Goal: Task Accomplishment & Management: Complete application form

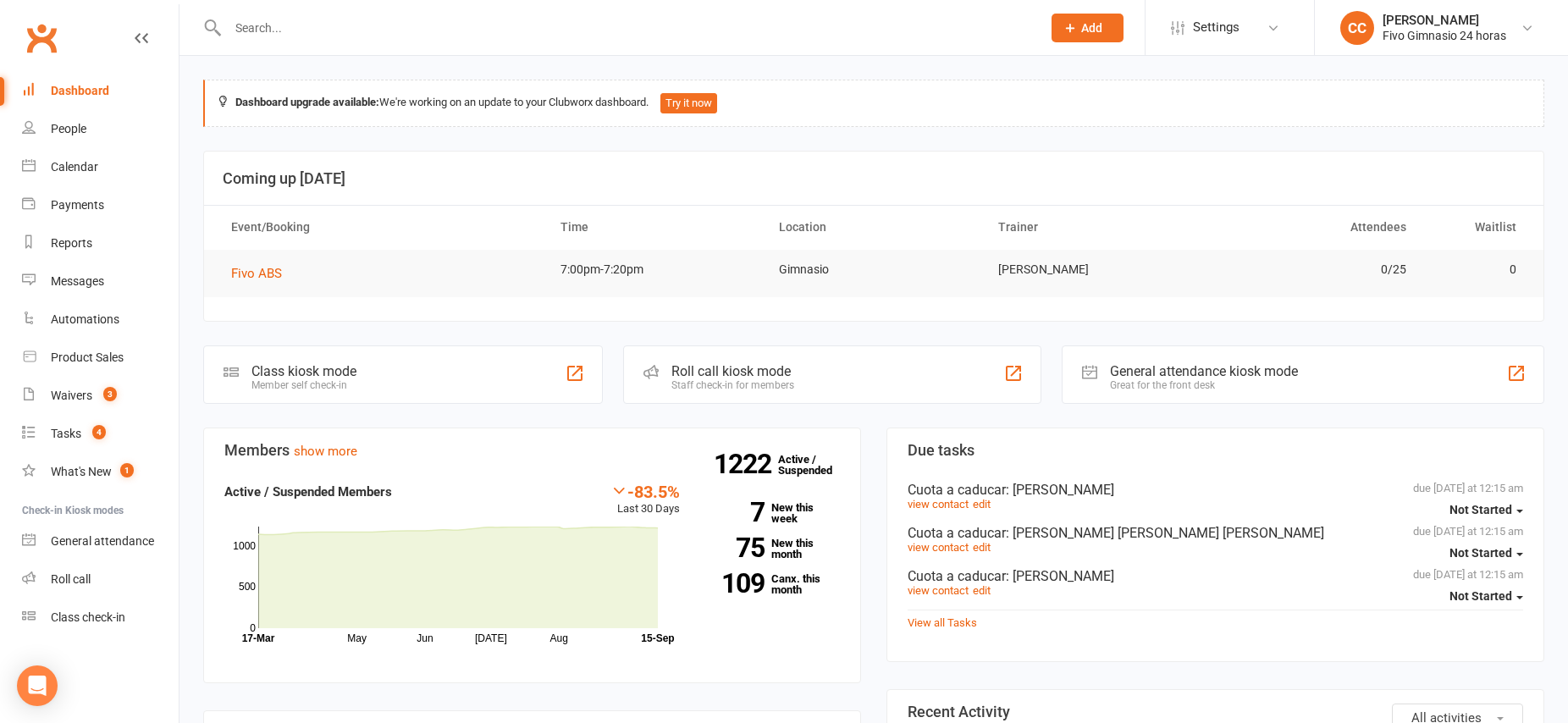
click at [357, 18] on input "text" at bounding box center [625, 28] width 807 height 24
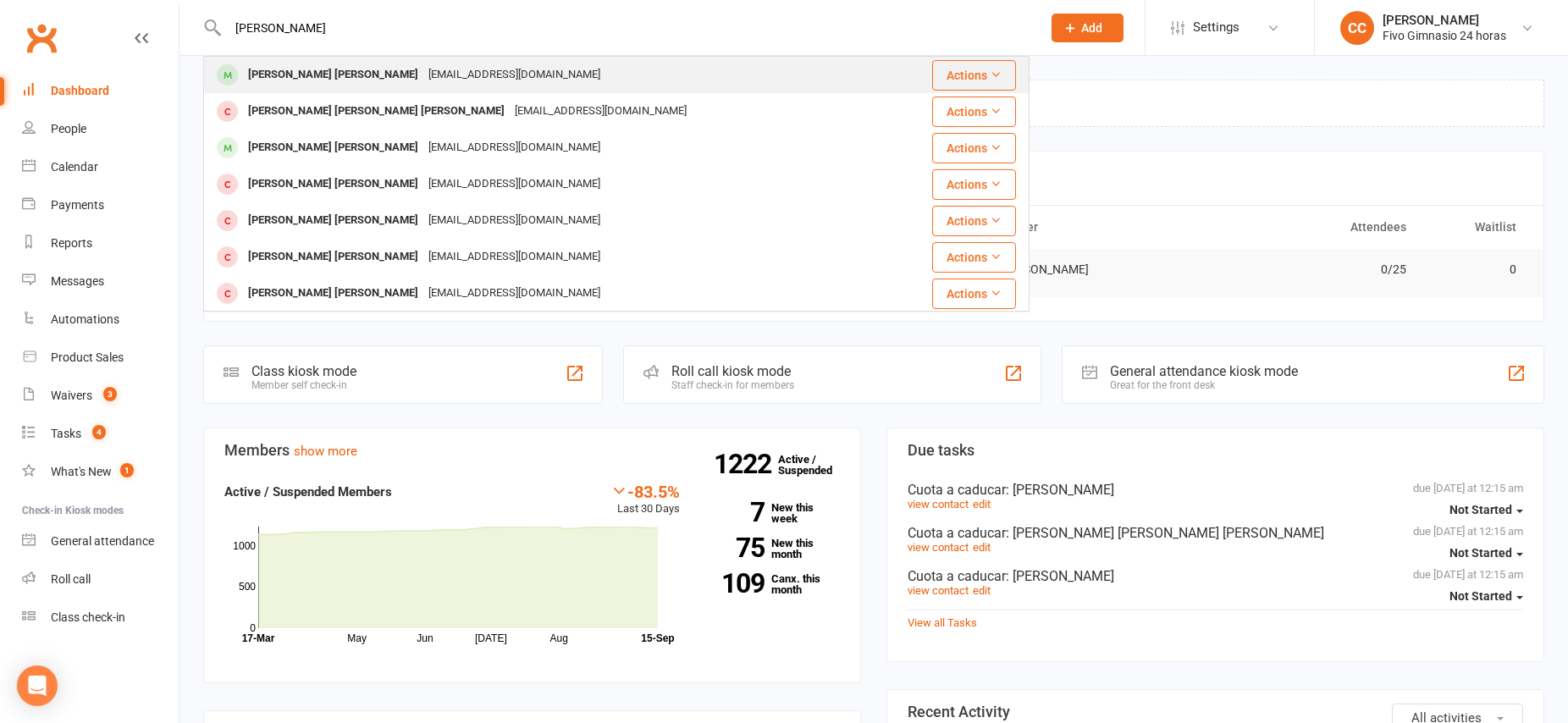
type input "[PERSON_NAME]"
click at [279, 73] on div "[PERSON_NAME] [PERSON_NAME]" at bounding box center [334, 75] width 181 height 25
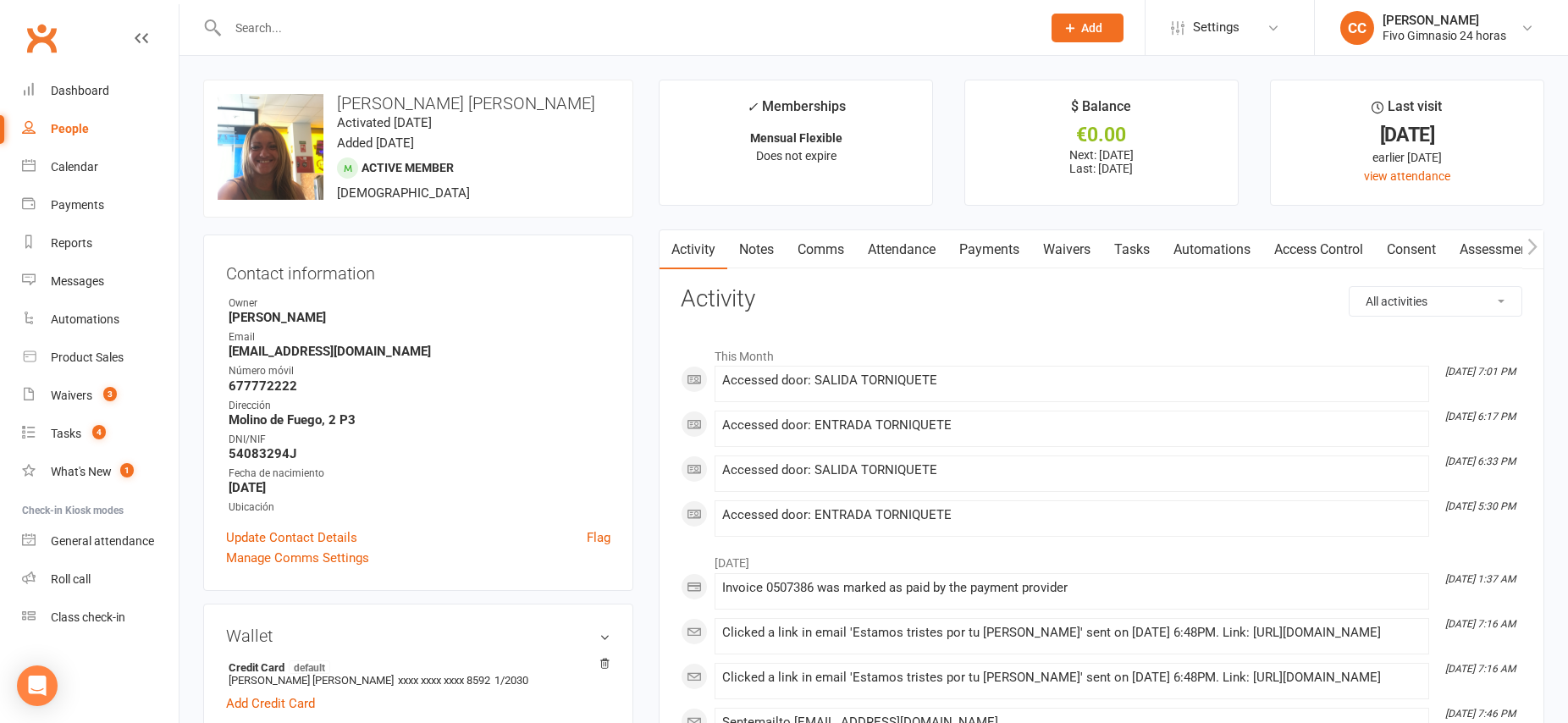
click at [983, 247] on link "Payments" at bounding box center [989, 249] width 84 height 39
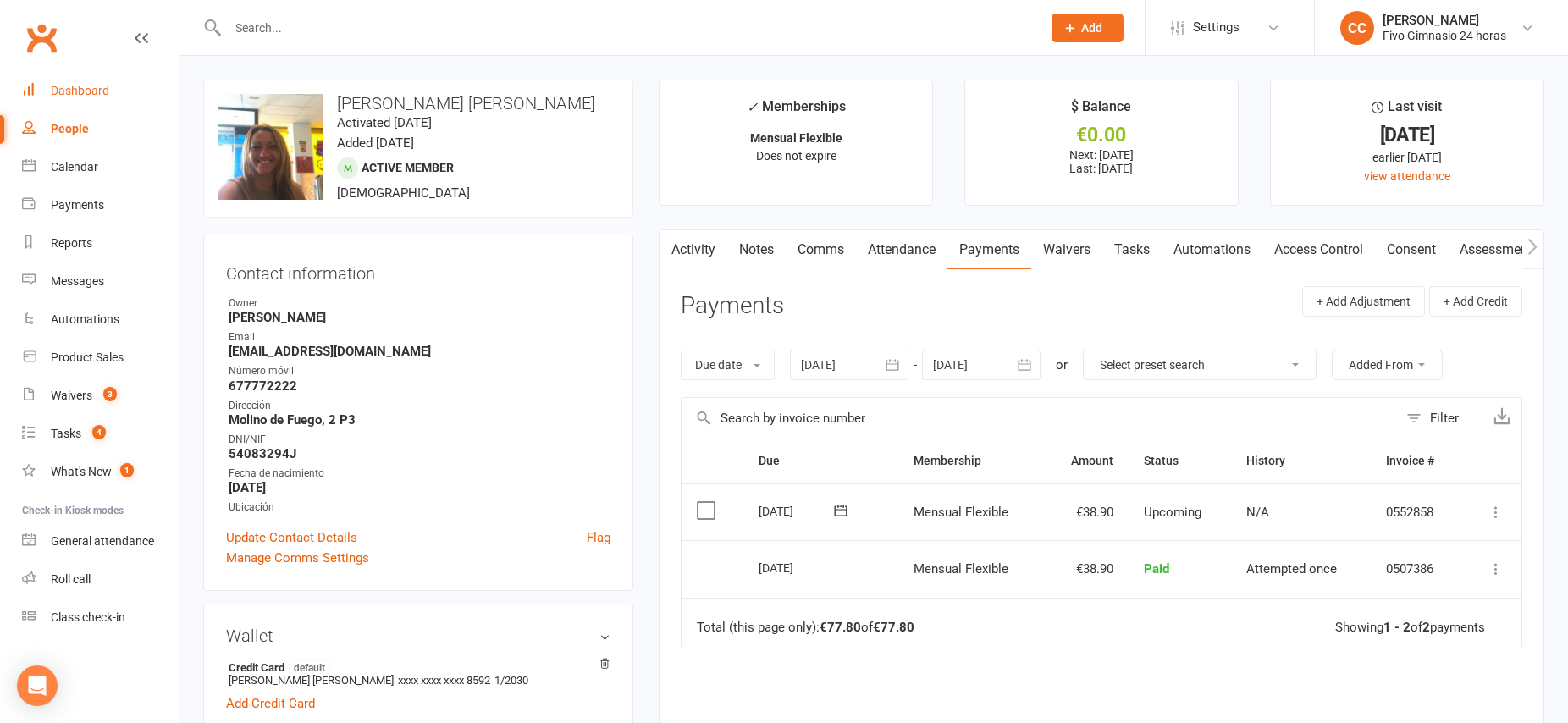
click at [55, 88] on div "Dashboard" at bounding box center [79, 90] width 58 height 13
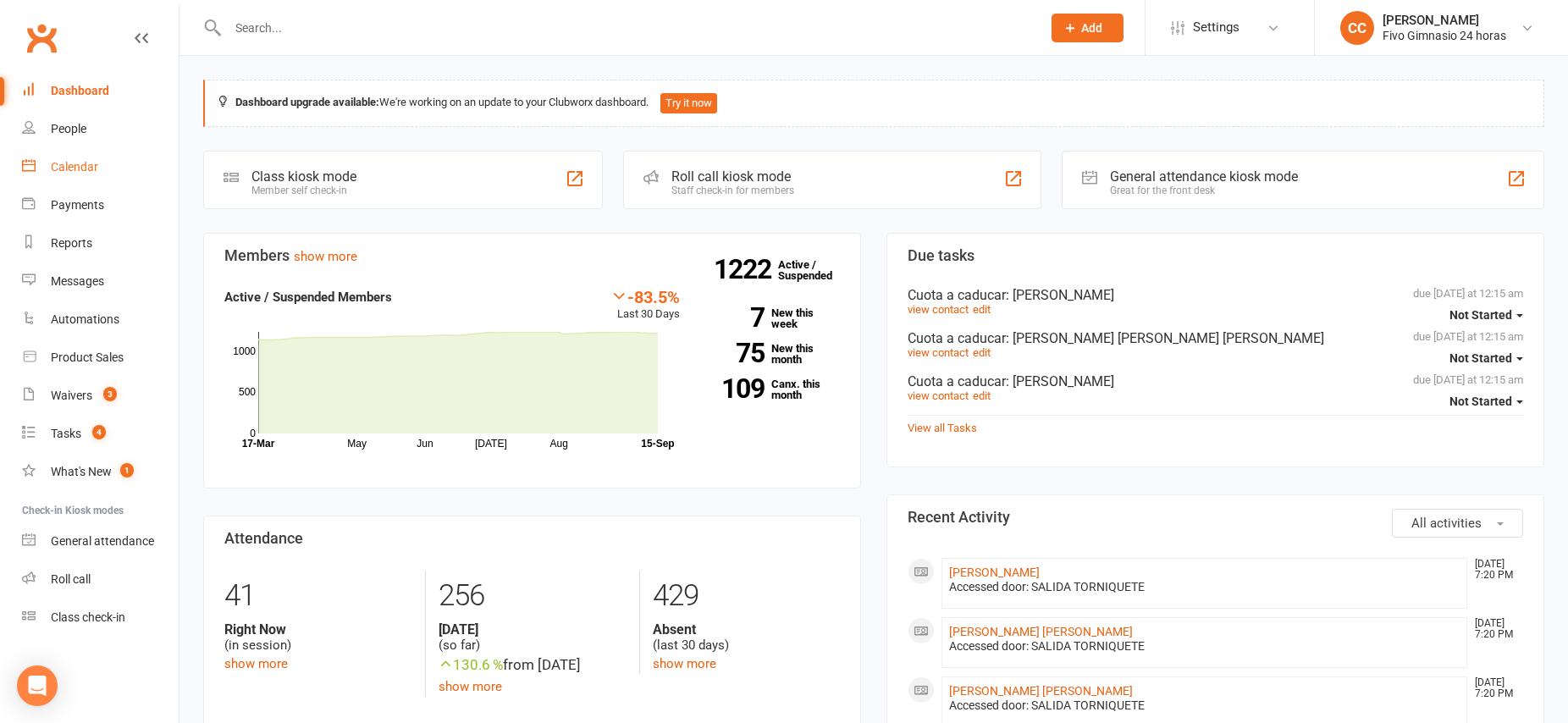
click at [91, 163] on div "Calendar" at bounding box center [74, 166] width 48 height 13
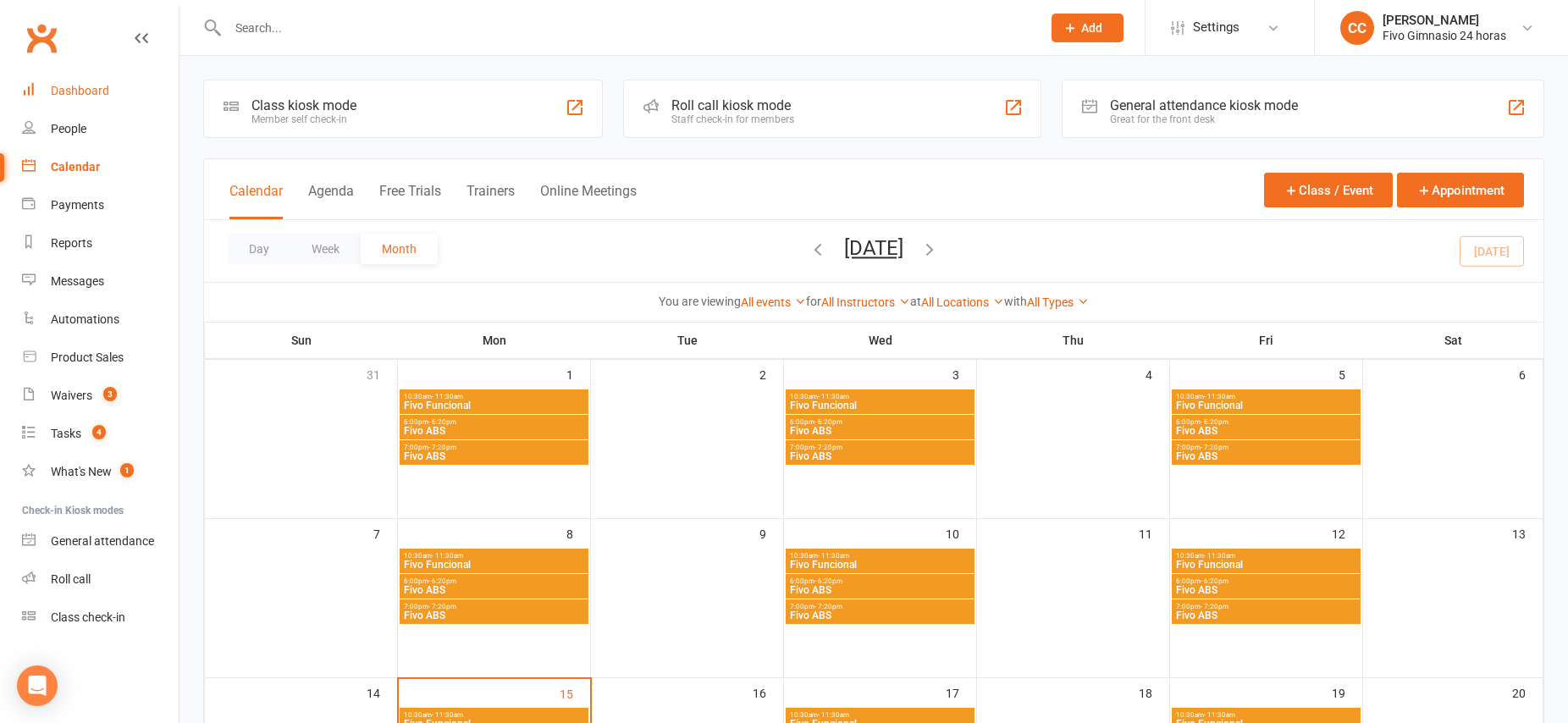
click at [87, 95] on div "Dashboard" at bounding box center [79, 90] width 58 height 13
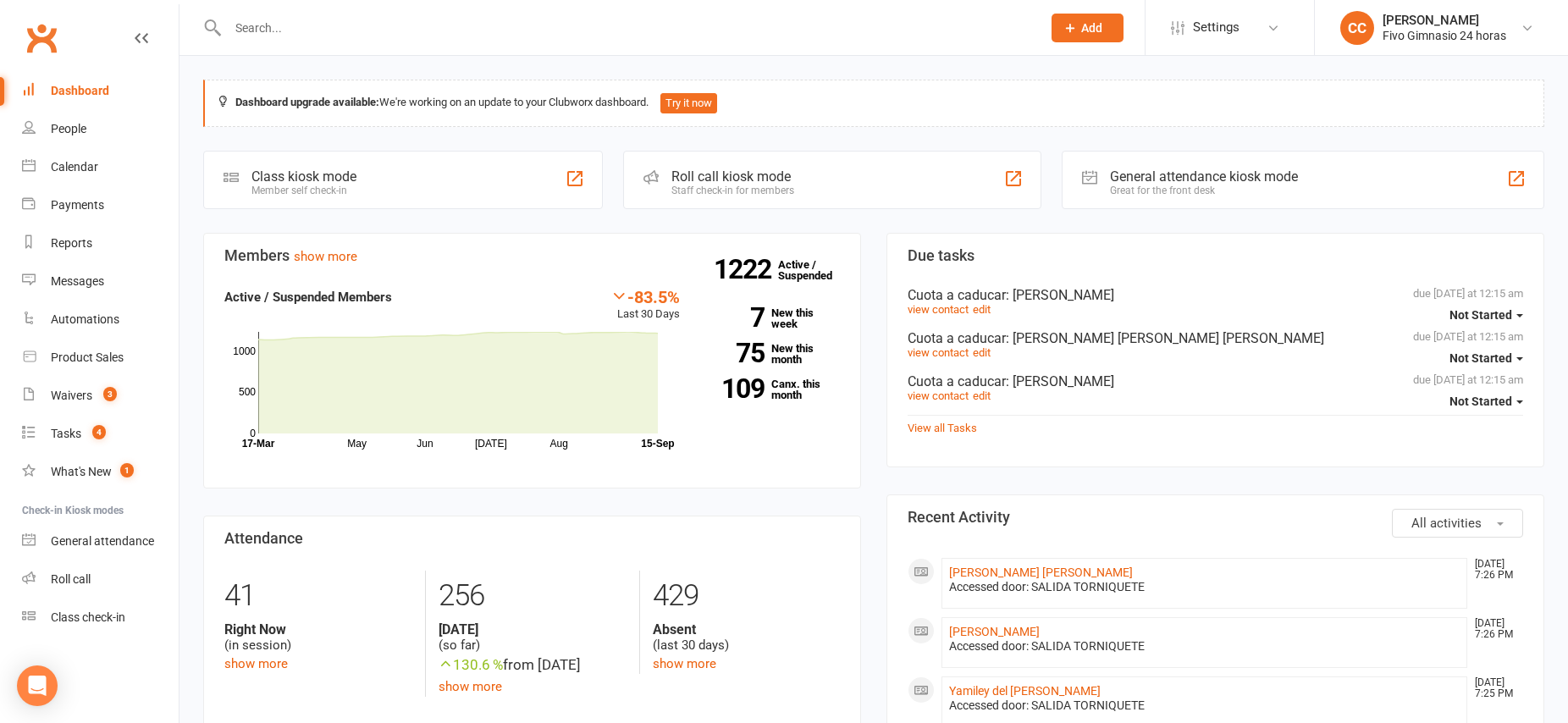
click at [1085, 31] on span "Add" at bounding box center [1092, 28] width 21 height 13
click at [1055, 112] on link "Member" at bounding box center [1069, 115] width 151 height 39
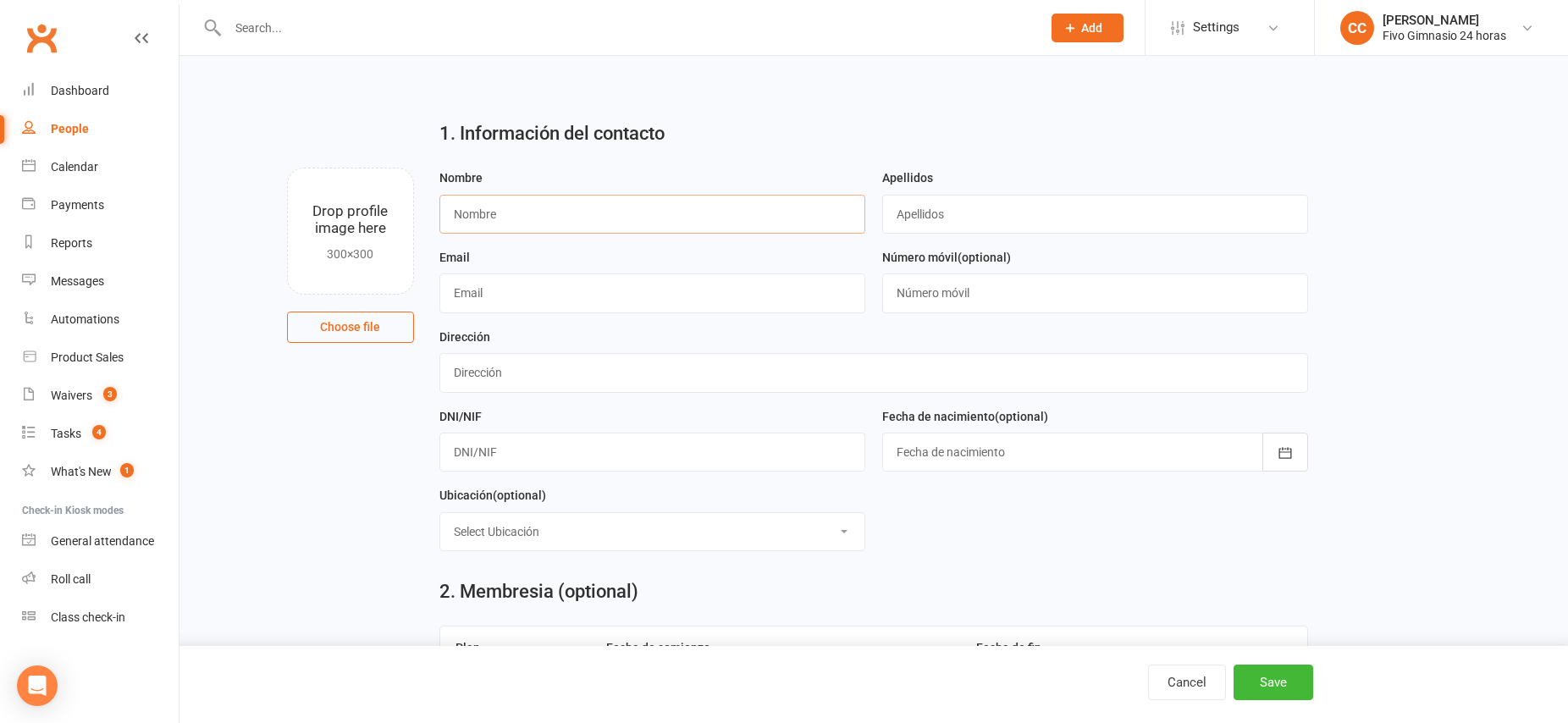
click at [472, 200] on input "text" at bounding box center [652, 214] width 426 height 39
click at [468, 213] on input "text" at bounding box center [652, 214] width 426 height 39
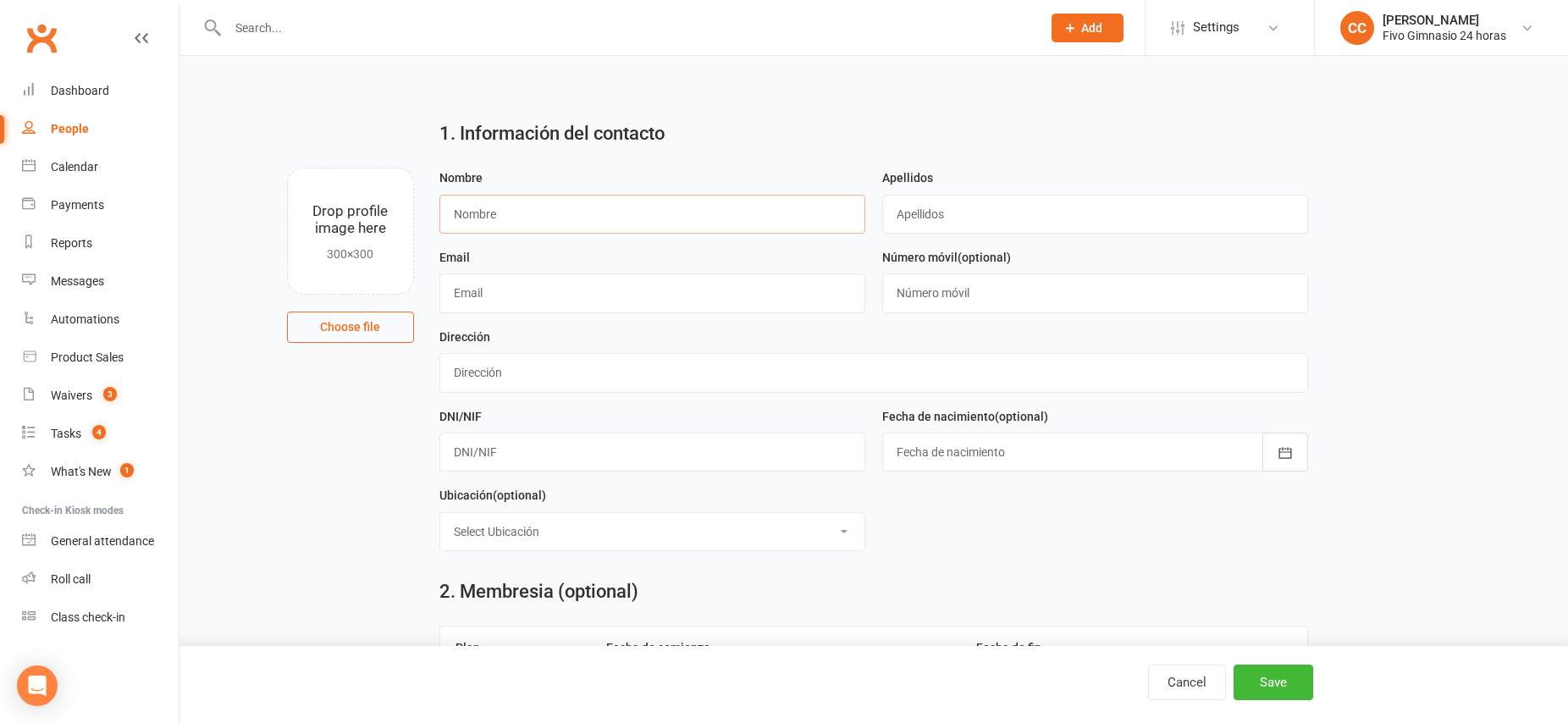
click at [468, 213] on input "text" at bounding box center [652, 214] width 426 height 39
click at [479, 218] on input "text" at bounding box center [652, 214] width 426 height 39
type input "Yaneyre"
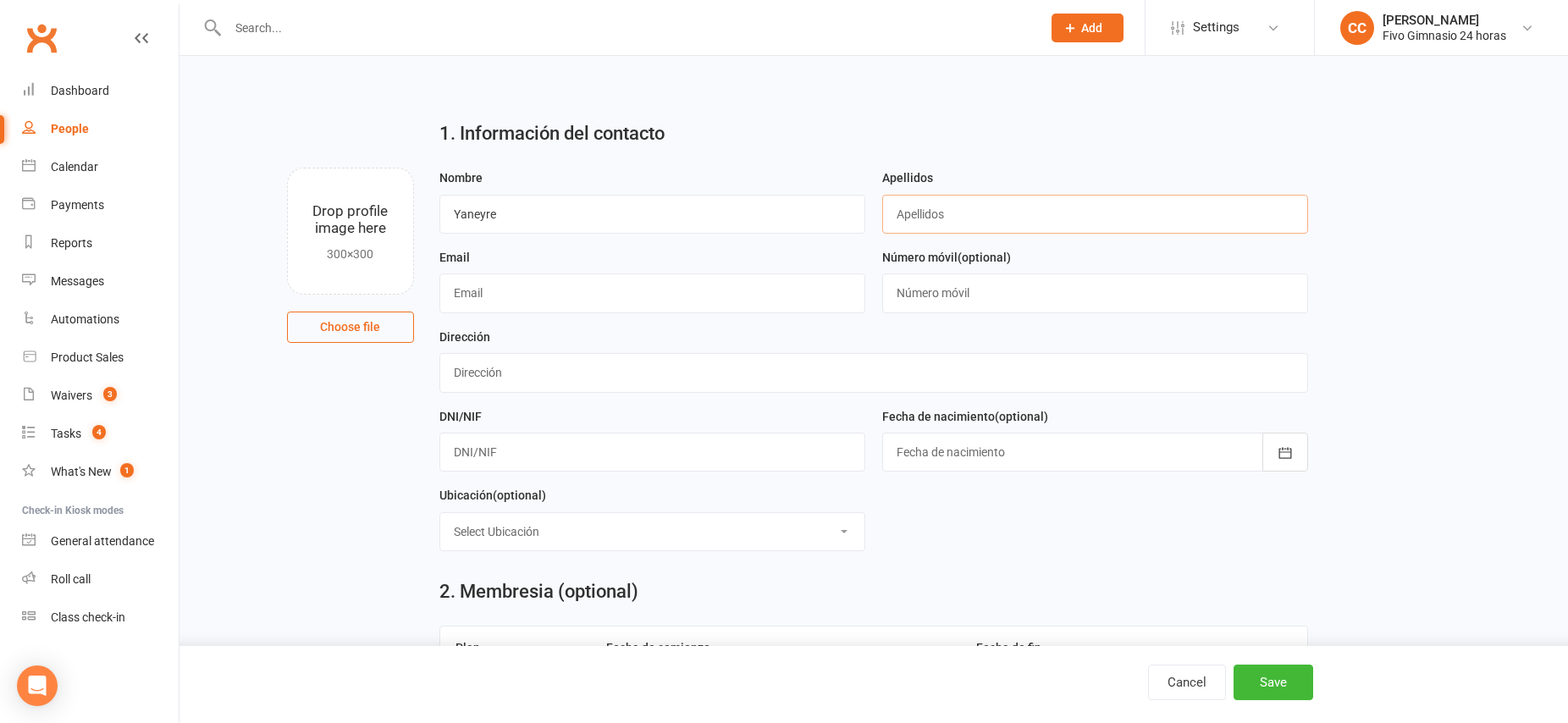
click at [948, 205] on input "text" at bounding box center [1095, 214] width 426 height 39
type input "[PERSON_NAME]"
click at [454, 289] on input "text" at bounding box center [652, 293] width 426 height 39
click at [466, 293] on input "text" at bounding box center [652, 293] width 426 height 39
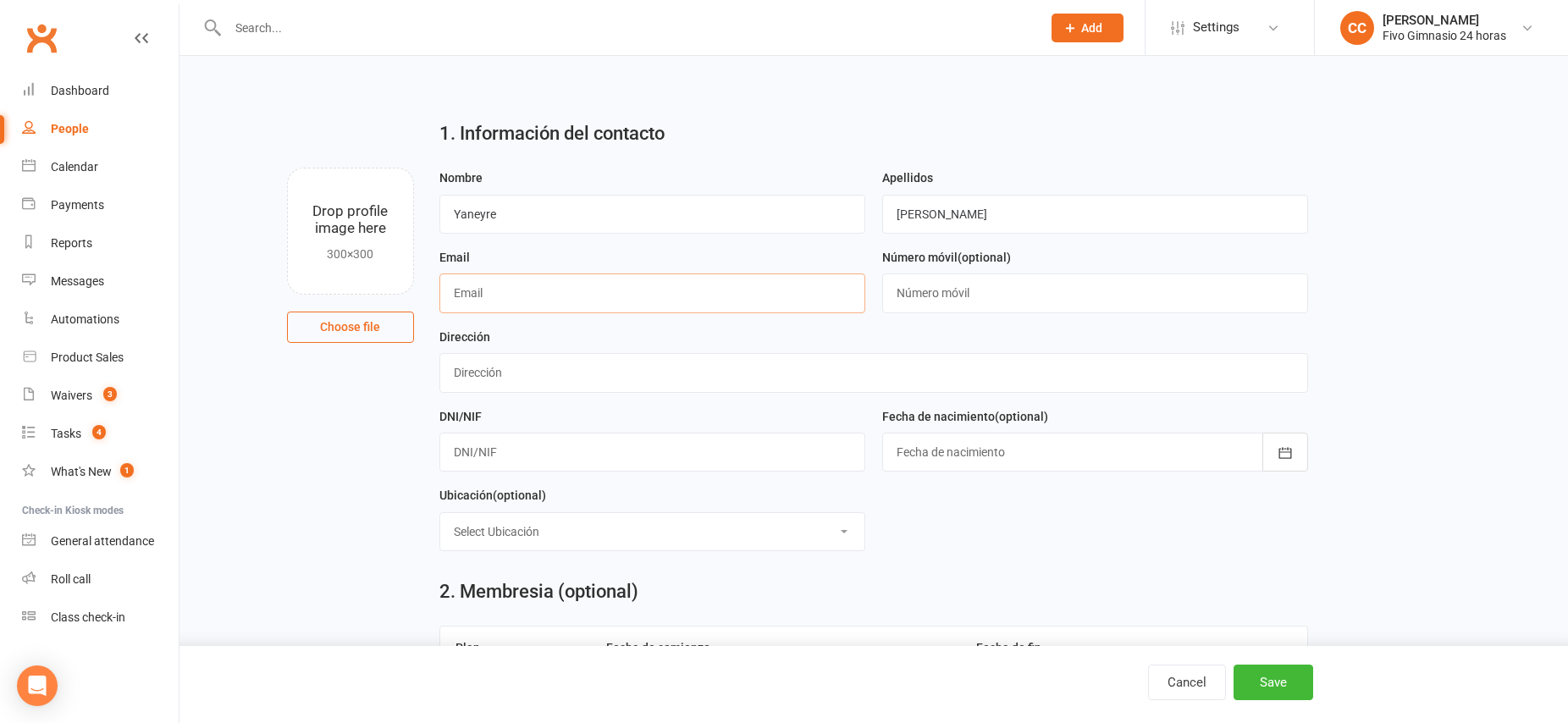
click at [466, 293] on input "text" at bounding box center [652, 293] width 426 height 39
type input "[EMAIL_ADDRESS][DOMAIN_NAME]"
click at [951, 291] on input "text" at bounding box center [1095, 293] width 426 height 39
click at [947, 293] on input "text" at bounding box center [1095, 293] width 426 height 39
type input "633592582"
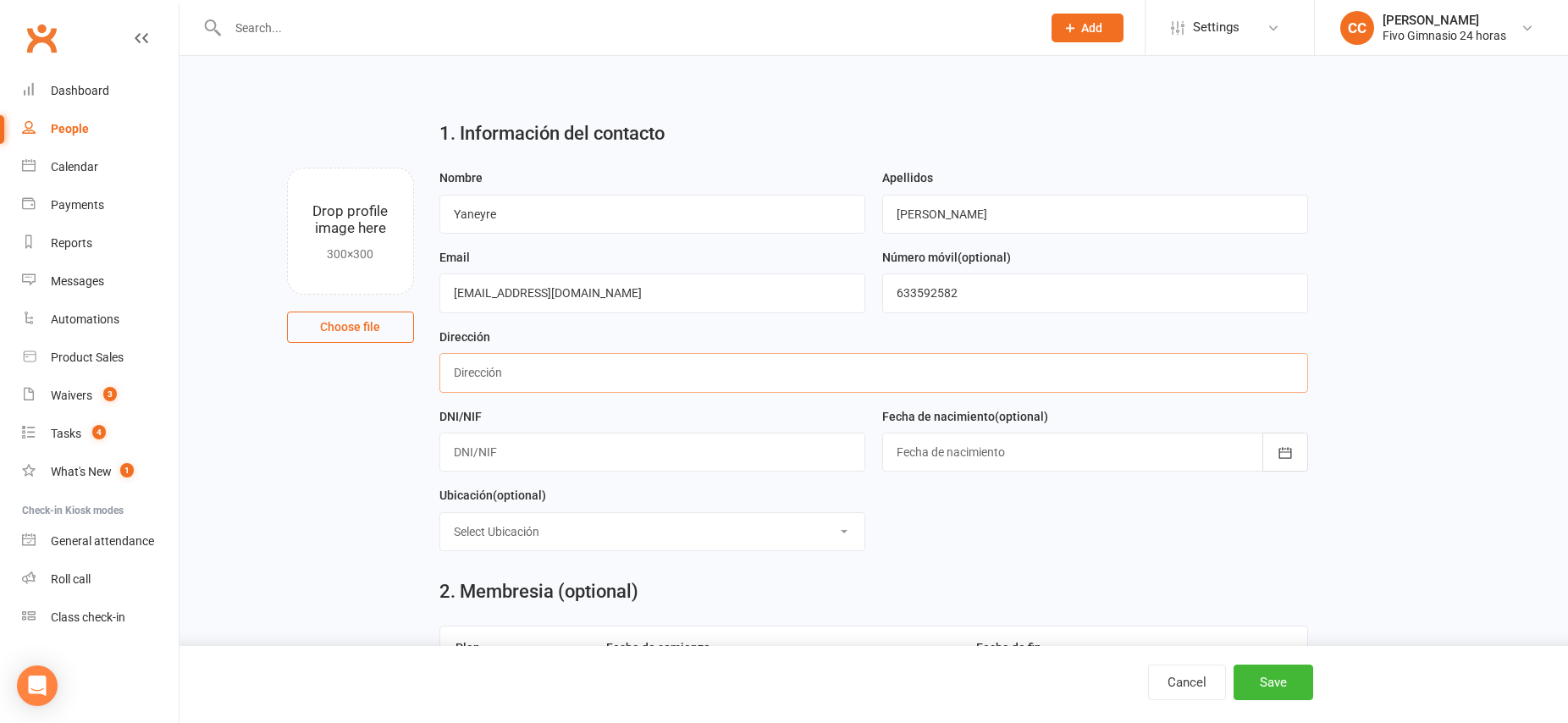
click at [537, 372] on input "text" at bounding box center [873, 371] width 869 height 39
click at [477, 455] on input "text" at bounding box center [652, 451] width 426 height 39
click at [589, 376] on input "Calle [PERSON_NAME]" at bounding box center [873, 371] width 869 height 39
type input "[STREET_ADDRESS][PERSON_NAME]"
click at [508, 454] on input "text" at bounding box center [652, 451] width 426 height 39
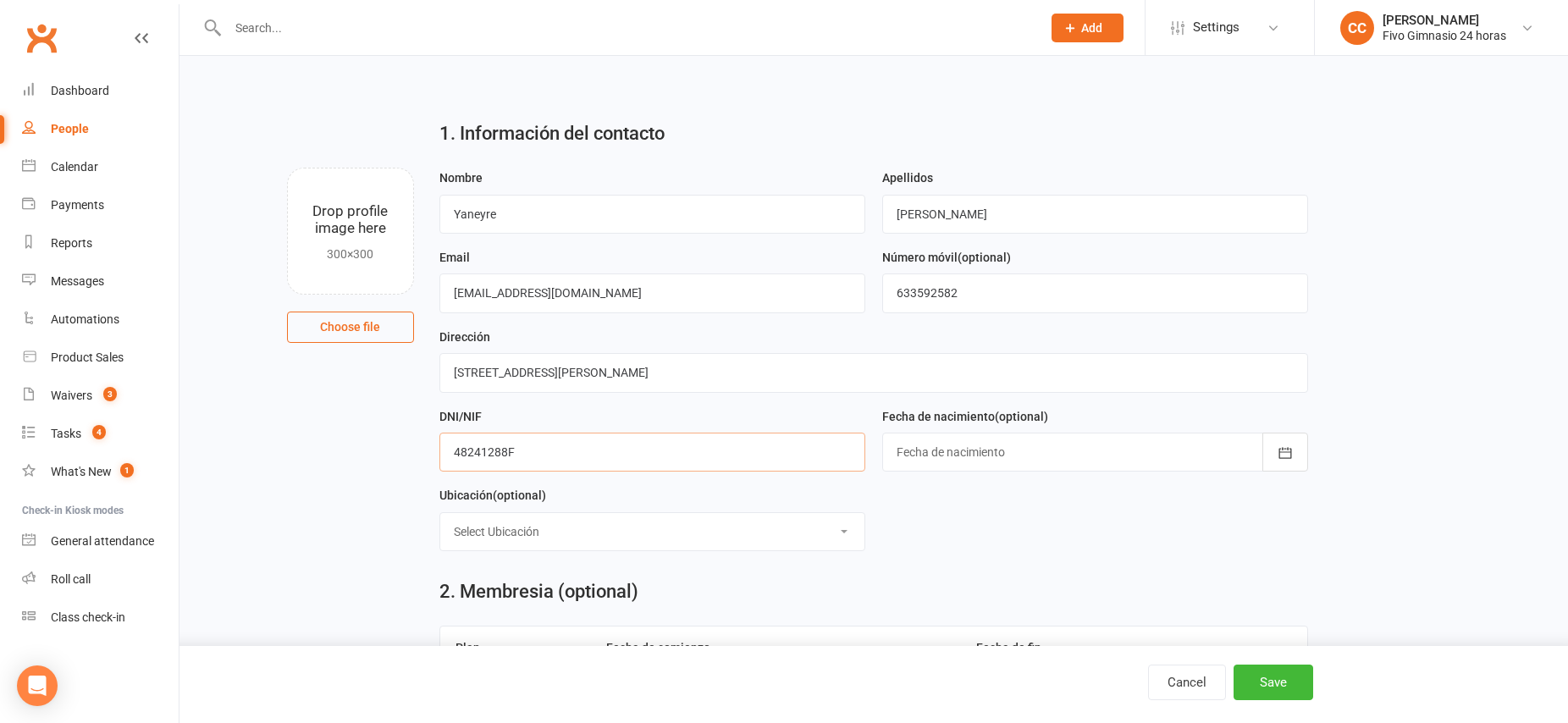
type input "48241288F"
click at [970, 458] on div at bounding box center [1095, 451] width 426 height 39
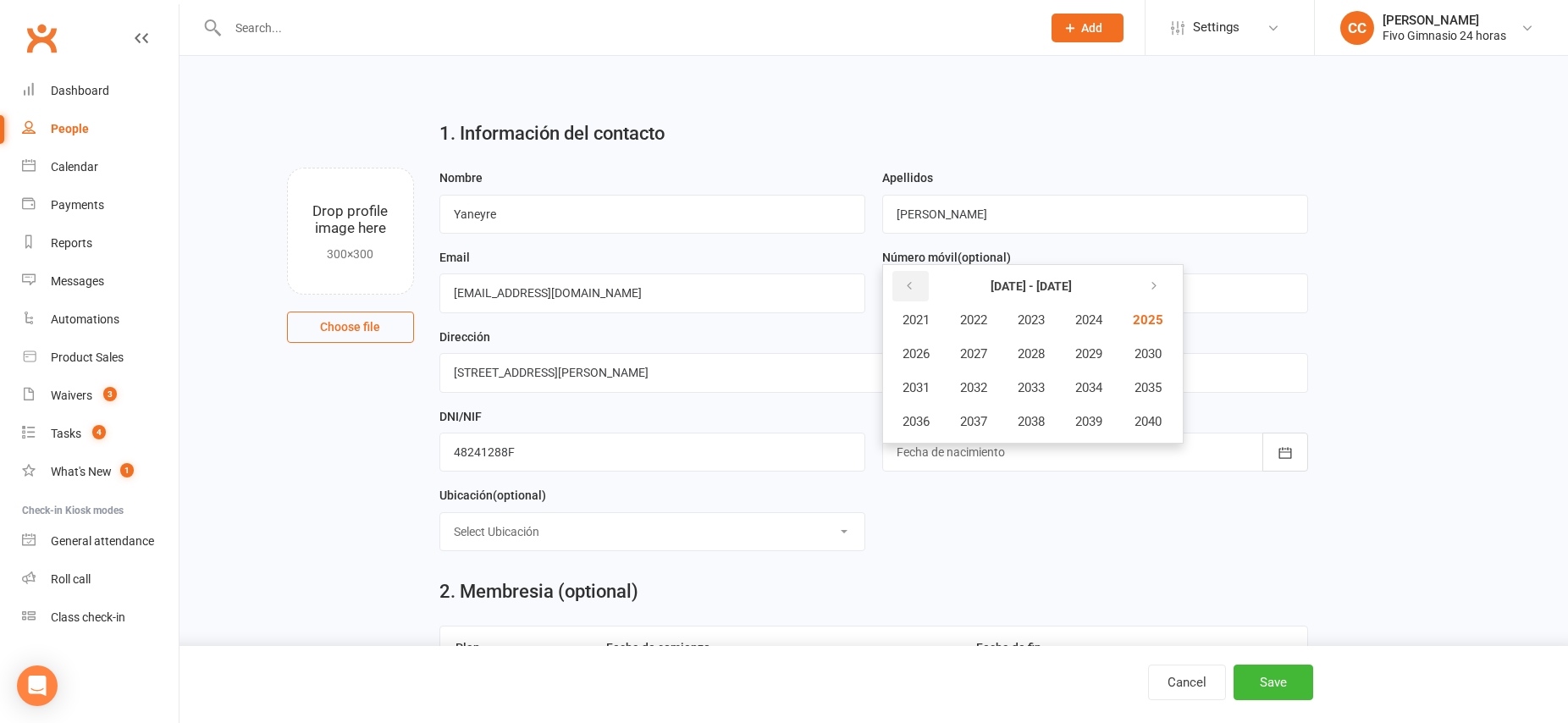
click at [907, 284] on icon "button" at bounding box center [908, 286] width 11 height 13
click at [1157, 288] on icon "button" at bounding box center [1150, 286] width 11 height 13
click at [1149, 359] on span "2010" at bounding box center [1146, 353] width 28 height 15
click at [1078, 388] on span "September" at bounding box center [1097, 388] width 61 height 15
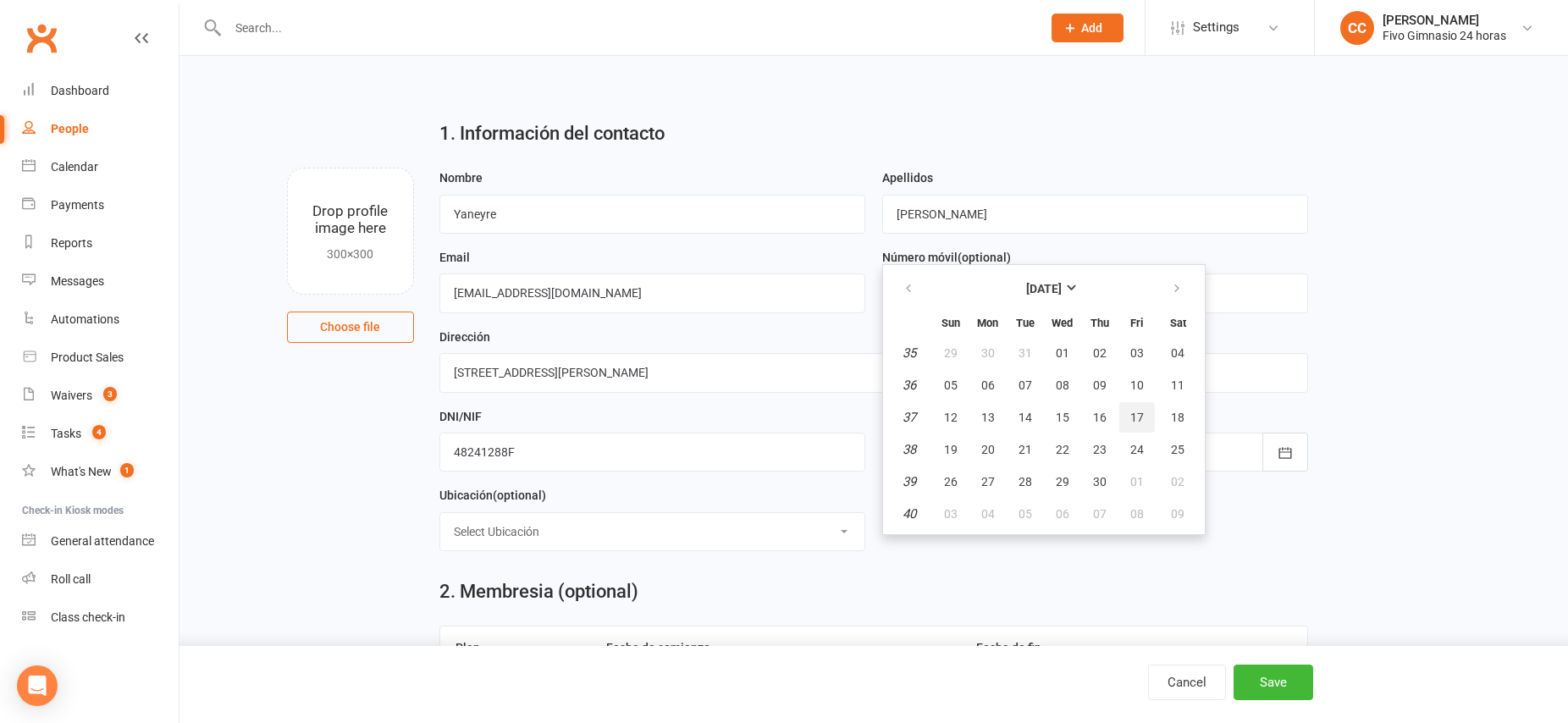
click at [1131, 415] on span "17" at bounding box center [1137, 417] width 13 height 13
type input "[DATE]"
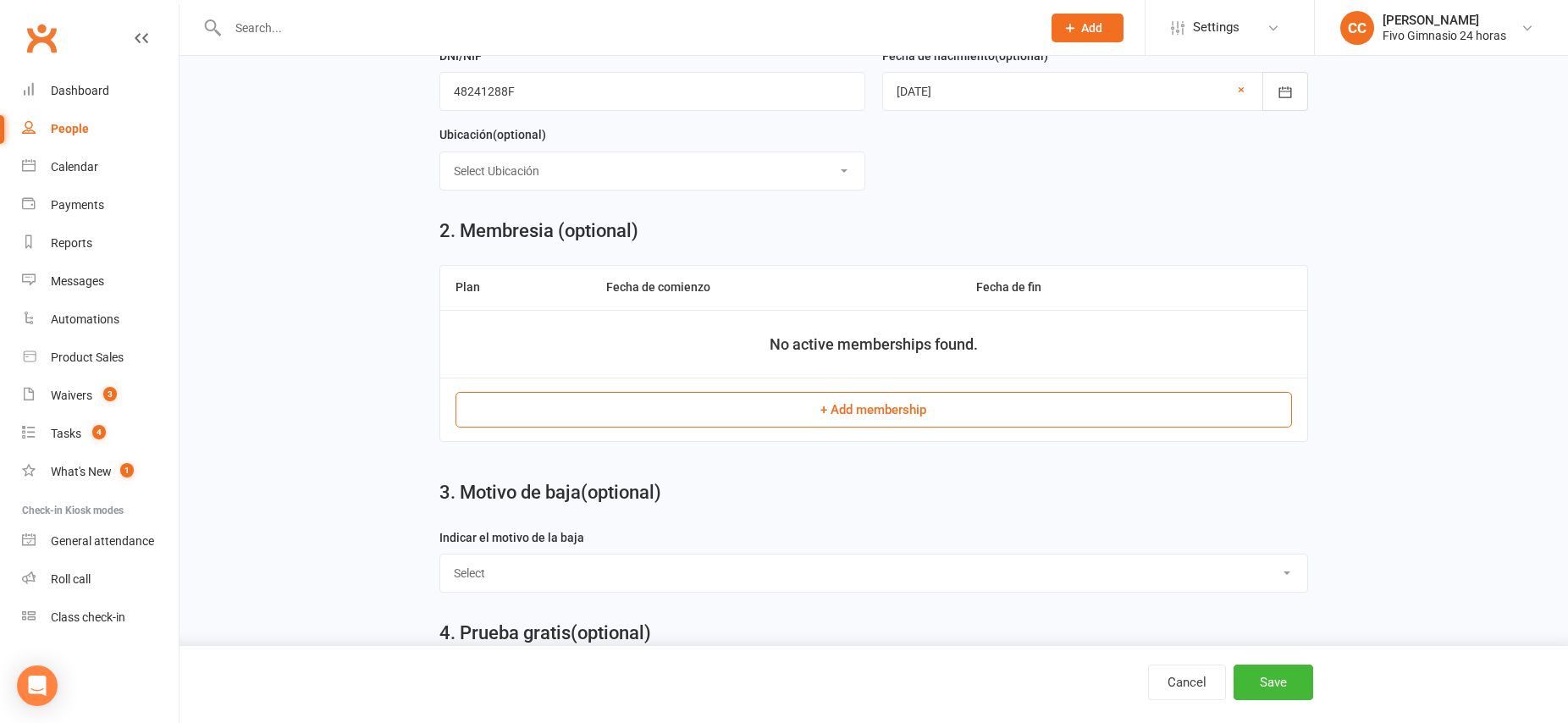
scroll to position [376, 0]
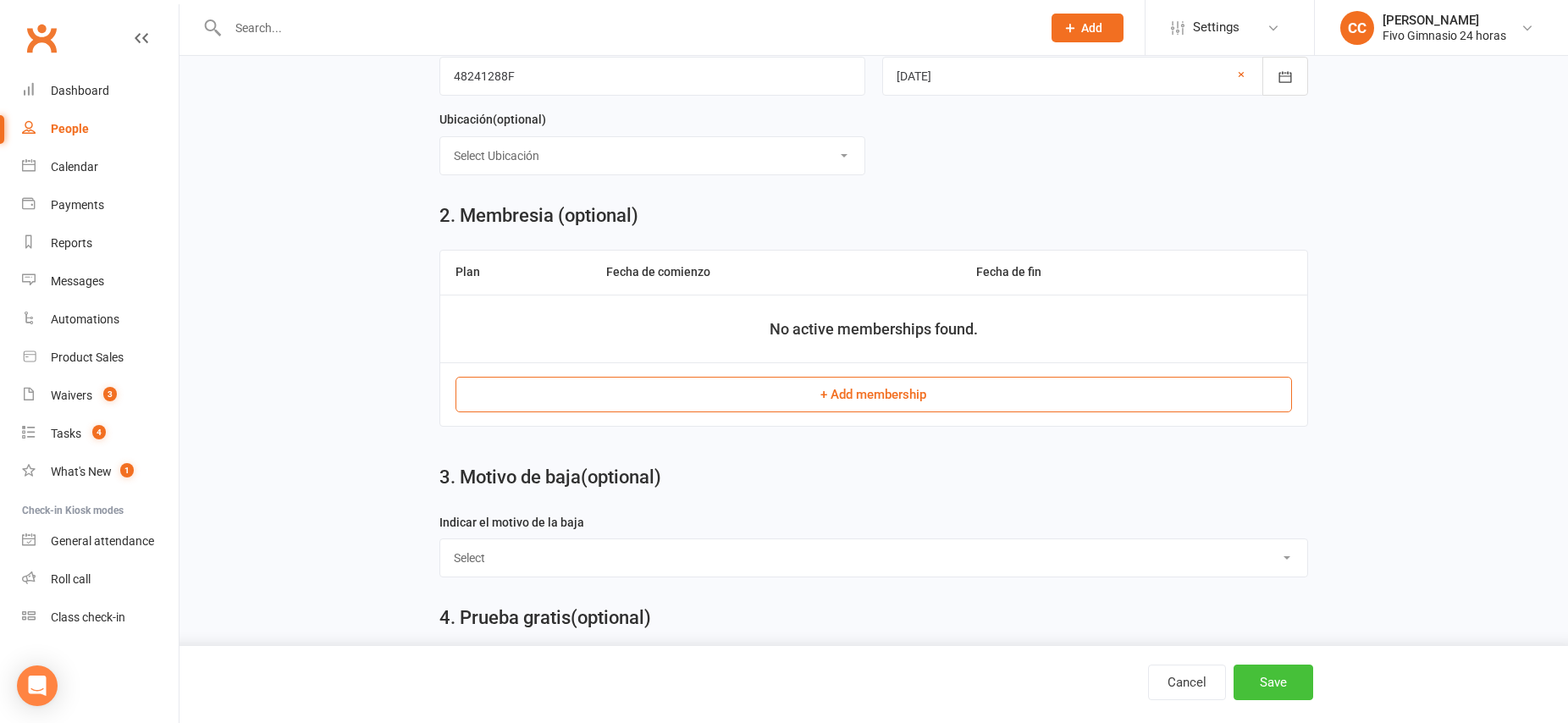
click at [1255, 685] on button "Save" at bounding box center [1273, 681] width 80 height 35
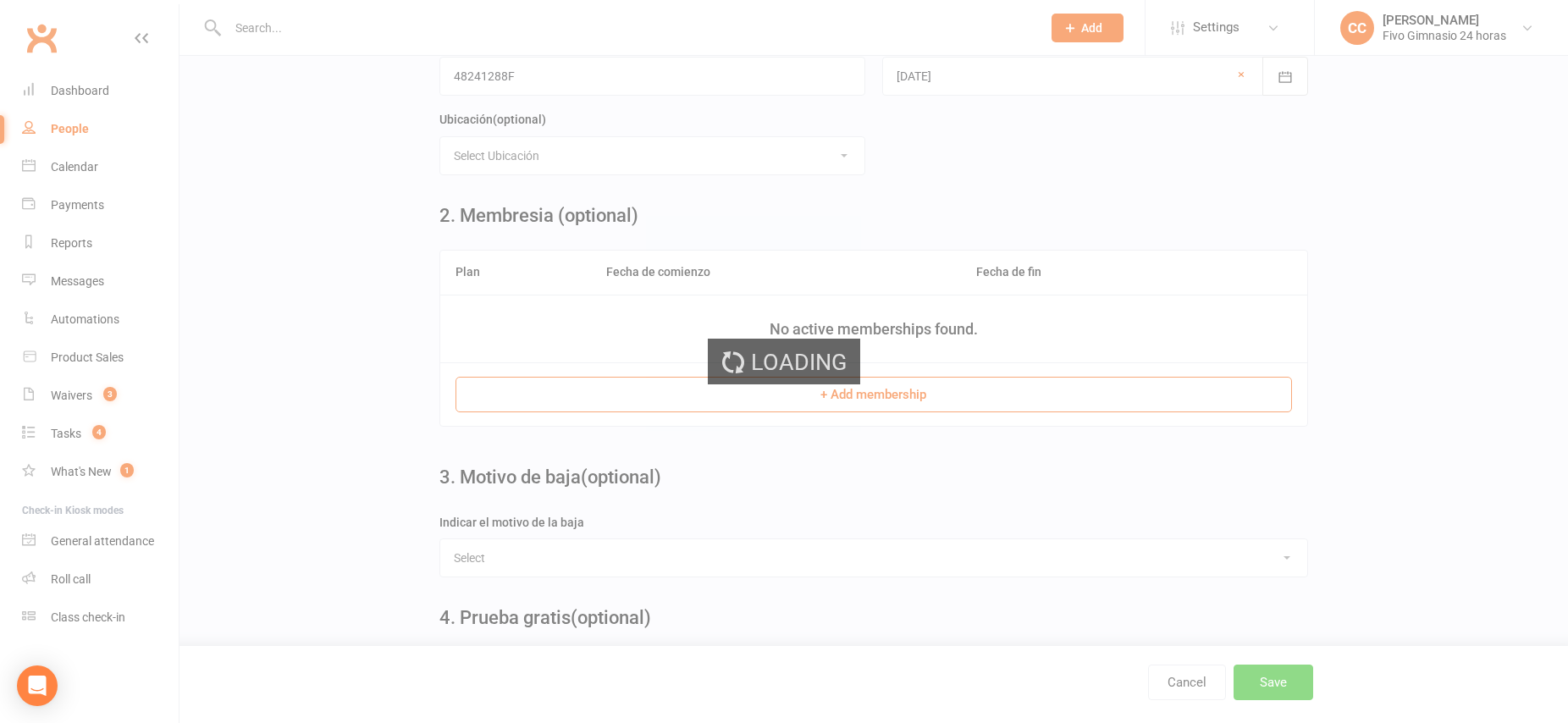
scroll to position [0, 0]
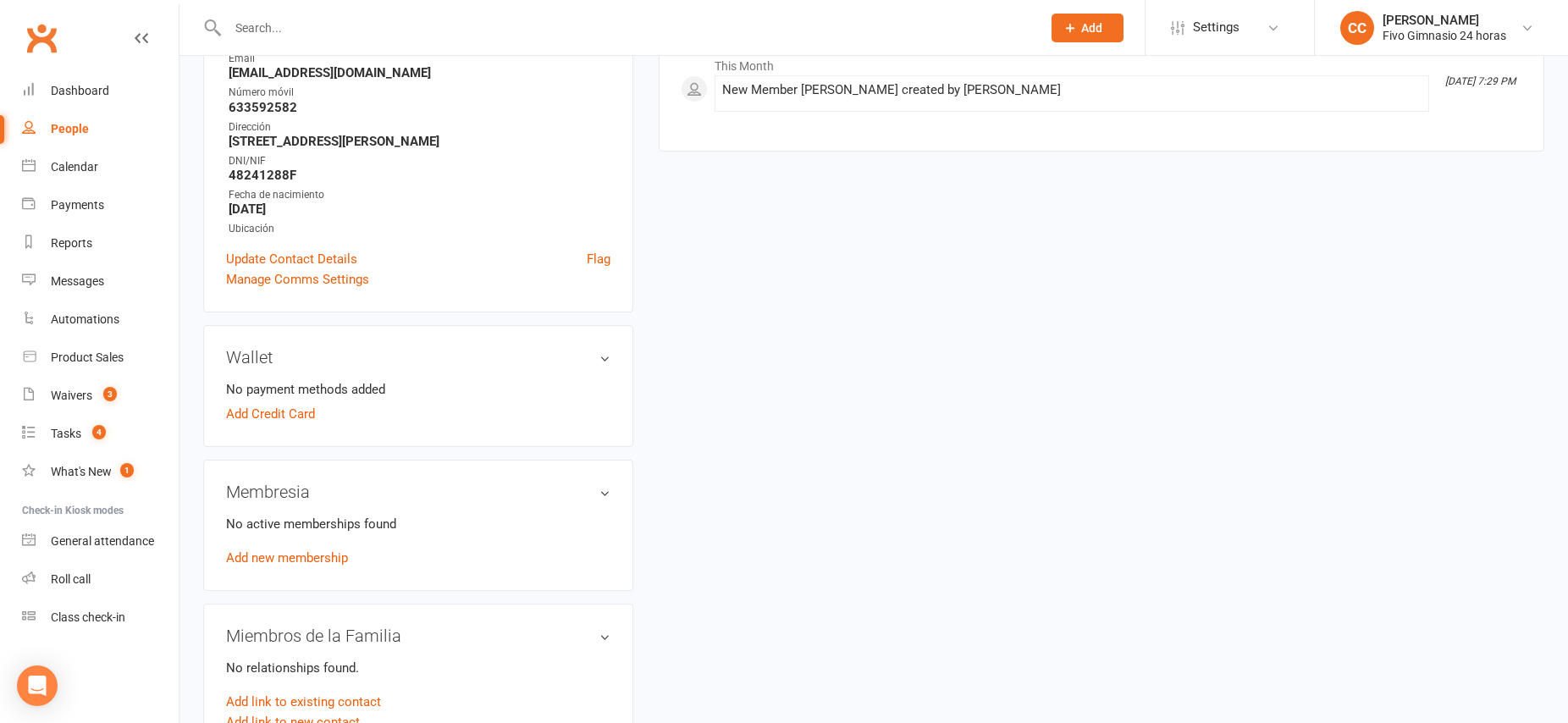
scroll to position [306, 0]
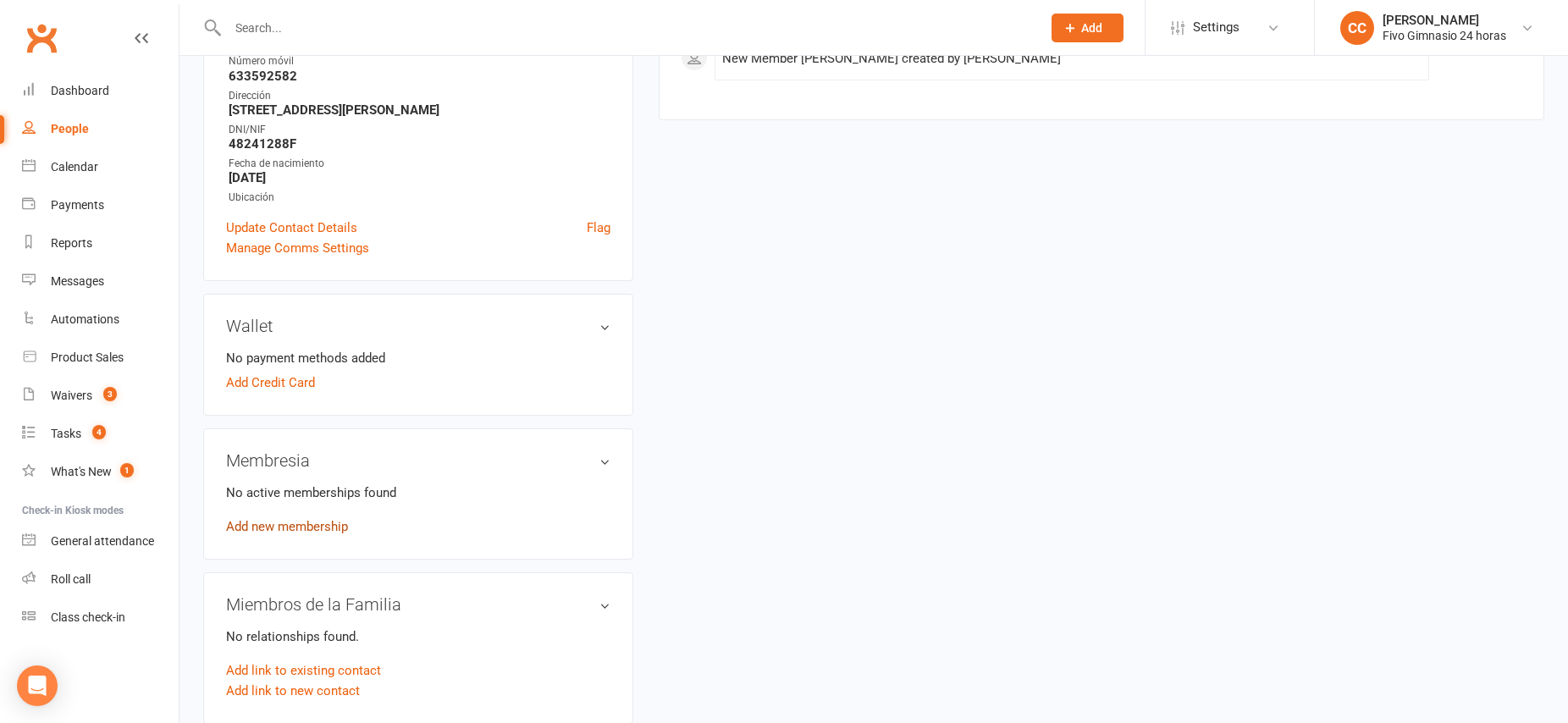
click at [296, 526] on link "Add new membership" at bounding box center [287, 526] width 122 height 15
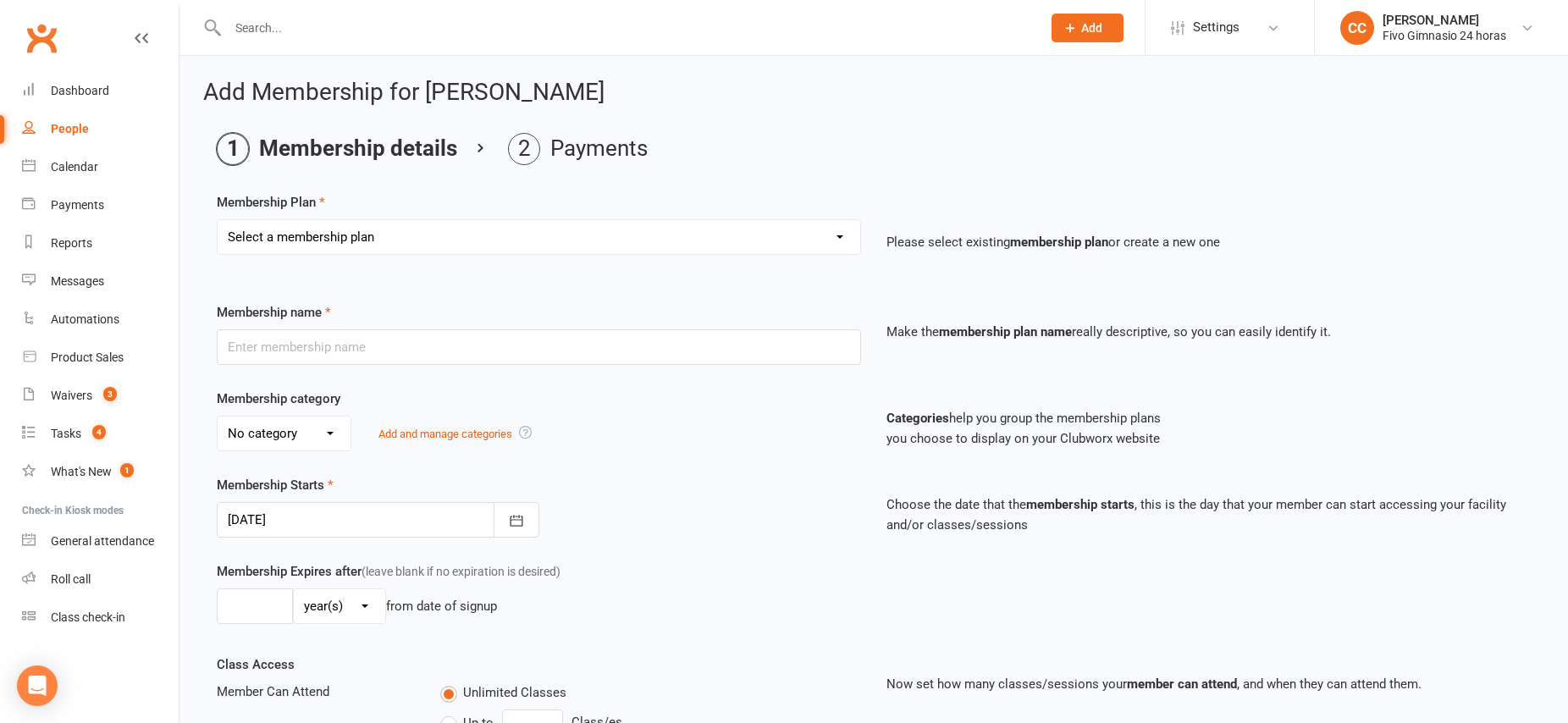
click at [549, 229] on select "Select a membership plan Cuota familiar Cuota estudiante 10 pases full Anual Se…" at bounding box center [539, 238] width 642 height 34
select select "21"
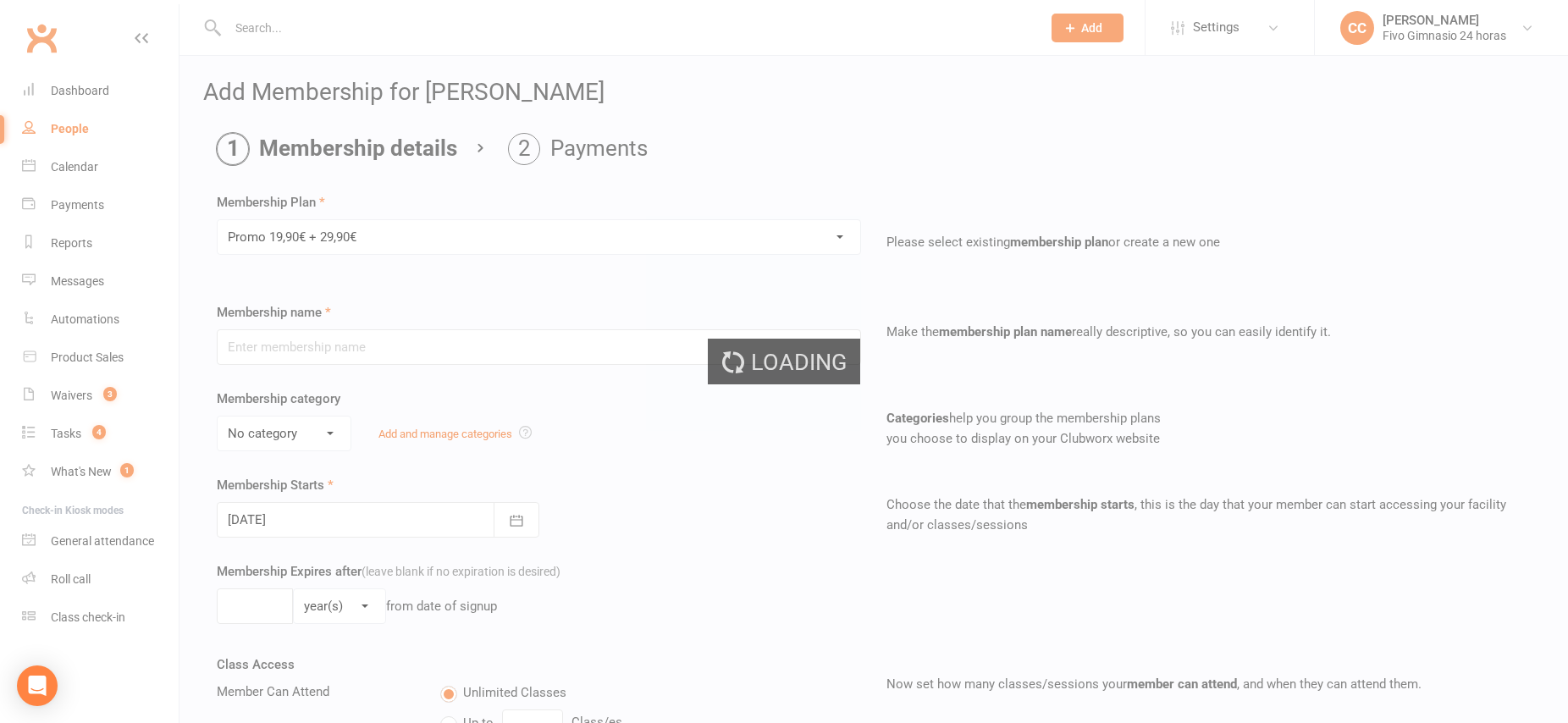
type input "Promo 19,90€ + 29,90€"
select select "4"
type input "0"
select select "2"
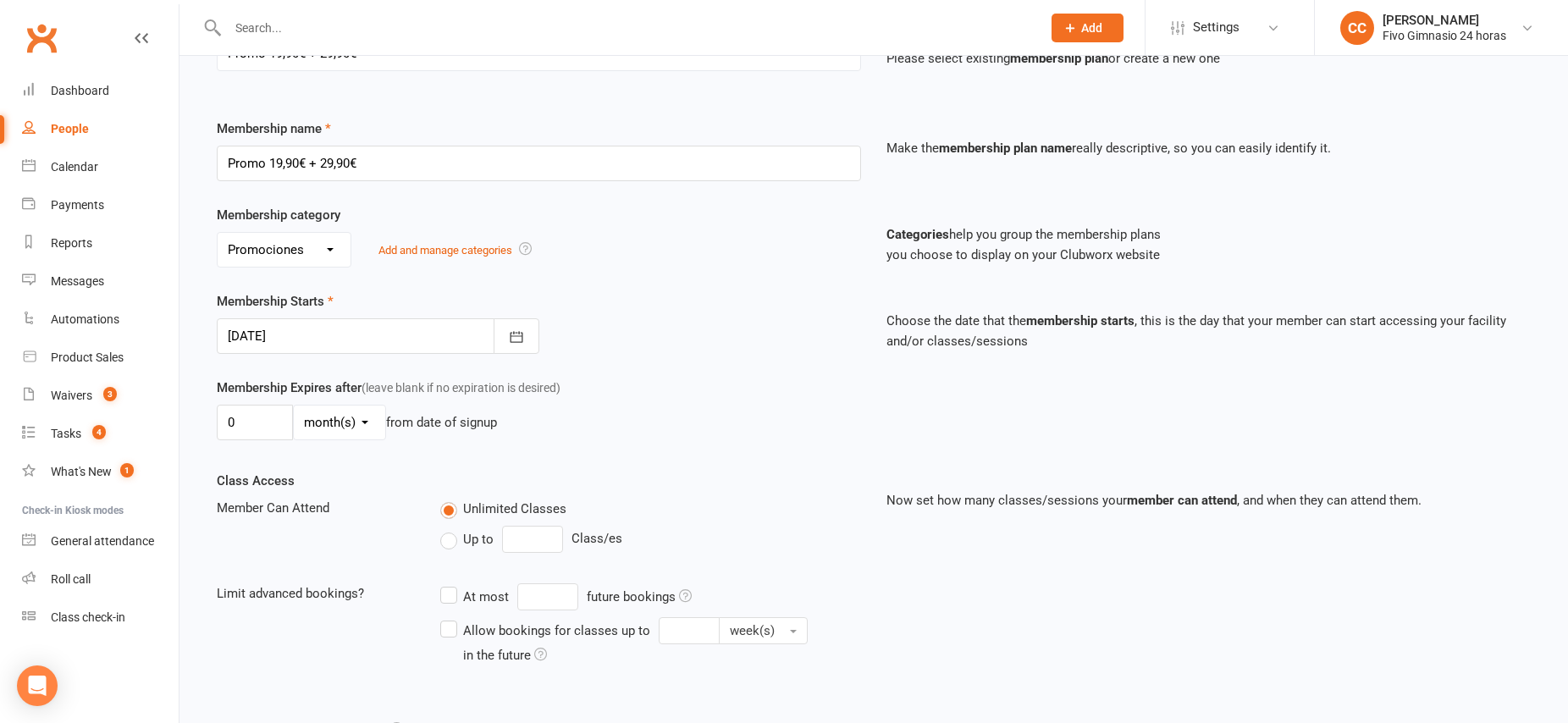
scroll to position [352, 0]
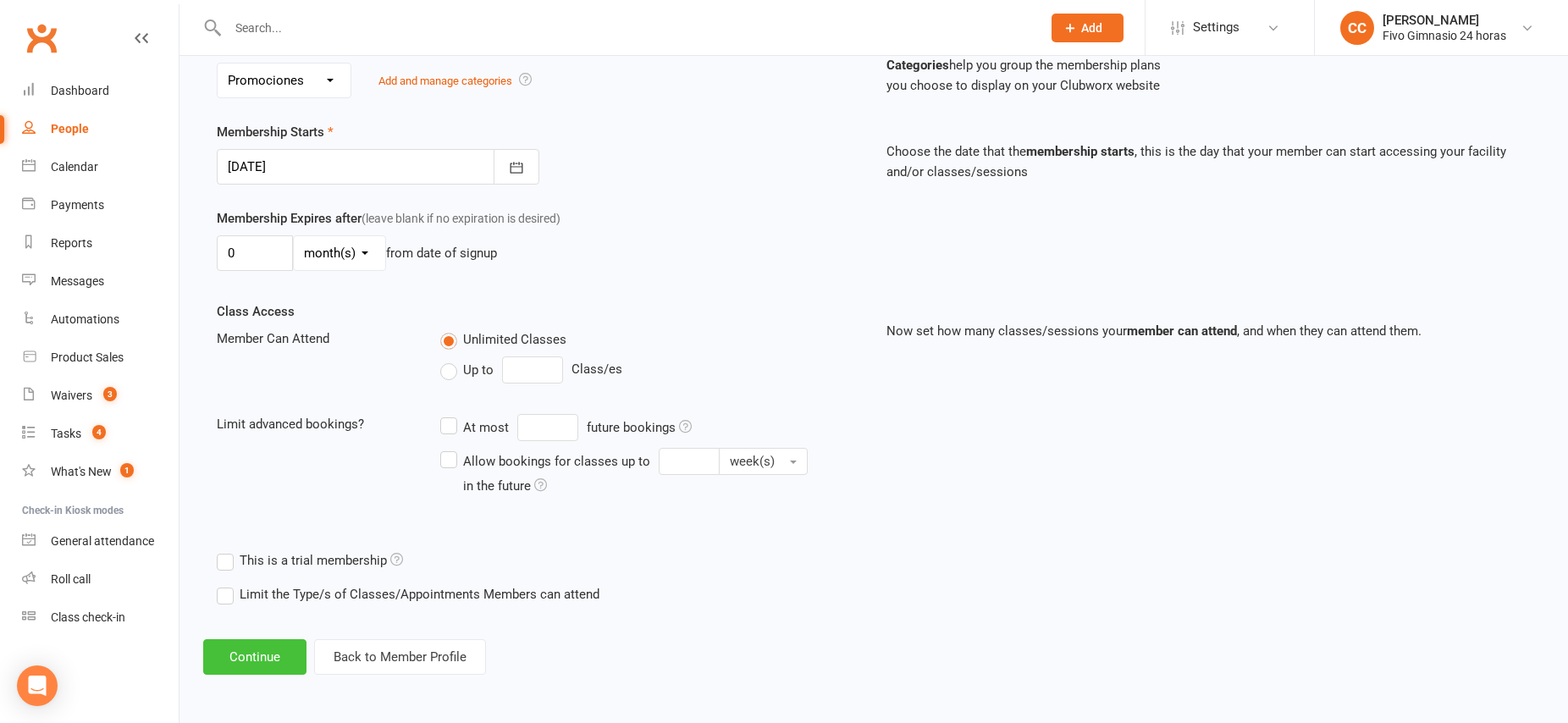
click at [268, 657] on button "Continue" at bounding box center [255, 656] width 104 height 35
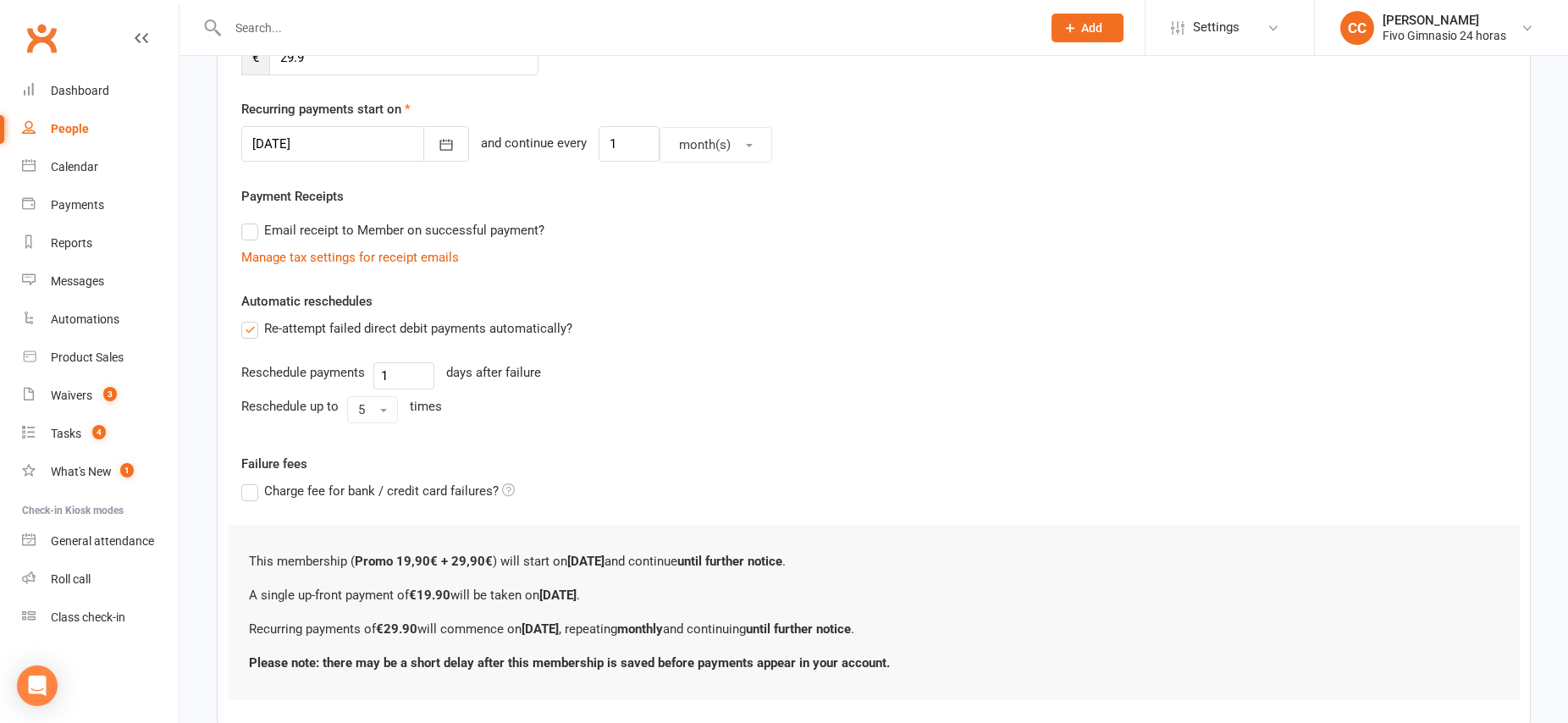
scroll to position [474, 0]
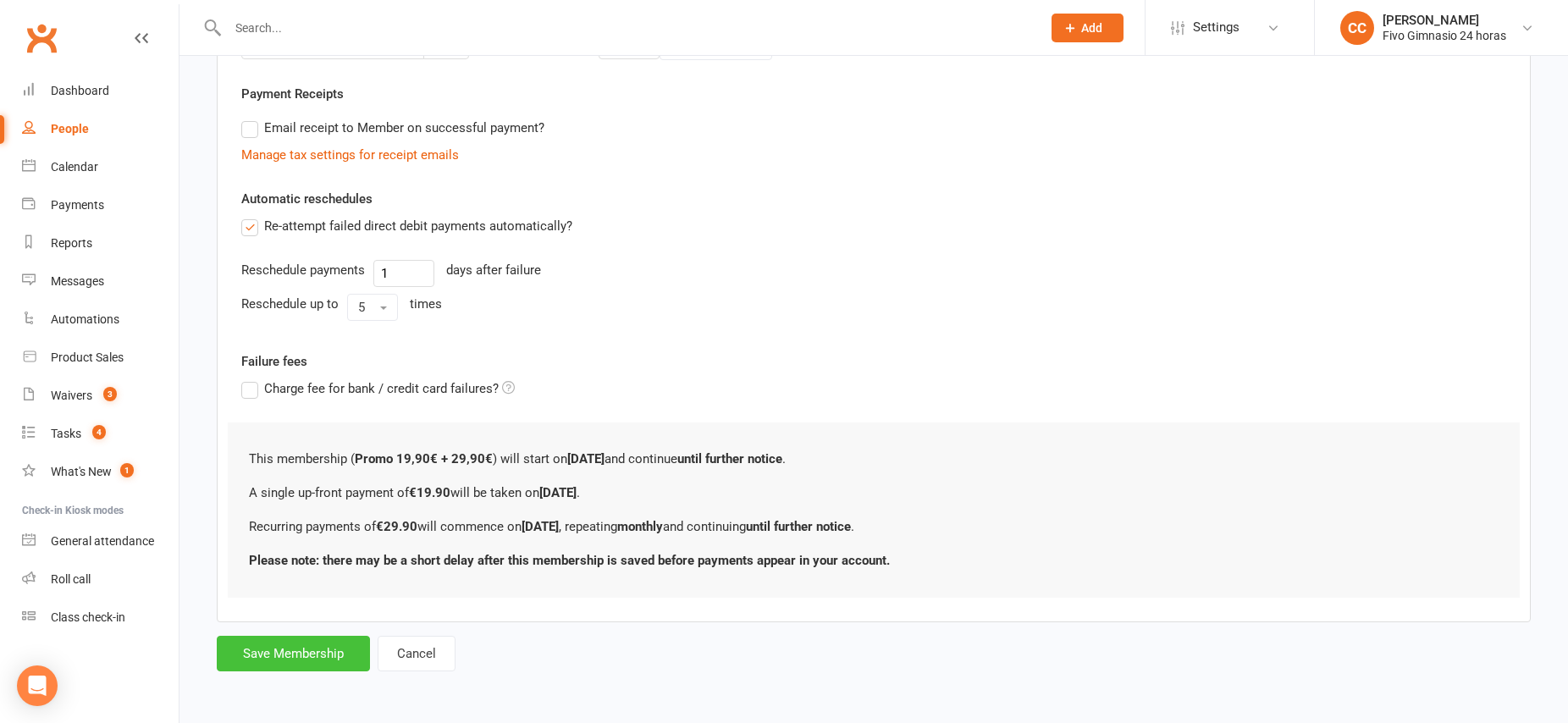
click at [316, 658] on button "Save Membership" at bounding box center [293, 653] width 153 height 35
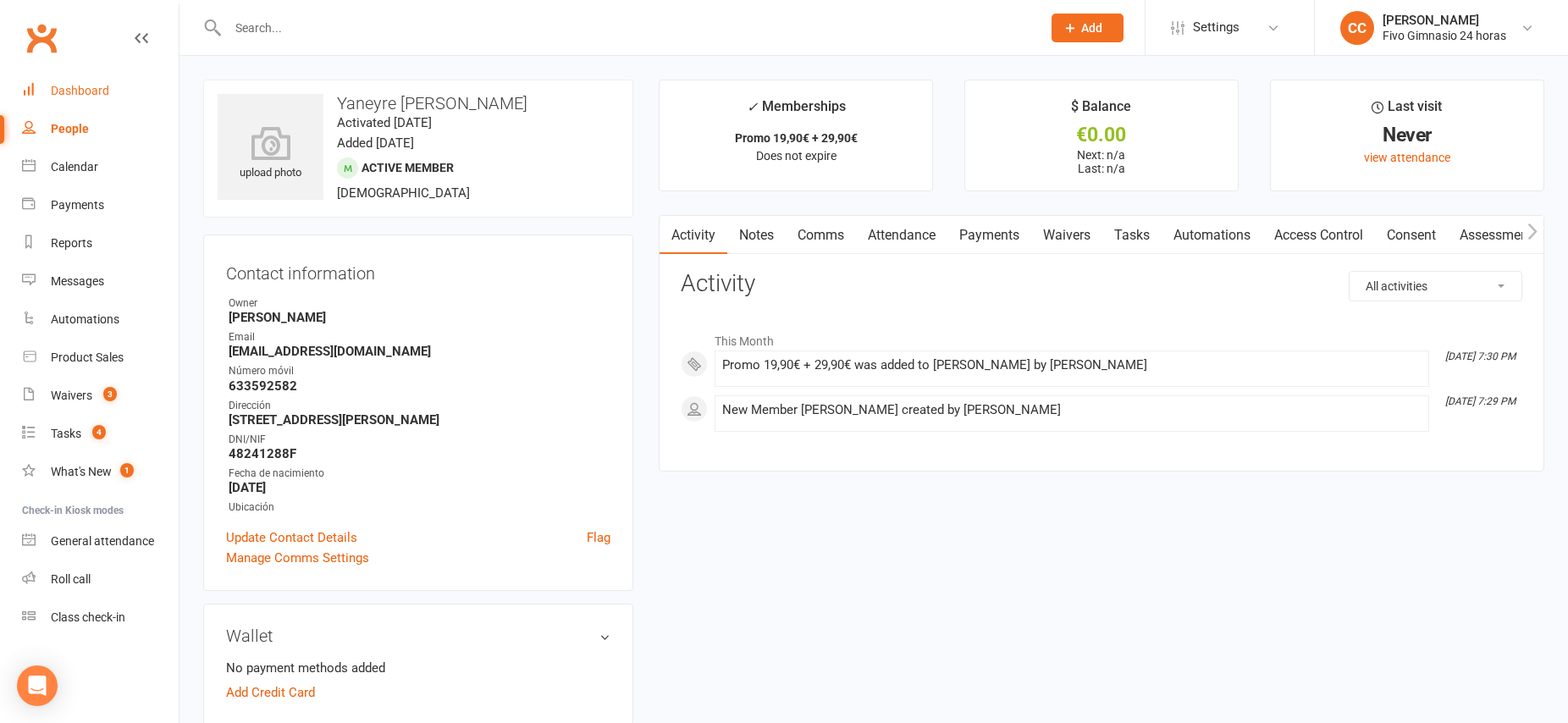
click at [83, 84] on div "Dashboard" at bounding box center [79, 90] width 58 height 13
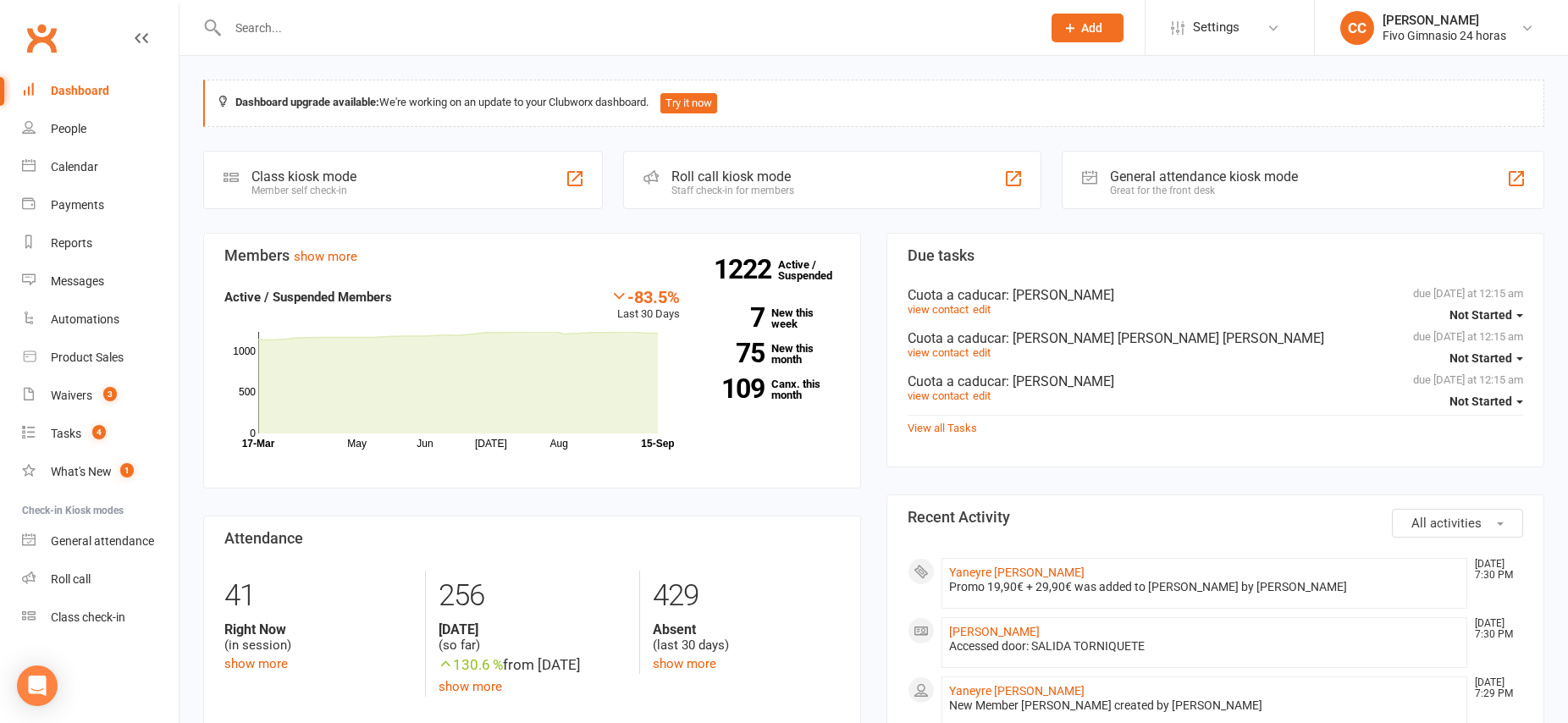
click at [1097, 26] on span "Add" at bounding box center [1092, 28] width 21 height 13
click at [1060, 113] on link "Member" at bounding box center [1069, 115] width 151 height 39
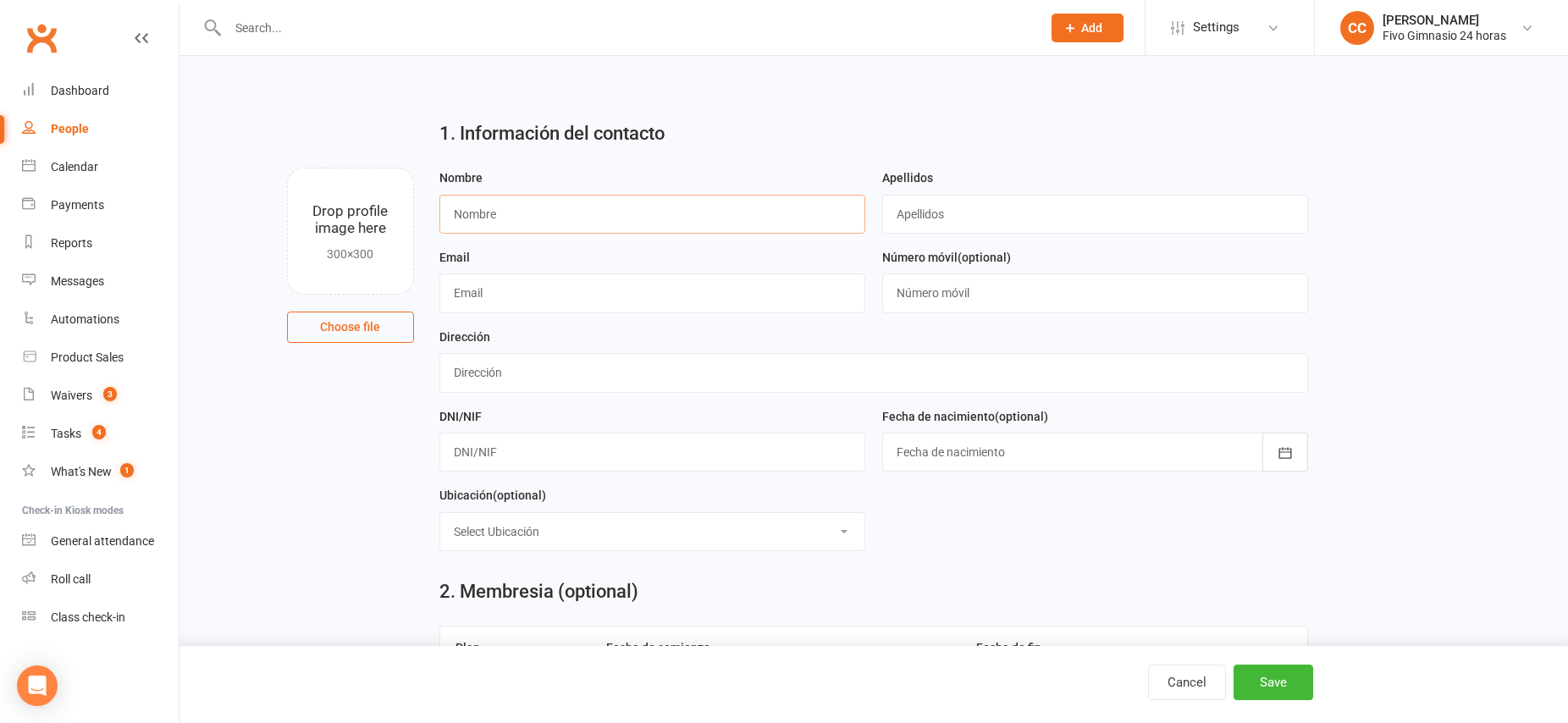
click at [544, 207] on input "text" at bounding box center [652, 214] width 426 height 39
type input "W"
type input "[PERSON_NAME]"
click at [959, 214] on input "text" at bounding box center [1095, 214] width 426 height 39
type input "[PERSON_NAME]"
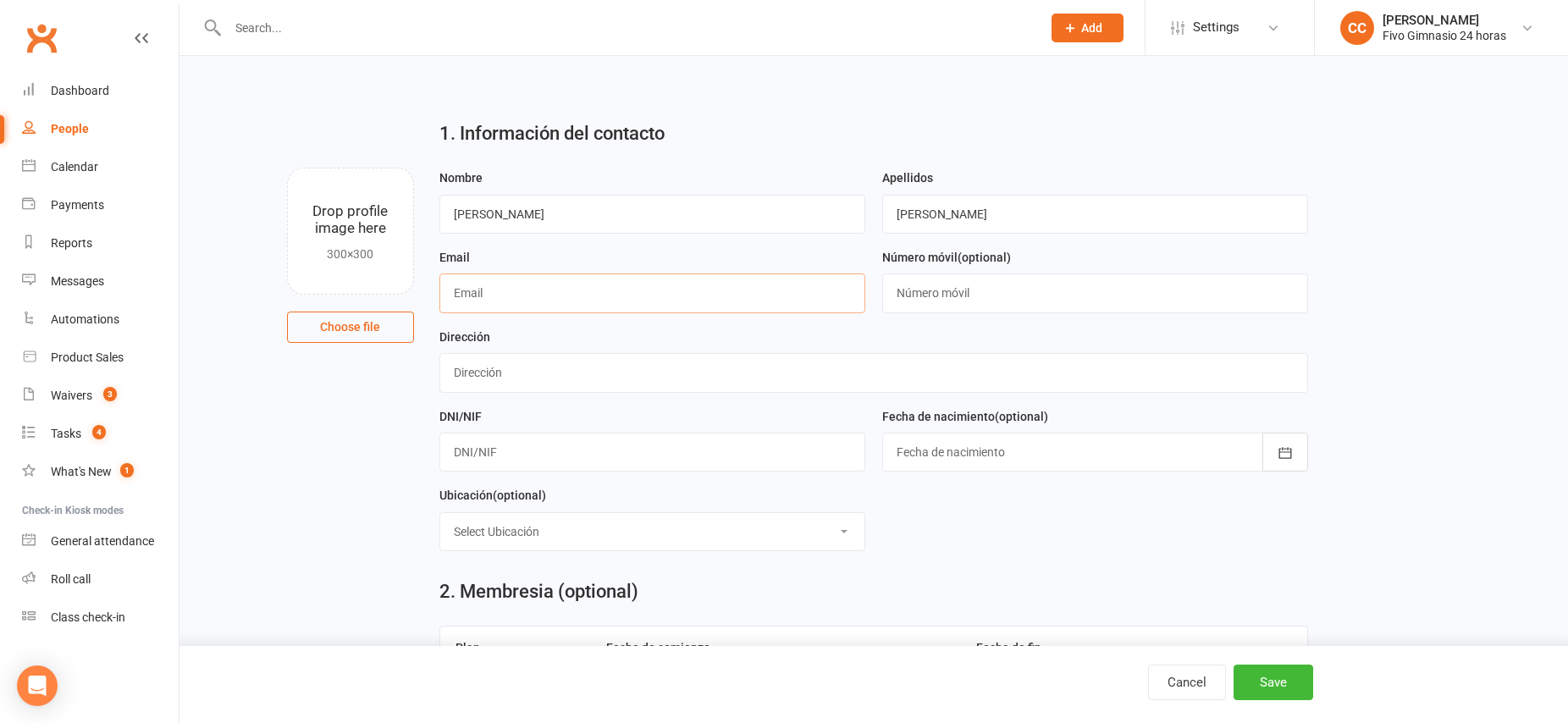
click at [579, 291] on input "text" at bounding box center [652, 293] width 426 height 39
type input "[EMAIL_ADDRESS][DOMAIN_NAME]"
click at [1035, 298] on input "text" at bounding box center [1095, 293] width 426 height 39
type input "633592582"
click at [535, 380] on input "text" at bounding box center [873, 371] width 869 height 39
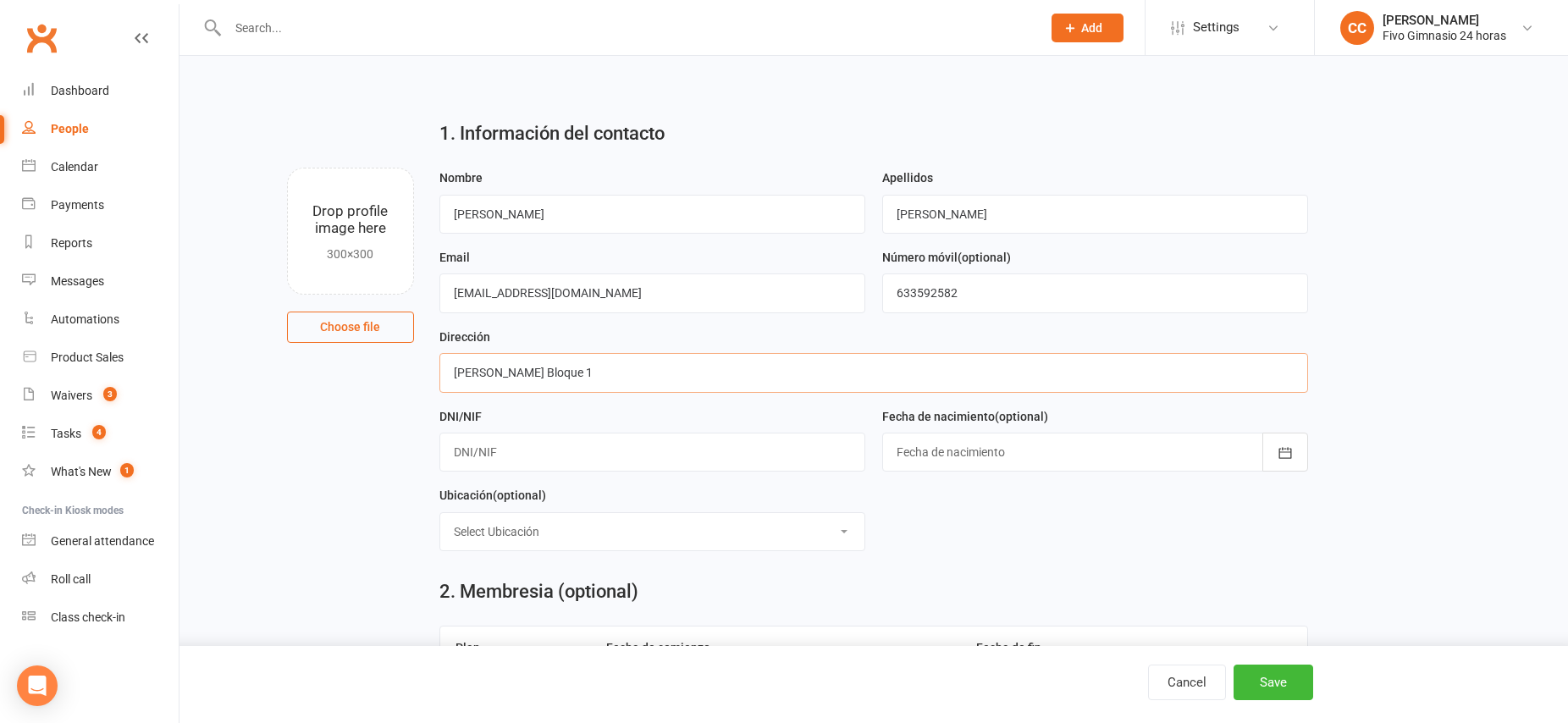
type input "[PERSON_NAME] Bloque 1"
click at [535, 454] on input "text" at bounding box center [652, 451] width 426 height 39
type input "44732570P"
click at [966, 453] on div at bounding box center [1095, 451] width 426 height 39
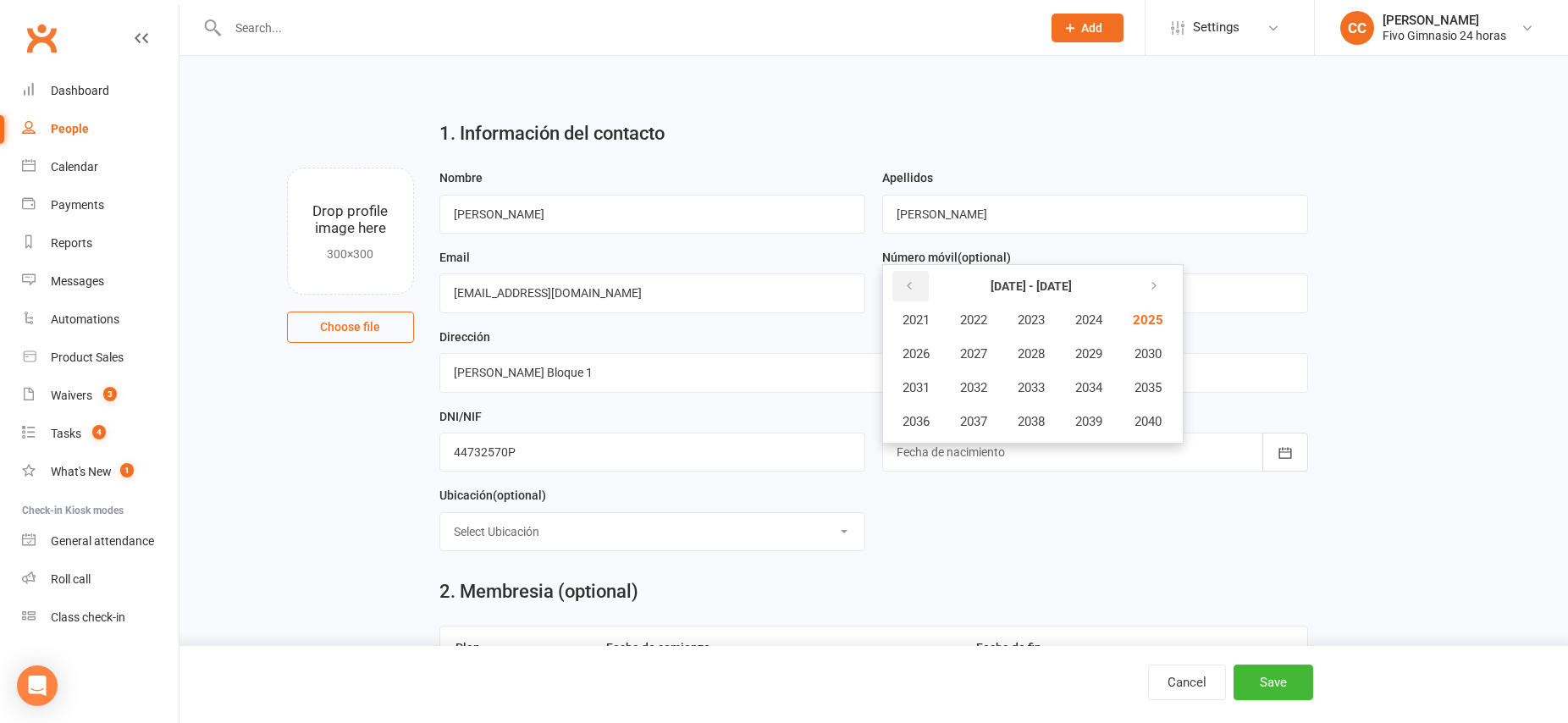
click at [909, 291] on icon "button" at bounding box center [908, 286] width 11 height 13
click at [1037, 352] on span "1988" at bounding box center [1031, 353] width 28 height 15
click at [1019, 427] on span "November" at bounding box center [1006, 422] width 58 height 15
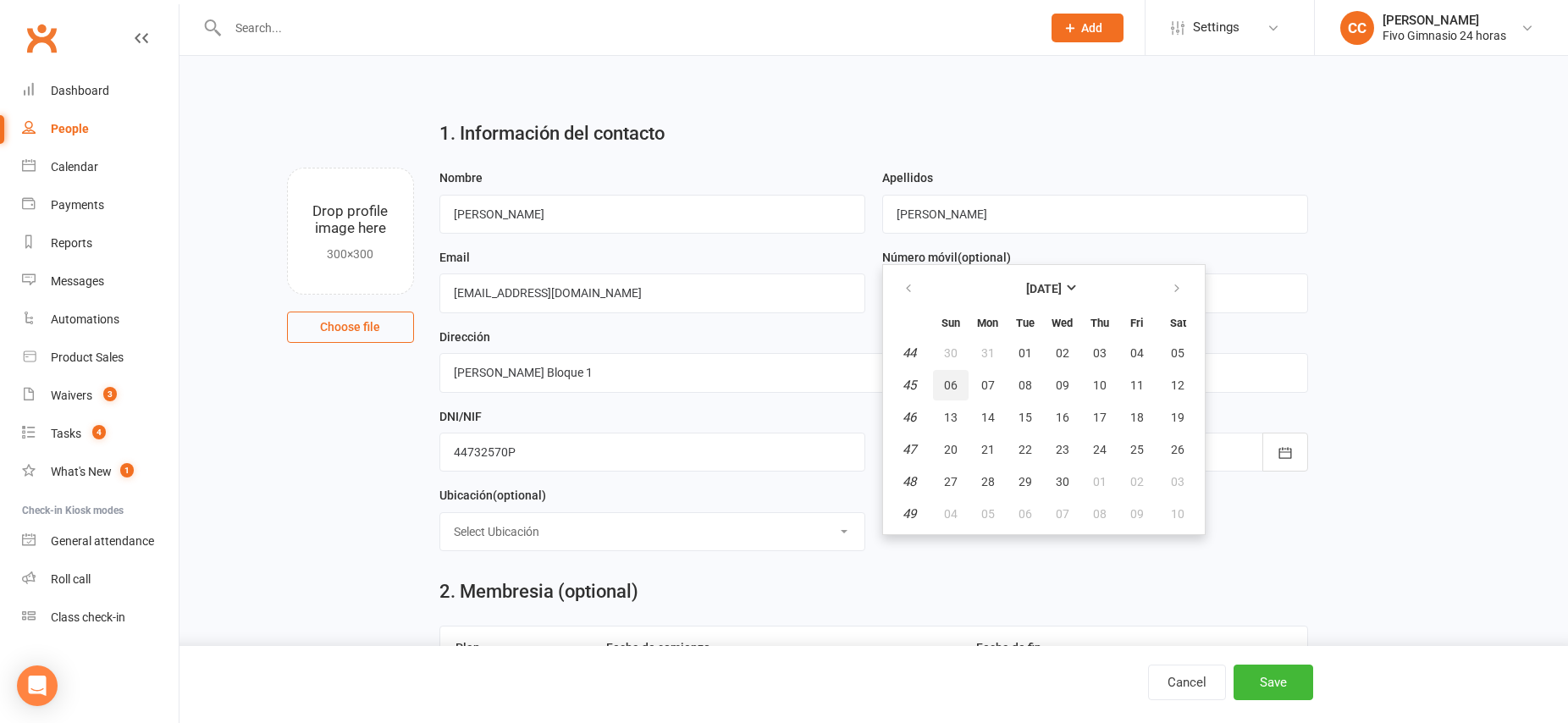
click at [959, 386] on button "06" at bounding box center [950, 385] width 35 height 30
type input "[DATE]"
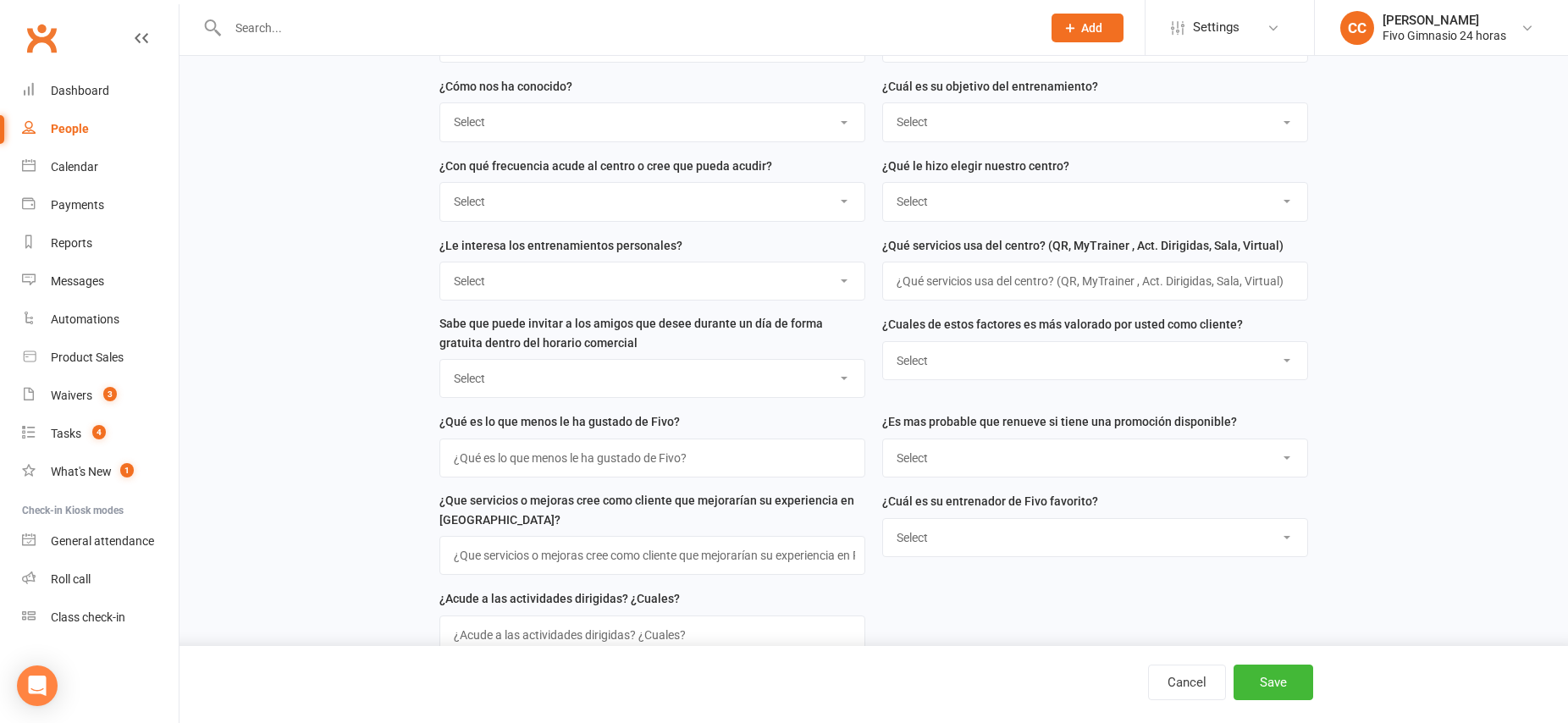
scroll to position [1369, 0]
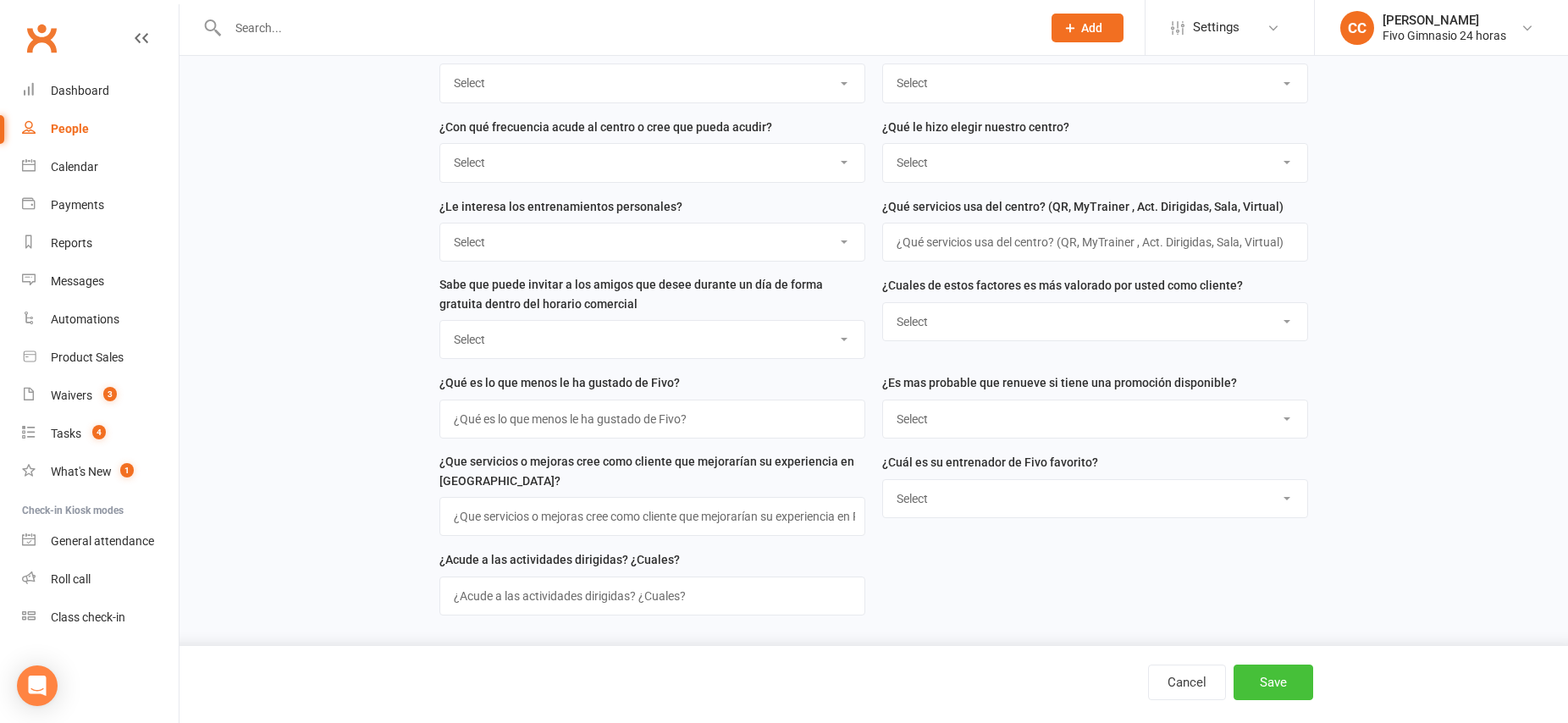
click at [1272, 683] on button "Save" at bounding box center [1273, 681] width 80 height 35
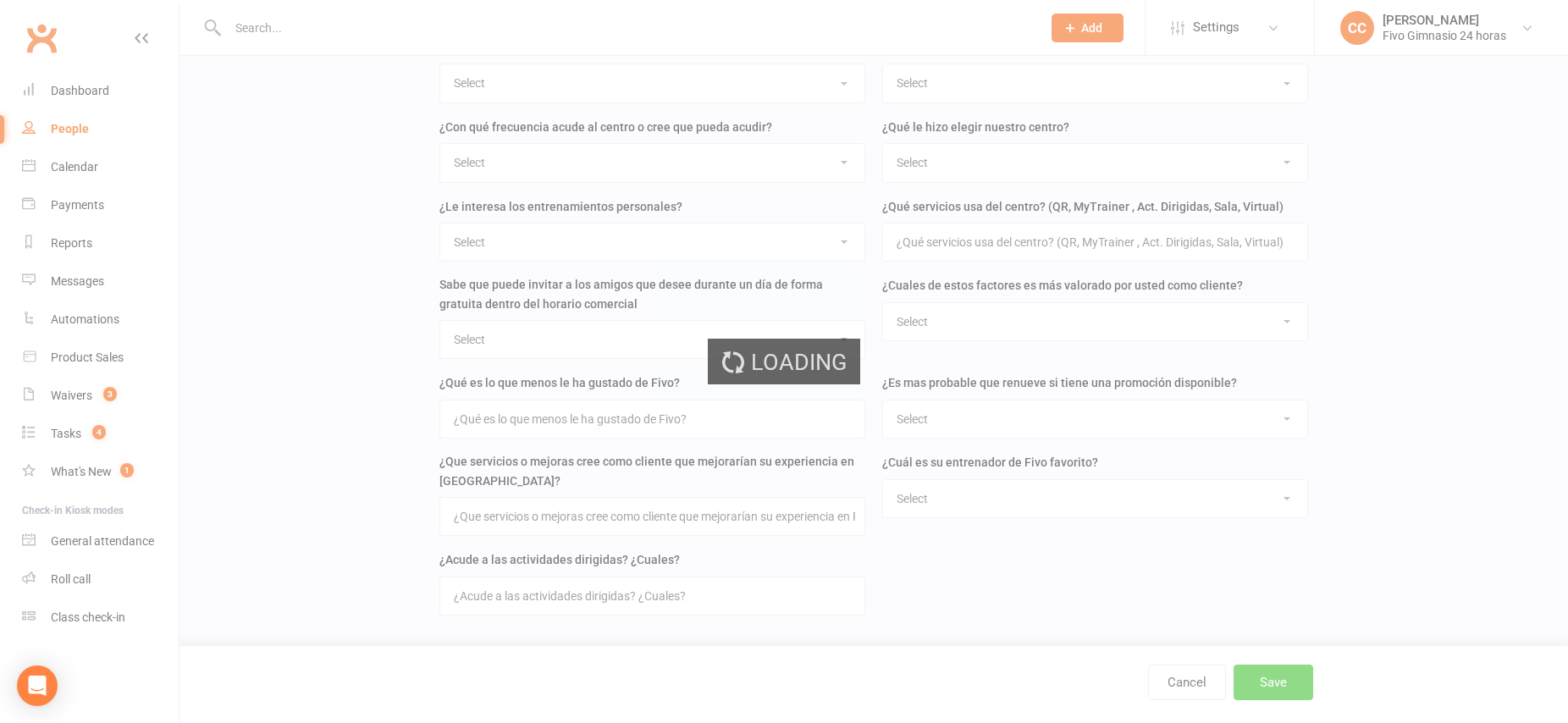
scroll to position [0, 0]
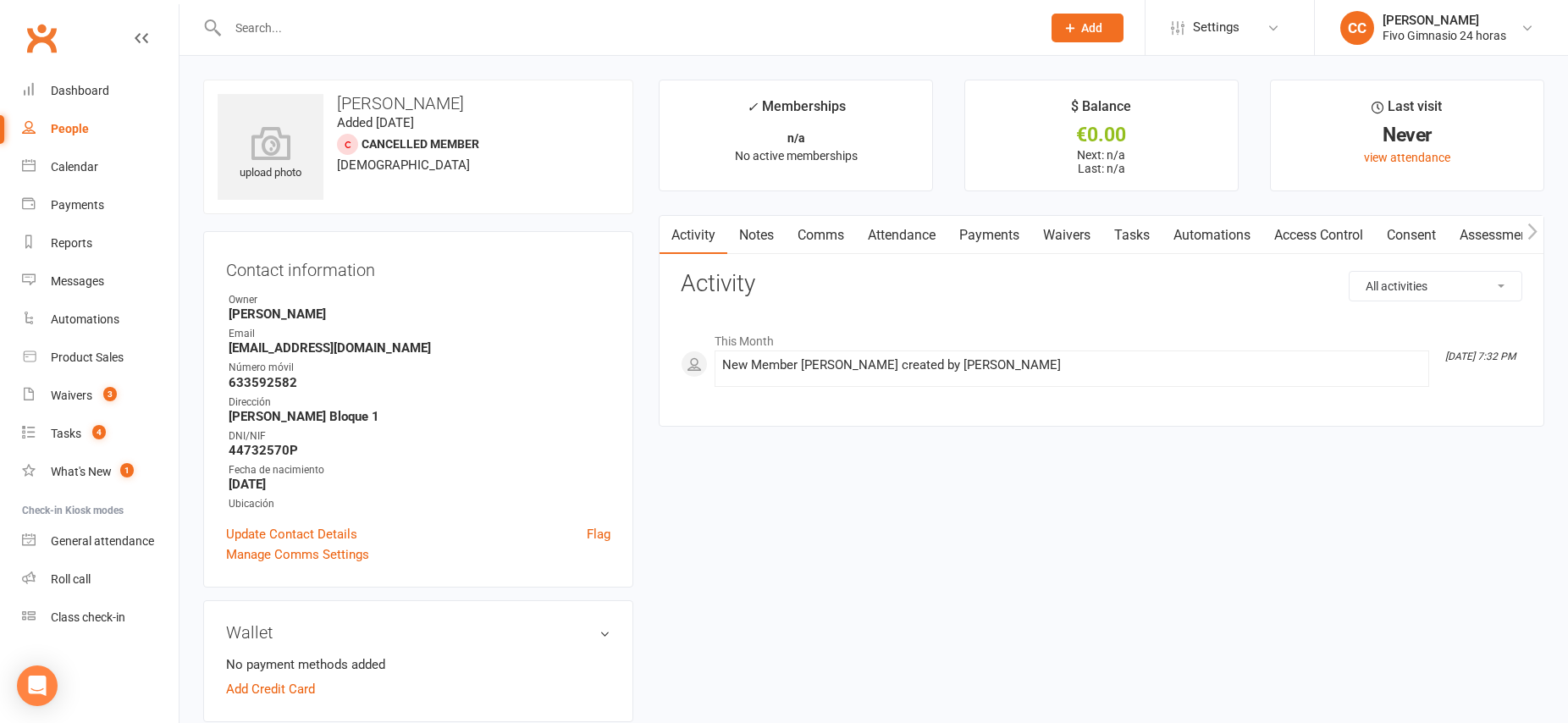
click at [1057, 236] on link "Waivers" at bounding box center [1066, 235] width 71 height 39
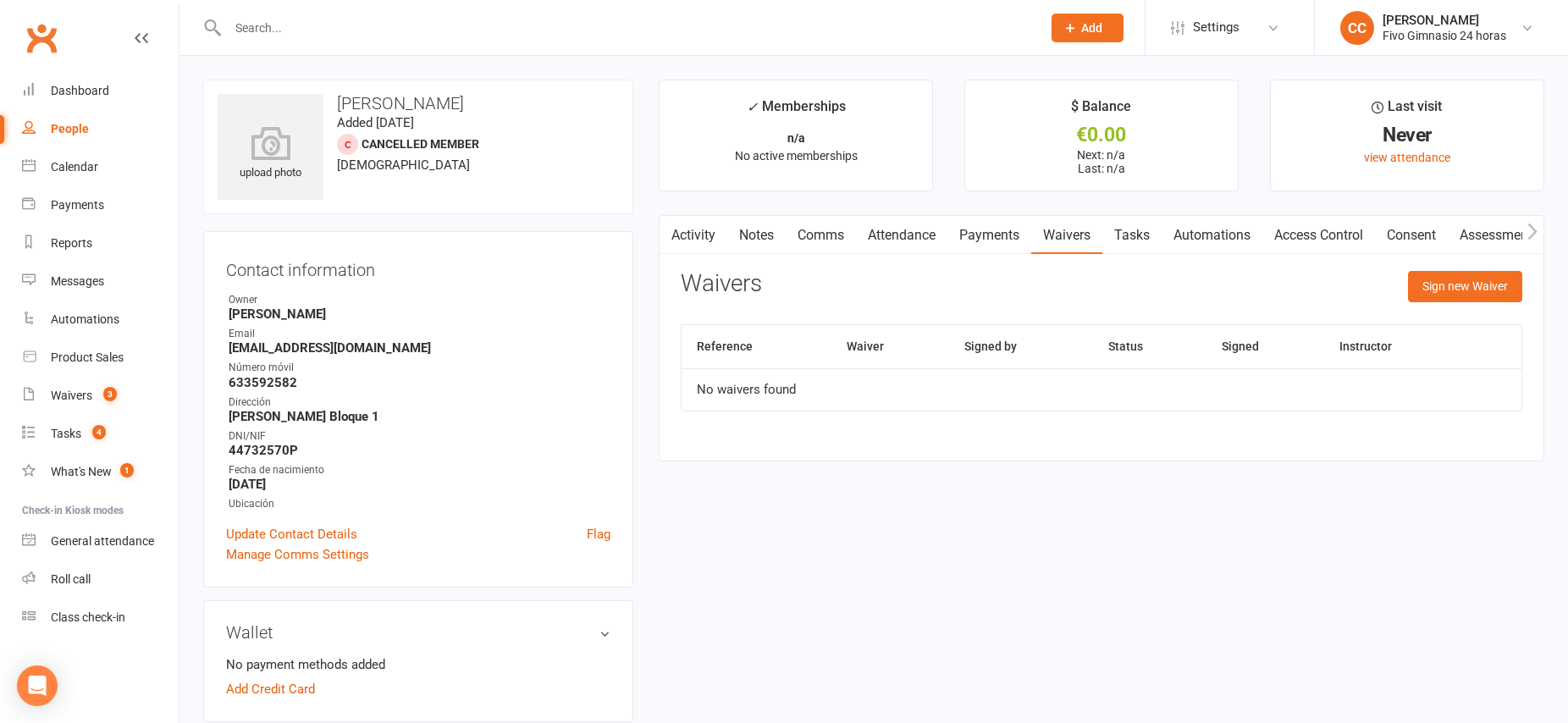
click at [996, 237] on link "Payments" at bounding box center [989, 235] width 84 height 39
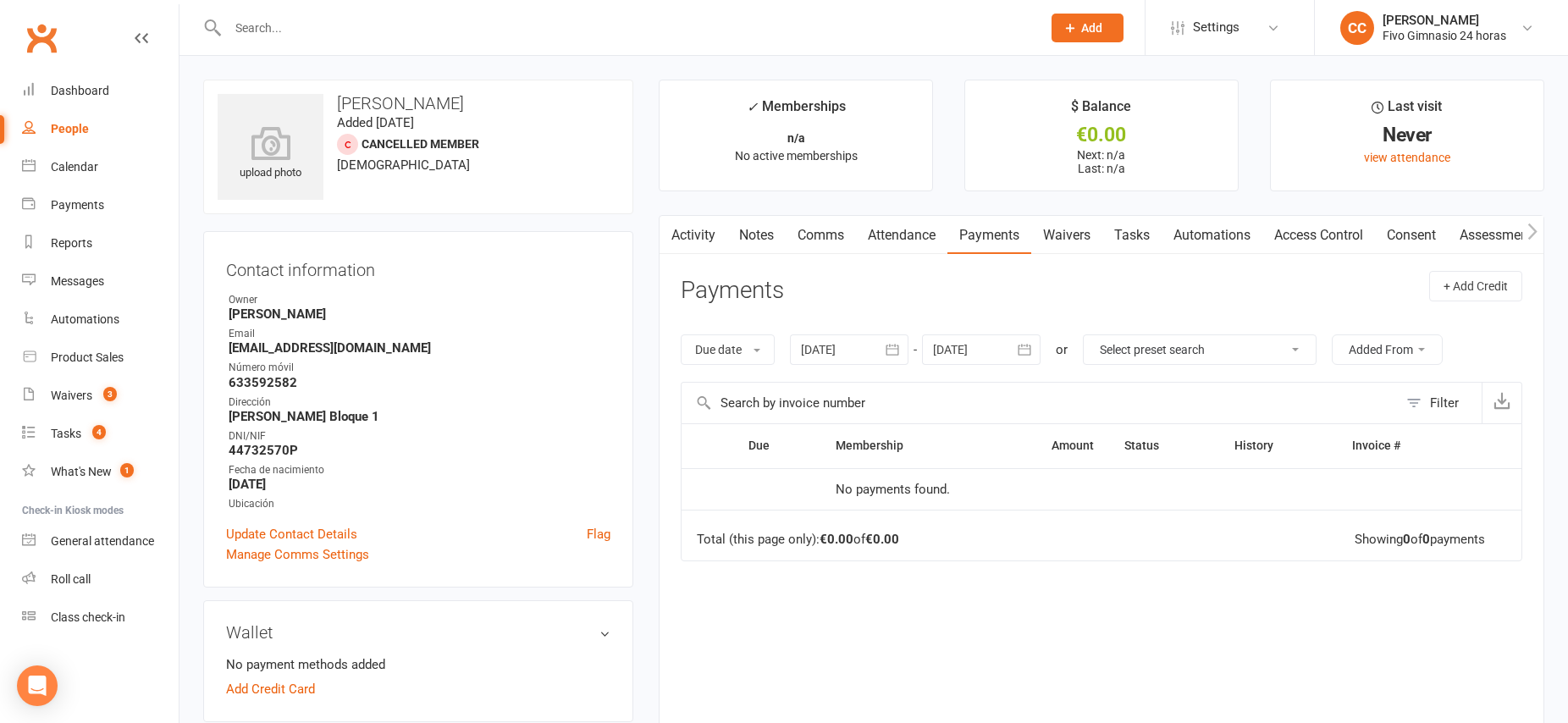
click at [1065, 237] on link "Waivers" at bounding box center [1066, 235] width 71 height 39
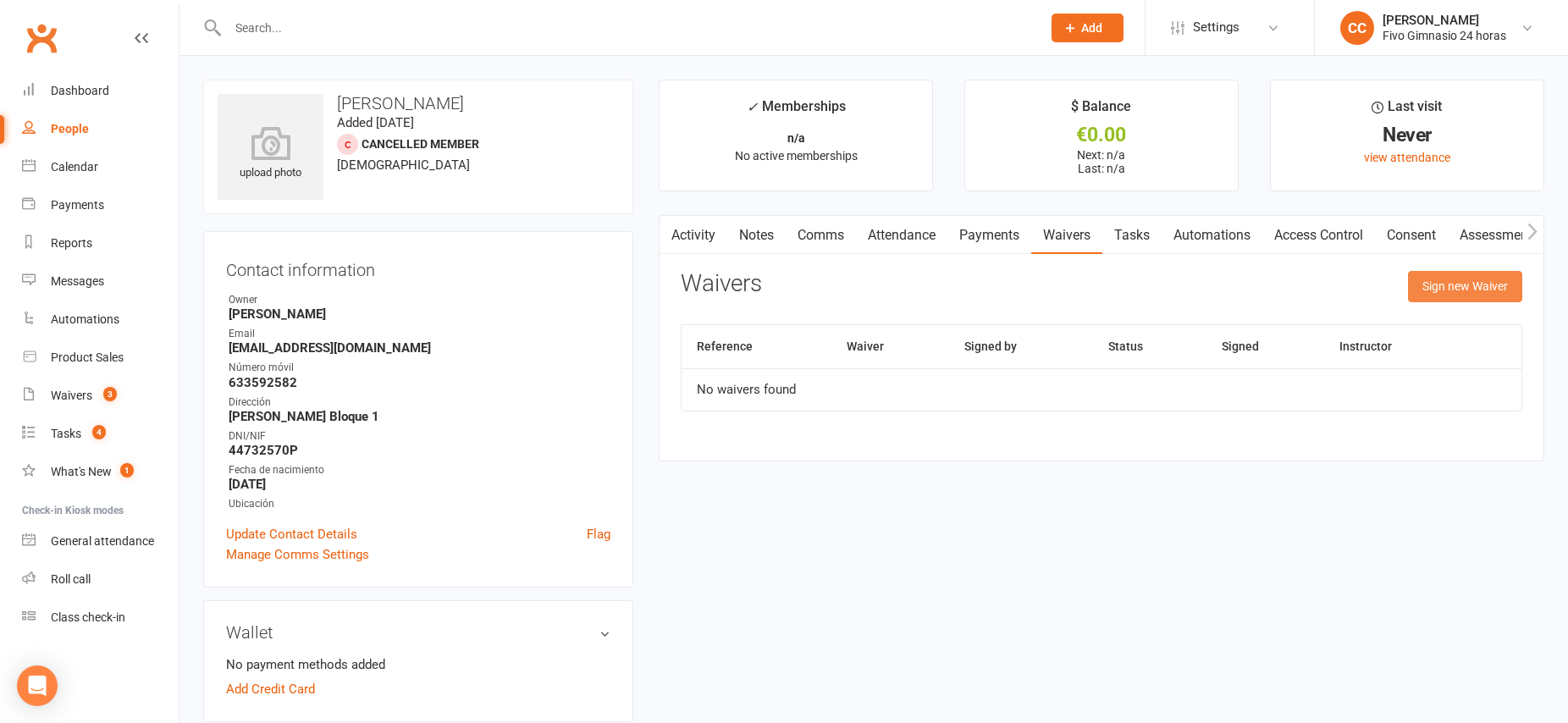
click at [1445, 284] on button "Sign new Waiver" at bounding box center [1464, 286] width 114 height 30
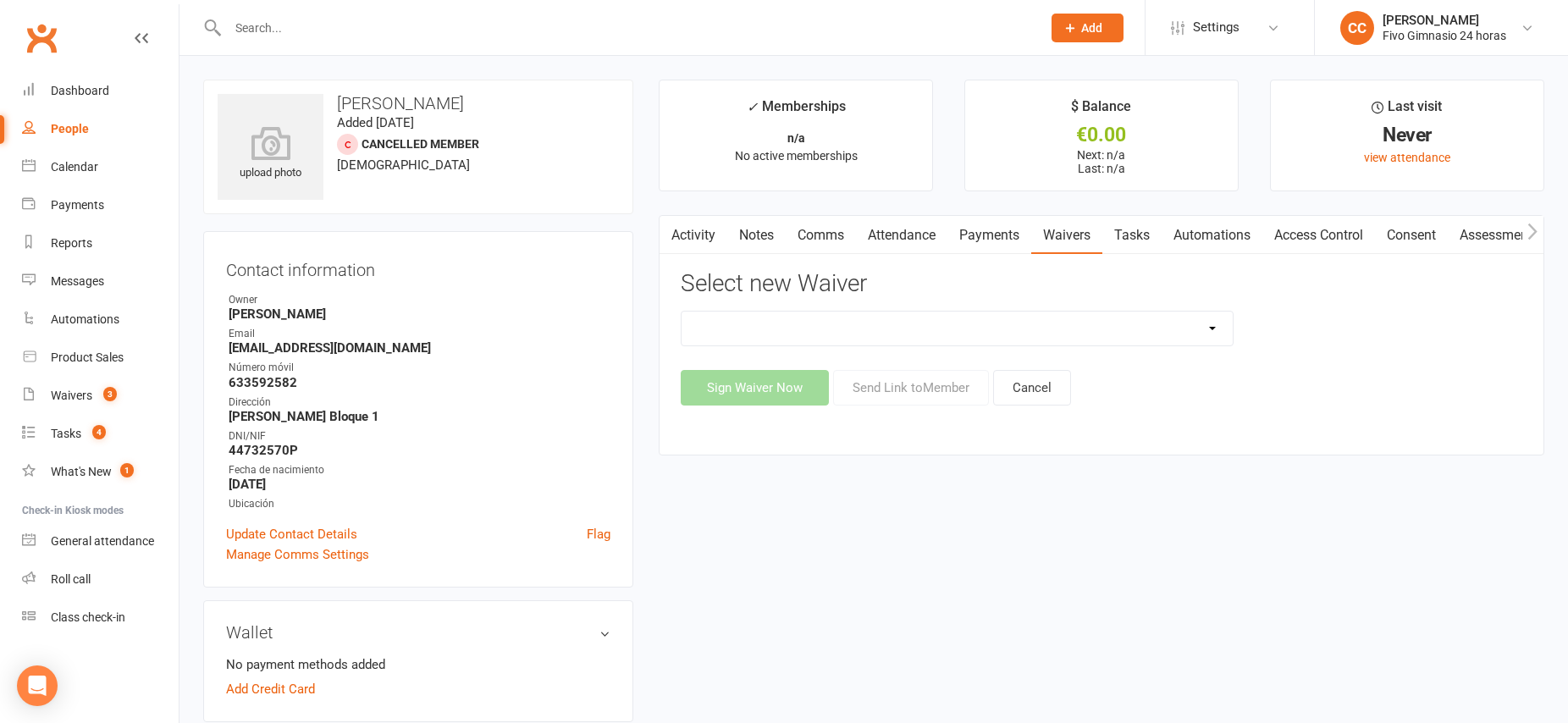
click at [869, 335] on select "Actualización De Datos De Pago Alta Online Certificación Finalización Contrato …" at bounding box center [957, 329] width 551 height 34
select select "3993"
click at [774, 388] on button "Sign Waiver Now" at bounding box center [755, 387] width 148 height 35
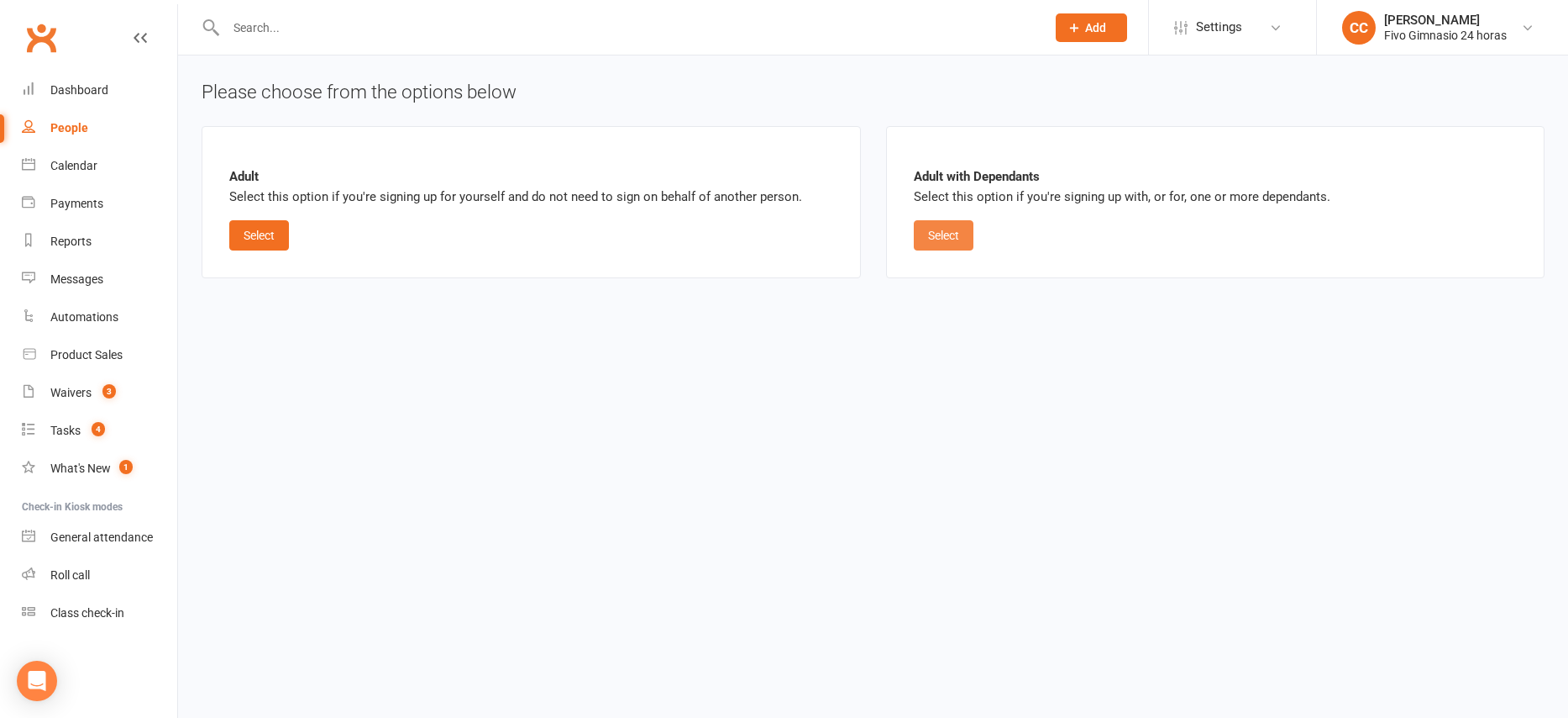
click at [947, 234] on button "Select" at bounding box center [943, 235] width 59 height 30
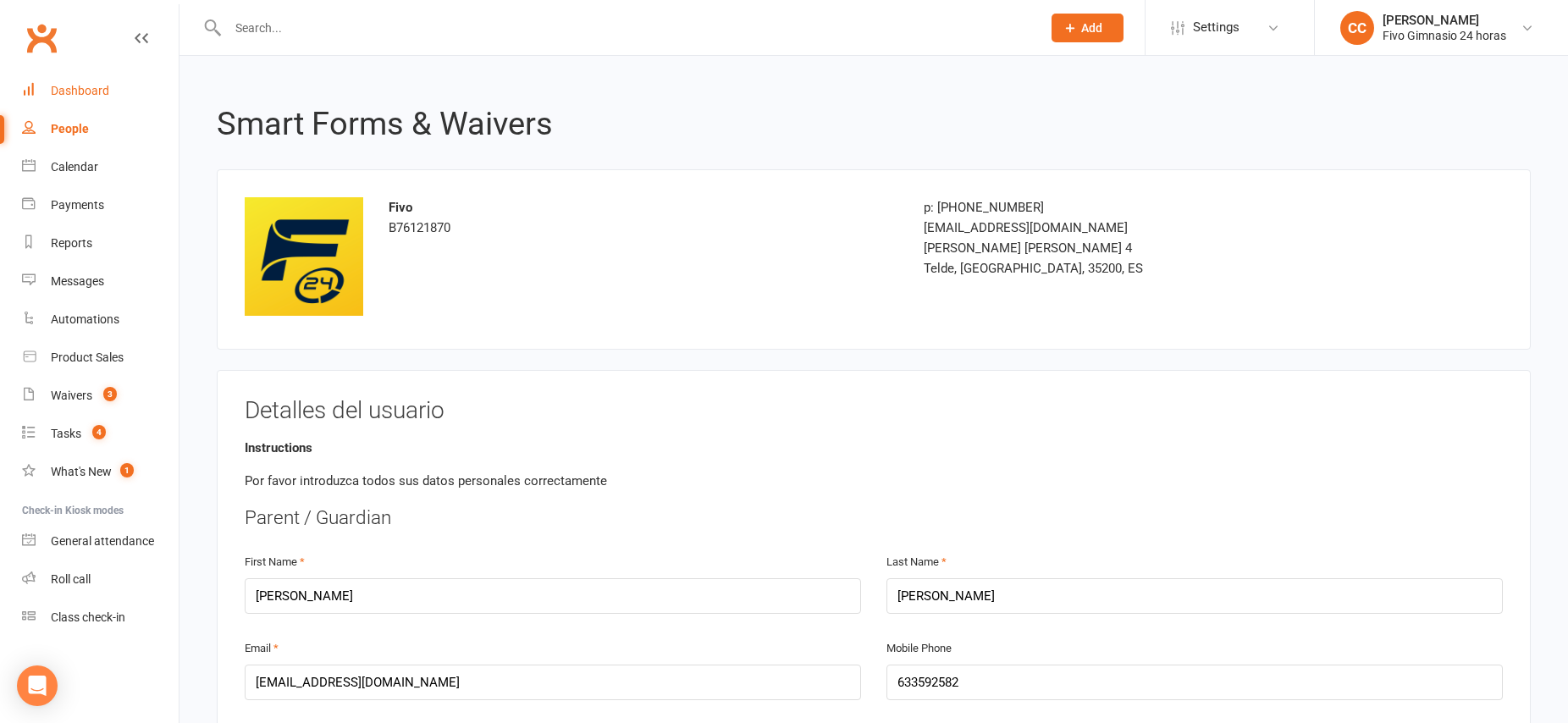
click at [54, 100] on link "Dashboard" at bounding box center [100, 91] width 157 height 38
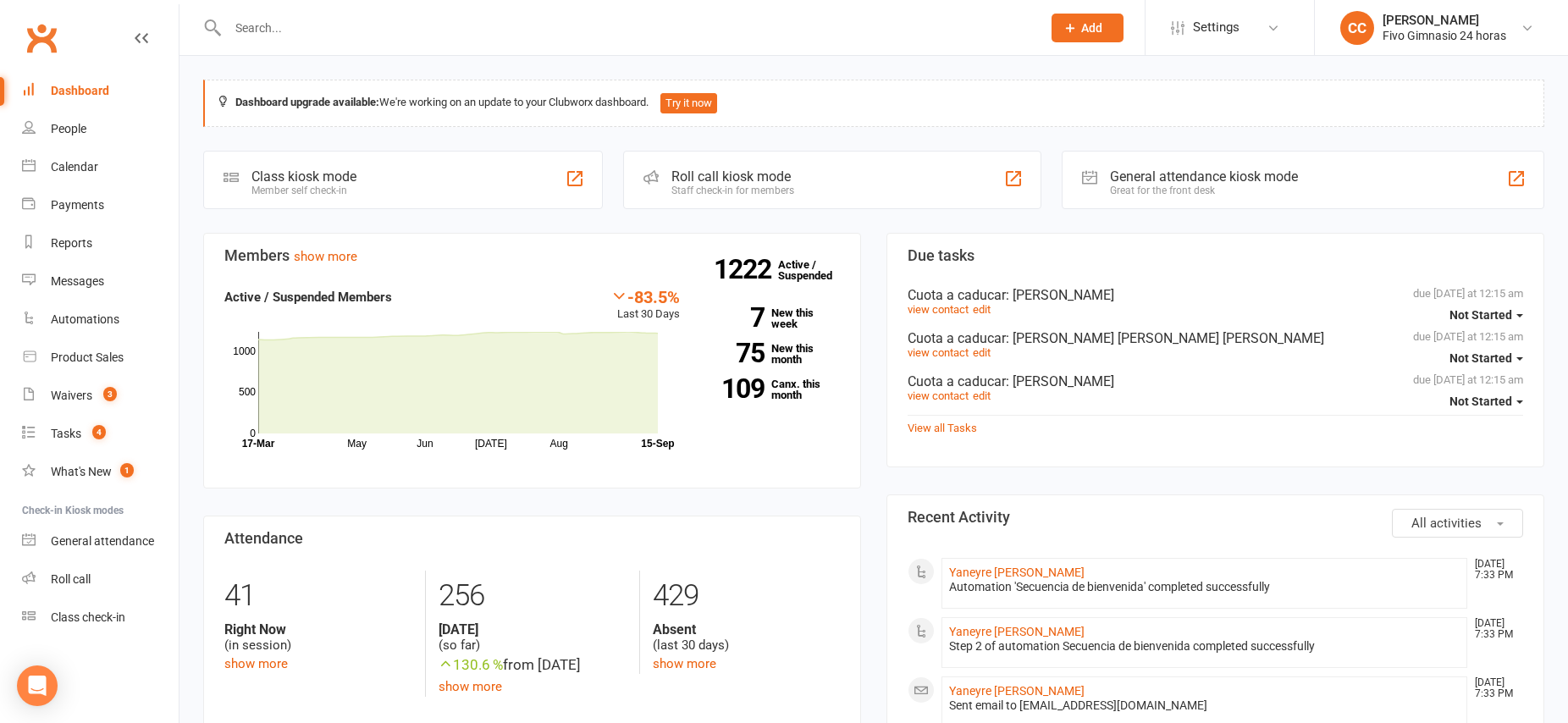
click at [407, 28] on input "text" at bounding box center [625, 28] width 807 height 24
click at [1034, 570] on link "Yaneyre [PERSON_NAME]" at bounding box center [1017, 572] width 136 height 13
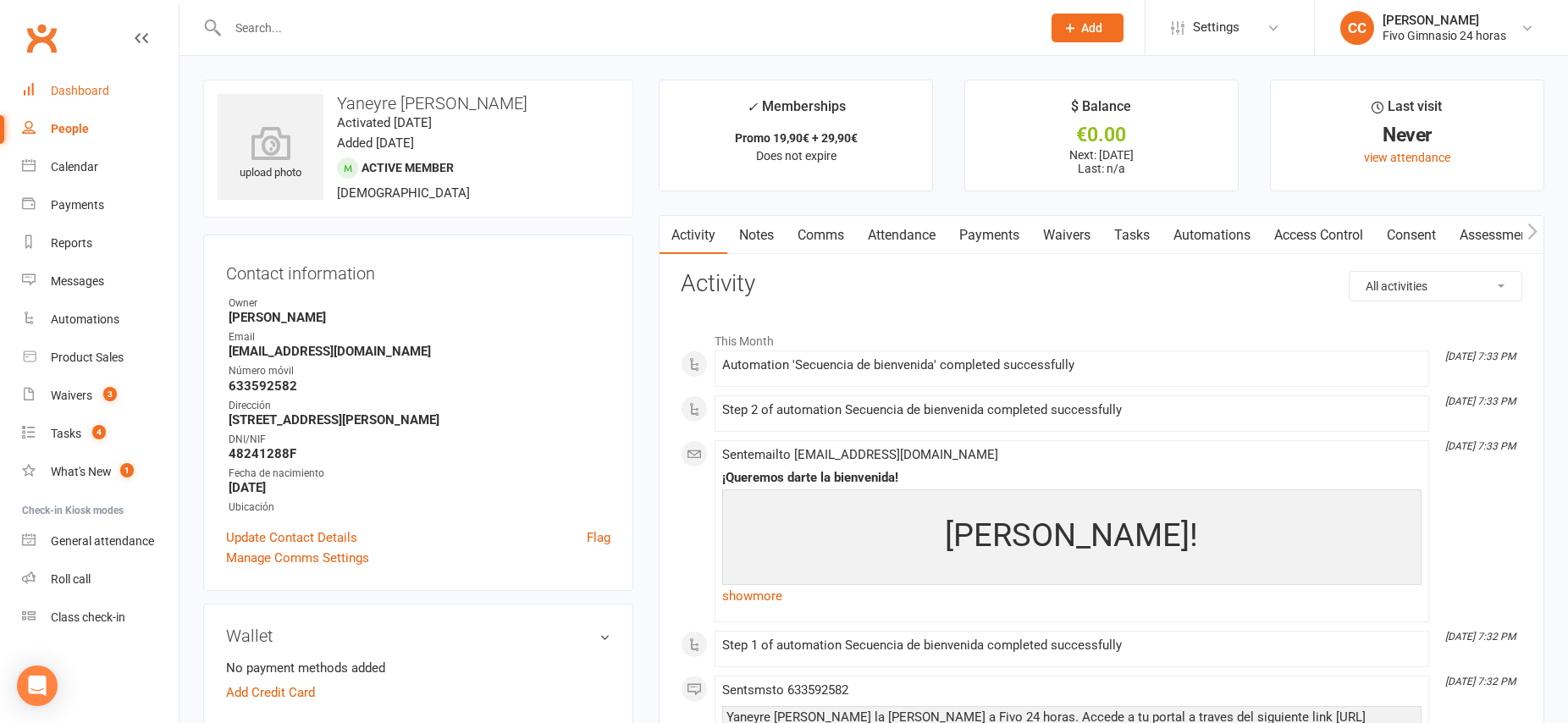
click at [87, 89] on div "Dashboard" at bounding box center [79, 90] width 58 height 13
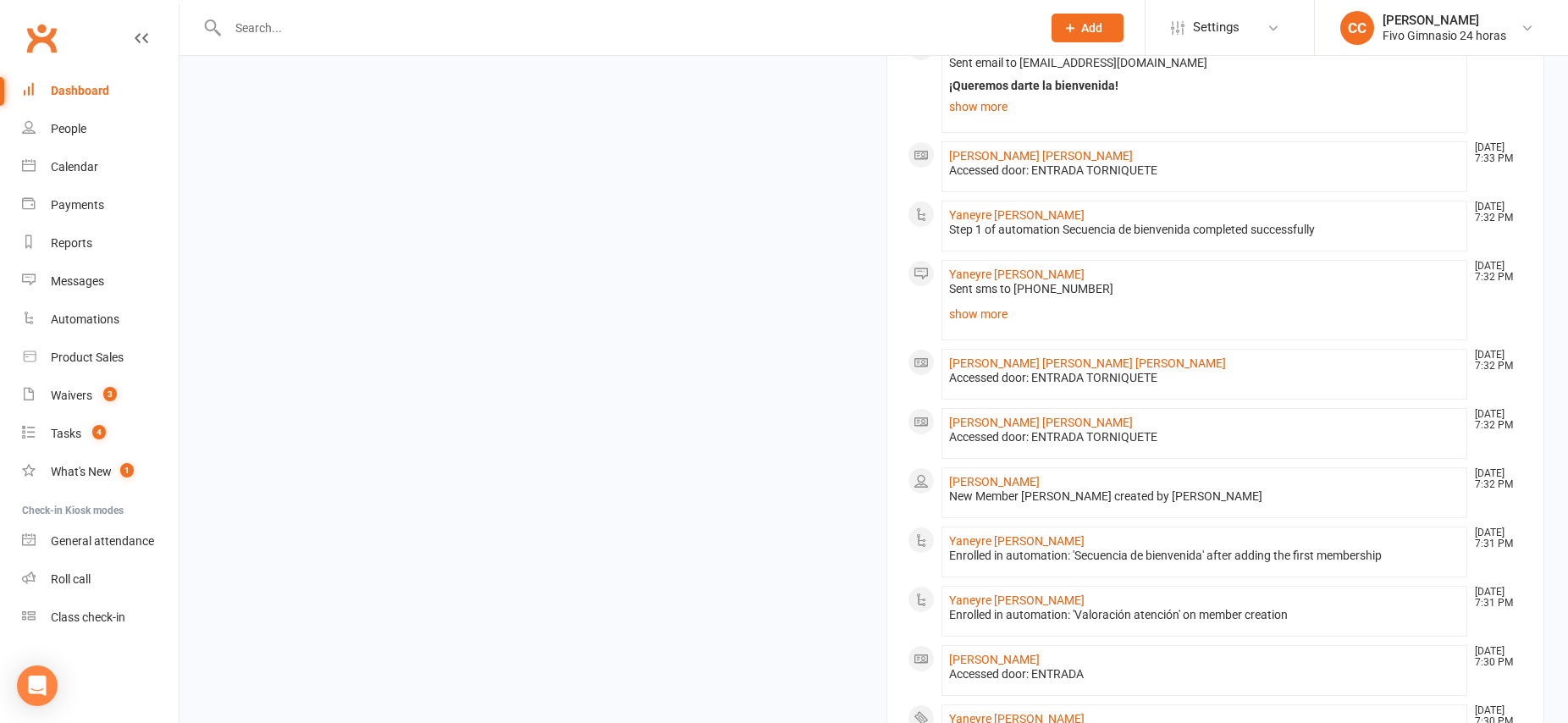
scroll to position [942, 0]
click at [996, 481] on link "[PERSON_NAME]" at bounding box center [994, 479] width 90 height 13
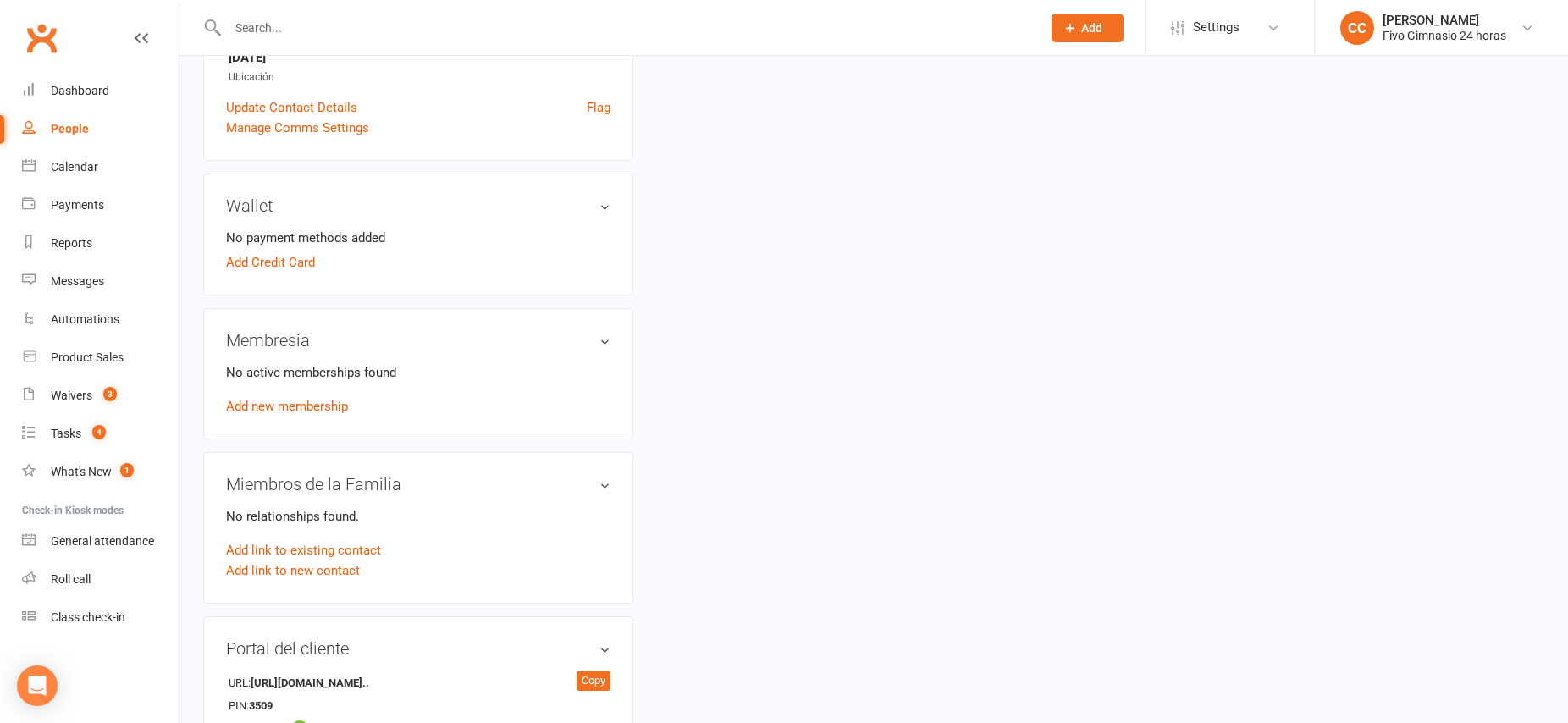
scroll to position [592, 0]
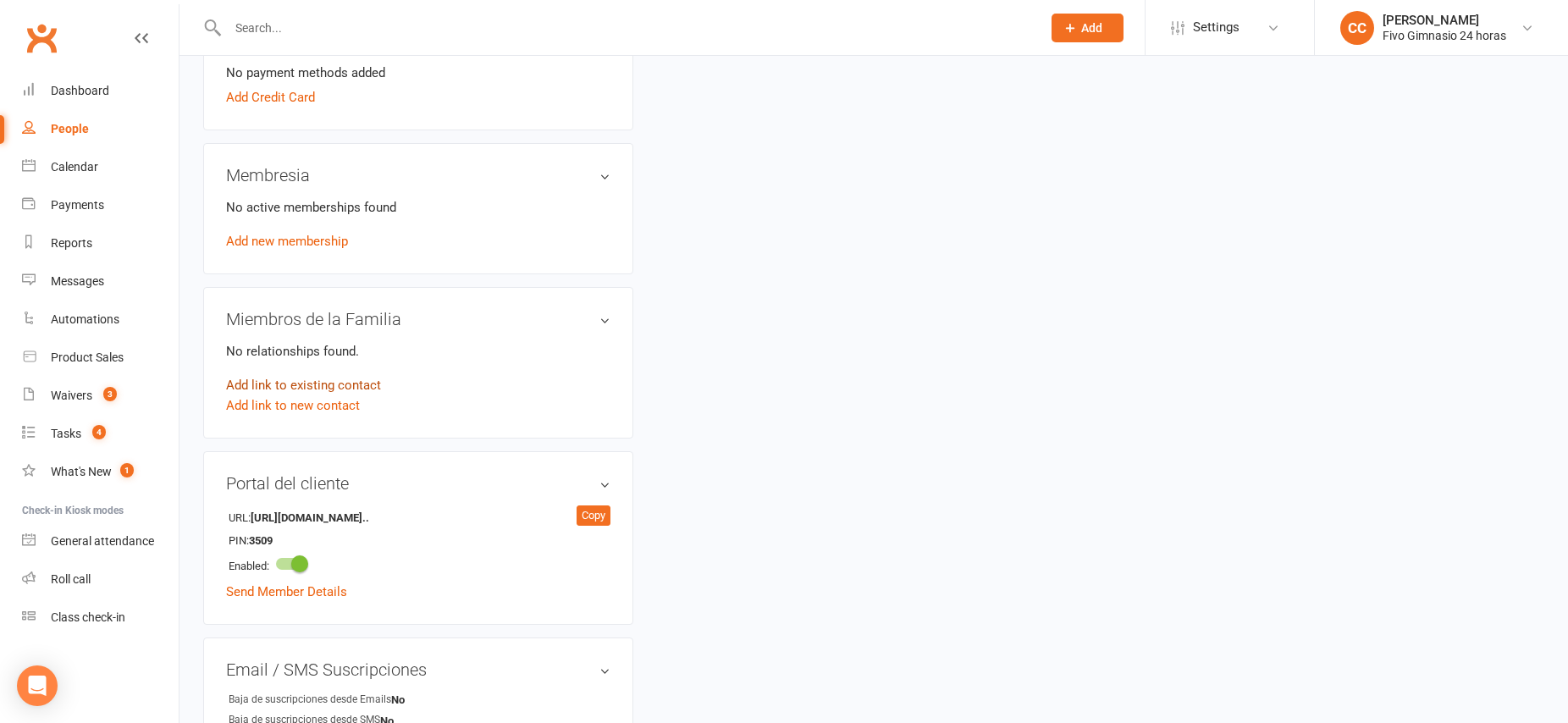
click at [267, 385] on link "Add link to existing contact" at bounding box center [303, 385] width 155 height 20
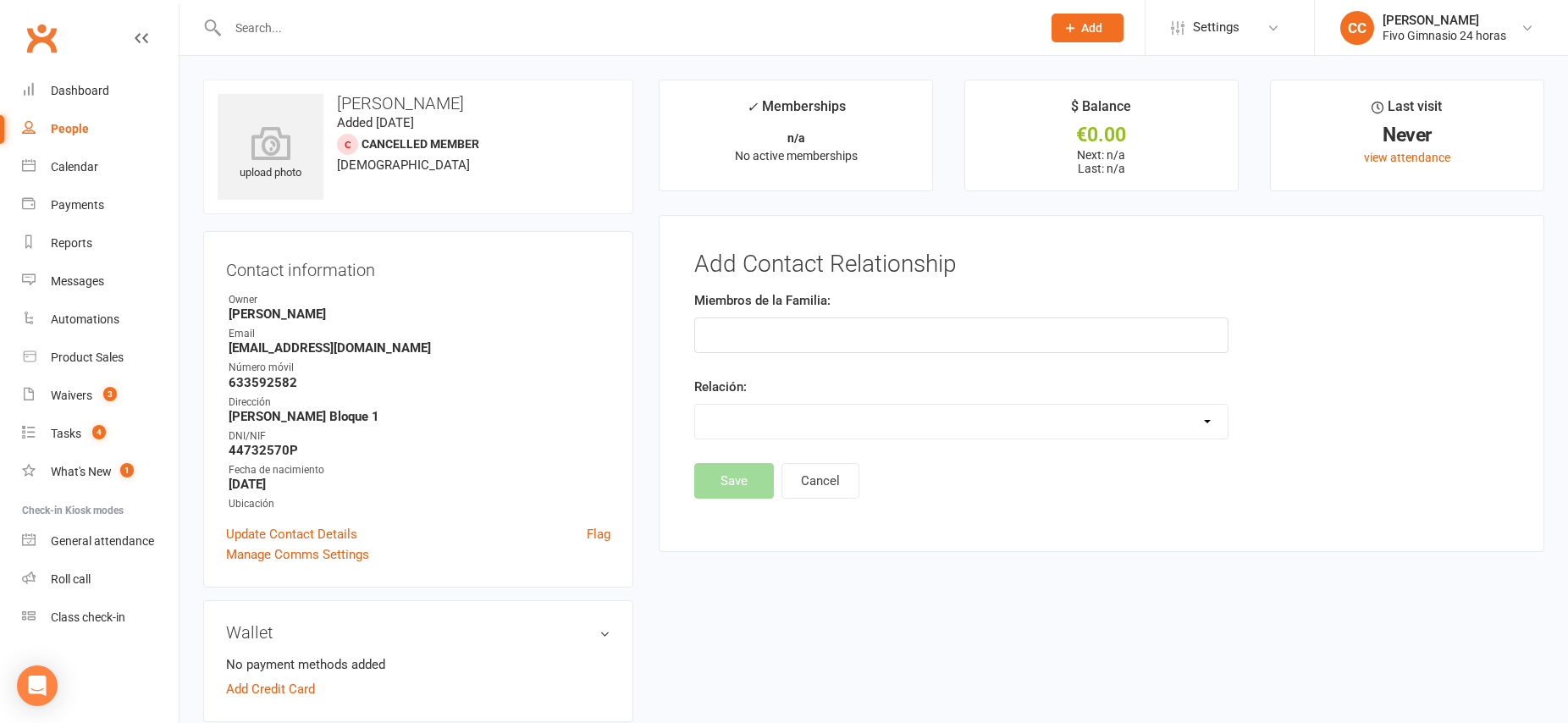
click at [829, 333] on input "text" at bounding box center [961, 334] width 534 height 35
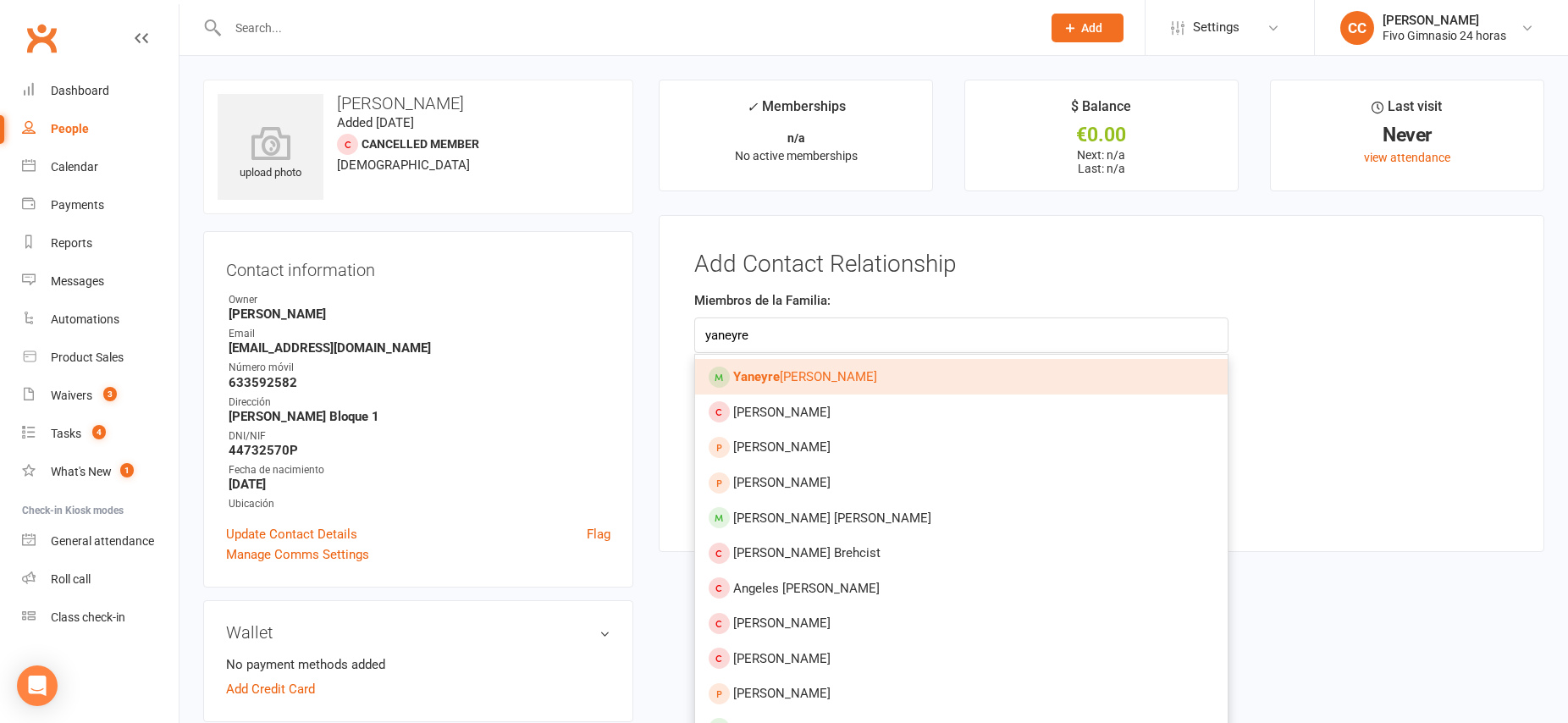
type input "yaneyre"
click at [893, 381] on link "Yaneyre [PERSON_NAME]" at bounding box center [961, 376] width 532 height 35
type input "Yaneyre [PERSON_NAME]"
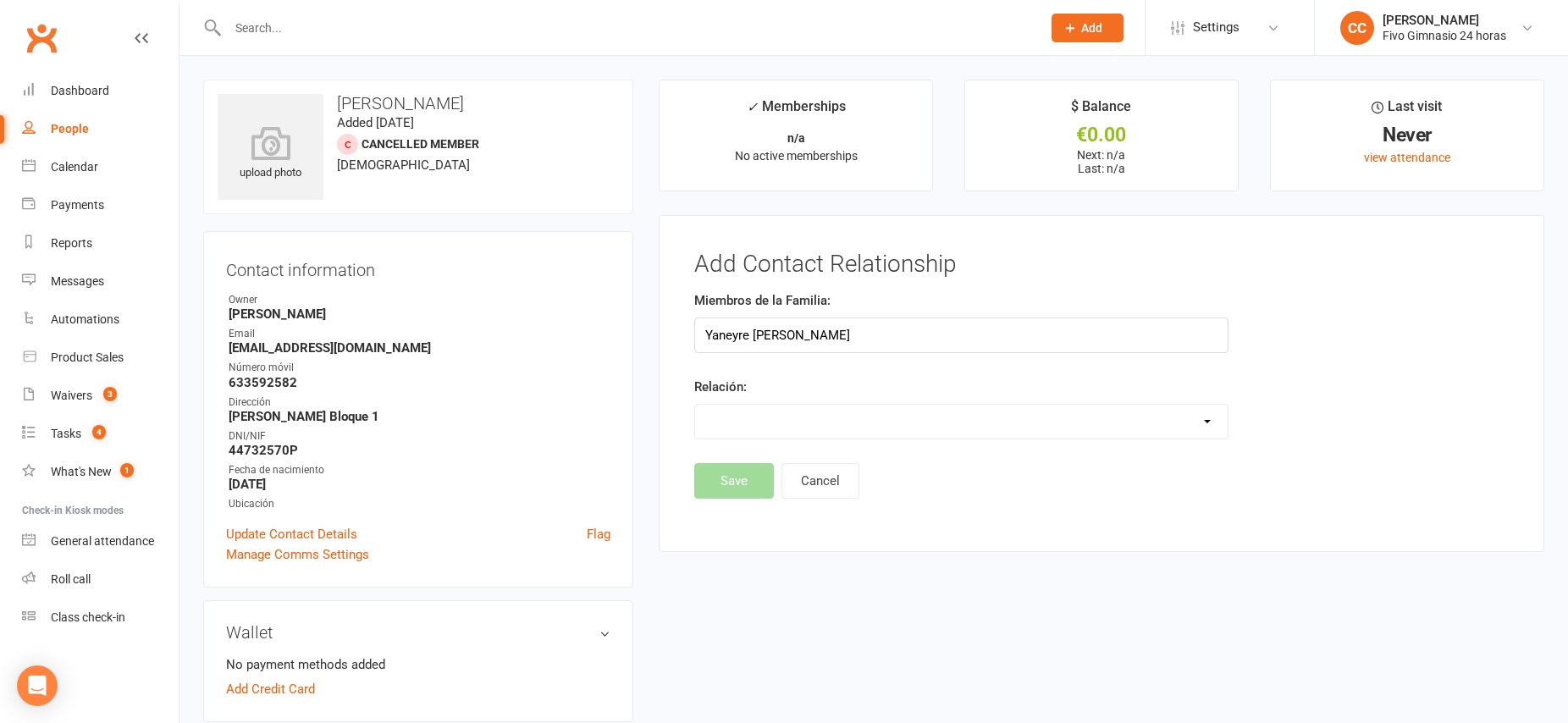
click at [794, 420] on select "Parent / Guardian Child Sibling (parent not in system) Spouse / Partner Cousin …" at bounding box center [961, 422] width 532 height 34
select select "1"
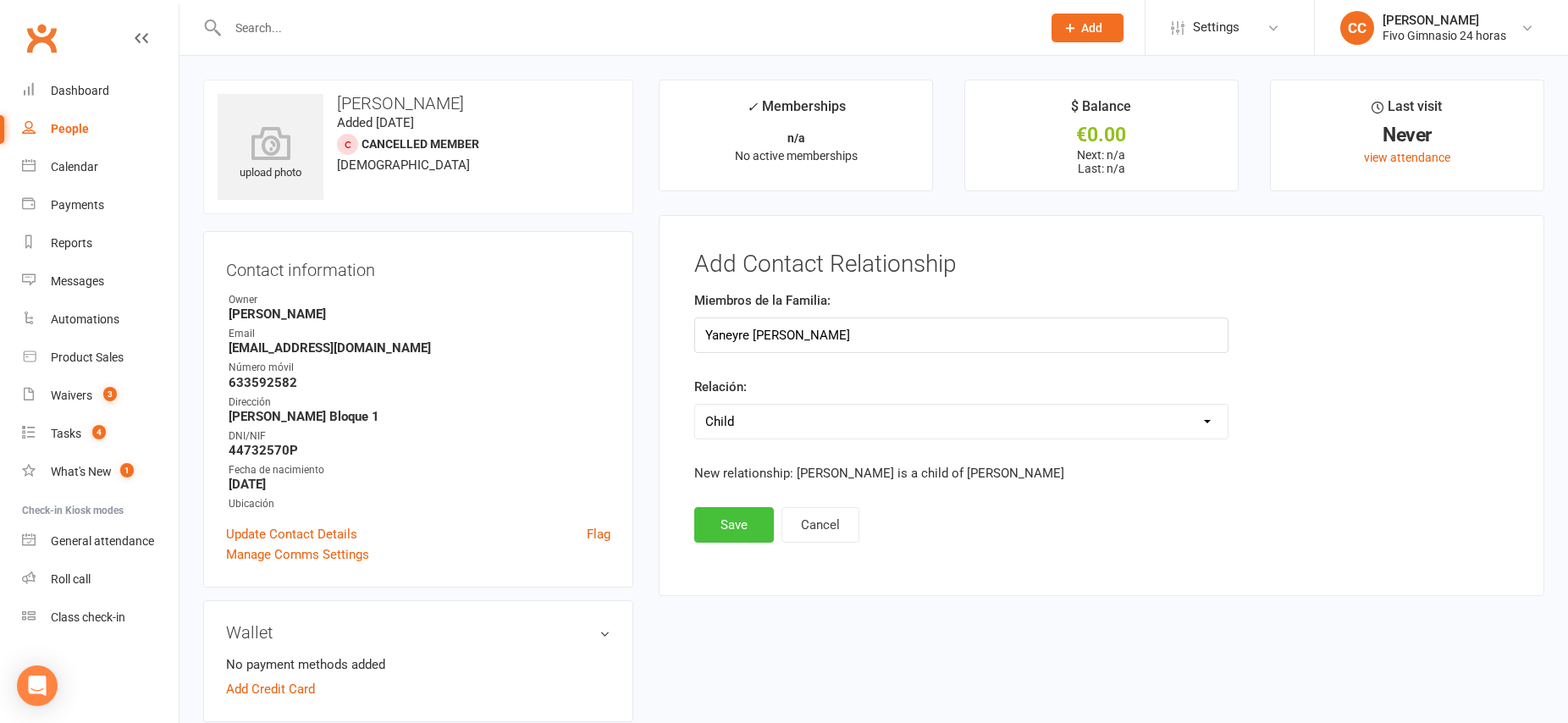
click at [747, 526] on button "Save" at bounding box center [734, 524] width 80 height 35
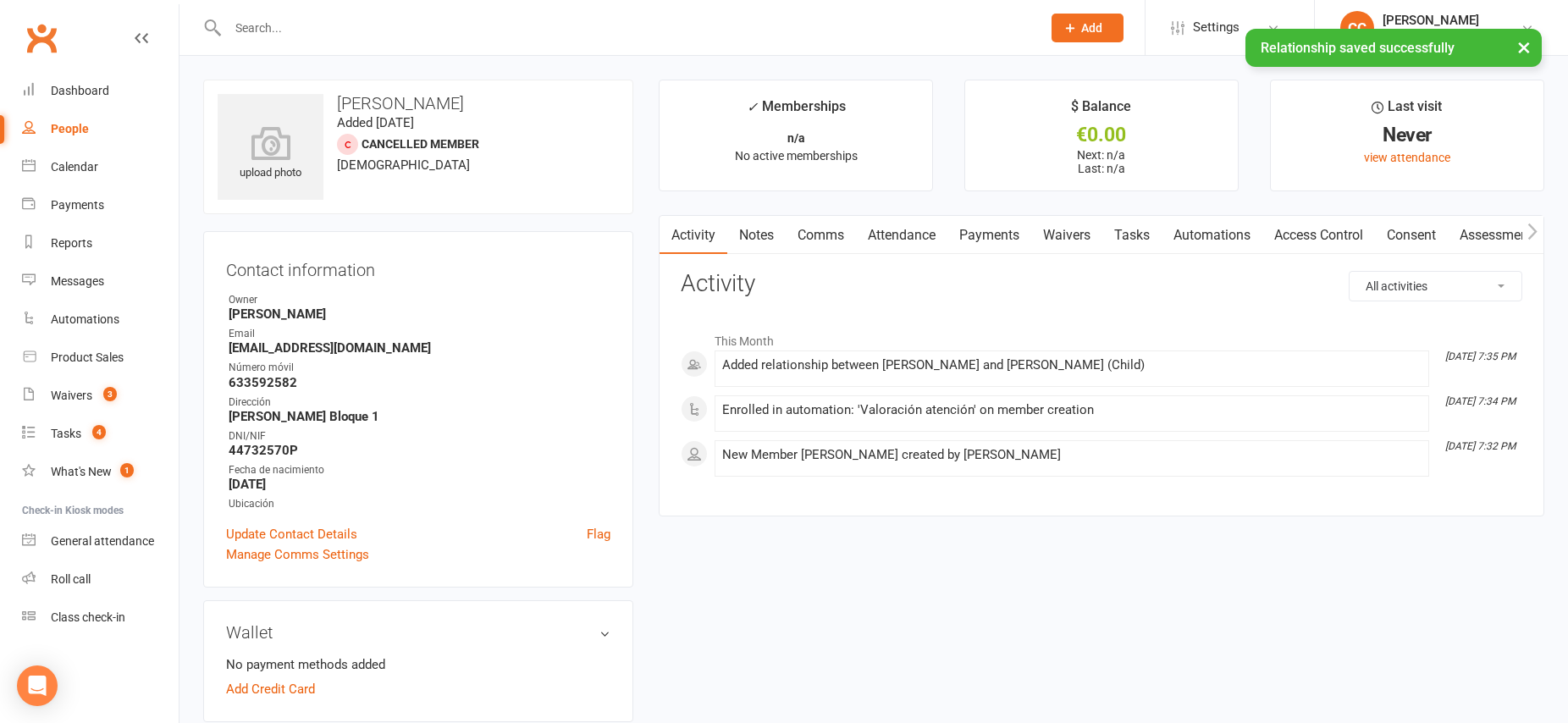
click at [1004, 237] on link "Payments" at bounding box center [989, 235] width 84 height 39
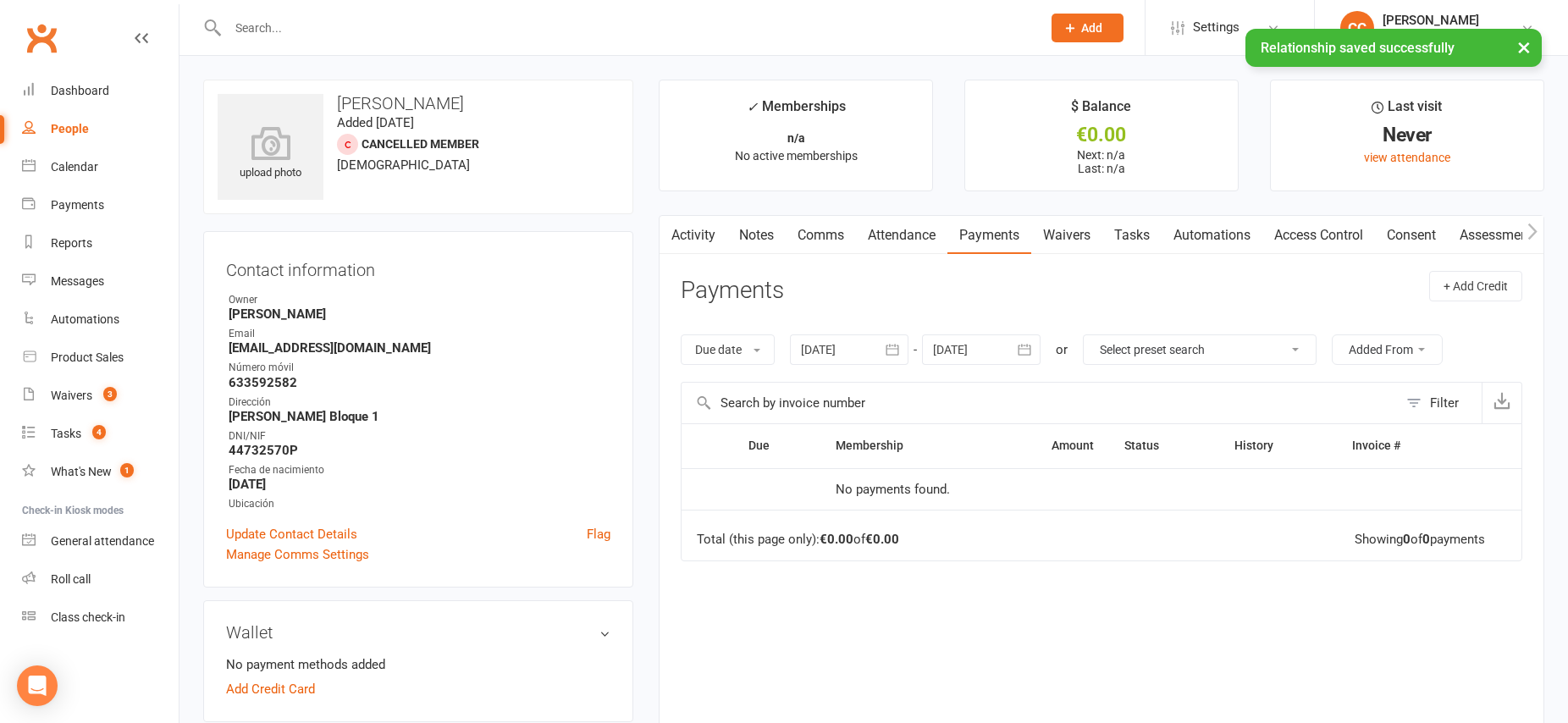
click at [1075, 237] on link "Waivers" at bounding box center [1066, 235] width 71 height 39
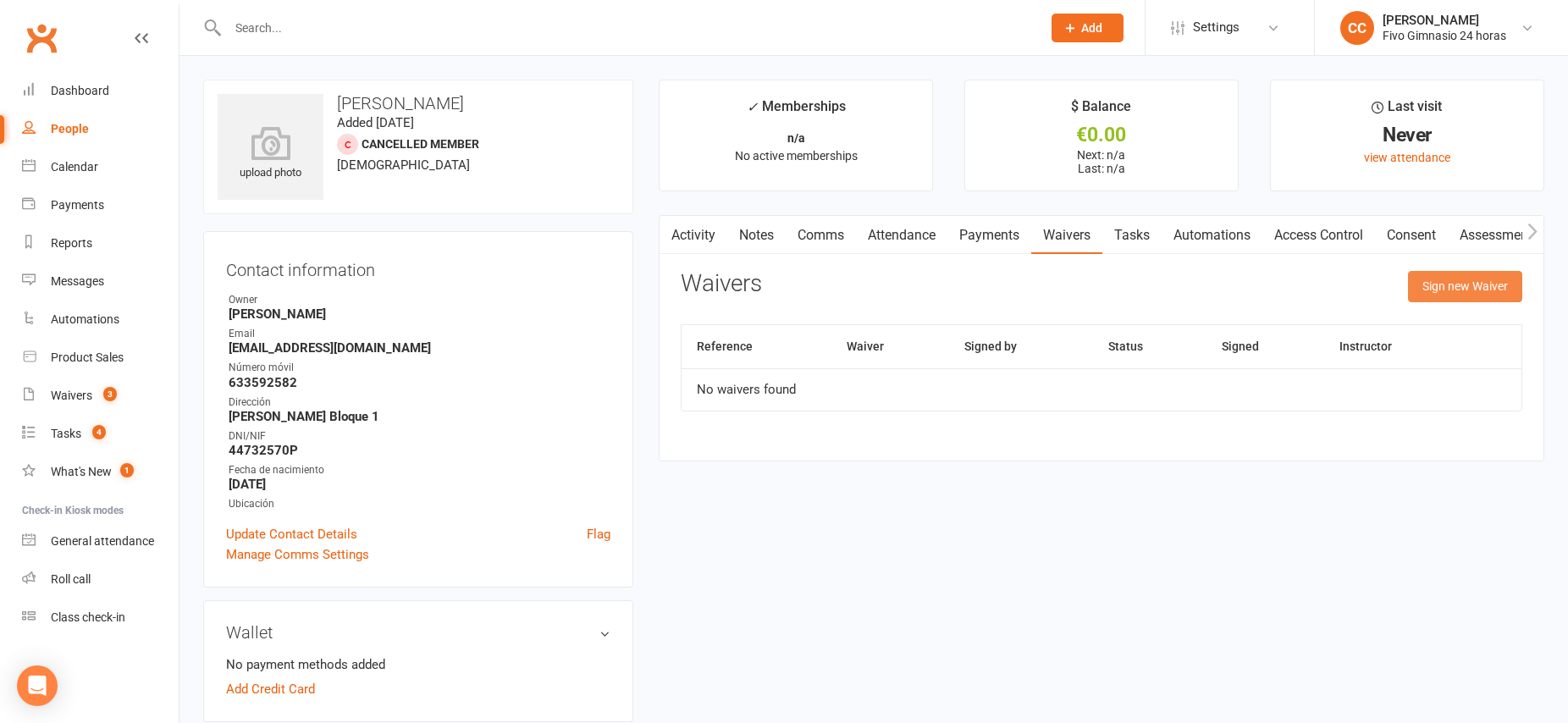
click at [1453, 284] on button "Sign new Waiver" at bounding box center [1464, 286] width 114 height 30
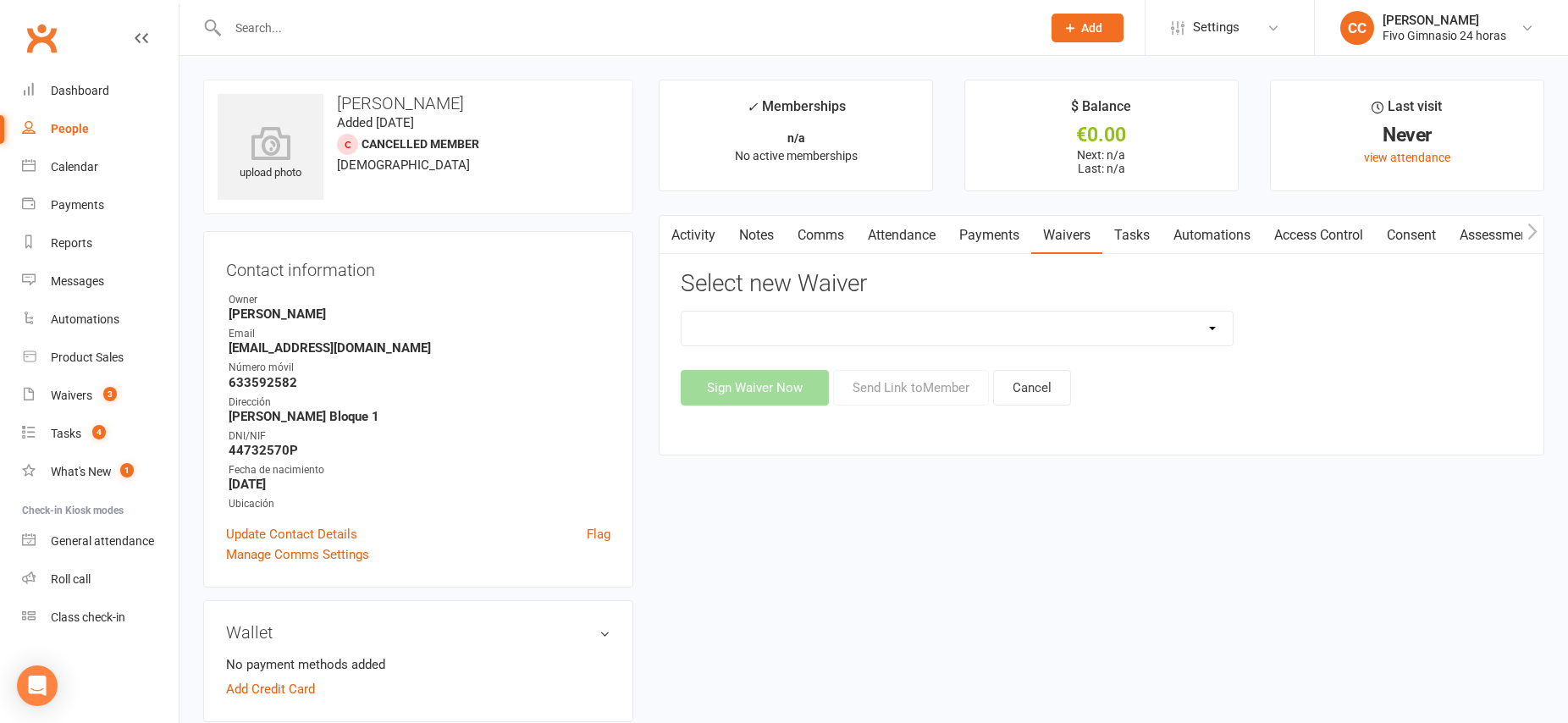
click at [960, 331] on select "Actualización De Datos De Pago Alta Online Certificación Finalización Contrato …" at bounding box center [957, 329] width 551 height 34
select select "3993"
click at [774, 388] on button "Sign Waiver Now" at bounding box center [755, 387] width 148 height 35
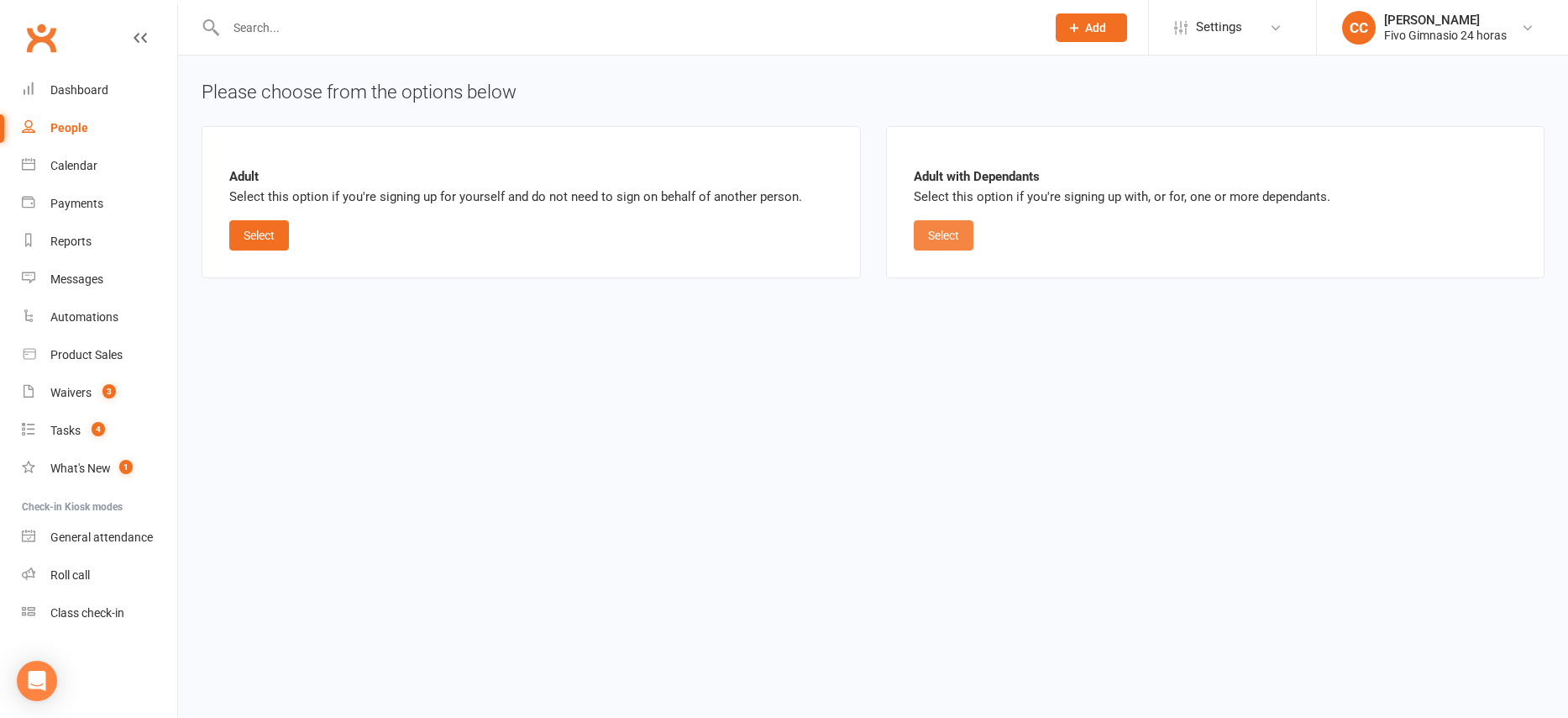
click at [945, 230] on button "Select" at bounding box center [943, 235] width 59 height 30
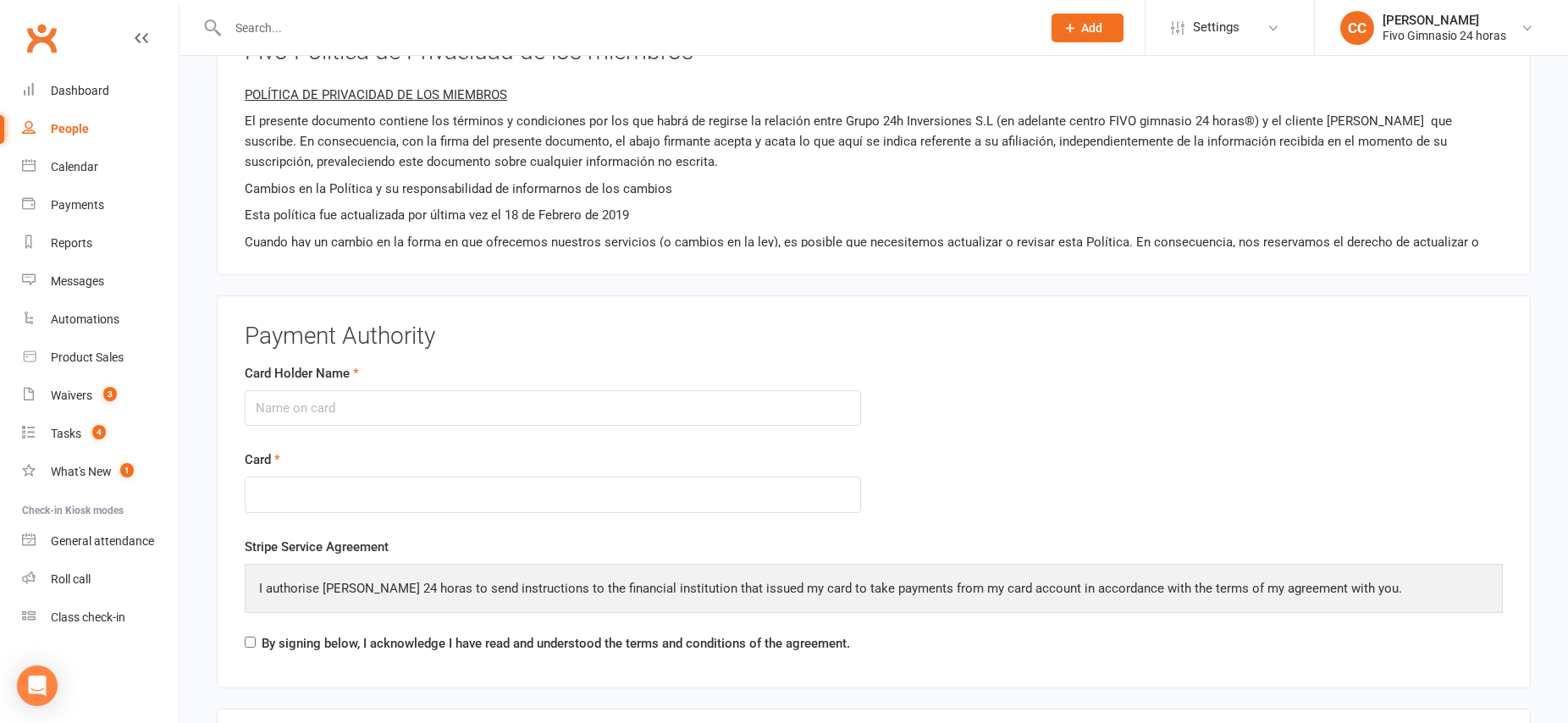
scroll to position [2502, 0]
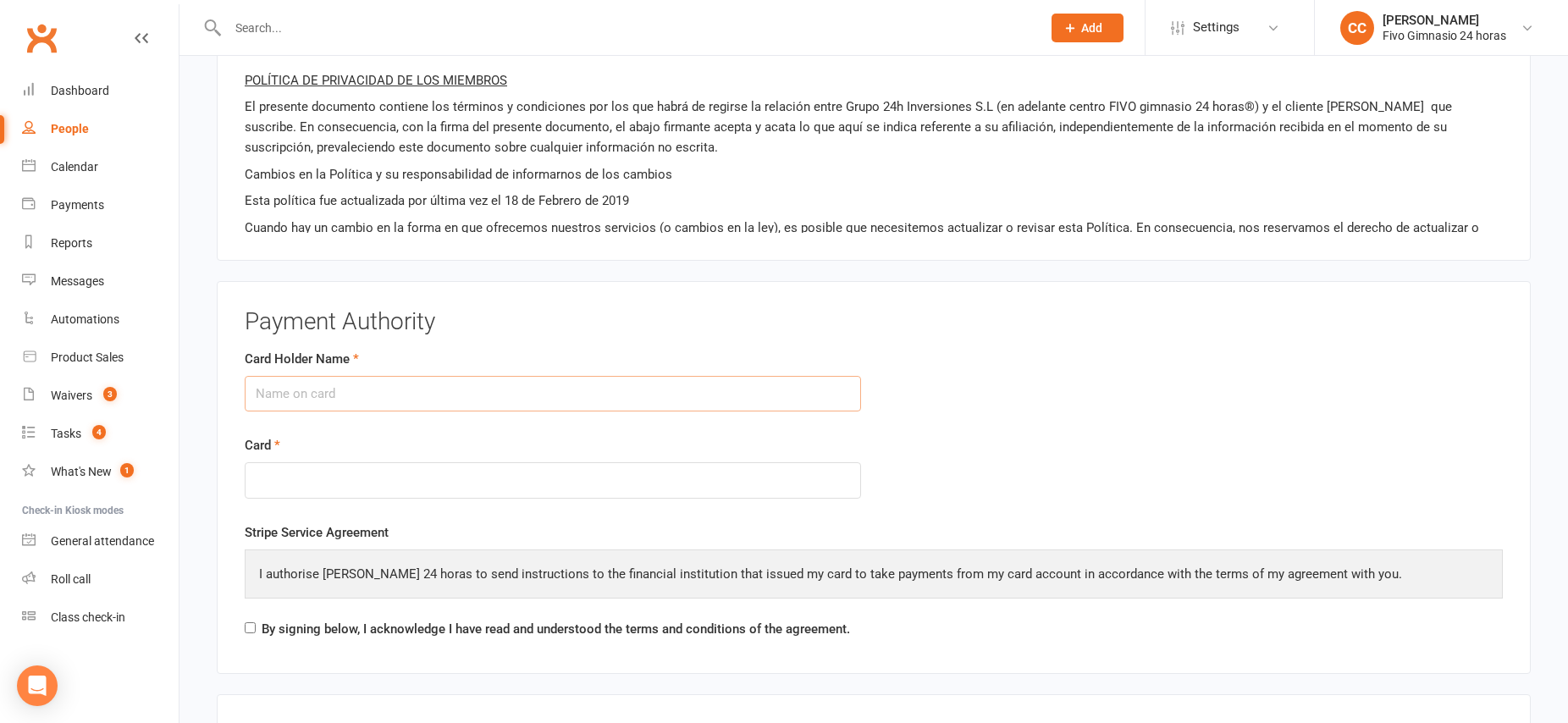
click at [387, 396] on input "Card Holder Name" at bounding box center [552, 393] width 616 height 35
click at [303, 395] on input "Card Holder Name" at bounding box center [552, 393] width 616 height 35
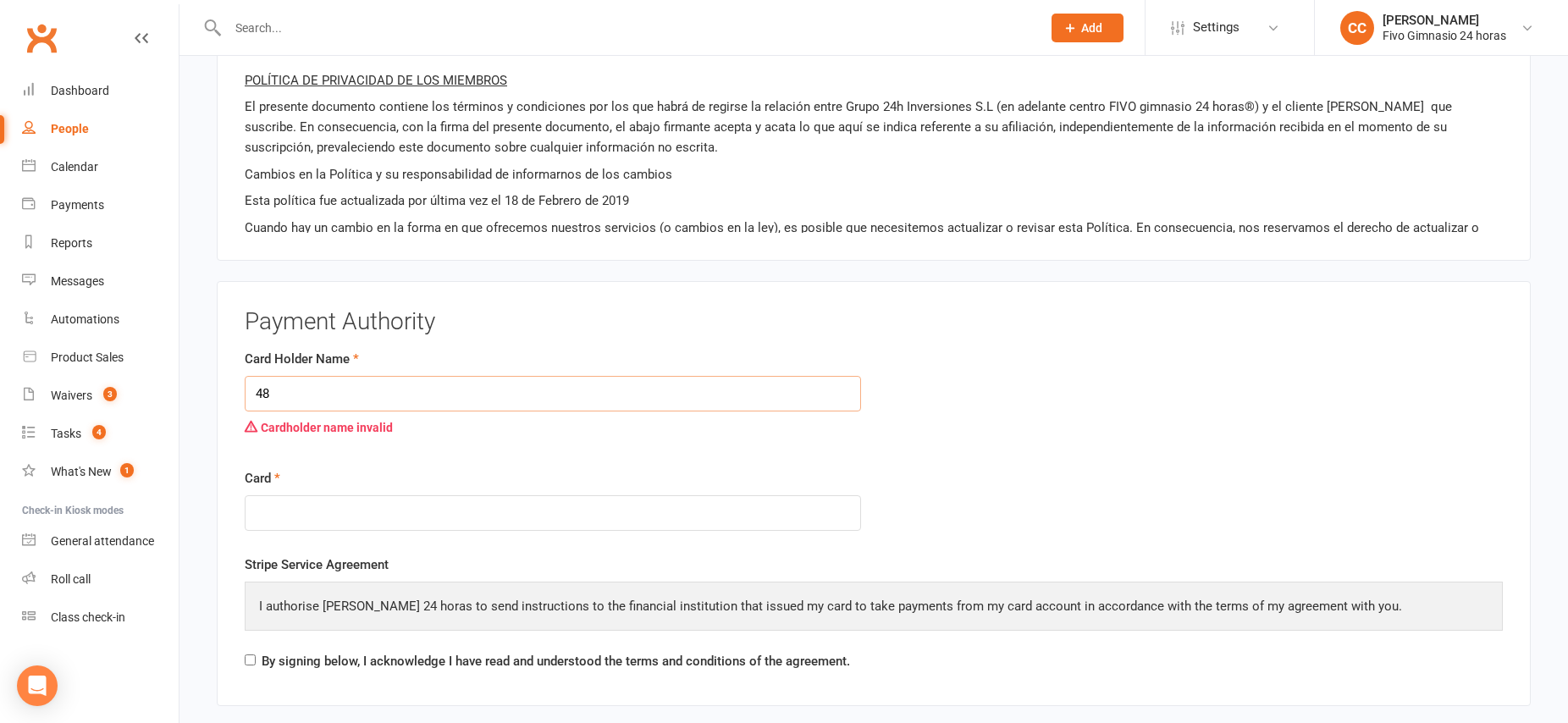
type input "4"
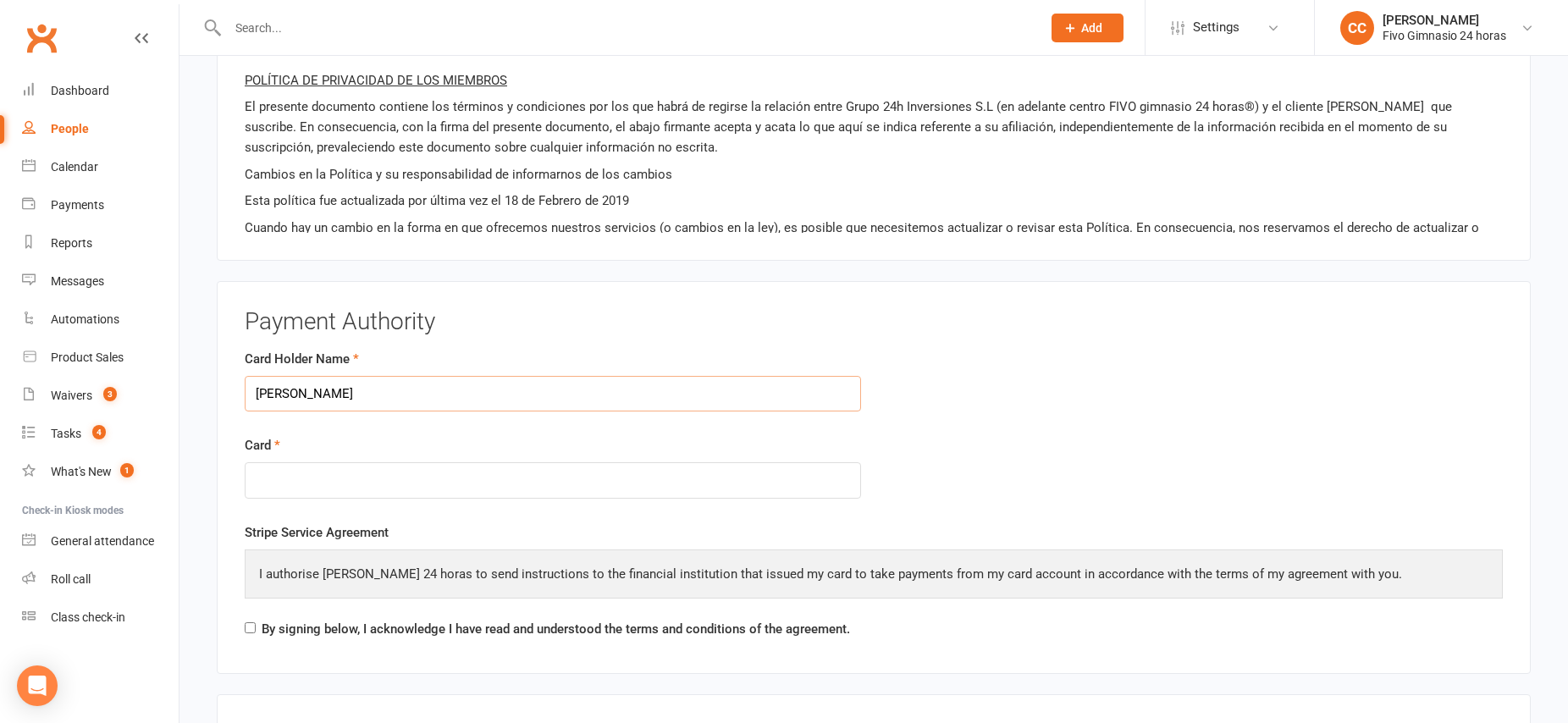
type input "[PERSON_NAME]"
click at [252, 629] on input "By signing below, I acknowledge I have read and understood the terms and condit…" at bounding box center [250, 628] width 11 height 11
checkbox input "true"
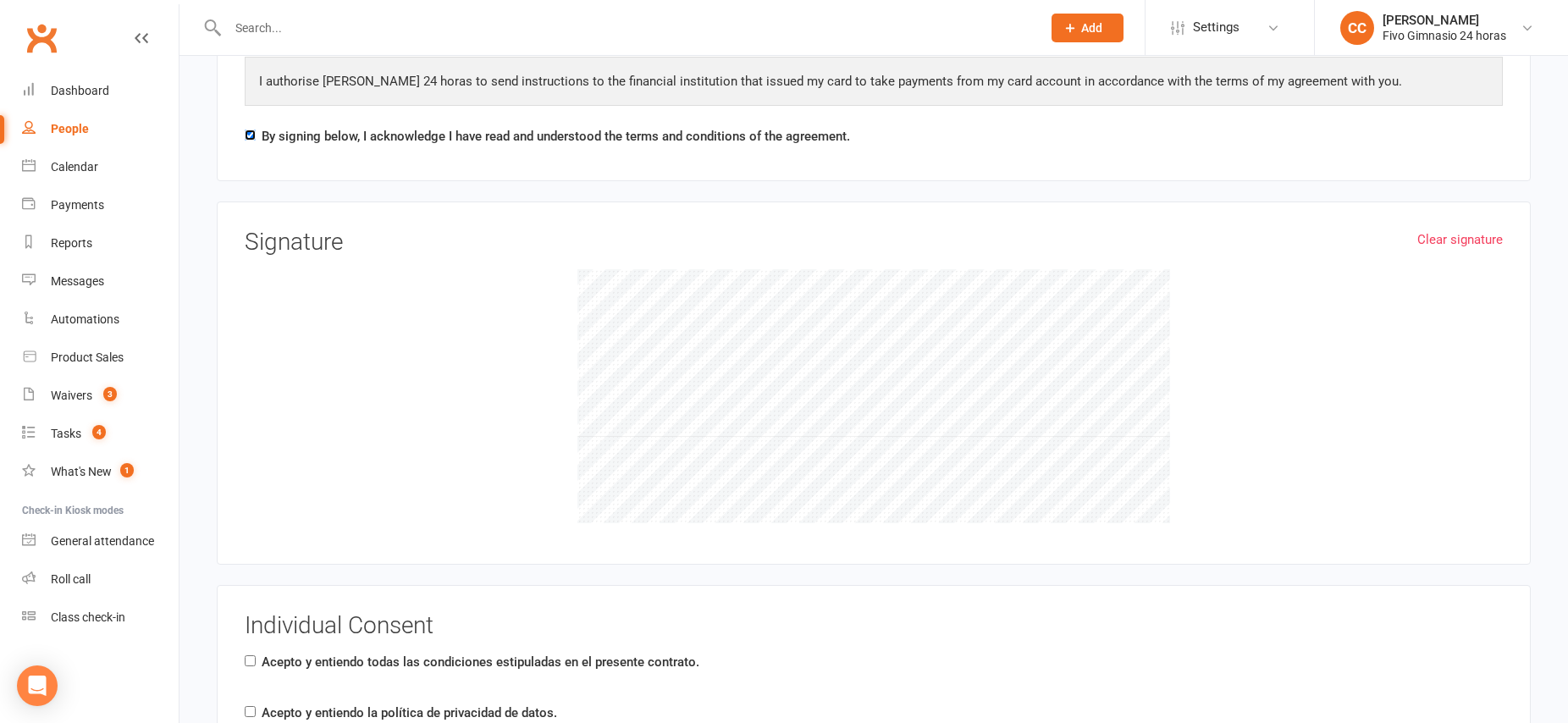
scroll to position [3073, 0]
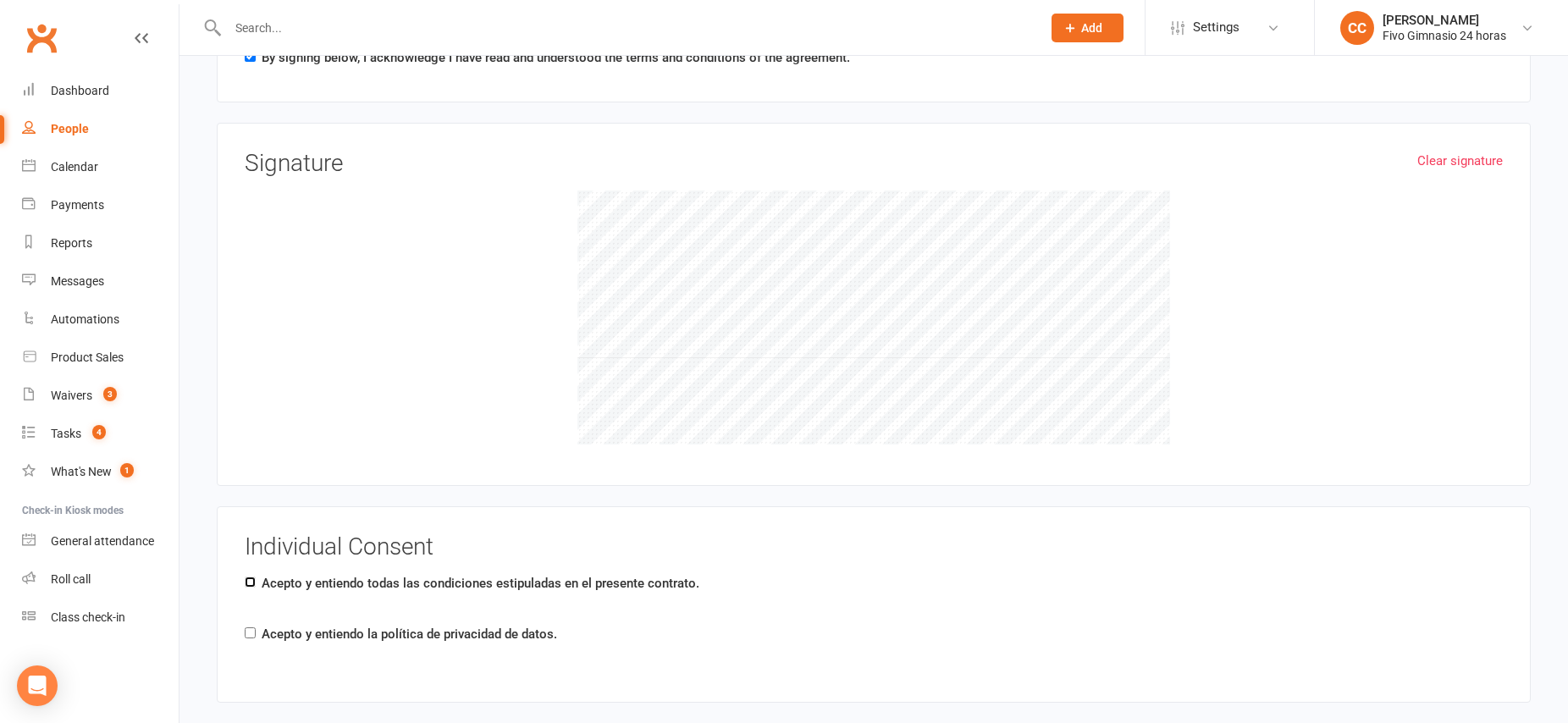
click at [248, 584] on input "Acepto y entiendo todas las condiciones estipuladas en el presente contrato." at bounding box center [250, 582] width 11 height 11
checkbox input "true"
click at [252, 633] on input "Acepto y entiendo la política de privacidad de datos." at bounding box center [250, 633] width 11 height 11
checkbox input "true"
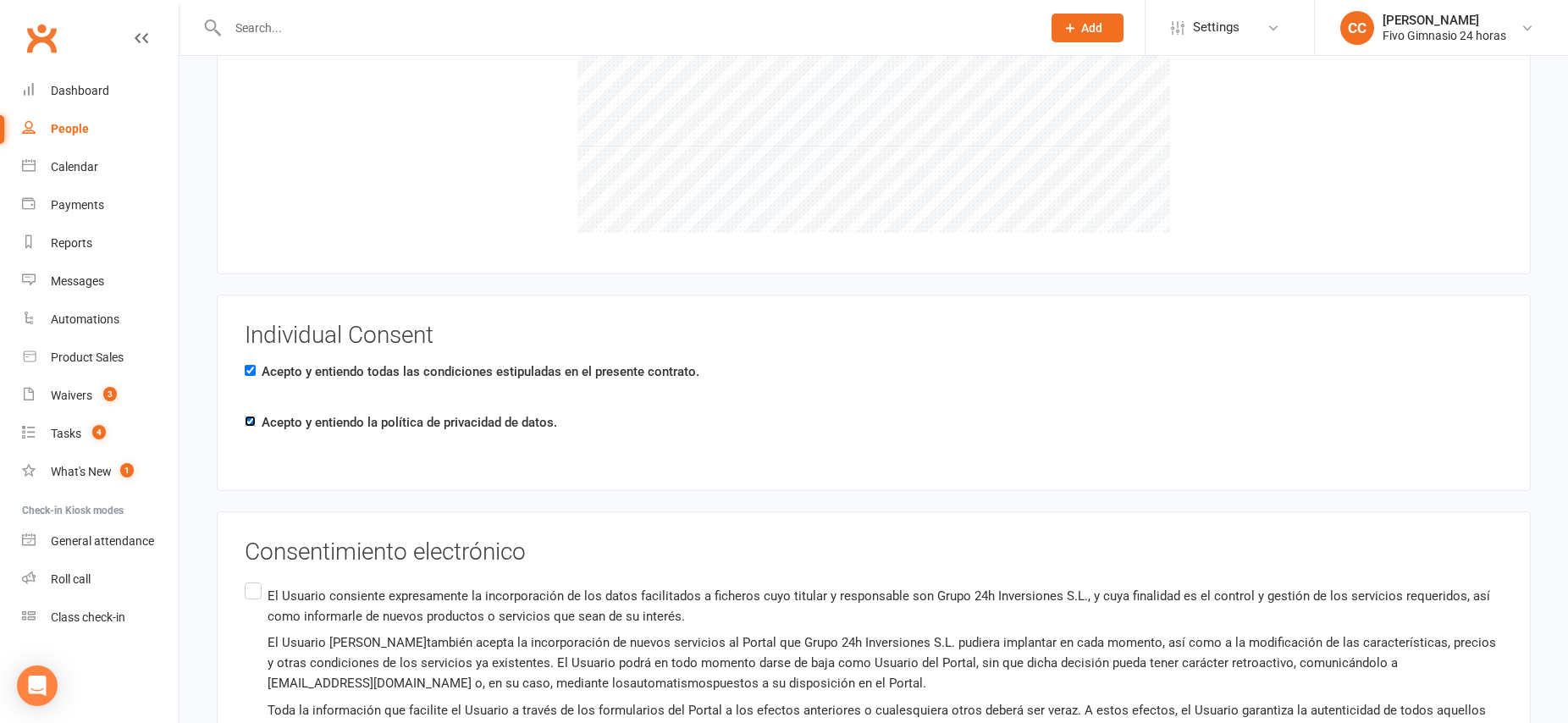
scroll to position [3495, 0]
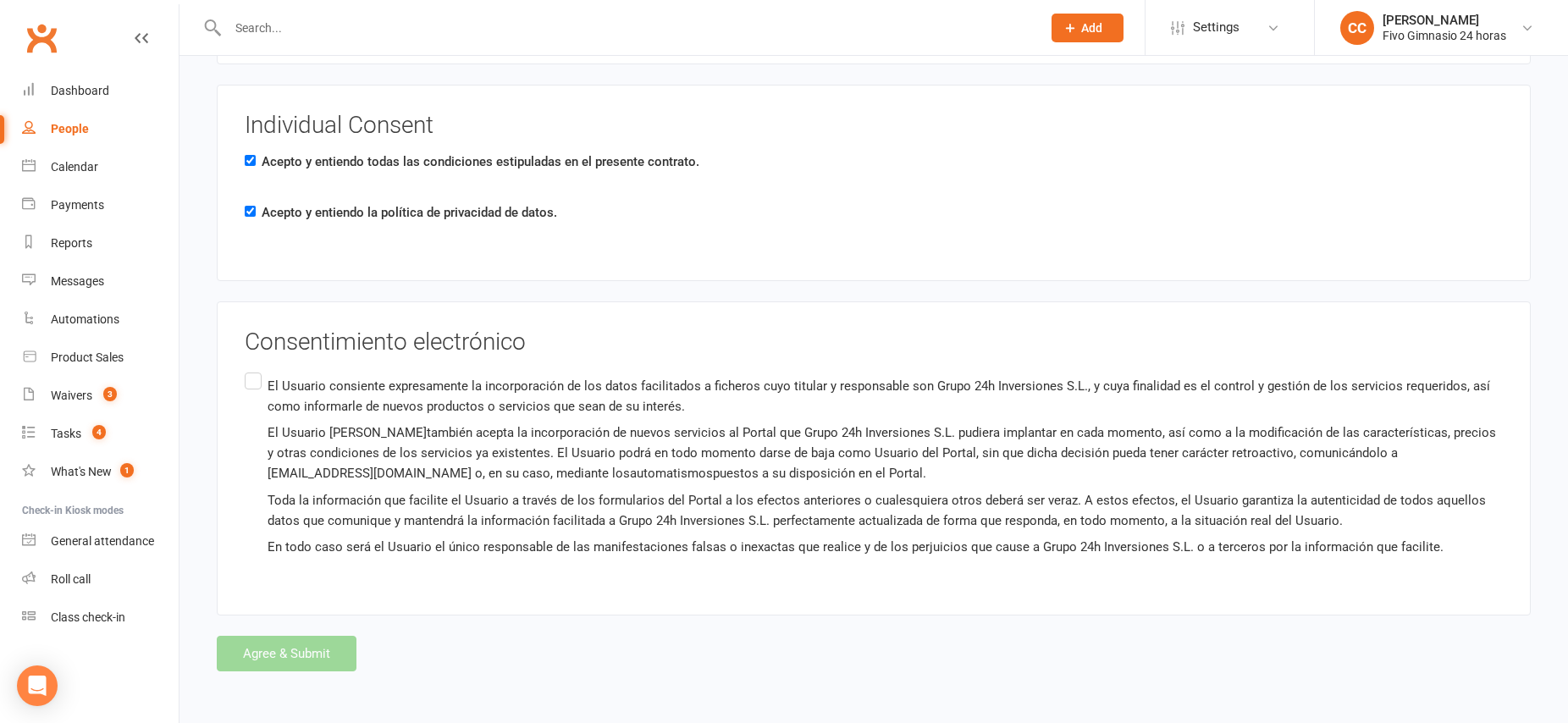
click at [253, 379] on label "El Usuario consiente expresamente la incorporación de los datos facilitados a f…" at bounding box center [873, 466] width 1258 height 195
click at [253, 369] on input "El Usuario consiente expresamente la incorporación de los datos facilitados a f…" at bounding box center [250, 369] width 11 height 0
click at [301, 658] on button "Agree & Submit" at bounding box center [286, 653] width 140 height 35
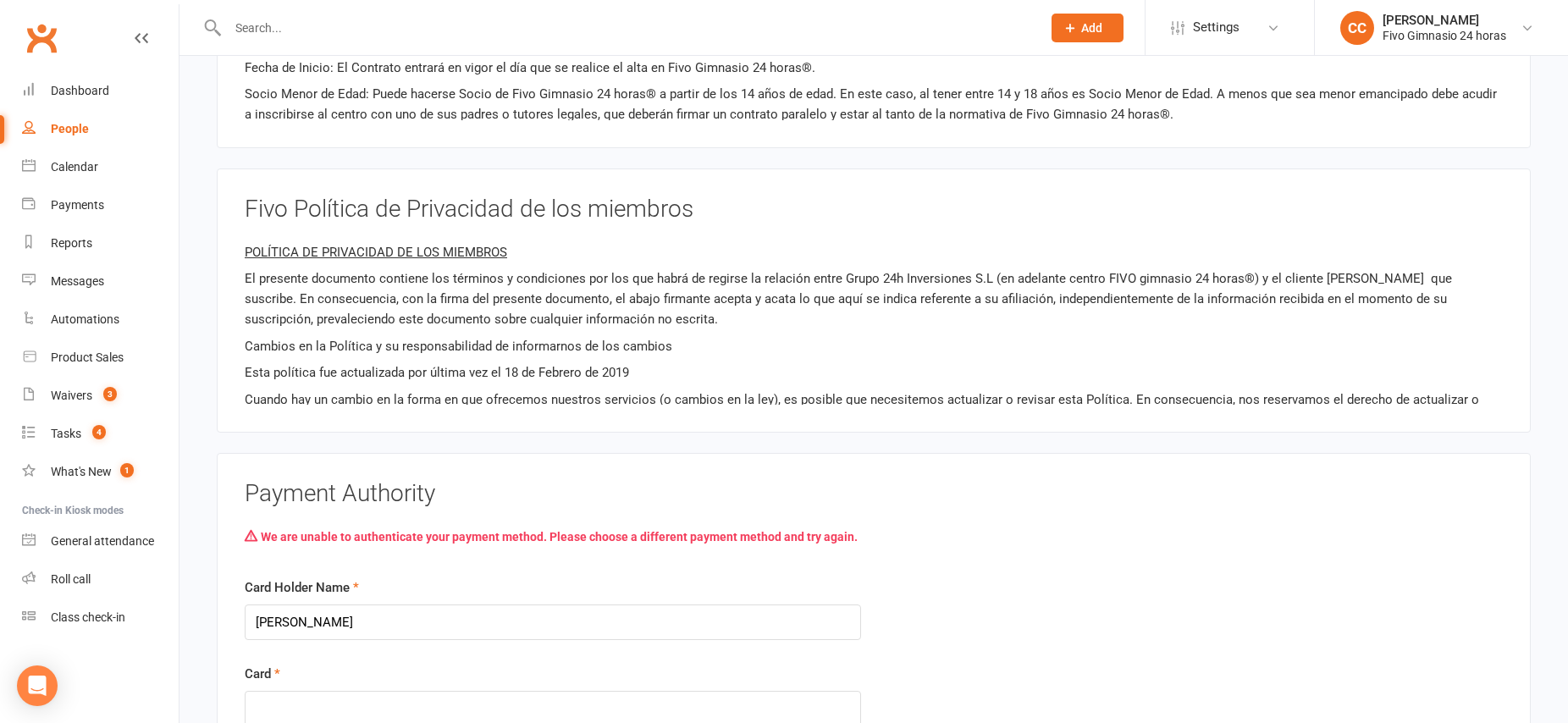
scroll to position [2784, 0]
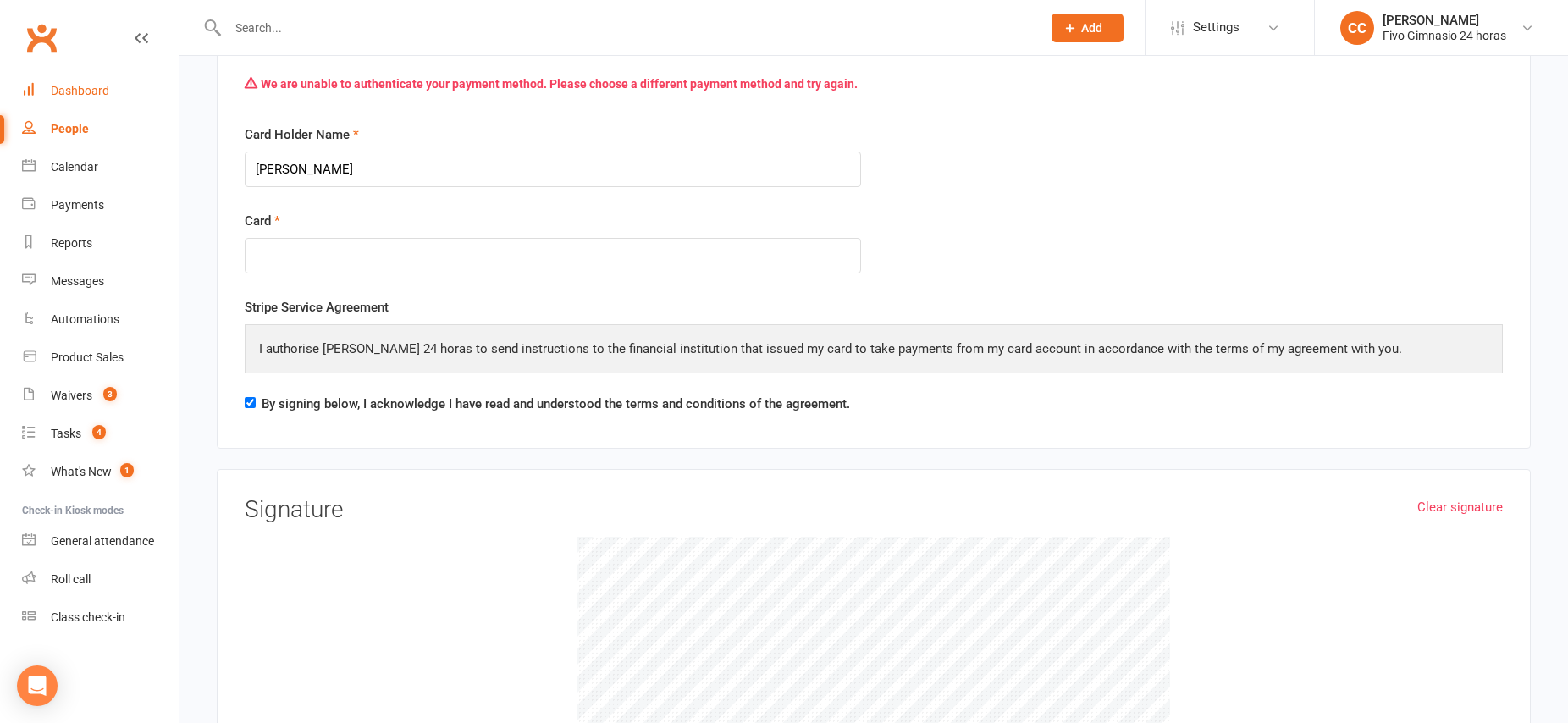
click at [65, 89] on div "Dashboard" at bounding box center [79, 90] width 58 height 13
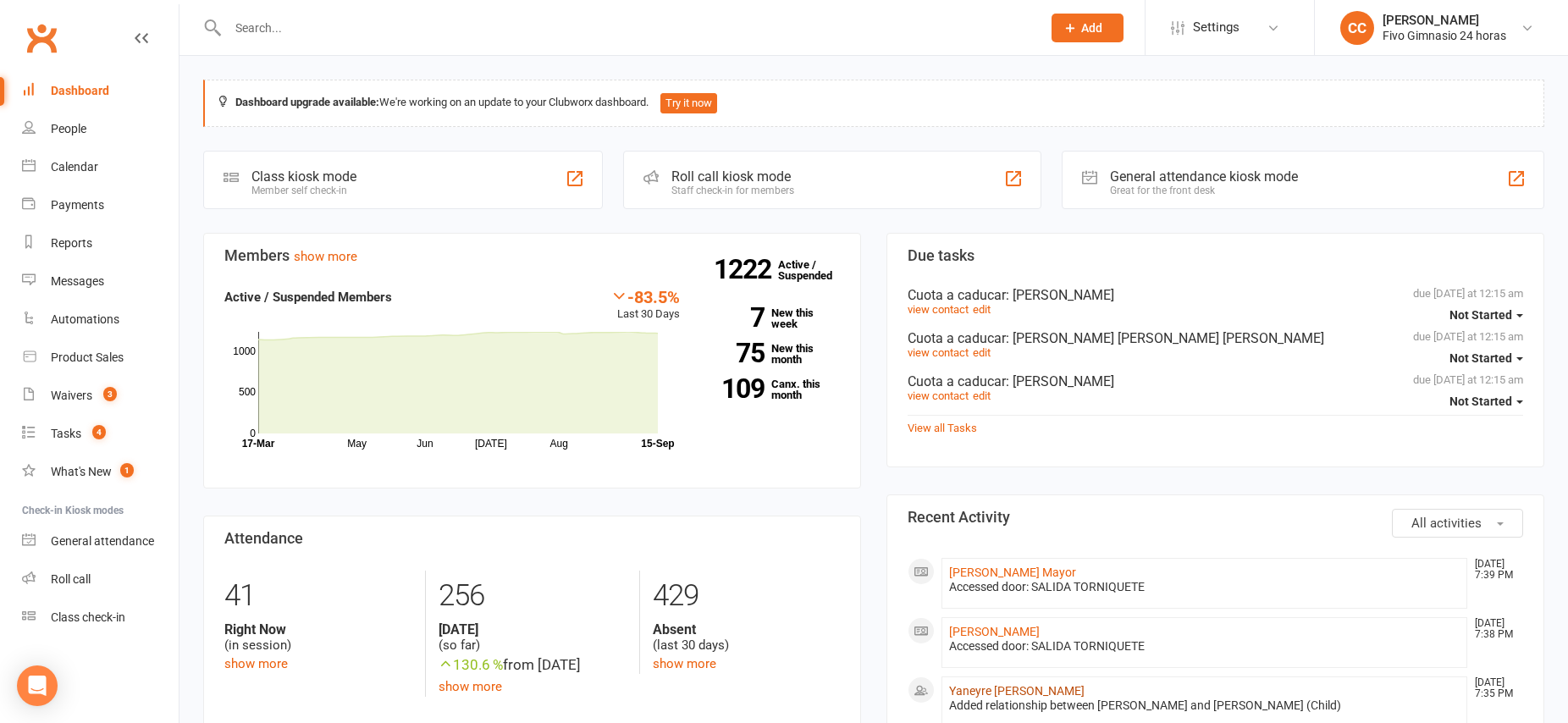
click at [1046, 688] on link "Yaneyre [PERSON_NAME]" at bounding box center [1017, 691] width 136 height 13
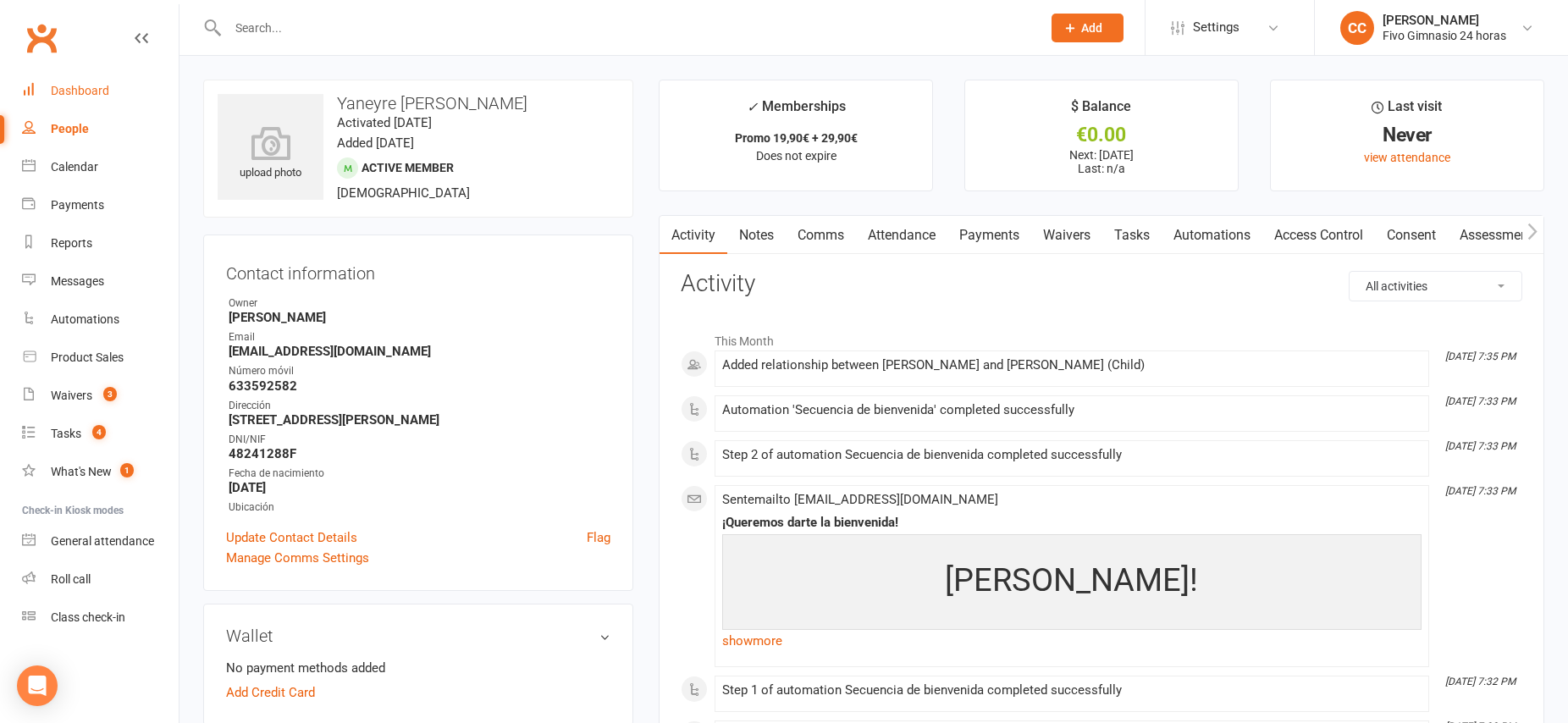
click at [89, 90] on div "Dashboard" at bounding box center [79, 90] width 58 height 13
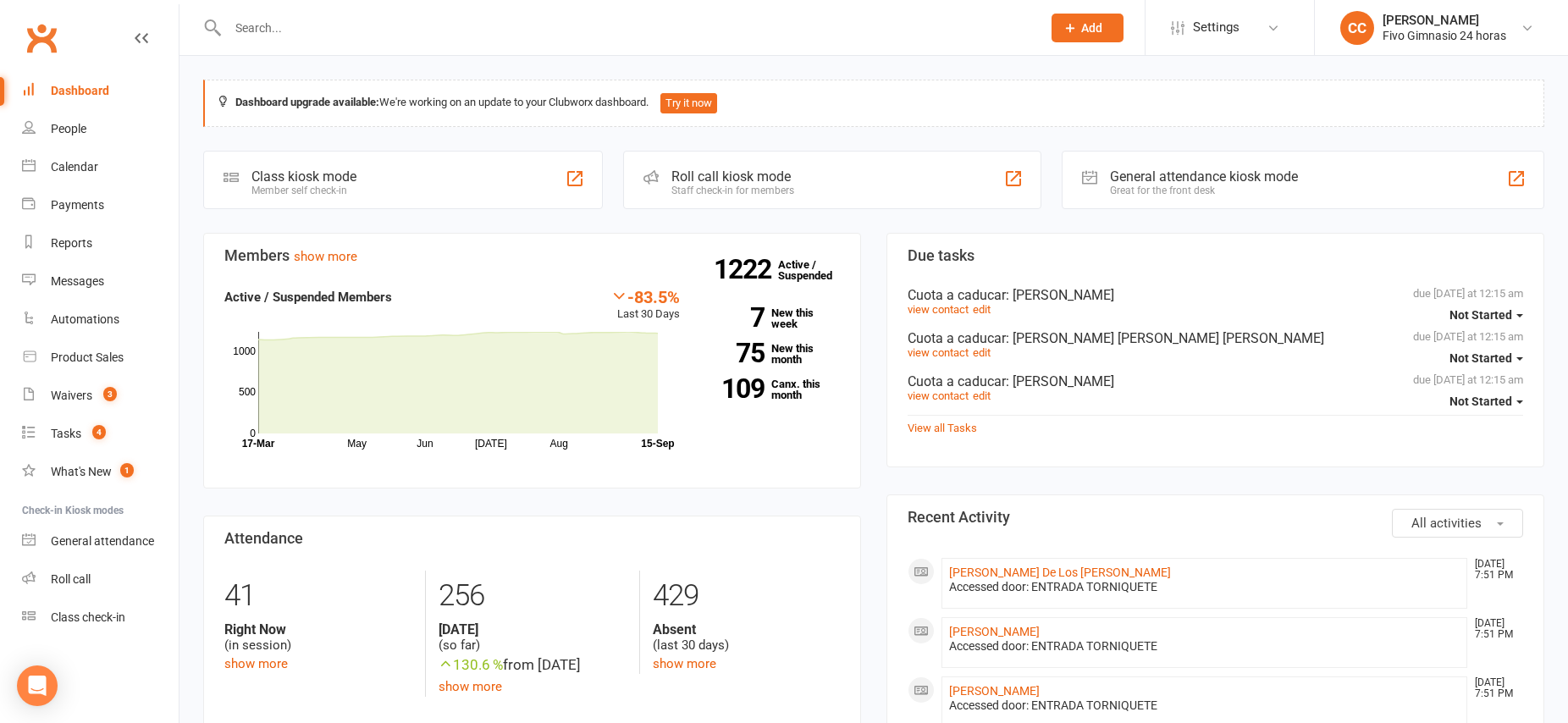
click at [414, 29] on input "text" at bounding box center [625, 28] width 807 height 24
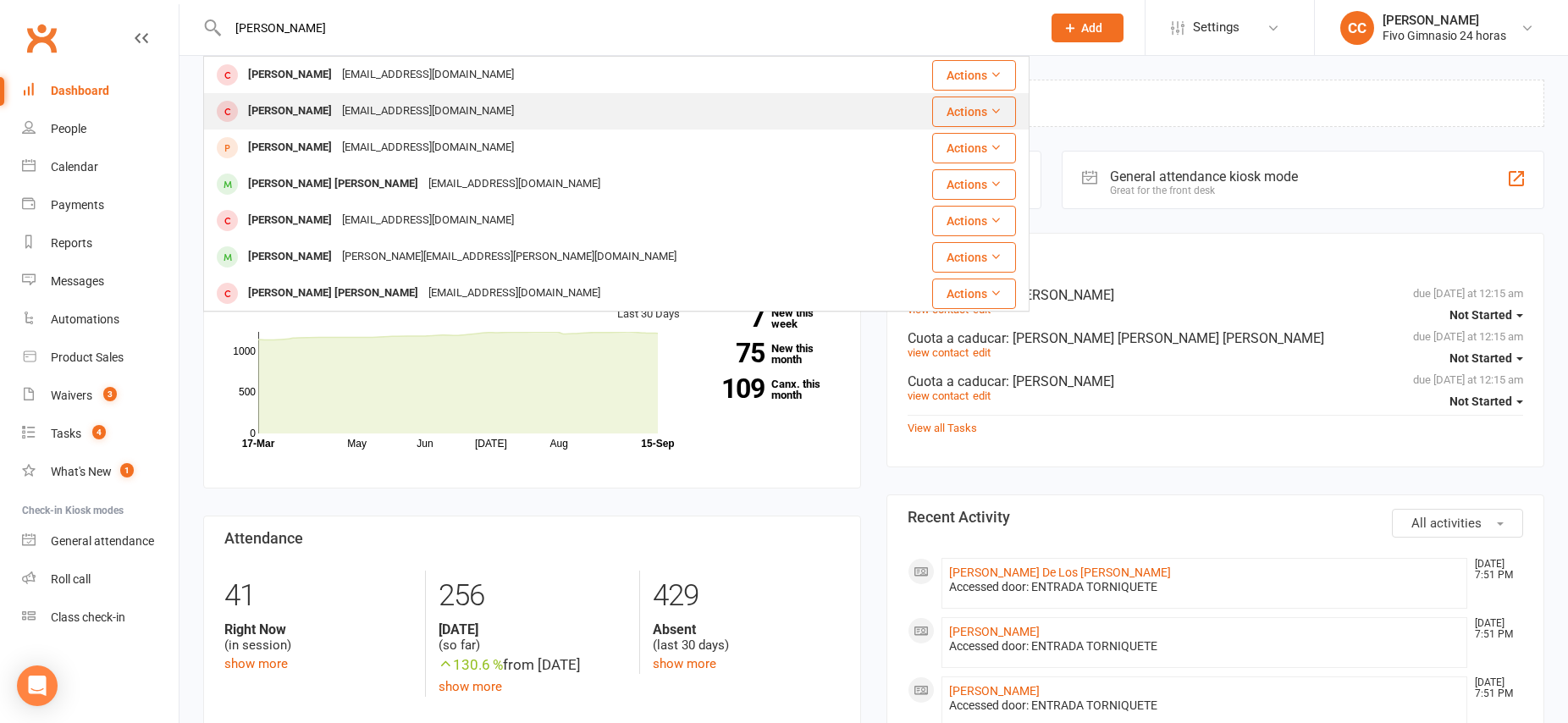
type input "[PERSON_NAME]"
click at [307, 109] on div "[PERSON_NAME]" at bounding box center [290, 111] width 94 height 25
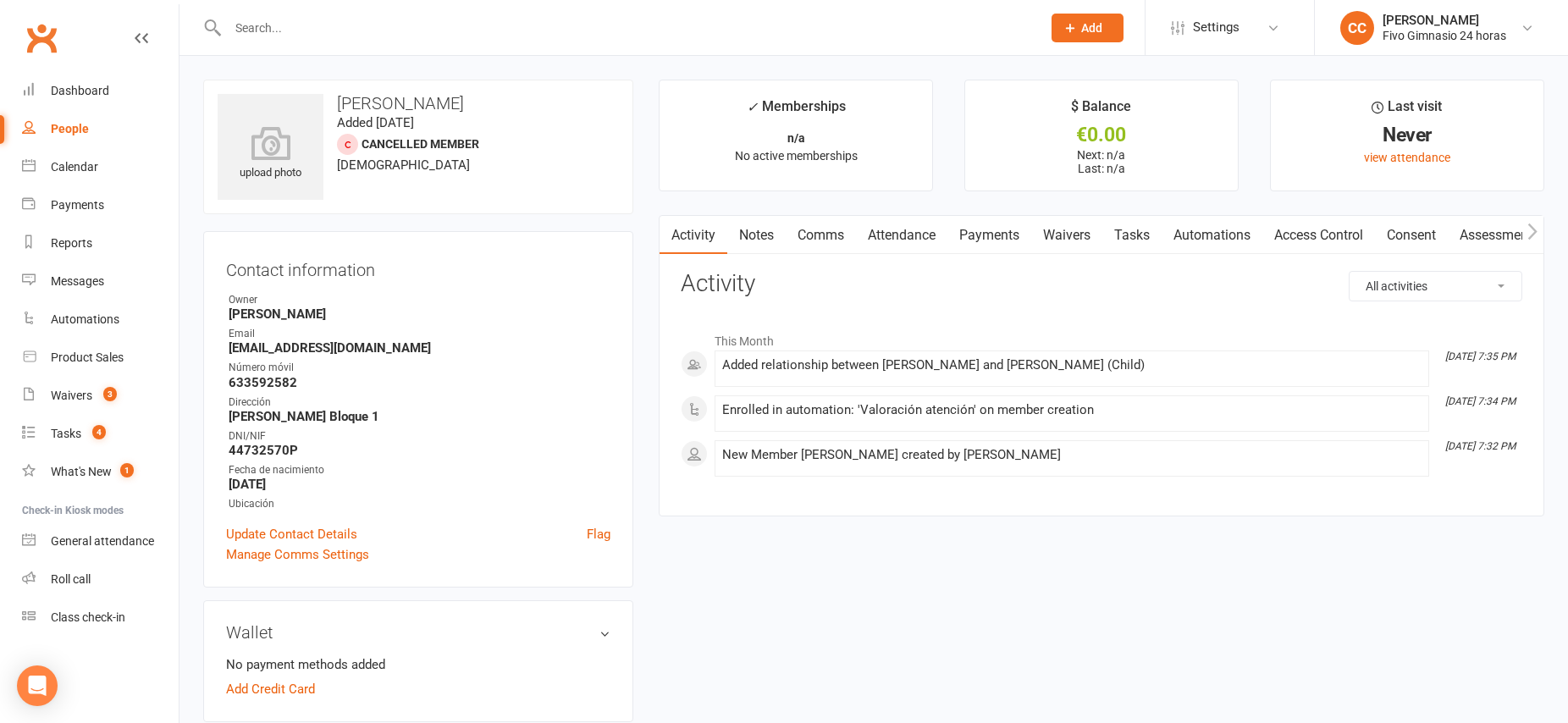
click at [1082, 238] on link "Waivers" at bounding box center [1066, 235] width 71 height 39
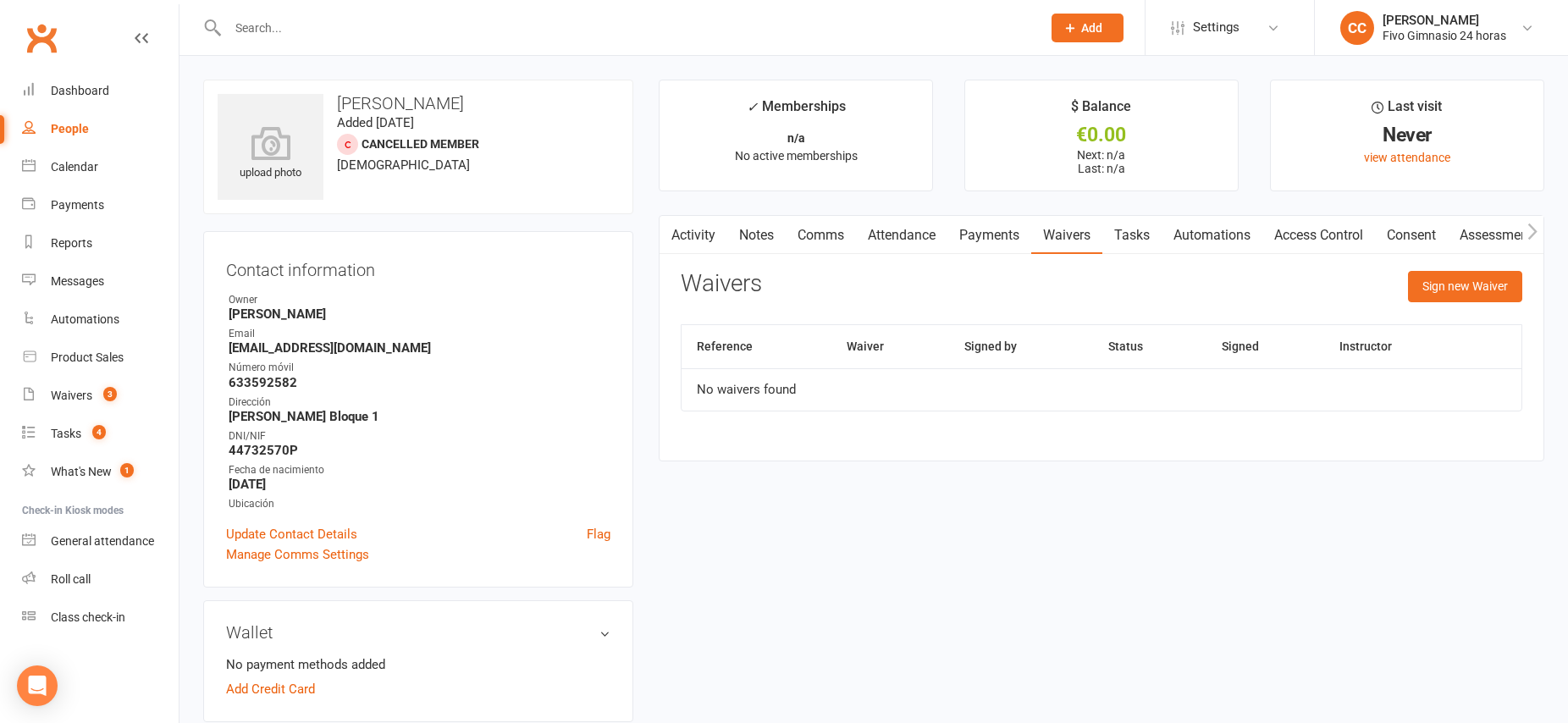
click at [1010, 235] on link "Payments" at bounding box center [989, 235] width 84 height 39
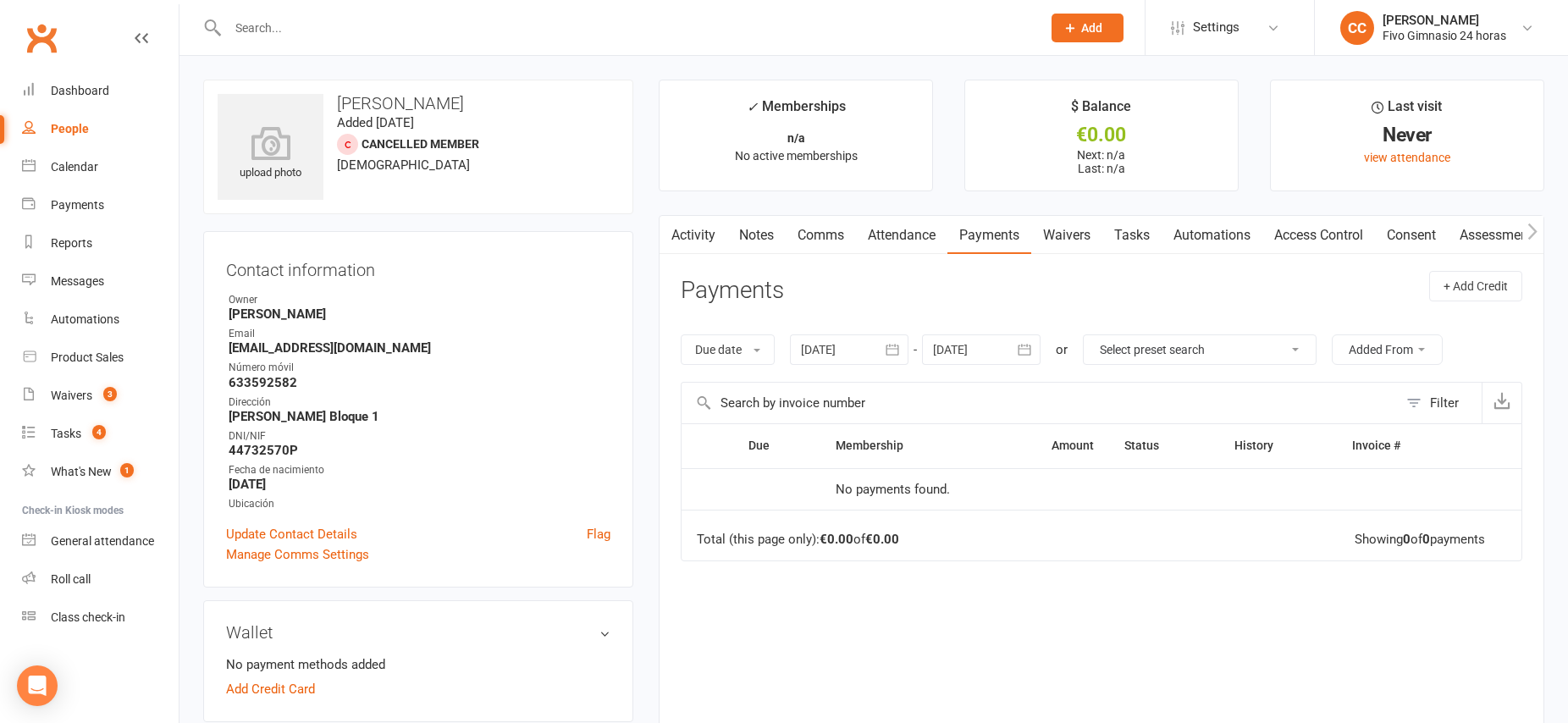
click at [1065, 238] on link "Waivers" at bounding box center [1066, 235] width 71 height 39
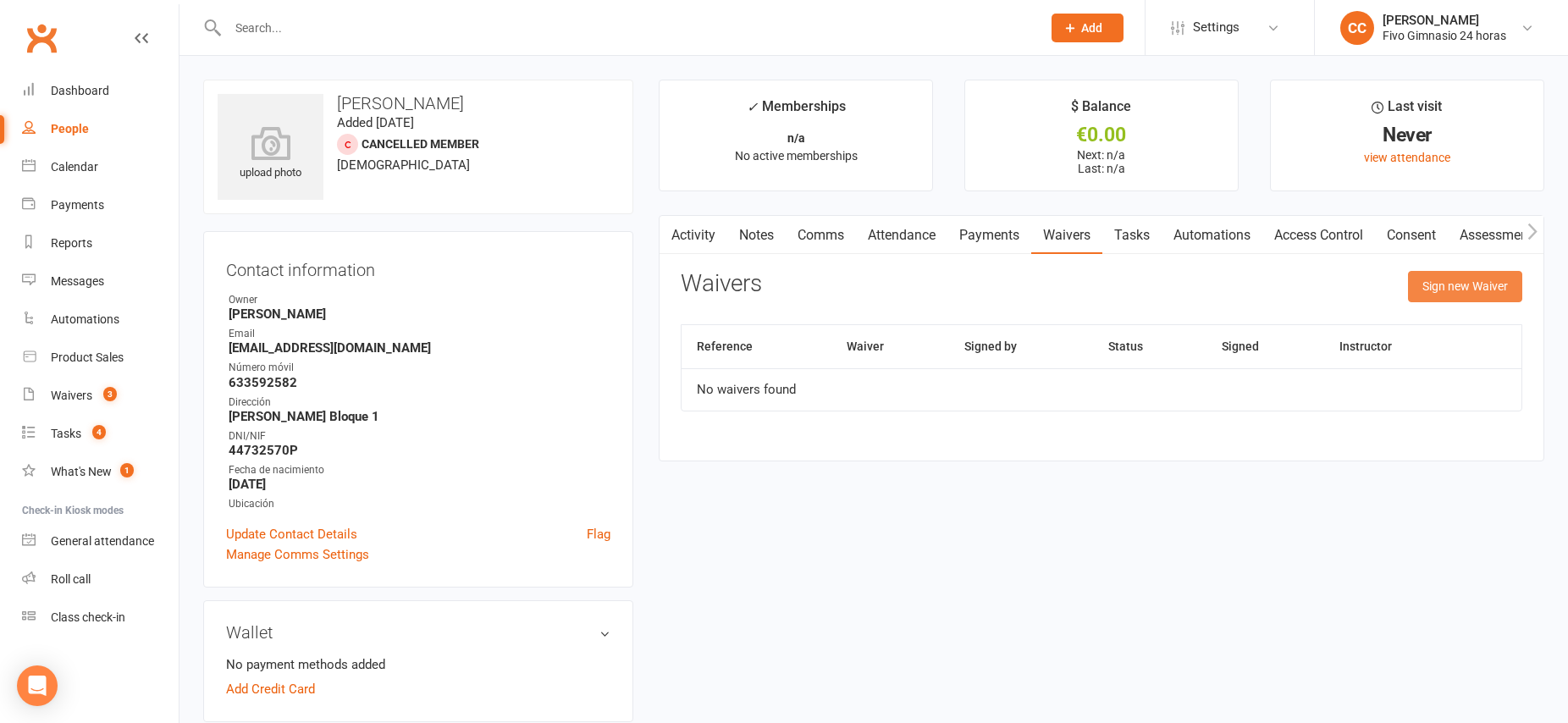
click at [1447, 295] on button "Sign new Waiver" at bounding box center [1464, 286] width 114 height 30
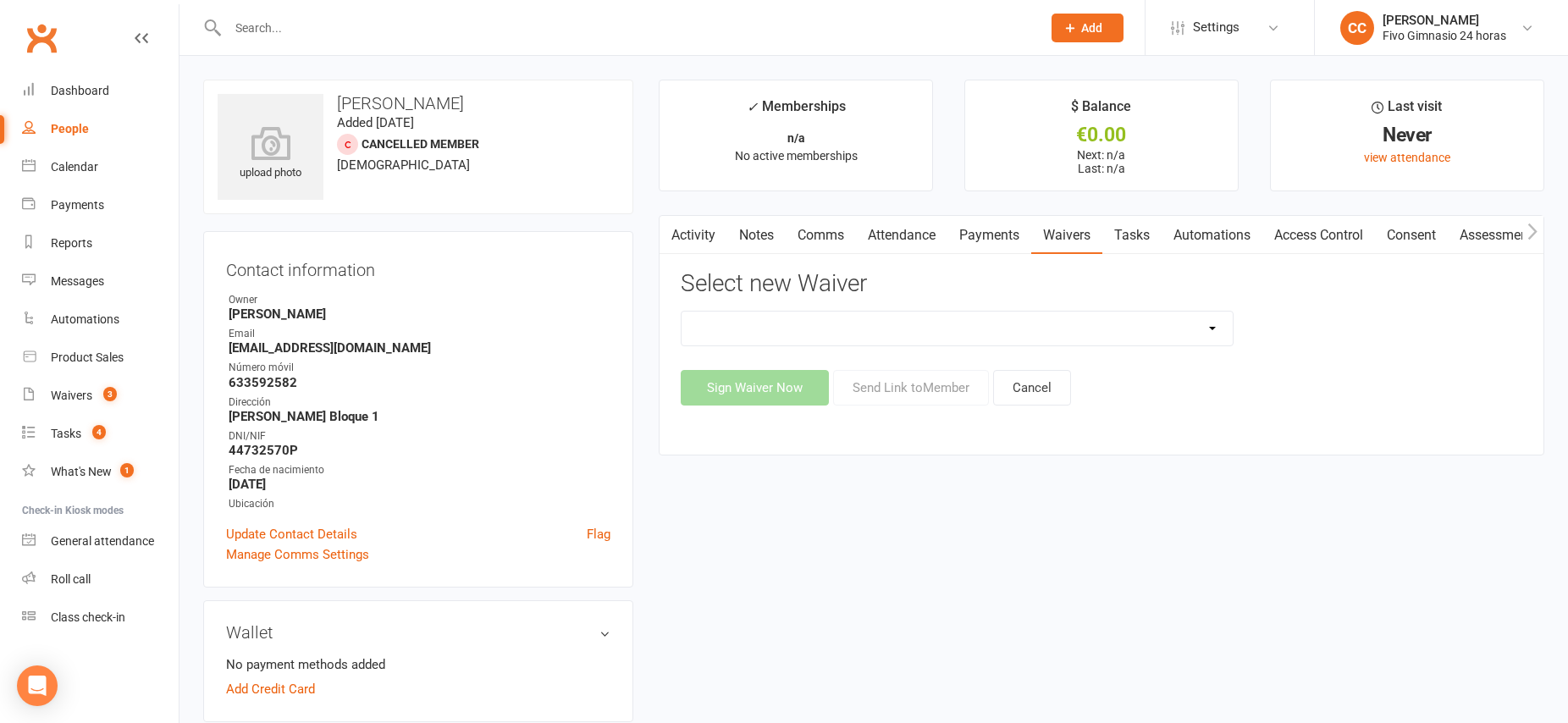
click at [1073, 334] on select "Actualización De Datos De Pago Alta Online Certificación Finalización Contrato …" at bounding box center [957, 329] width 551 height 34
select select "3993"
click at [749, 388] on button "Sign Waiver Now" at bounding box center [755, 387] width 148 height 35
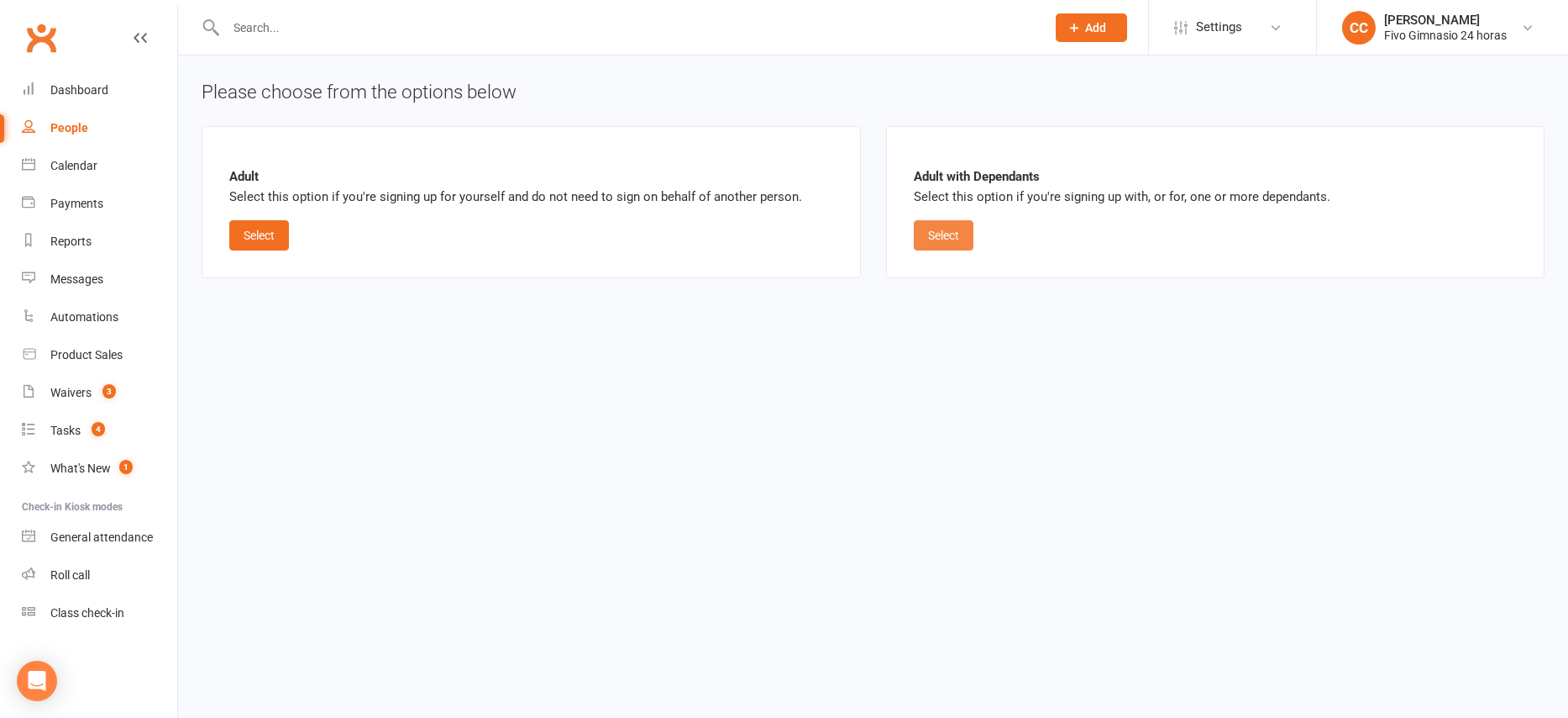
click at [944, 226] on button "Select" at bounding box center [943, 235] width 59 height 30
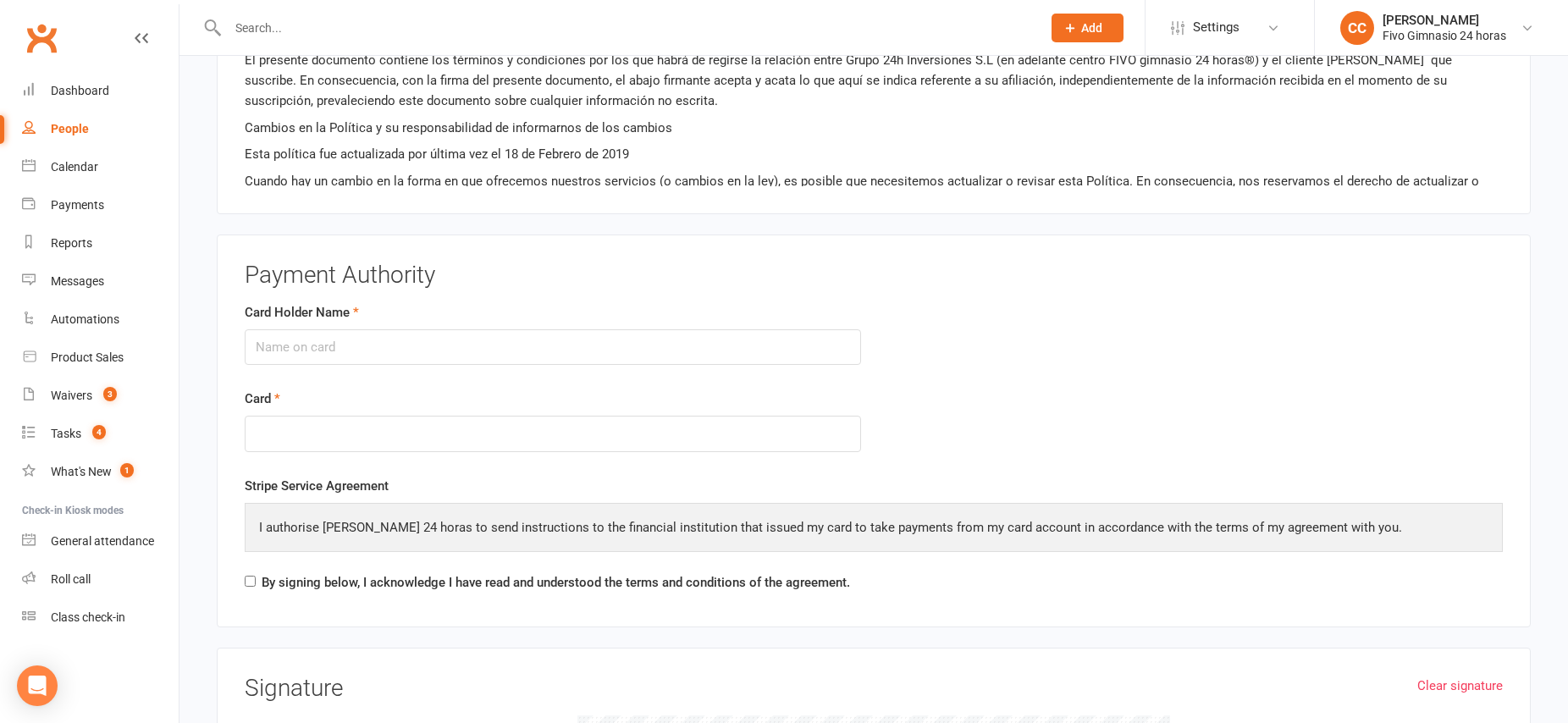
scroll to position [2553, 0]
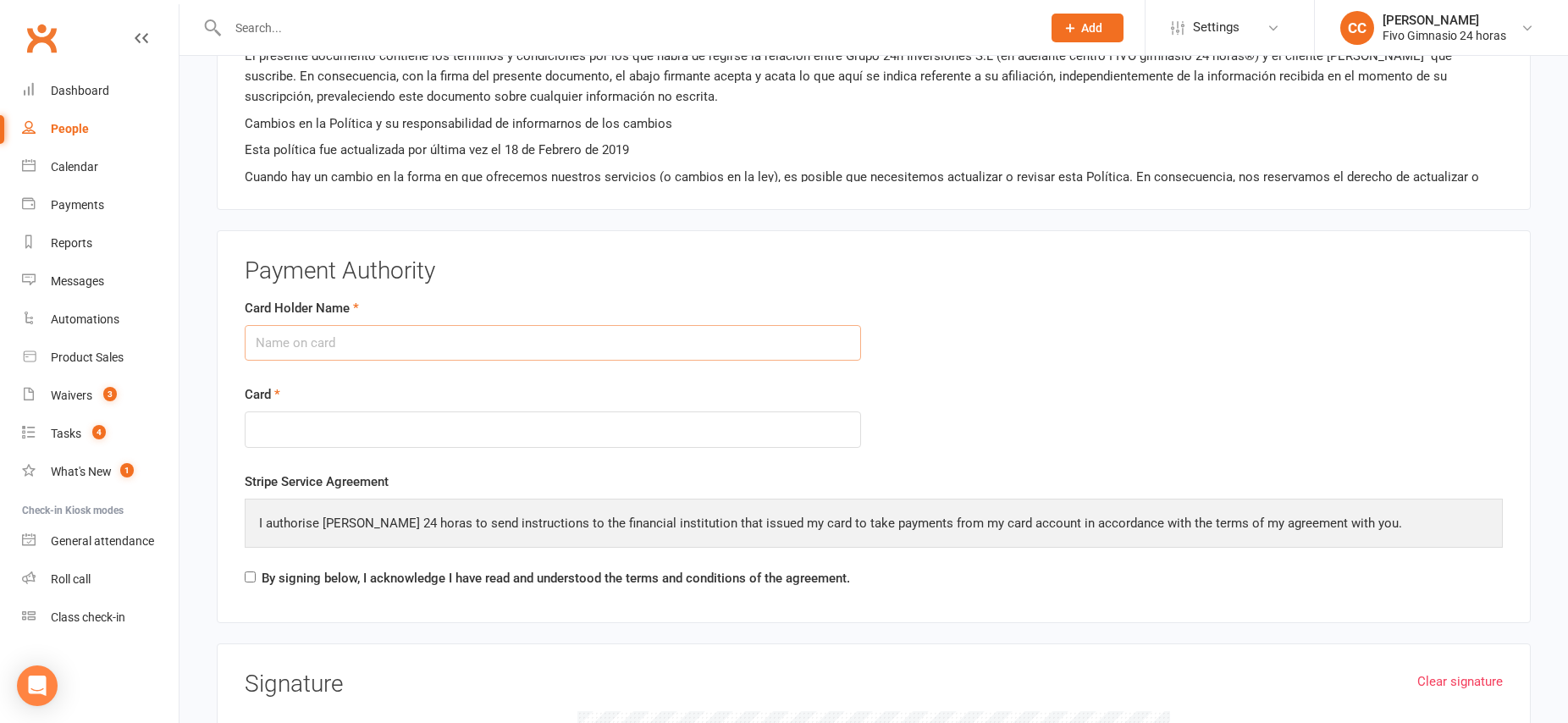
click at [292, 348] on input "Card Holder Name" at bounding box center [552, 342] width 616 height 35
type input "[PERSON_NAME]"
click at [249, 577] on input "By signing below, I acknowledge I have read and understood the terms and condit…" at bounding box center [250, 577] width 11 height 11
checkbox input "true"
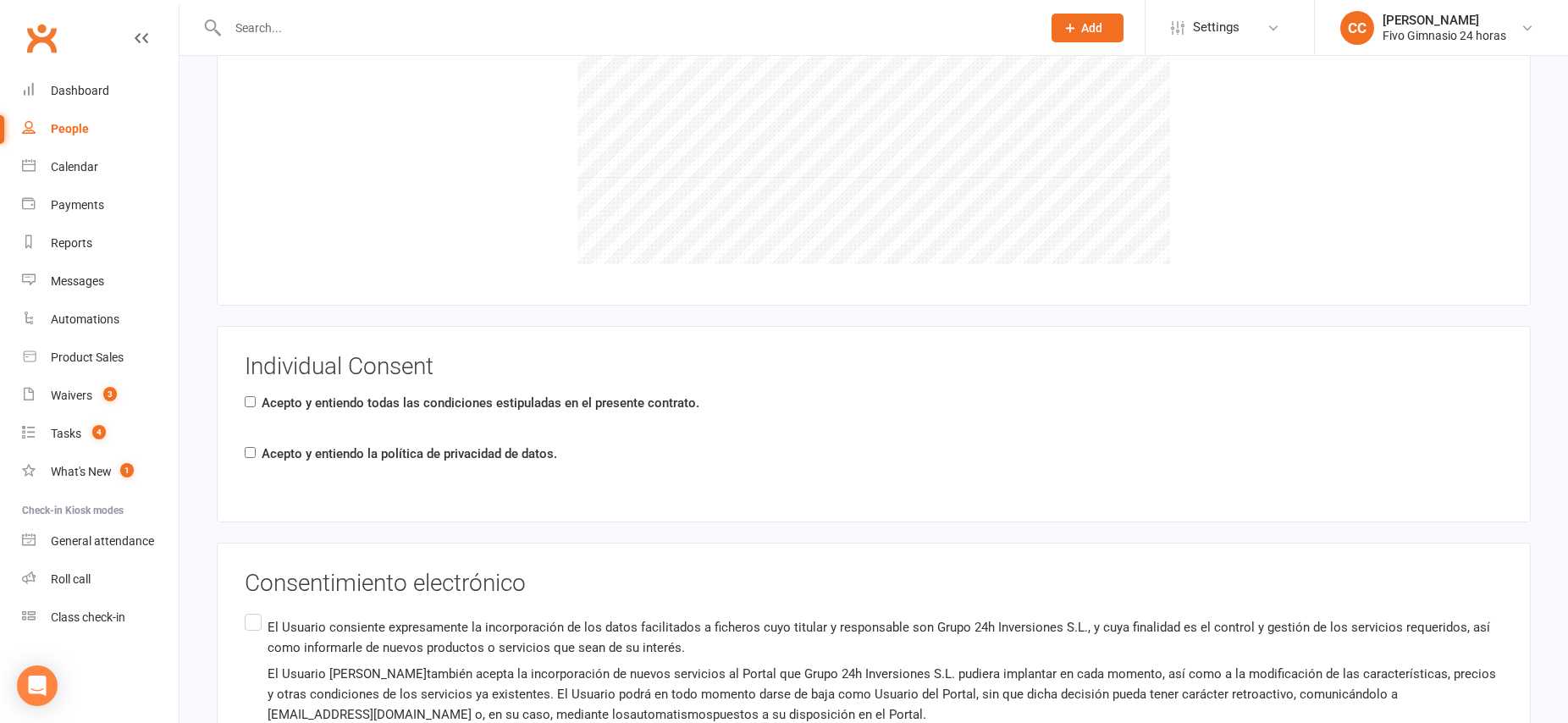
scroll to position [3293, 0]
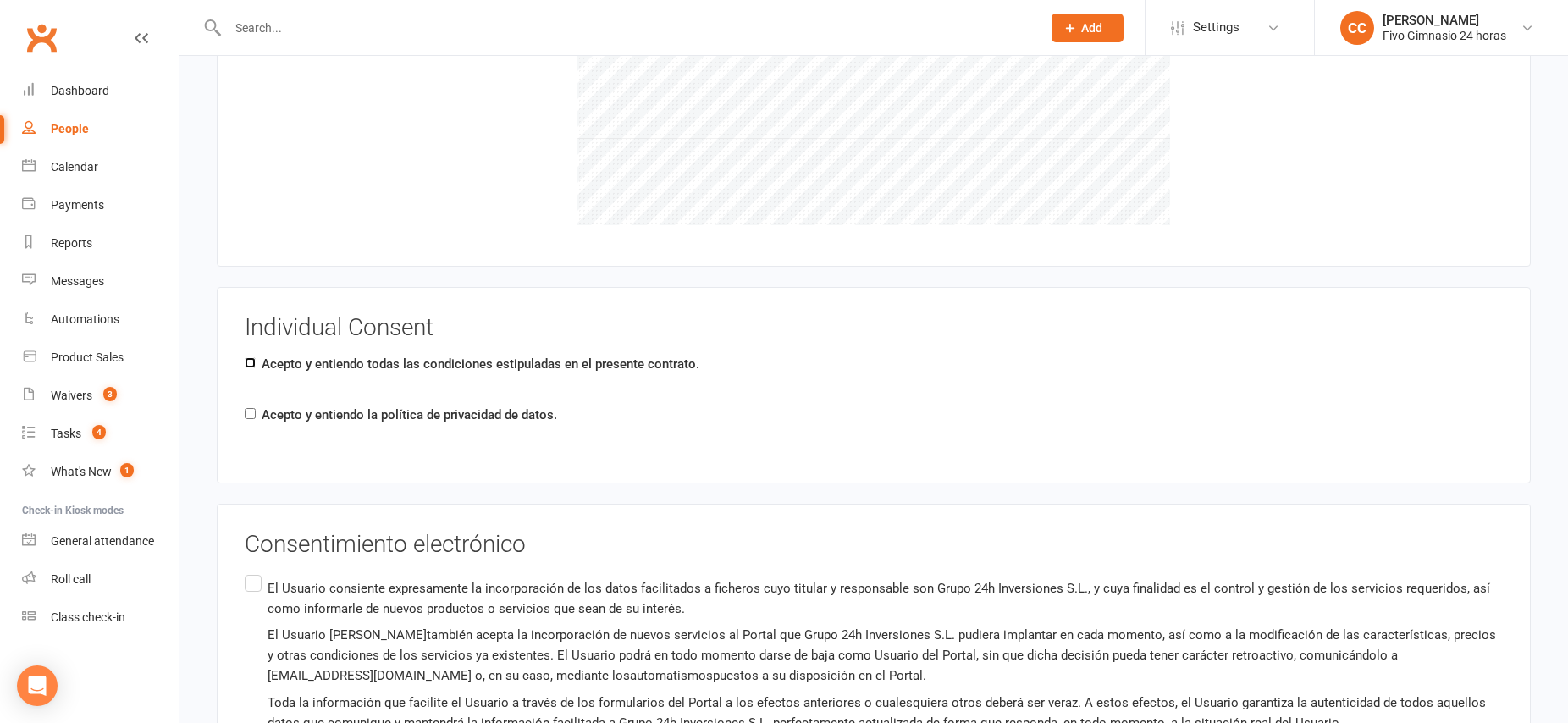
click at [252, 360] on input "Acepto y entiendo todas las condiciones estipuladas en el presente contrato." at bounding box center [250, 363] width 11 height 11
checkbox input "true"
click at [253, 412] on input "Acepto y entiendo la política de privacidad de datos." at bounding box center [250, 413] width 11 height 11
checkbox input "true"
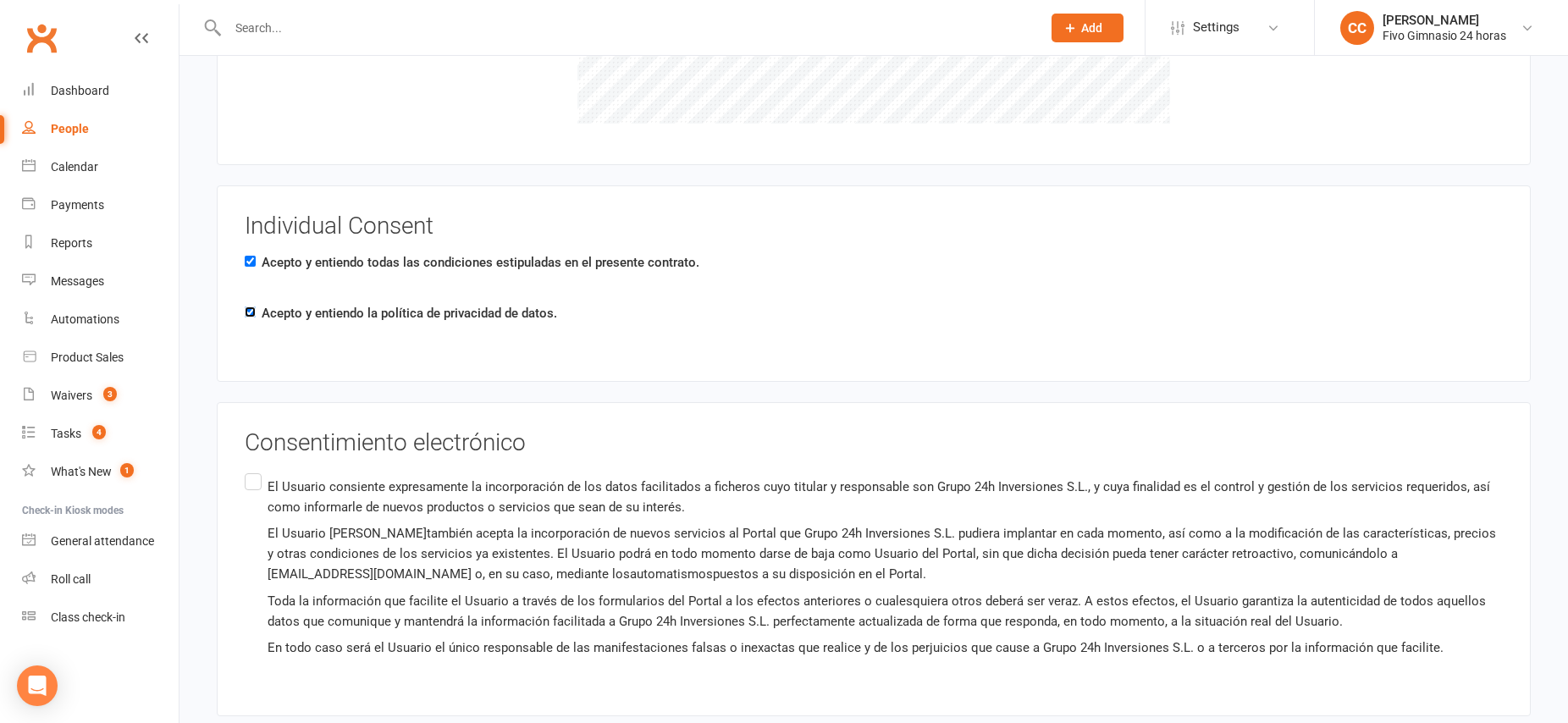
scroll to position [3495, 0]
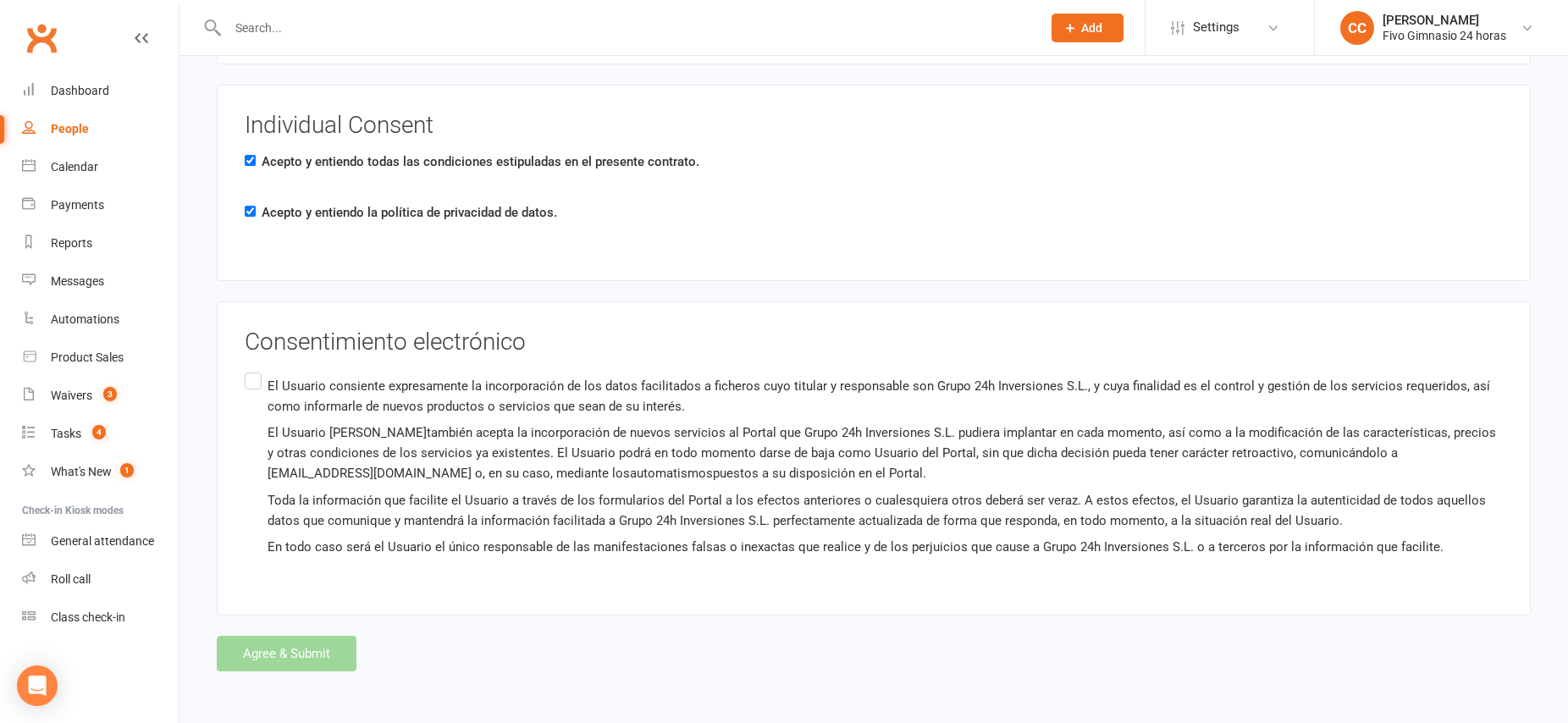
click at [252, 384] on label "El Usuario consiente expresamente la incorporación de los datos facilitados a f…" at bounding box center [873, 466] width 1258 height 195
click at [252, 369] on input "El Usuario consiente expresamente la incorporación de los datos facilitados a f…" at bounding box center [250, 369] width 11 height 0
click at [285, 656] on button "Agree & Submit" at bounding box center [286, 653] width 140 height 35
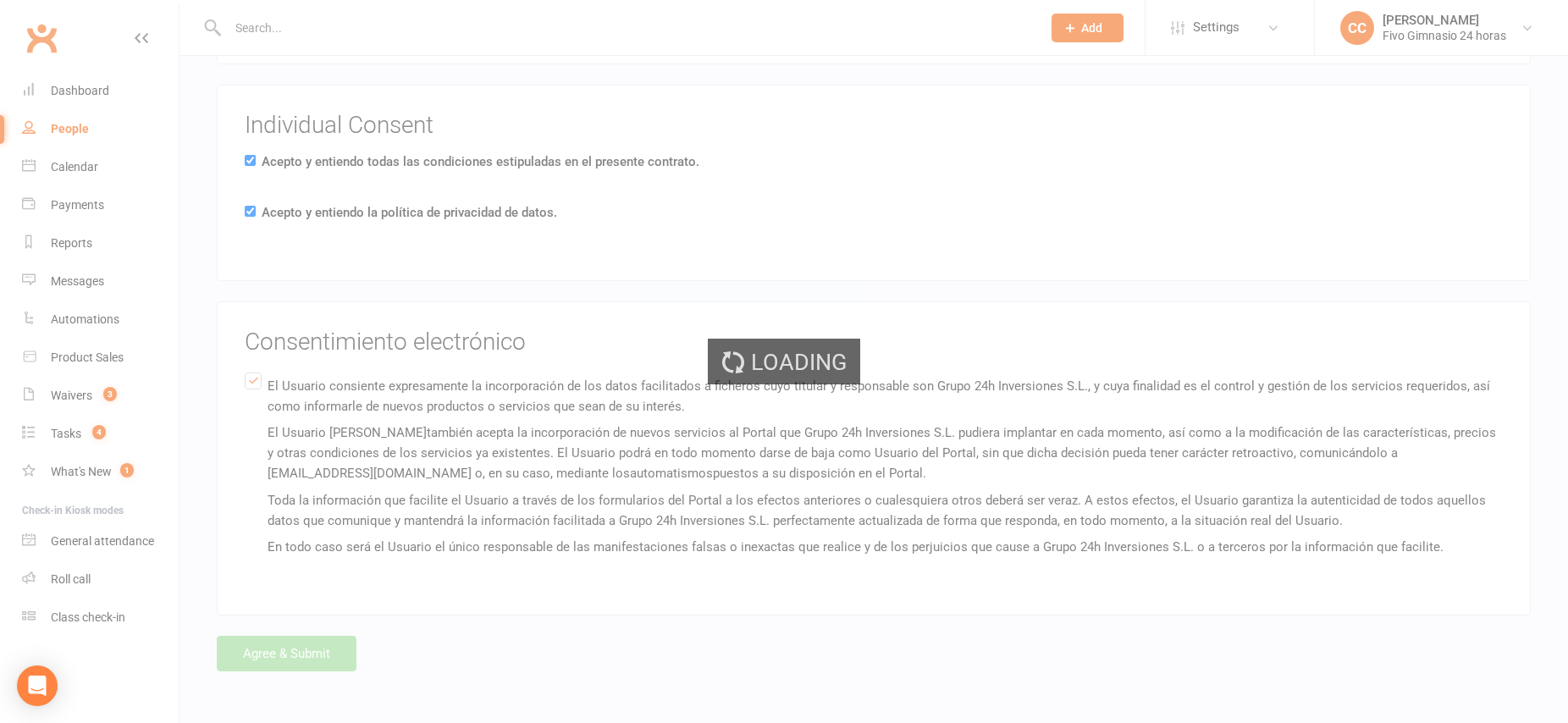
scroll to position [0, 0]
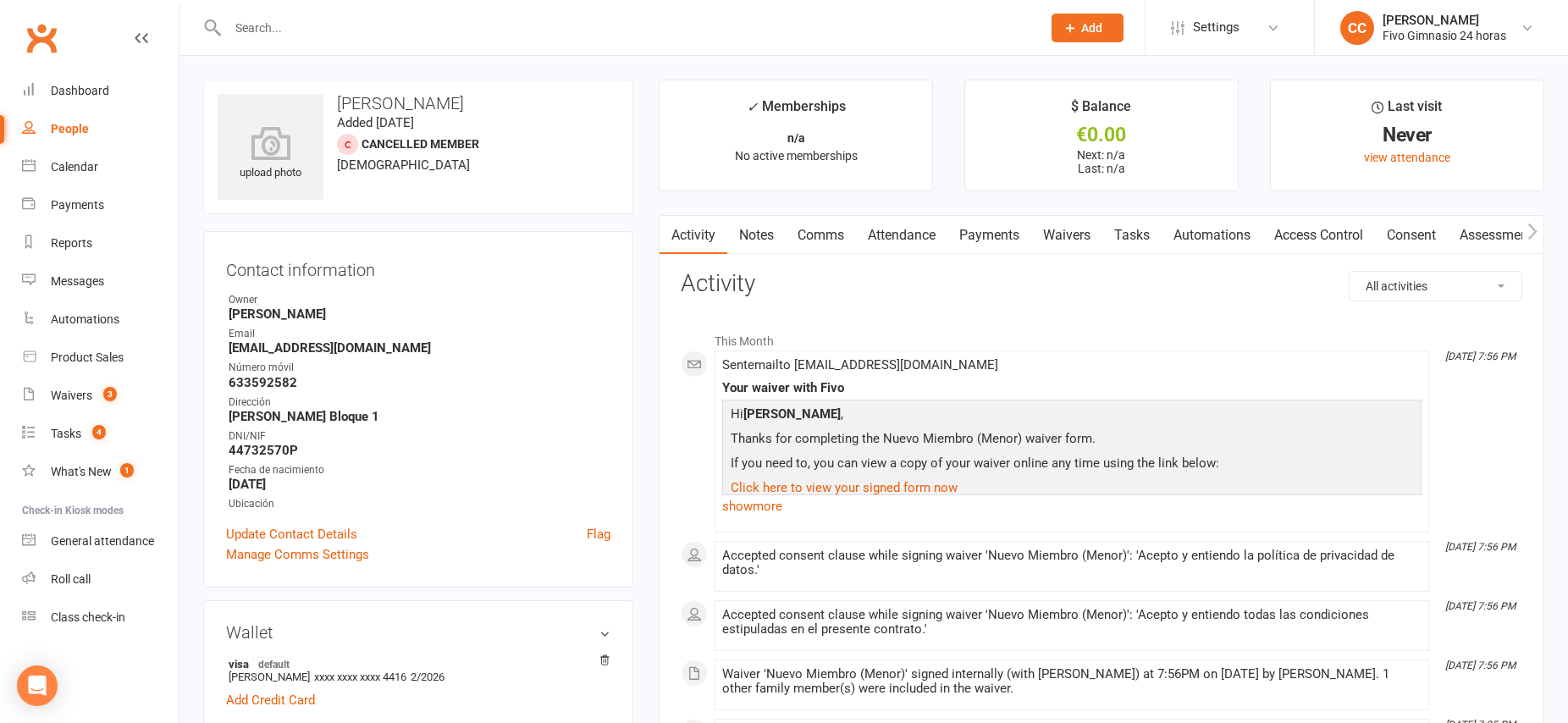
click at [1010, 232] on link "Payments" at bounding box center [989, 235] width 84 height 39
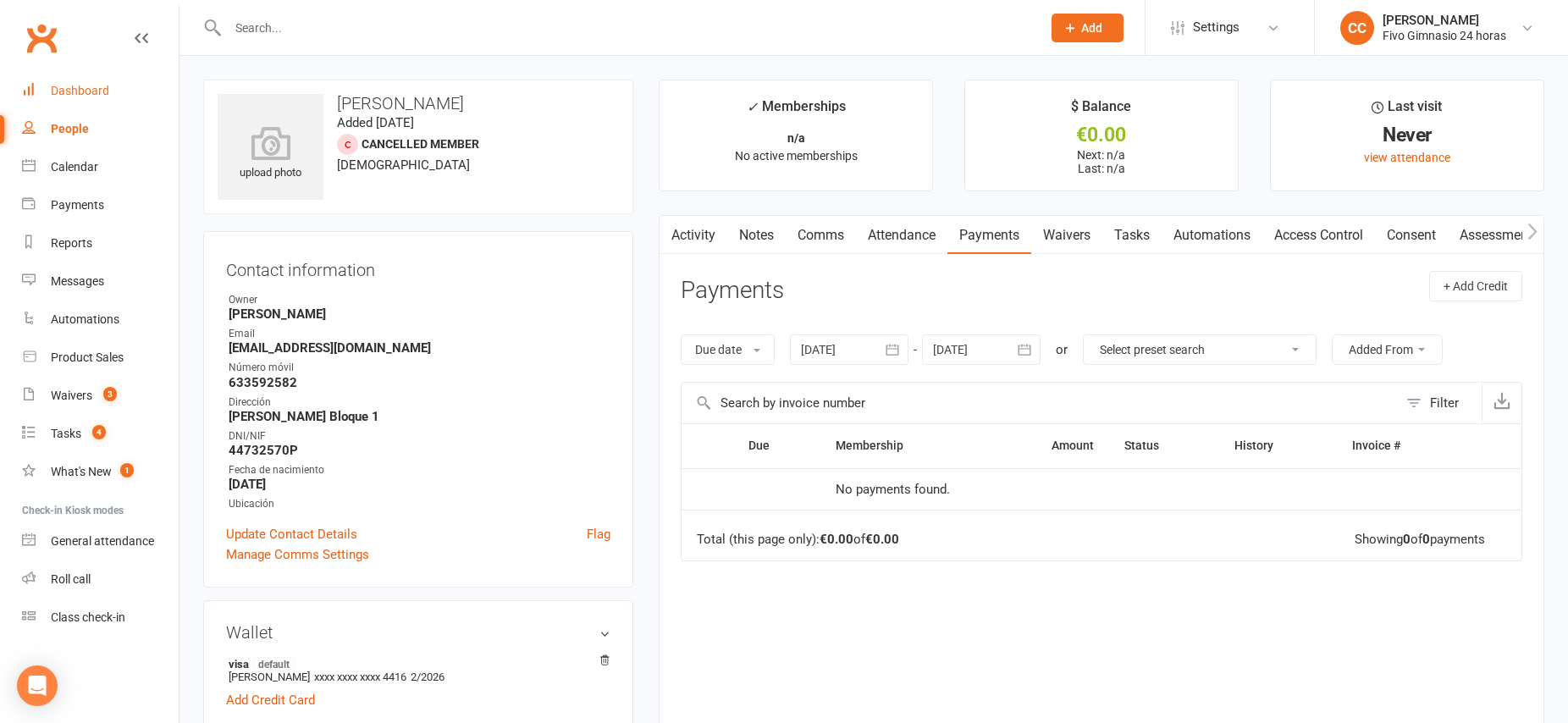
click at [86, 92] on div "Dashboard" at bounding box center [79, 90] width 58 height 13
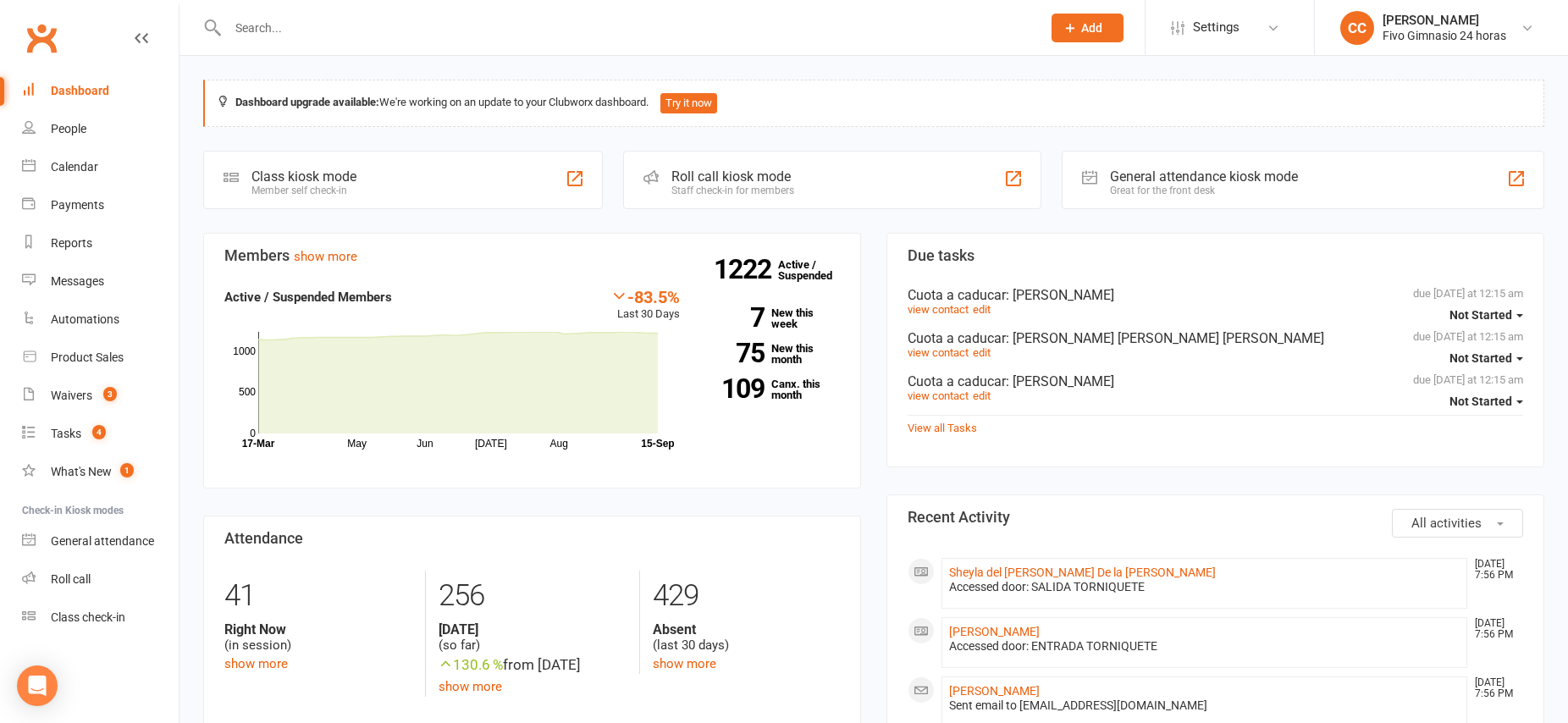
click at [526, 33] on input "text" at bounding box center [625, 28] width 807 height 24
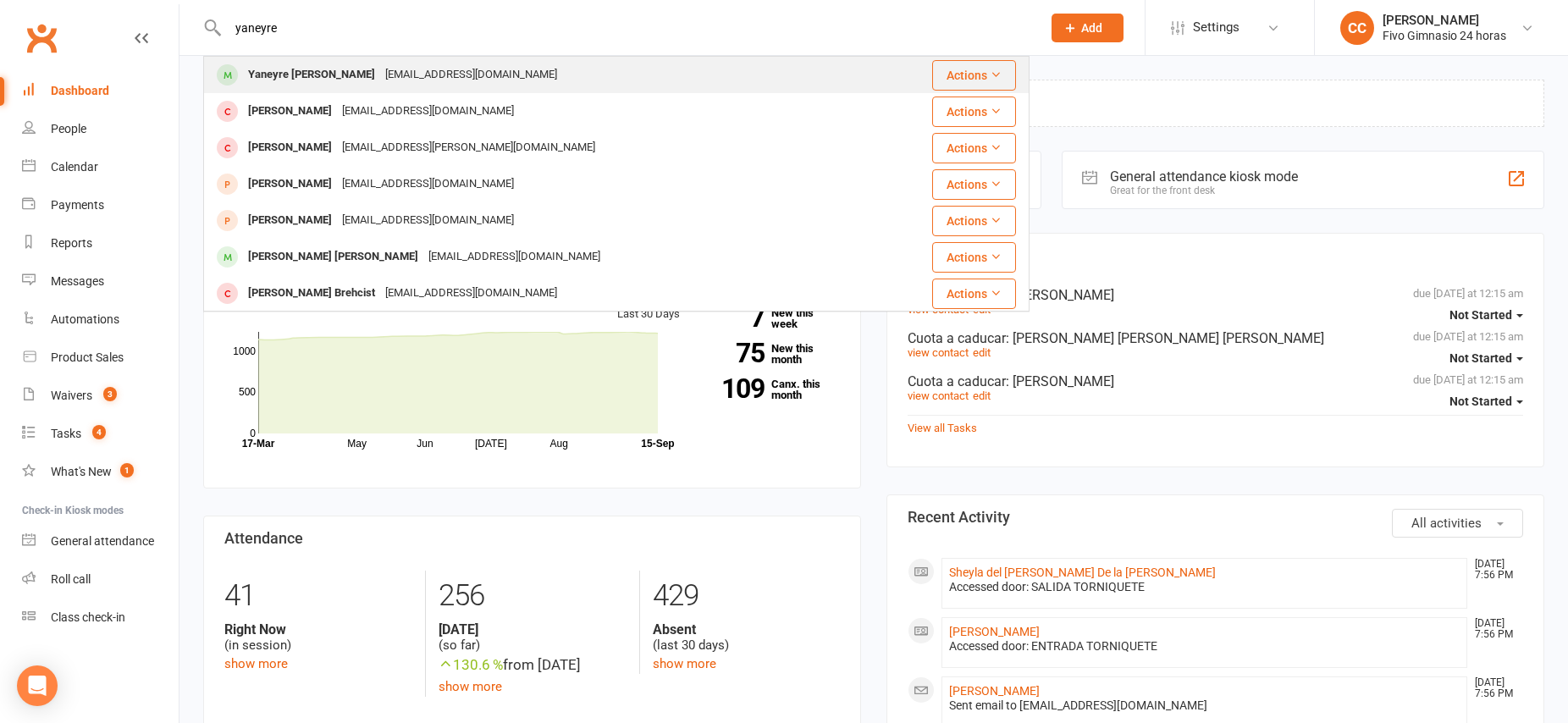
type input "yaneyre"
click at [285, 77] on div "Yaneyre [PERSON_NAME]" at bounding box center [312, 75] width 137 height 25
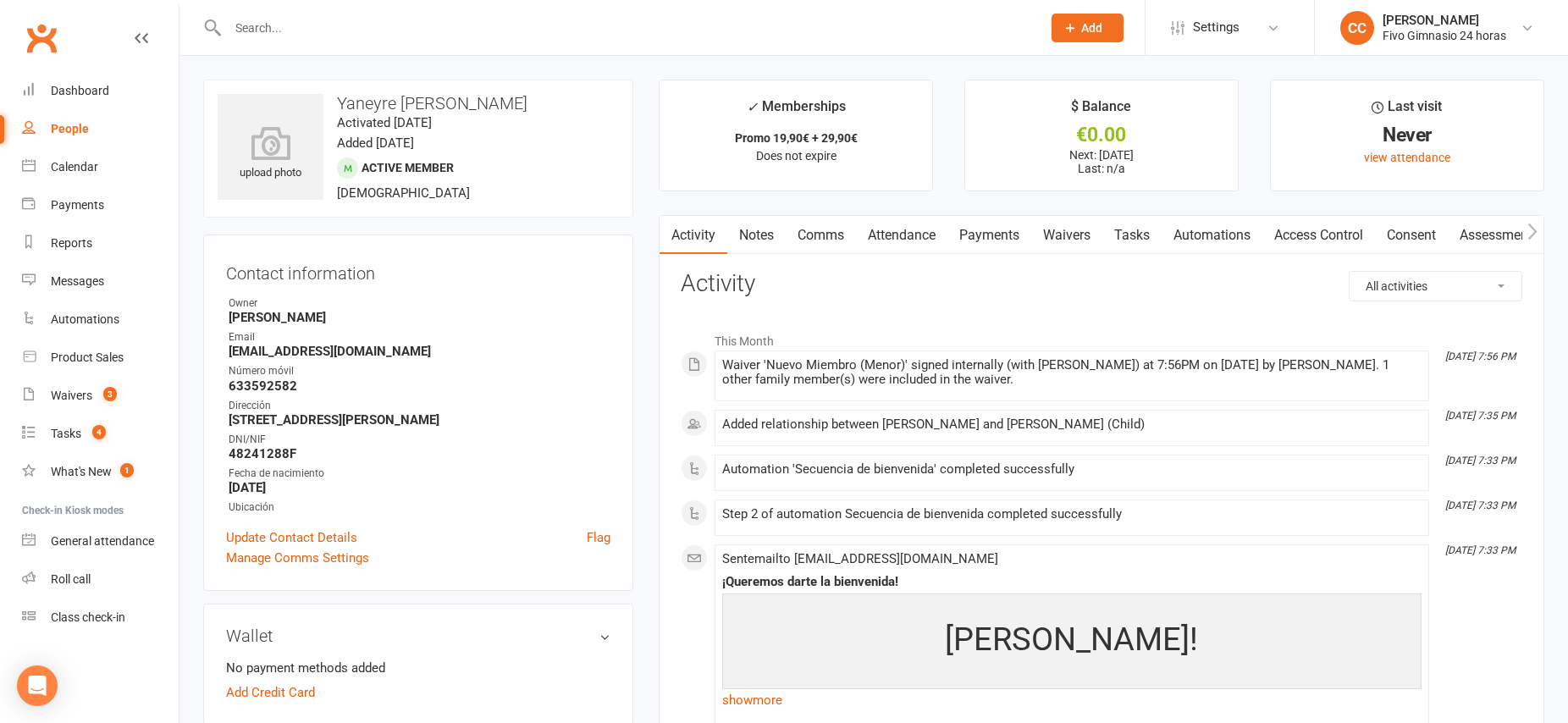
click at [1008, 231] on link "Payments" at bounding box center [989, 235] width 84 height 39
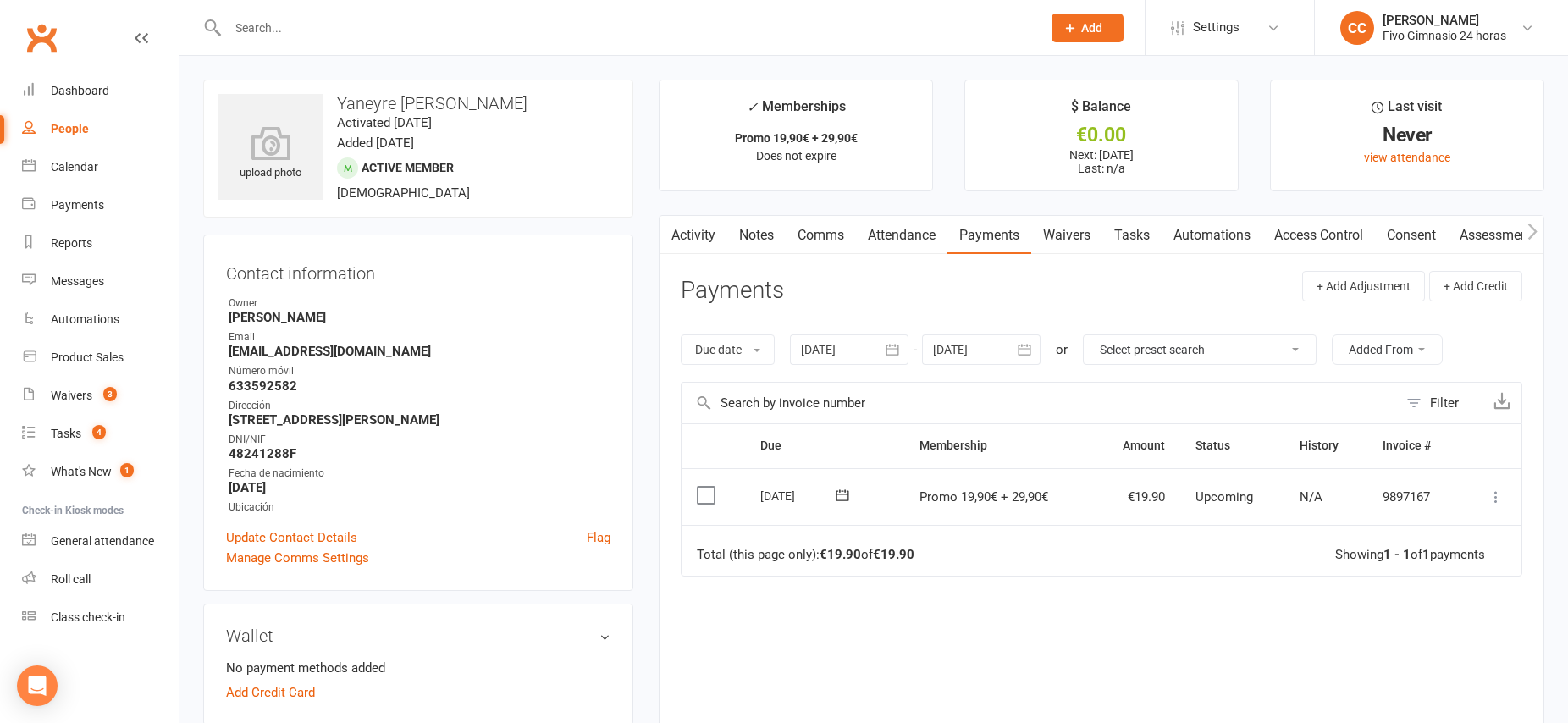
click at [1496, 497] on icon at bounding box center [1496, 497] width 17 height 17
click at [1406, 534] on link "Mark as Paid (Cash)" at bounding box center [1421, 530] width 167 height 34
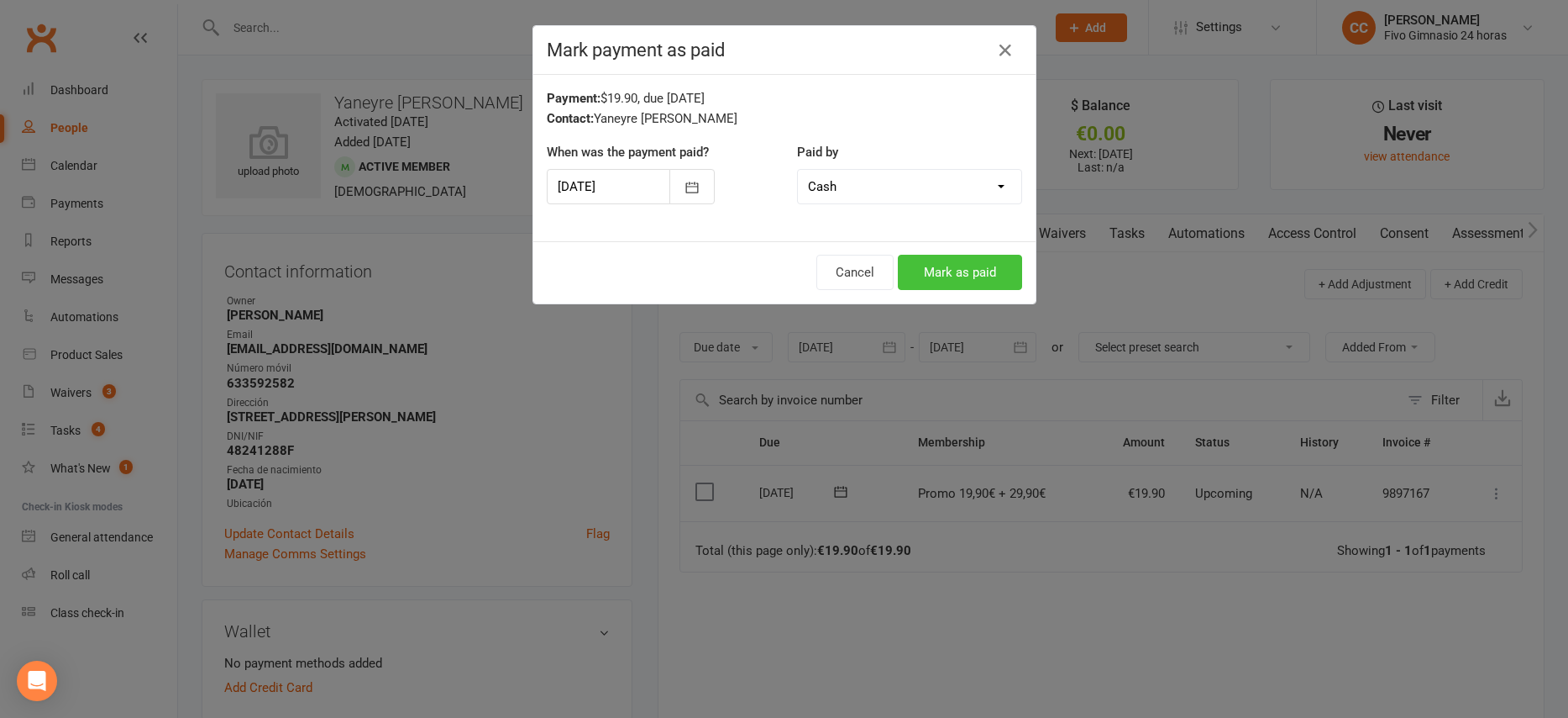
click at [959, 269] on button "Mark as paid" at bounding box center [960, 272] width 124 height 35
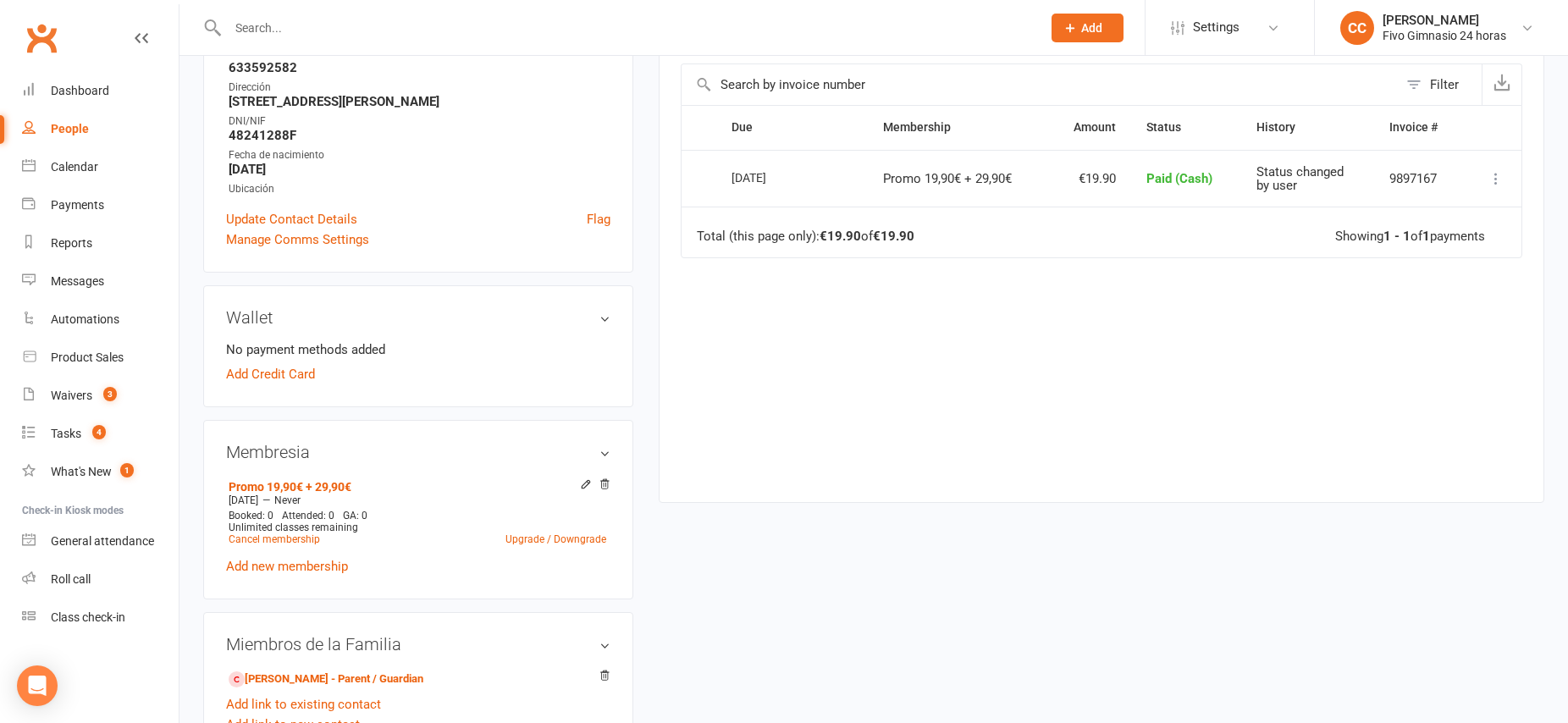
scroll to position [310, 0]
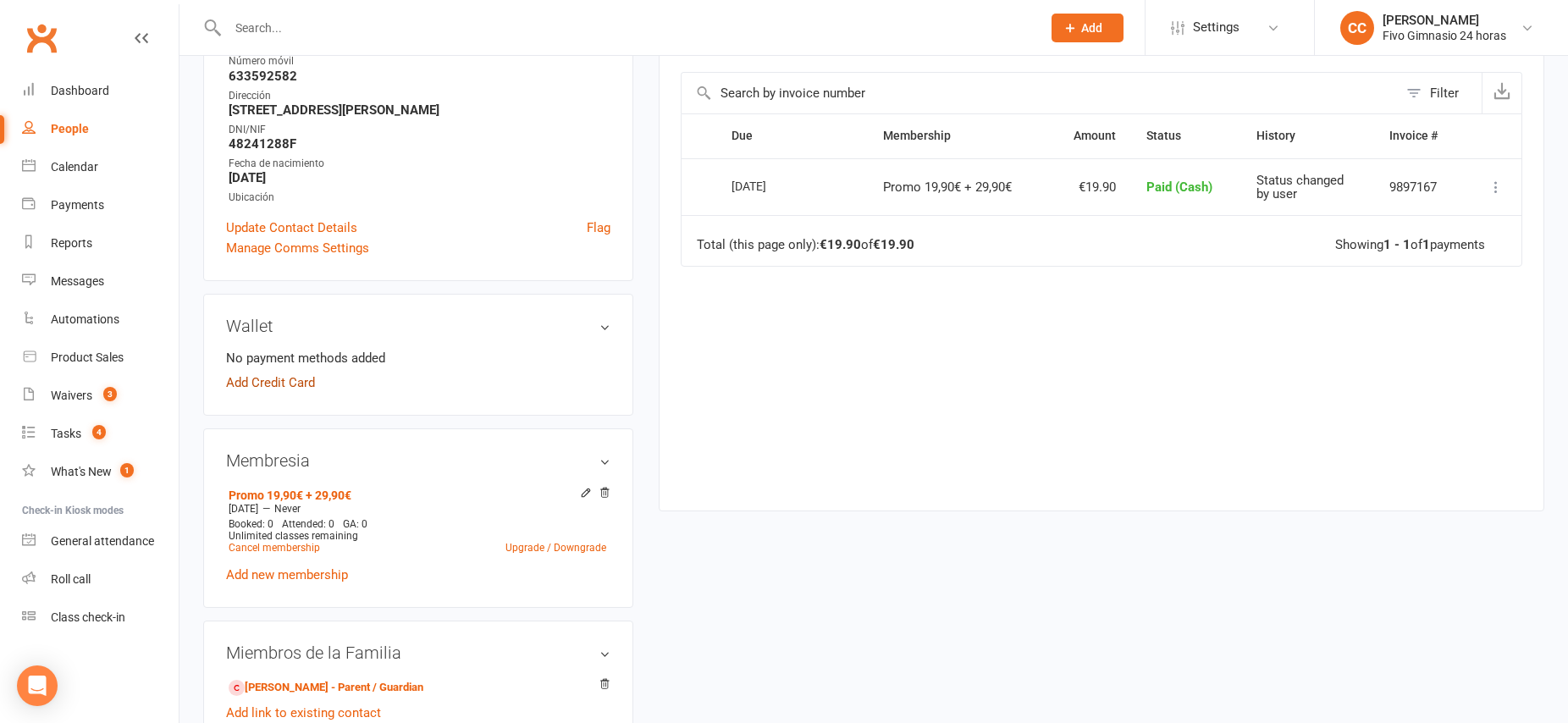
click at [292, 376] on link "Add Credit Card" at bounding box center [271, 382] width 89 height 20
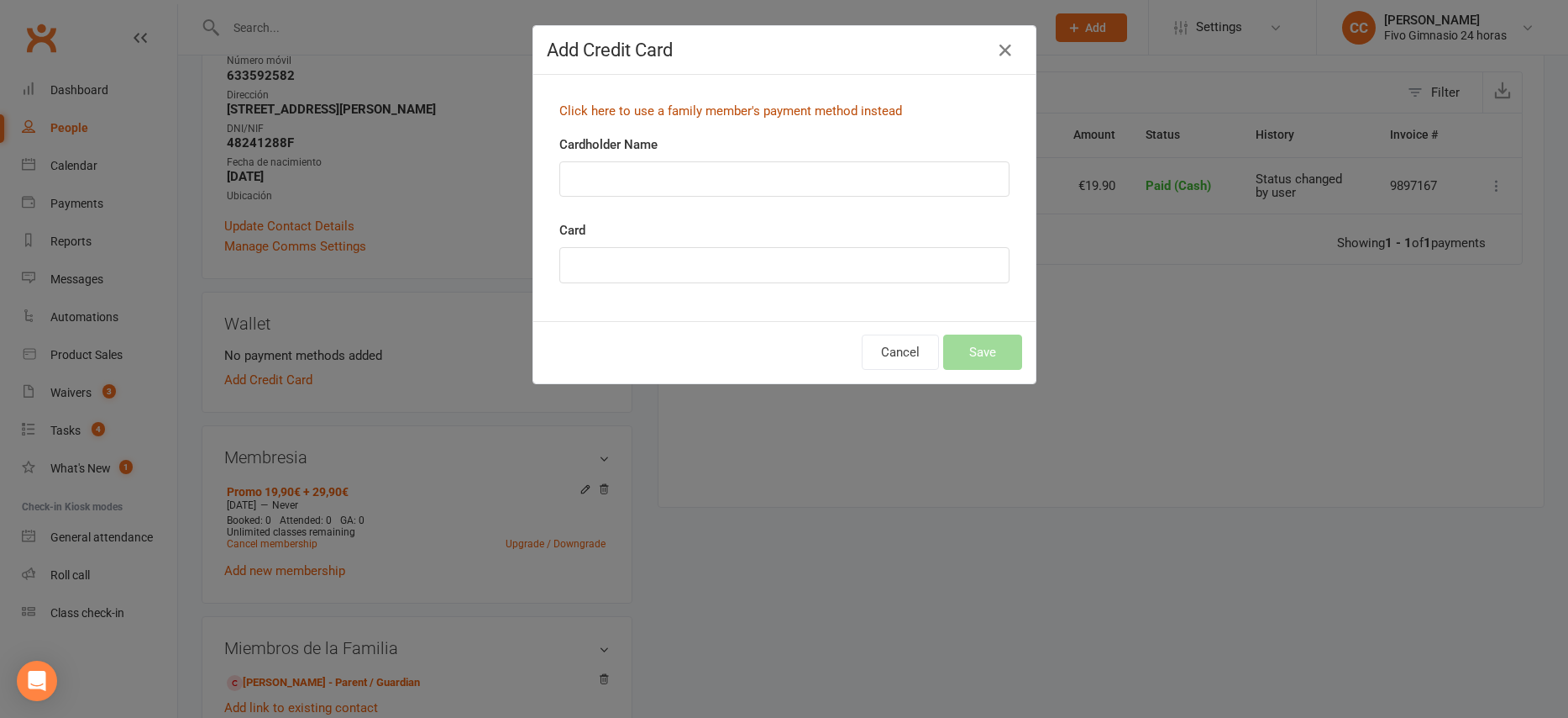
click at [637, 111] on link "Click here to use a family member's payment method instead" at bounding box center [730, 111] width 342 height 15
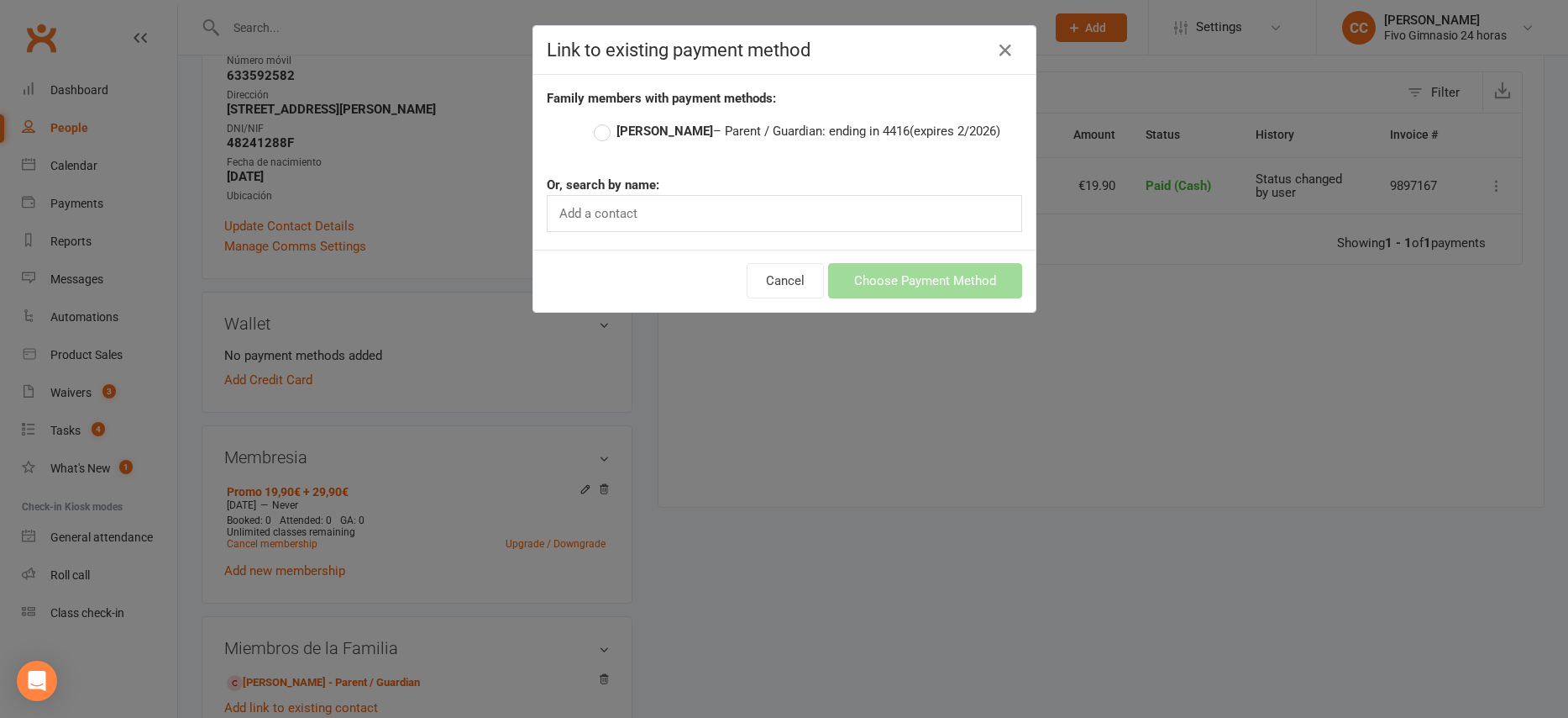
click at [596, 135] on label "[PERSON_NAME] – Parent / Guardian: ending in 4416 (expires 2/2026)" at bounding box center [797, 130] width 406 height 20
click at [596, 121] on input "[PERSON_NAME] – Parent / Guardian: ending in 4416 (expires 2/2026)" at bounding box center [600, 121] width 11 height 0
click at [906, 298] on button "Choose Payment Method" at bounding box center [925, 280] width 194 height 35
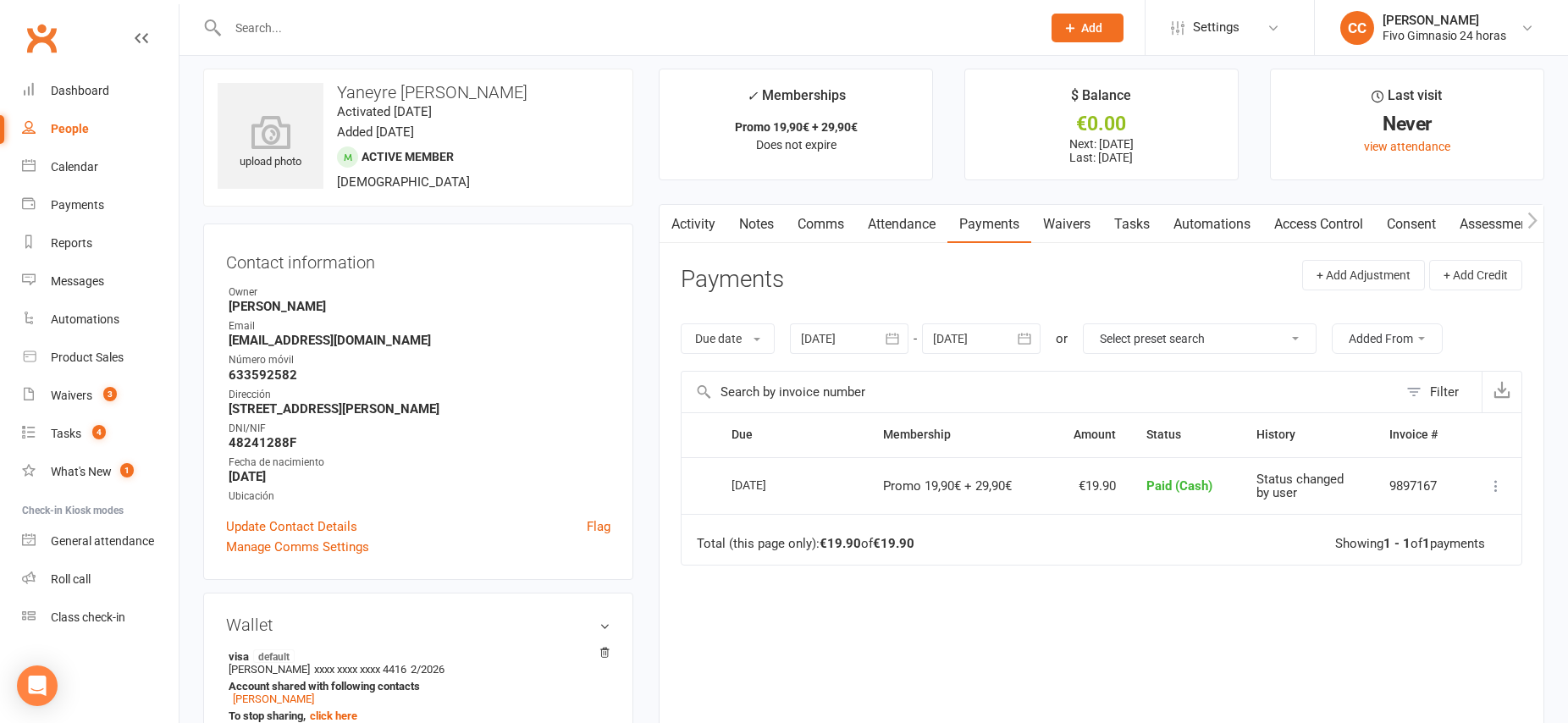
scroll to position [7, 0]
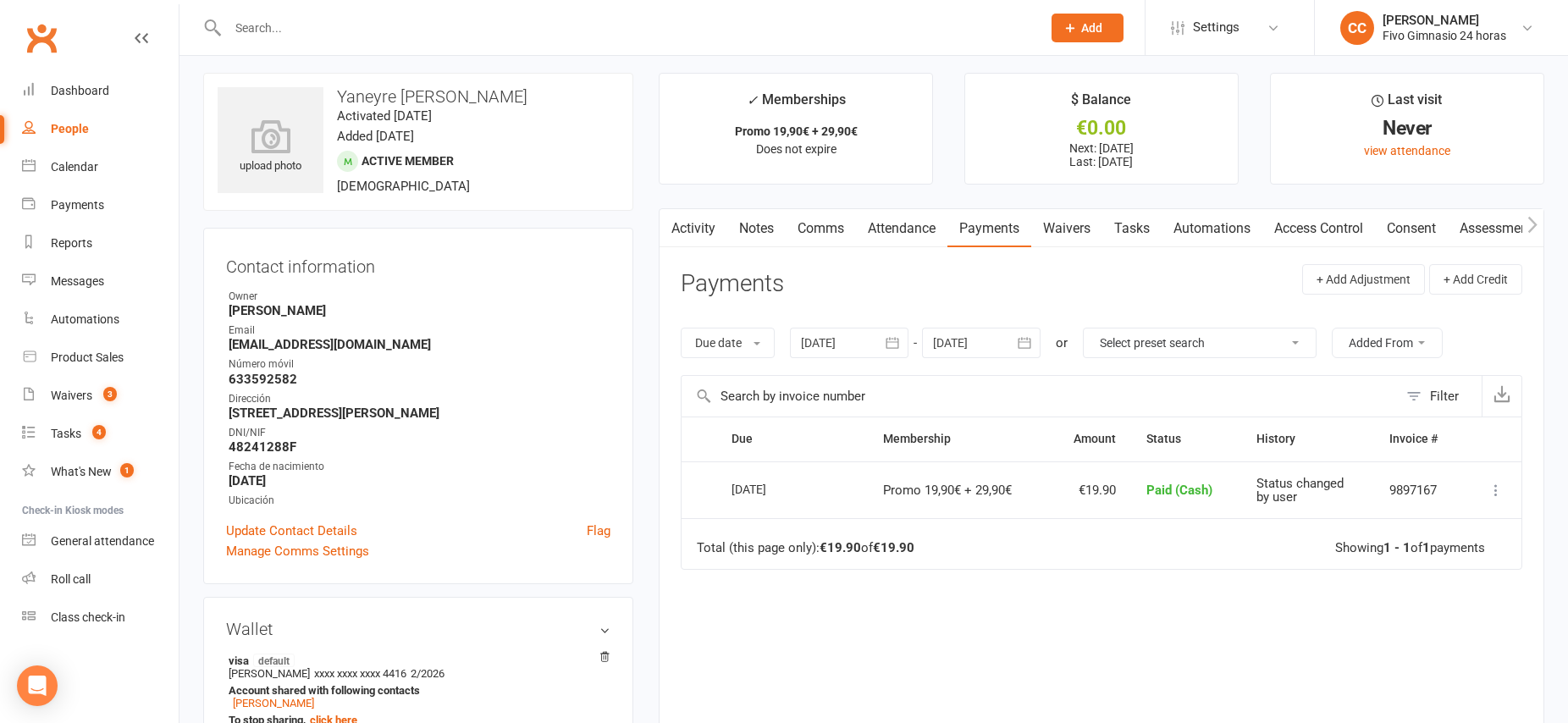
click at [1300, 225] on link "Access Control" at bounding box center [1318, 228] width 112 height 39
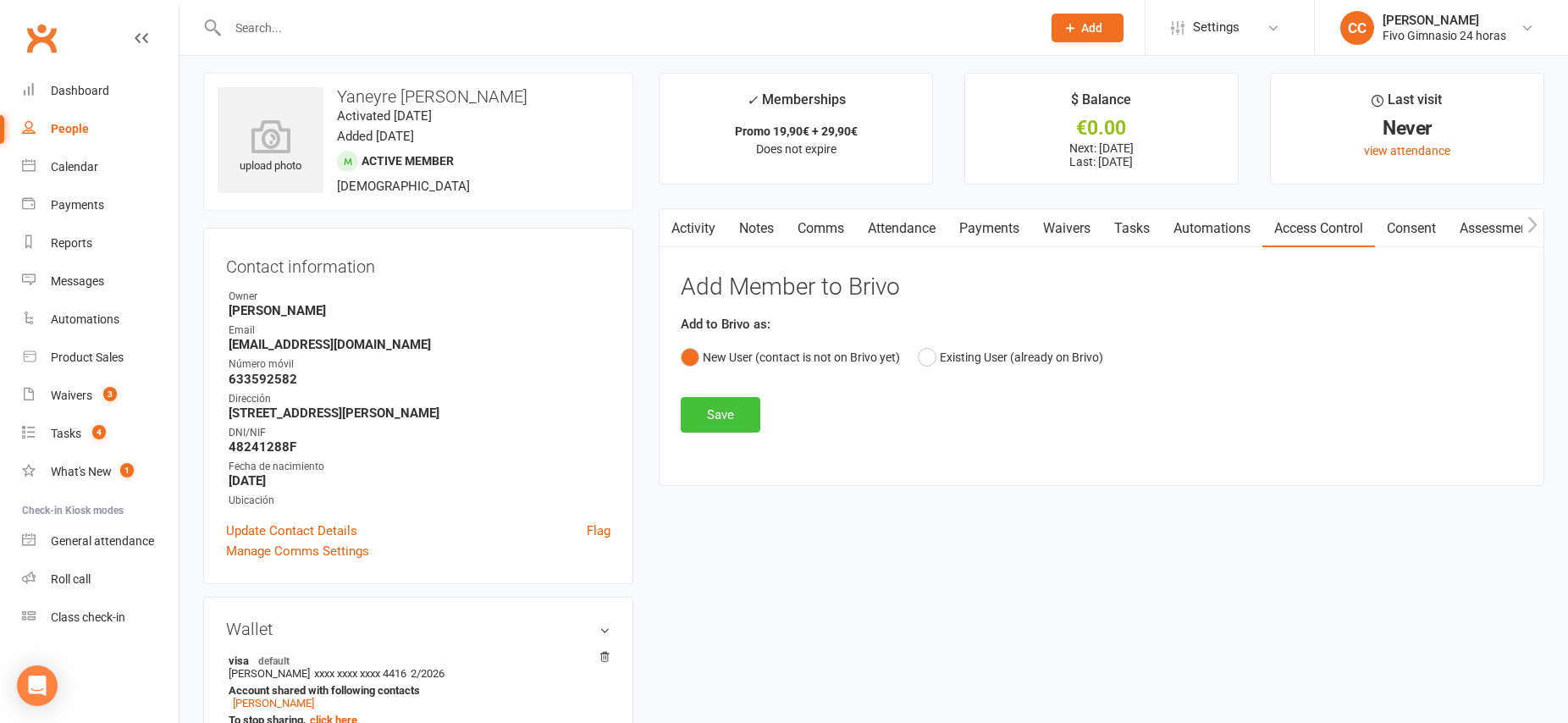
click at [731, 415] on button "Save" at bounding box center [720, 414] width 80 height 35
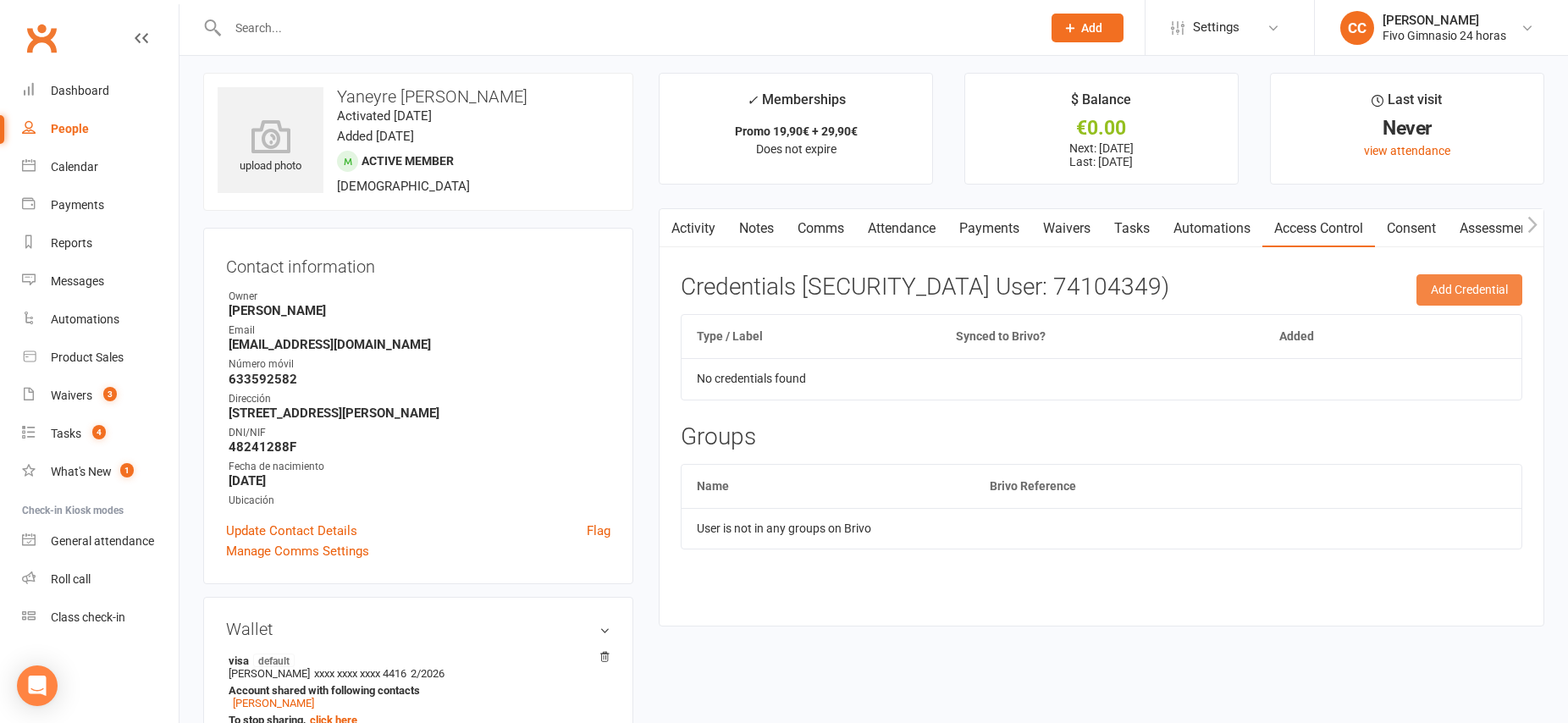
click at [1453, 293] on button "Add Credential" at bounding box center [1468, 290] width 105 height 30
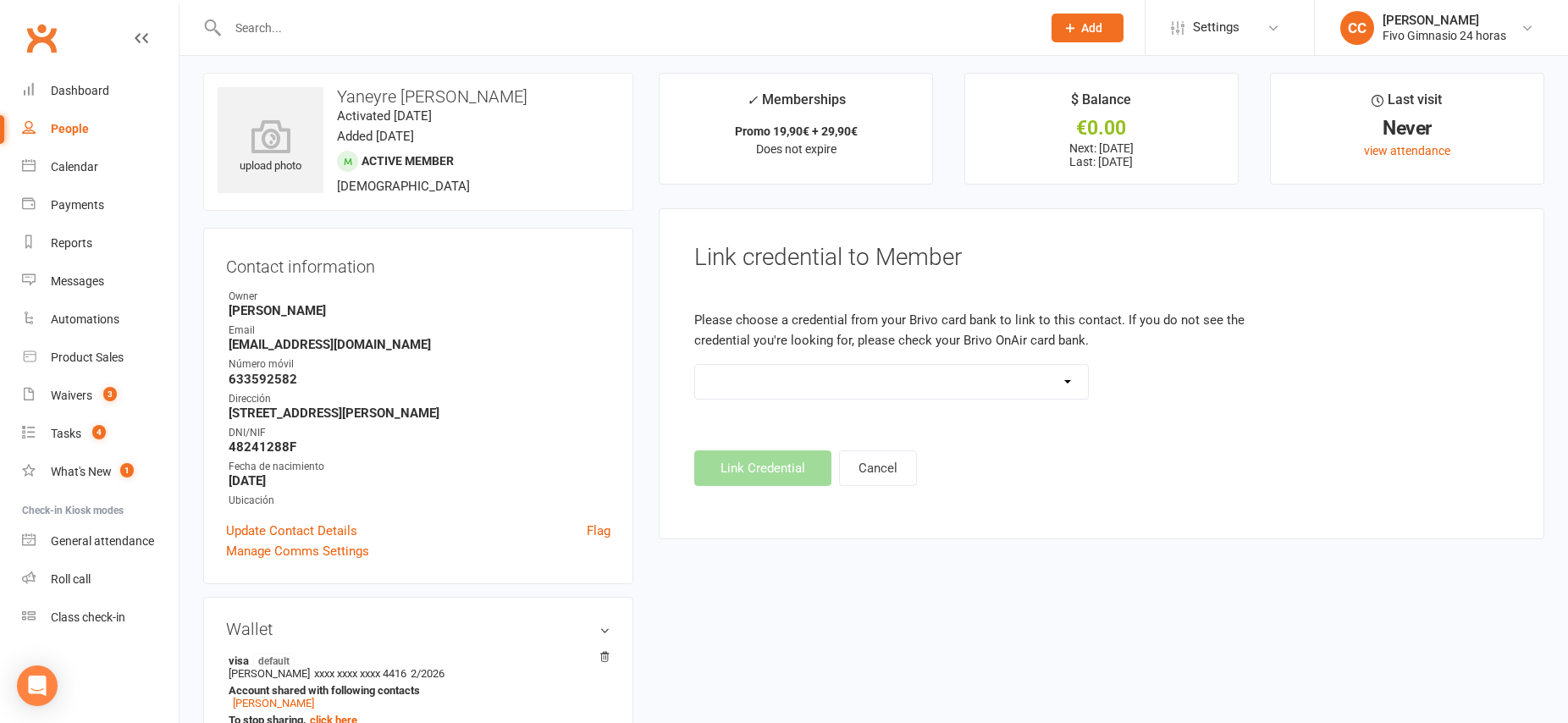
click at [1067, 382] on select "Standard 26 Bit (54268) Standard 26 Bit (54269) Standard 26 Bit (54270) Standar…" at bounding box center [890, 382] width 392 height 34
select select "8716"
click at [777, 477] on button "Link Credential" at bounding box center [762, 467] width 137 height 35
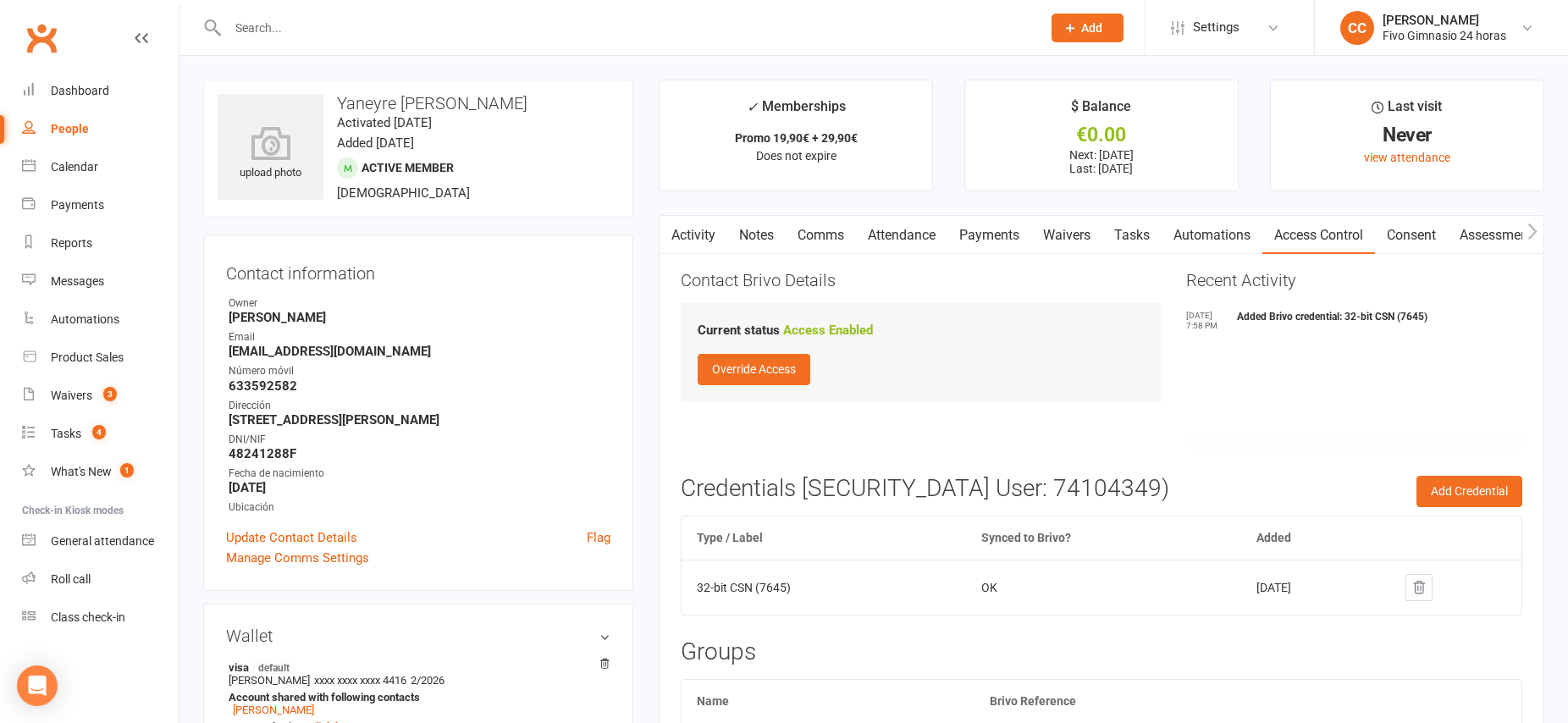
click at [1003, 237] on link "Payments" at bounding box center [989, 235] width 84 height 39
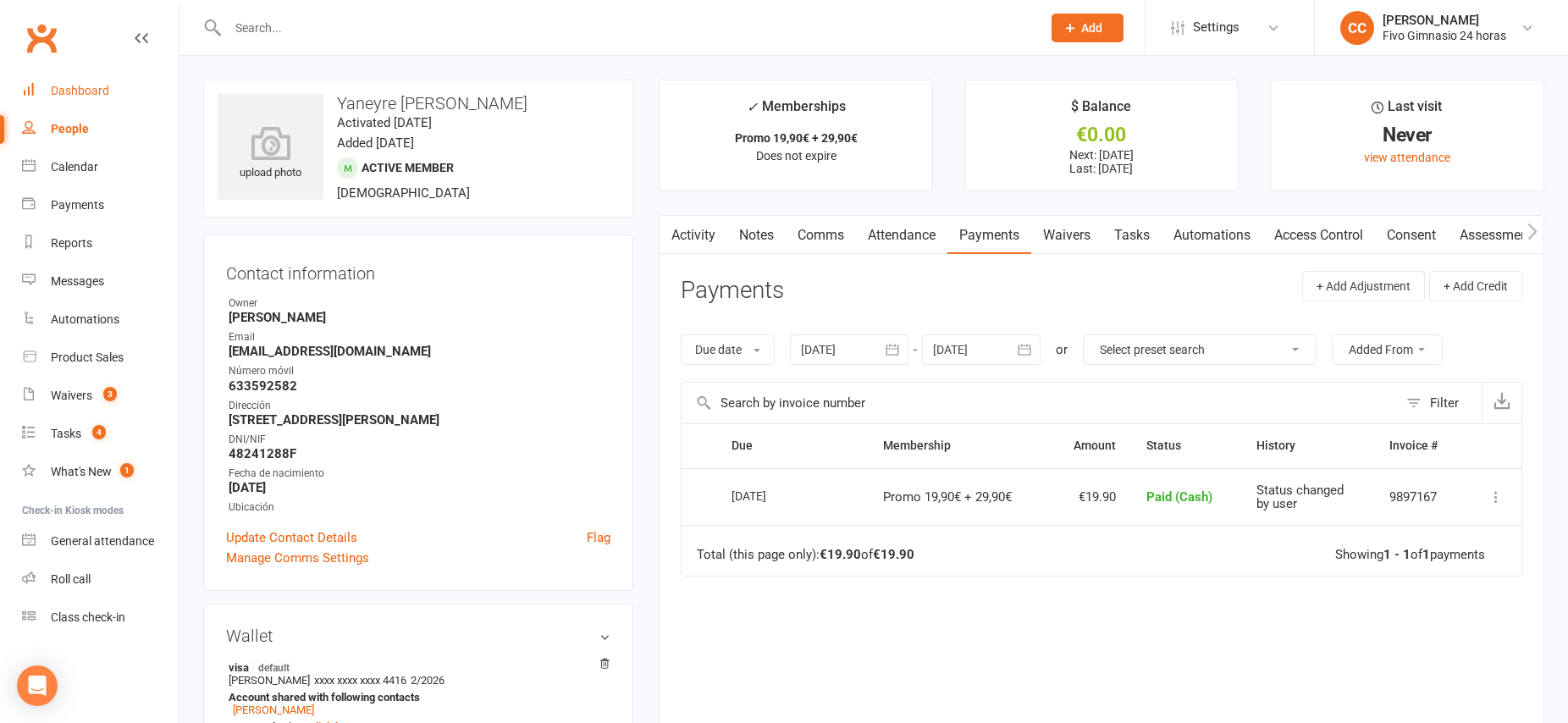
click at [83, 95] on div "Dashboard" at bounding box center [79, 90] width 58 height 13
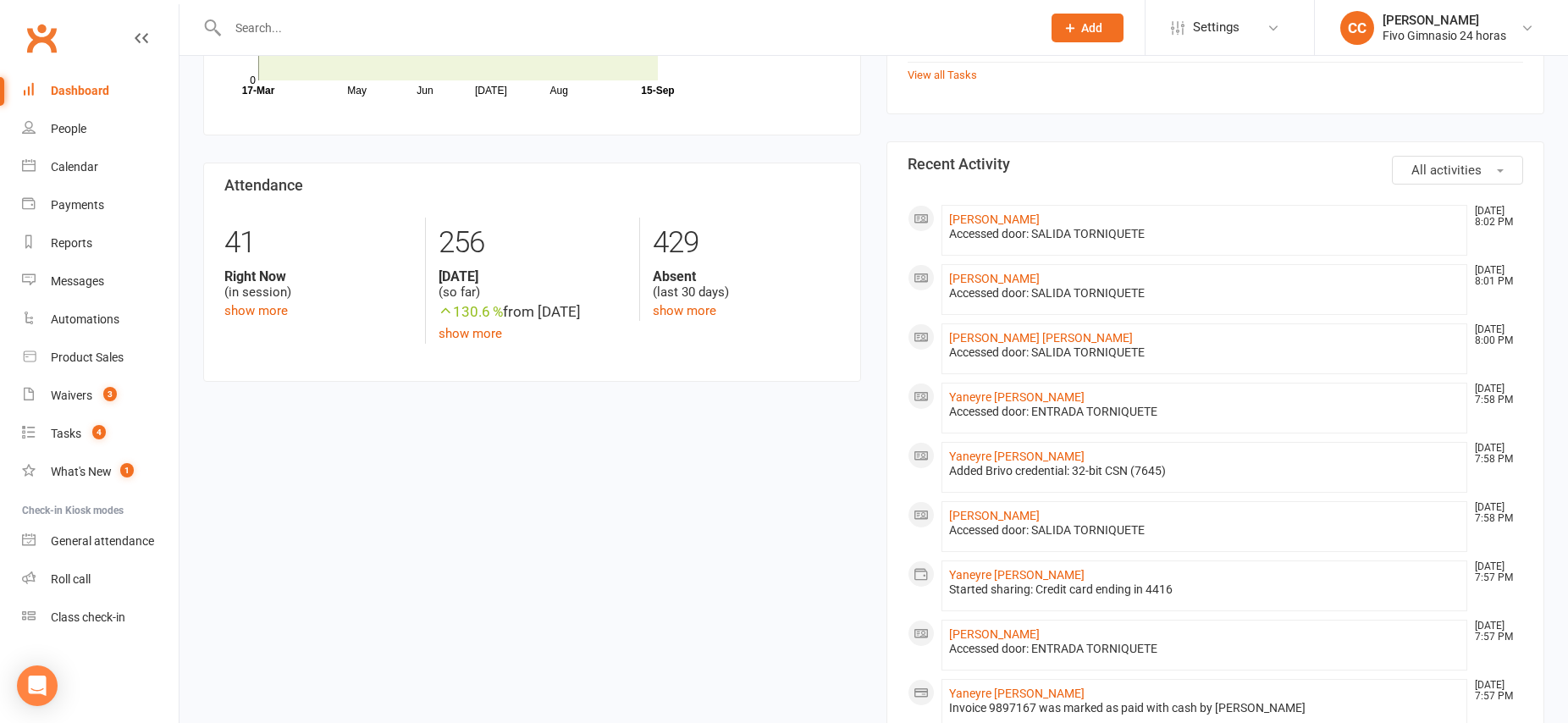
scroll to position [355, 0]
click at [1023, 569] on link "Yaneyre [PERSON_NAME]" at bounding box center [1017, 572] width 136 height 13
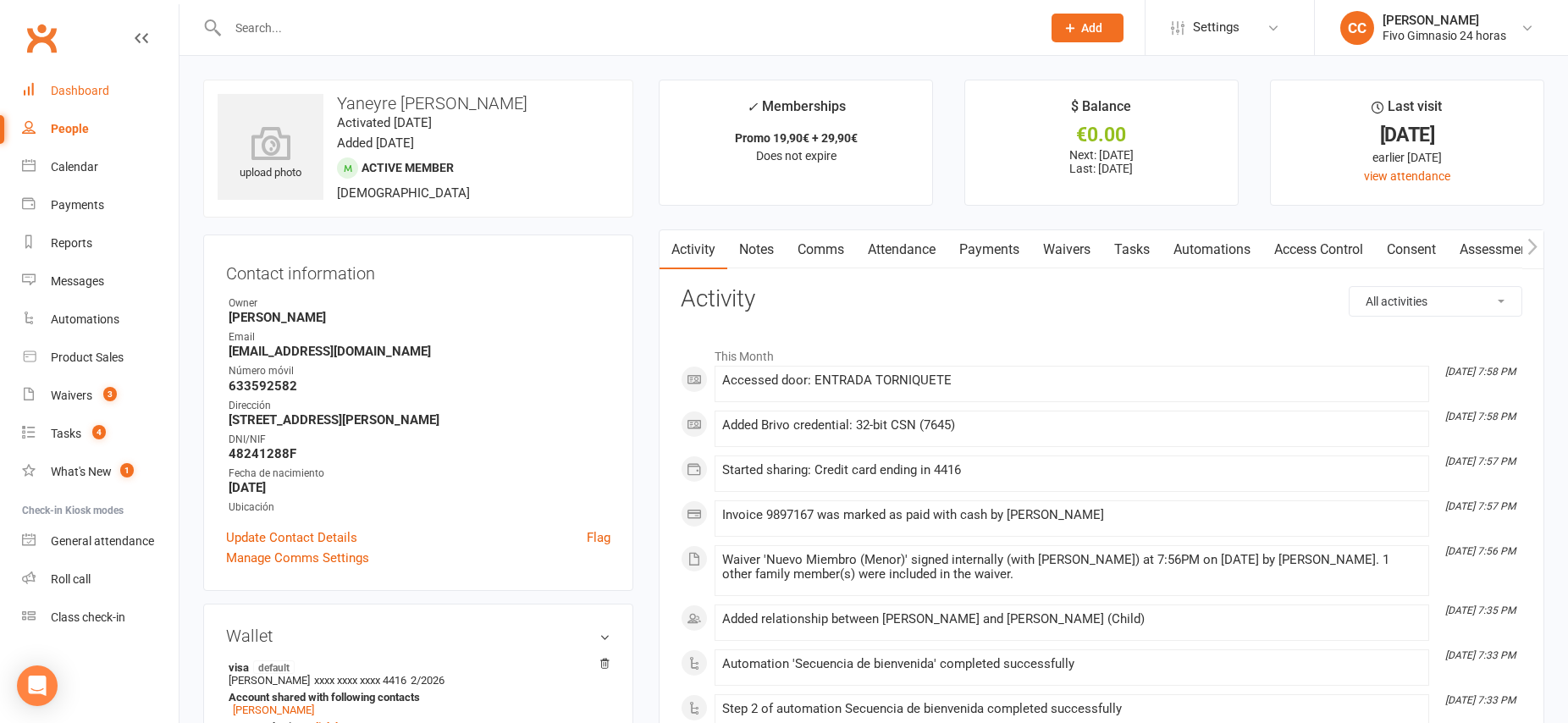
click at [95, 92] on div "Dashboard" at bounding box center [79, 90] width 58 height 13
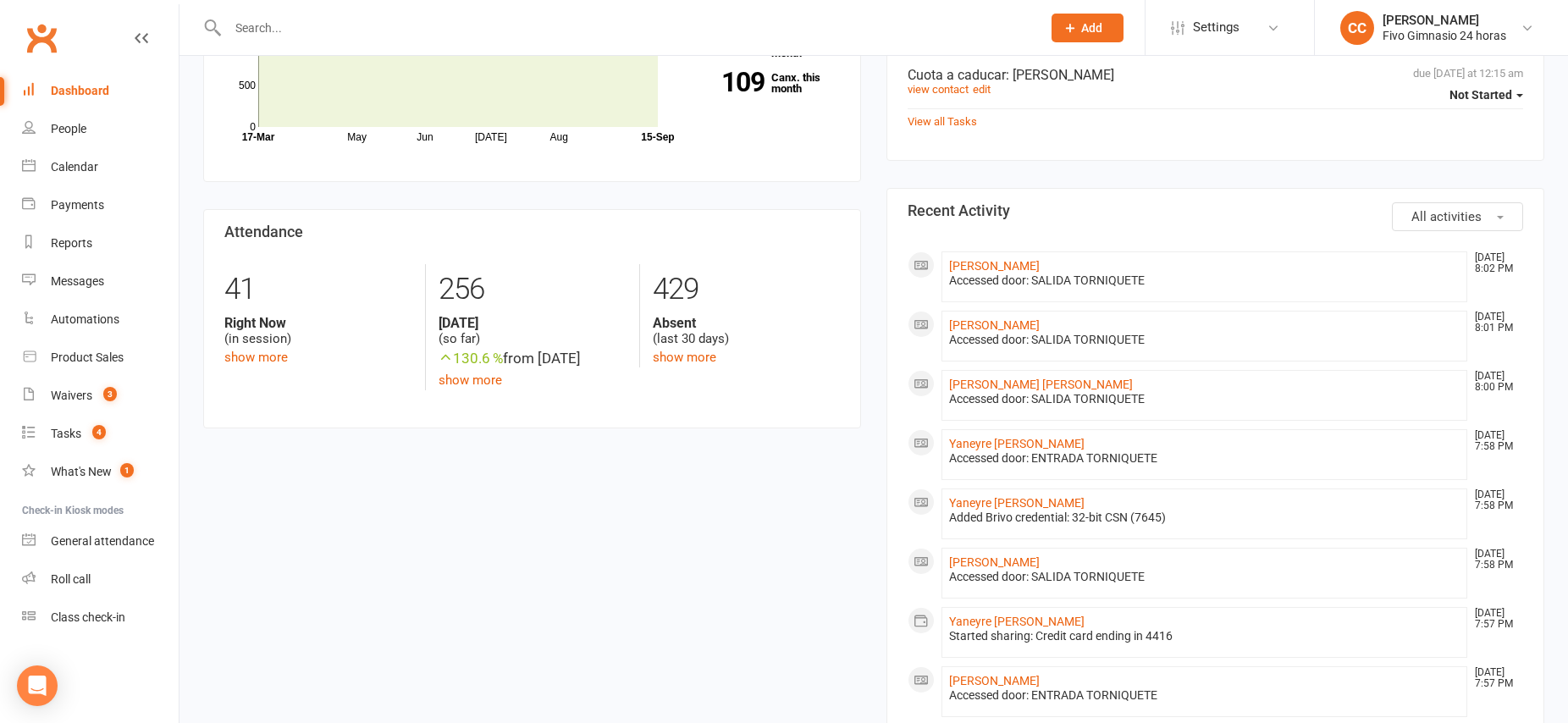
scroll to position [315, 0]
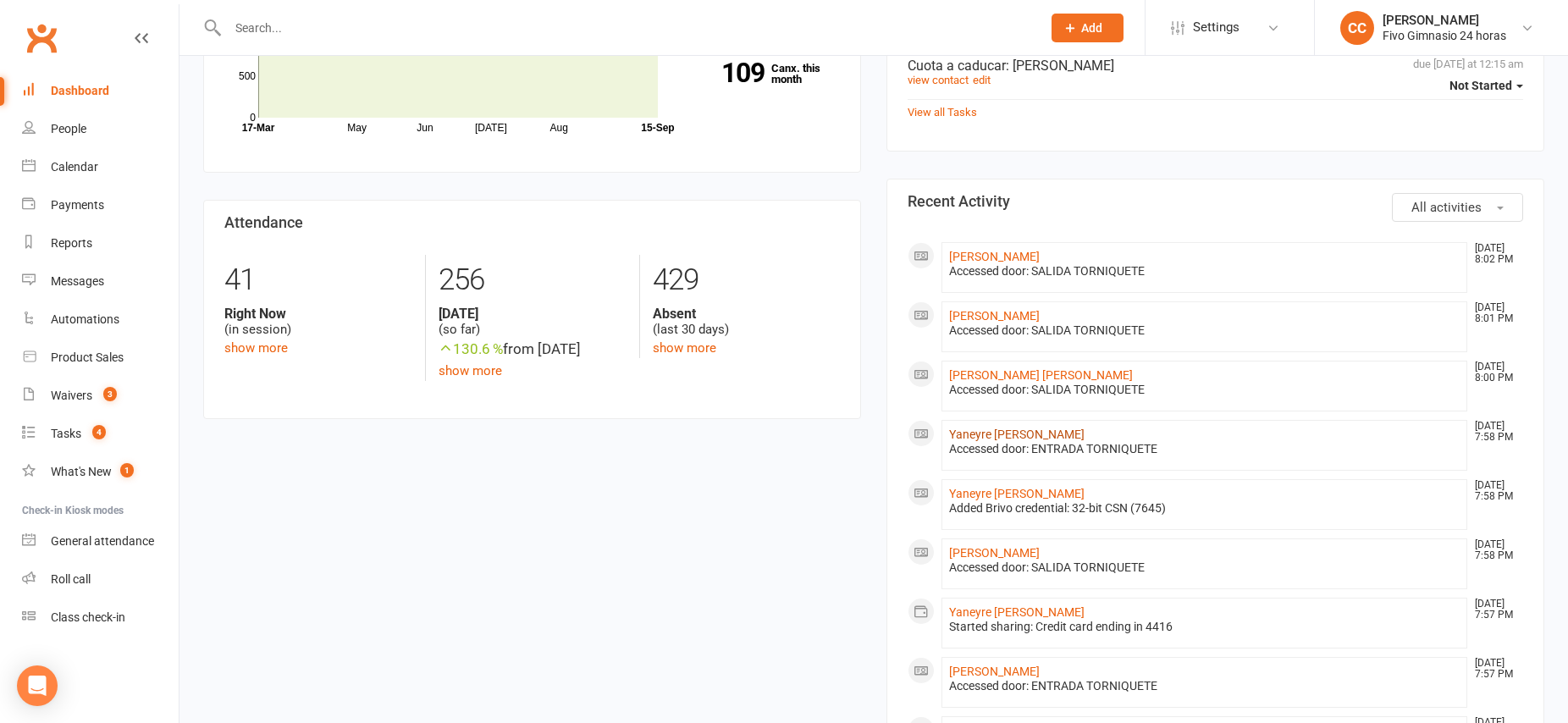
click at [1052, 437] on link "Yaneyre [PERSON_NAME]" at bounding box center [1017, 434] width 136 height 13
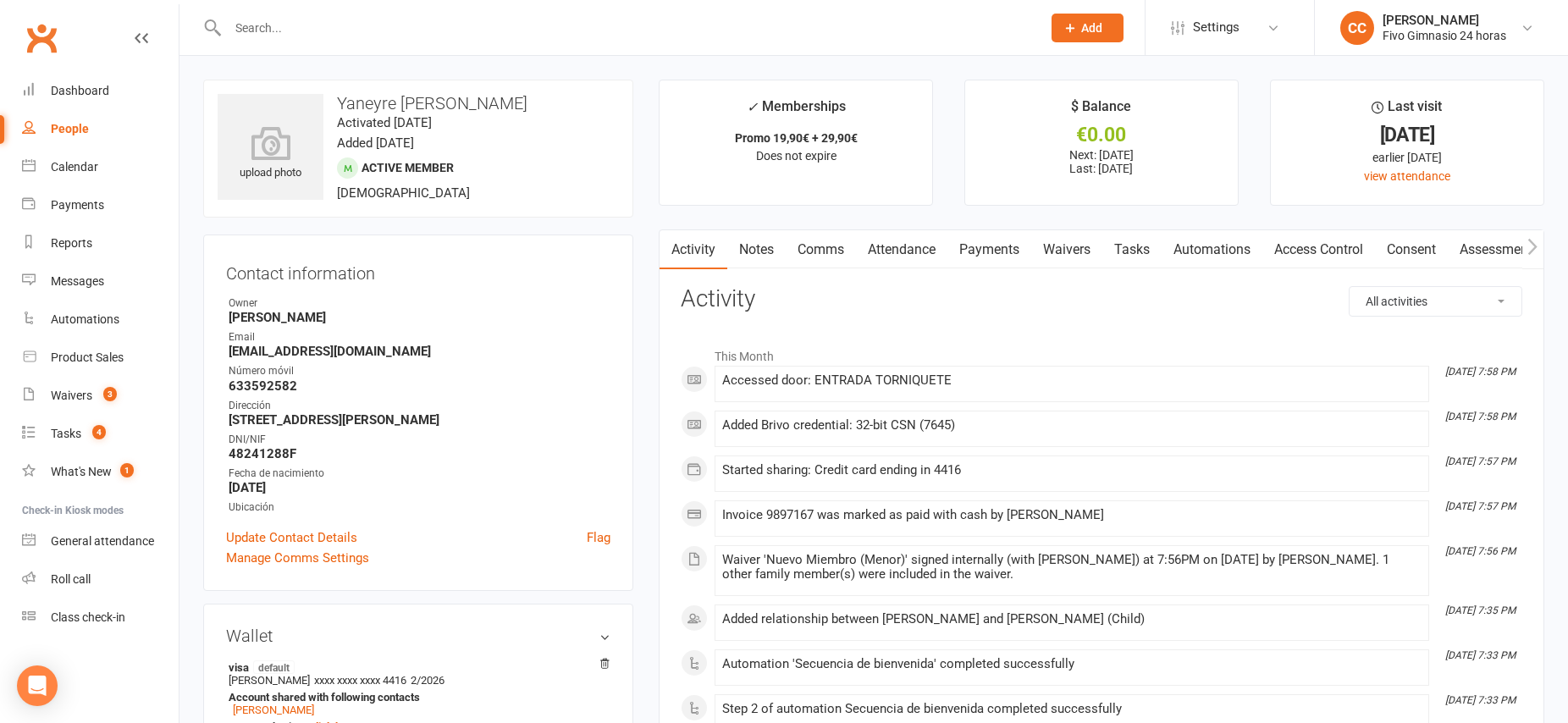
click at [1008, 246] on link "Payments" at bounding box center [989, 249] width 84 height 39
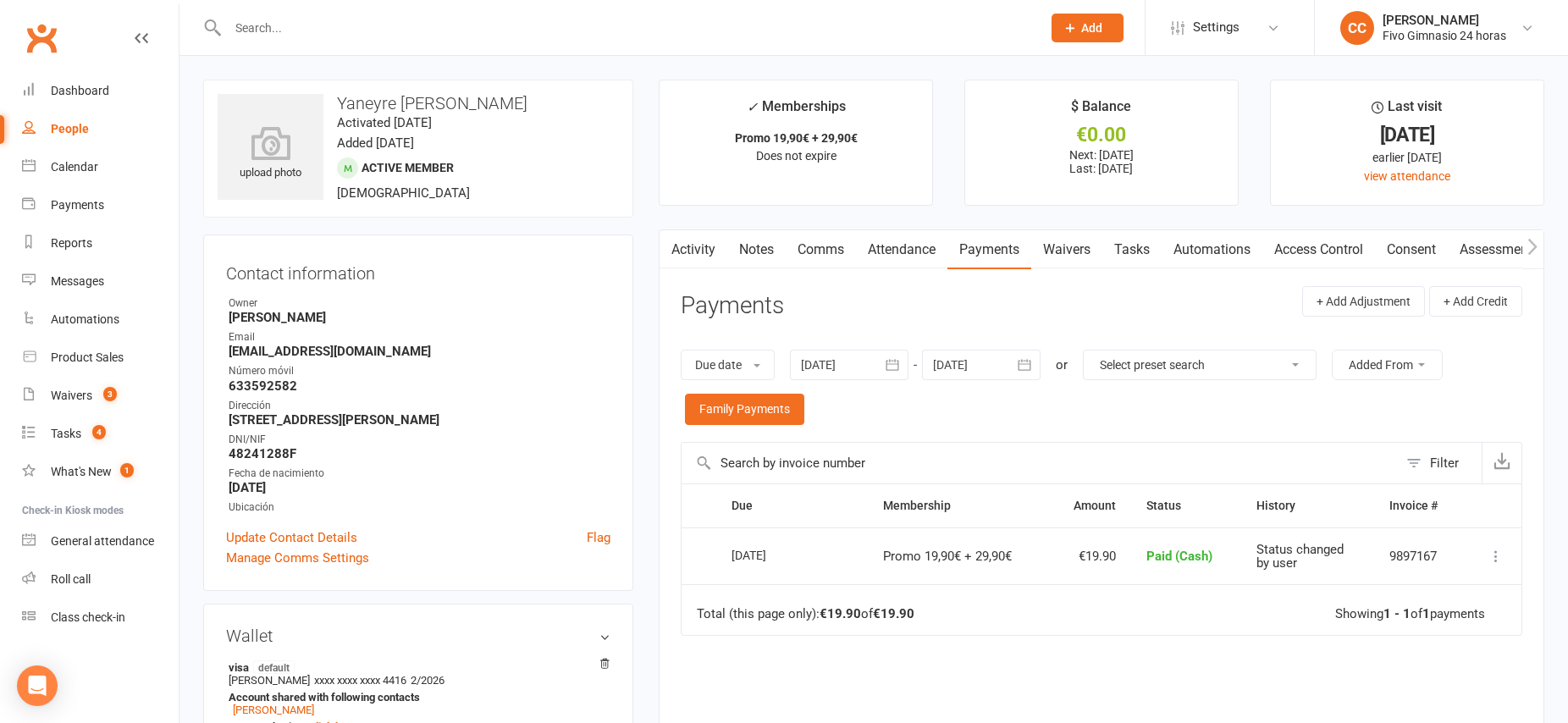
click at [1072, 252] on link "Waivers" at bounding box center [1066, 249] width 71 height 39
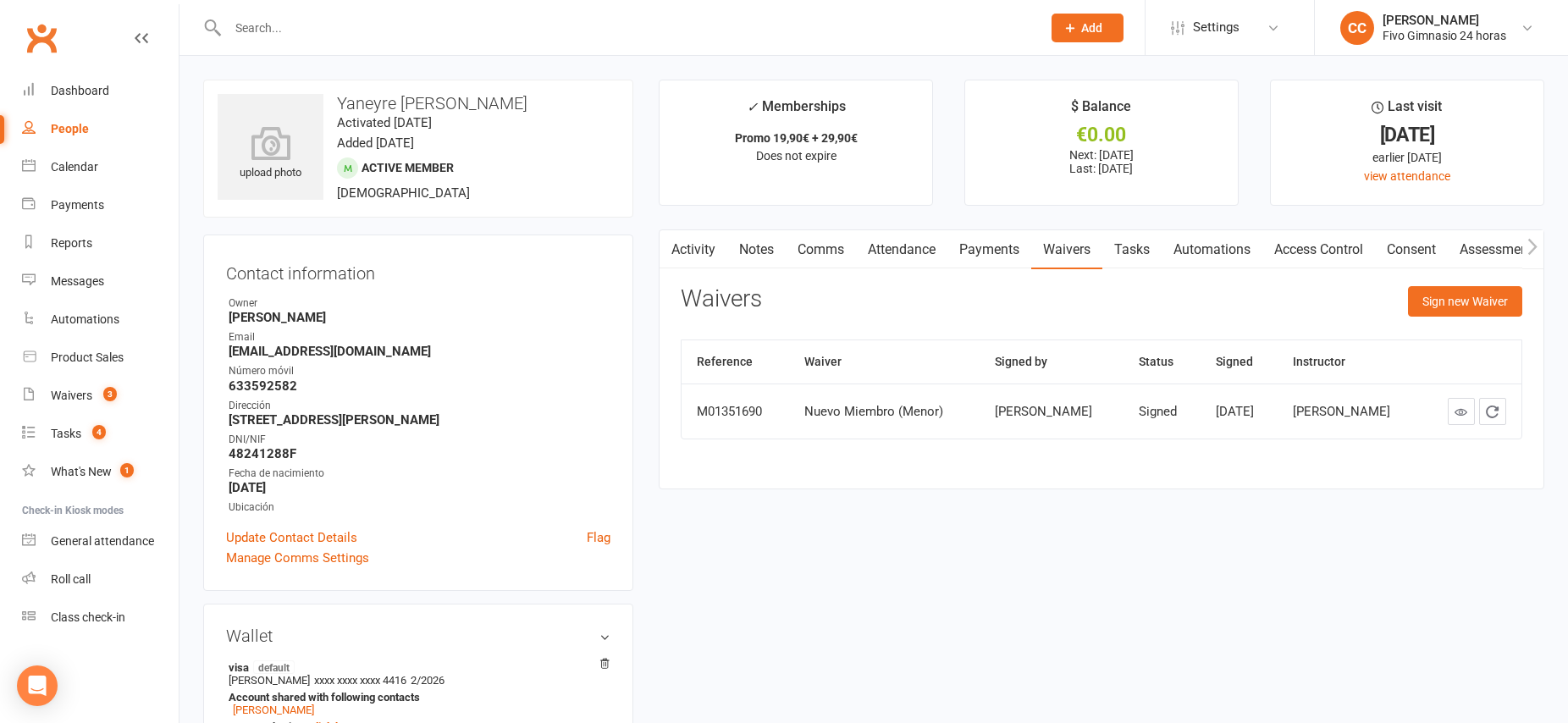
click at [1302, 245] on link "Access Control" at bounding box center [1318, 249] width 112 height 39
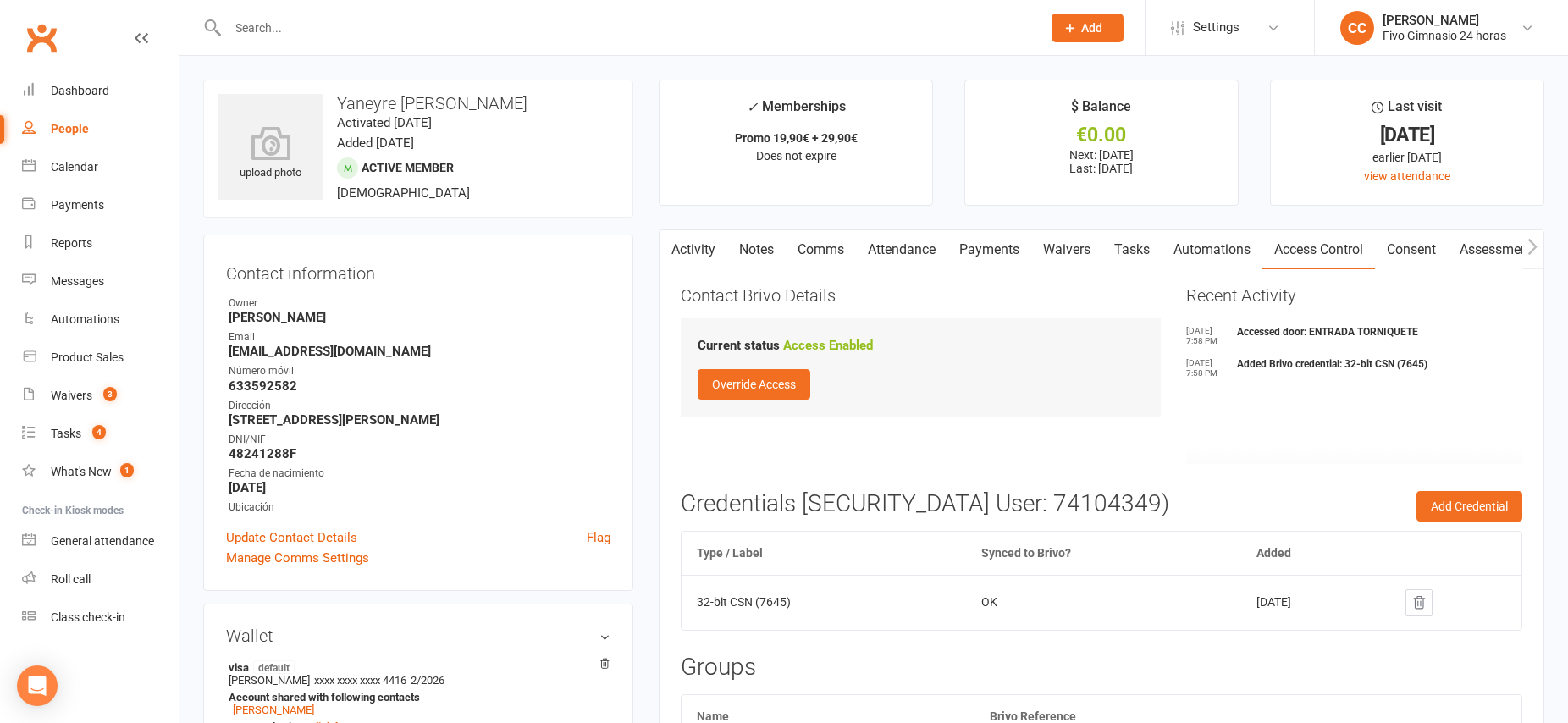
click at [1080, 247] on link "Waivers" at bounding box center [1066, 249] width 71 height 39
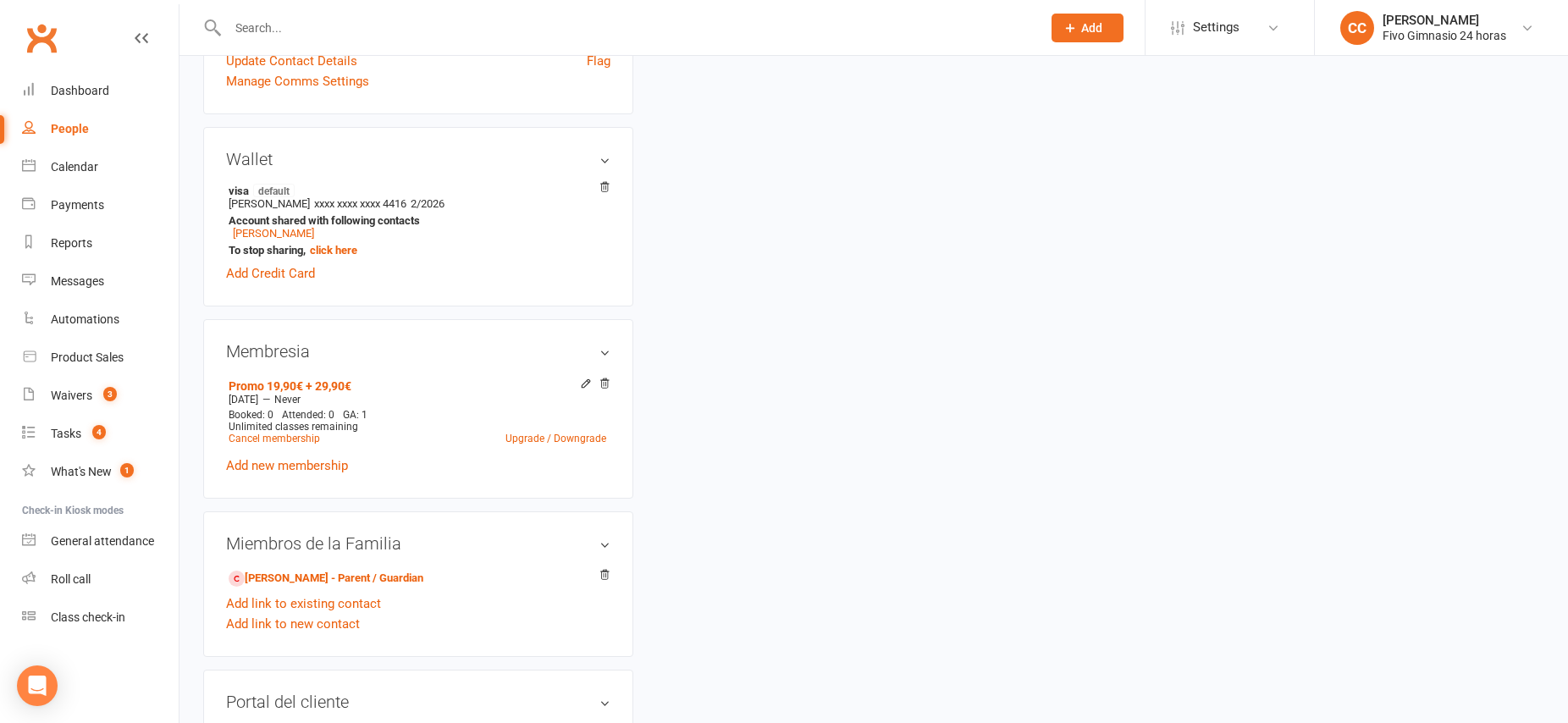
scroll to position [488, 0]
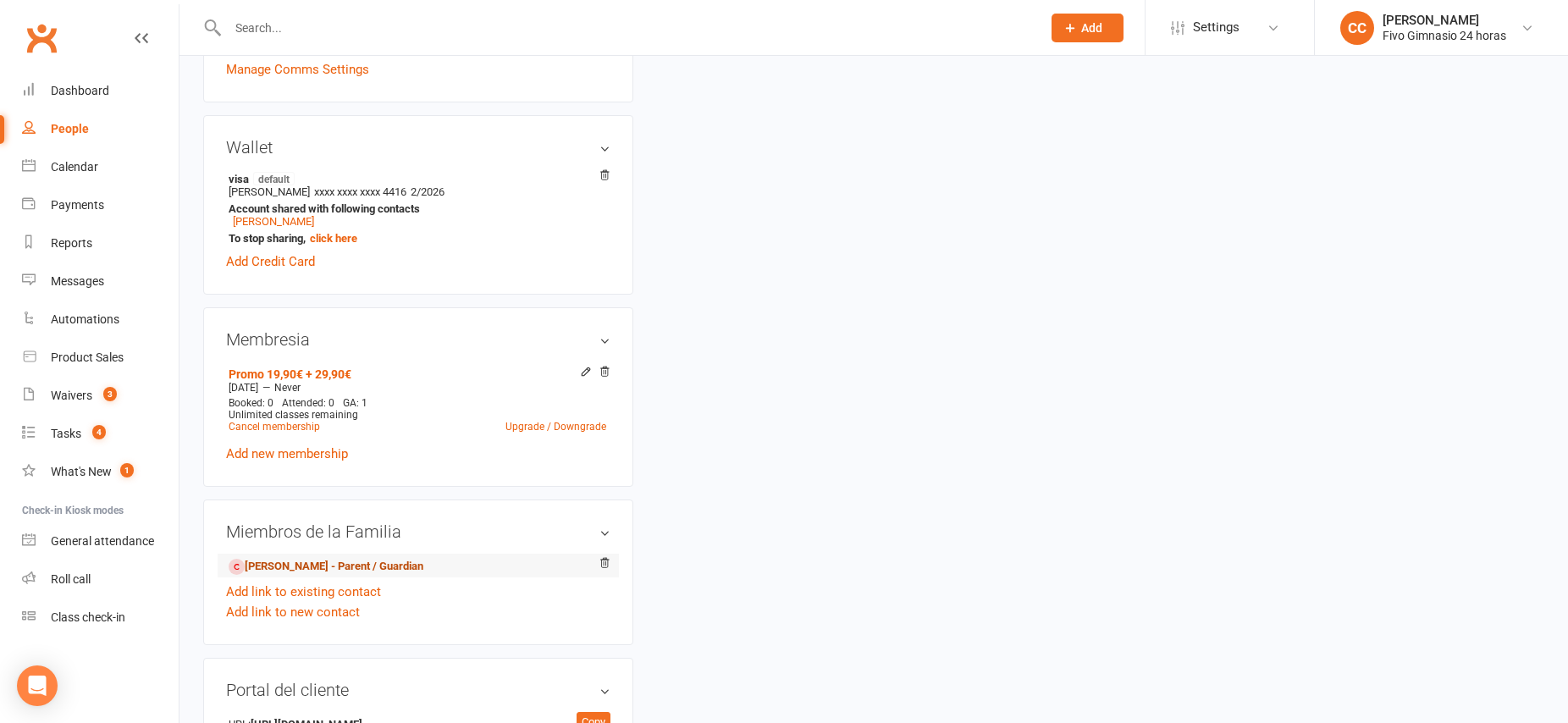
click at [399, 562] on link "[PERSON_NAME] - Parent / Guardian" at bounding box center [326, 566] width 195 height 18
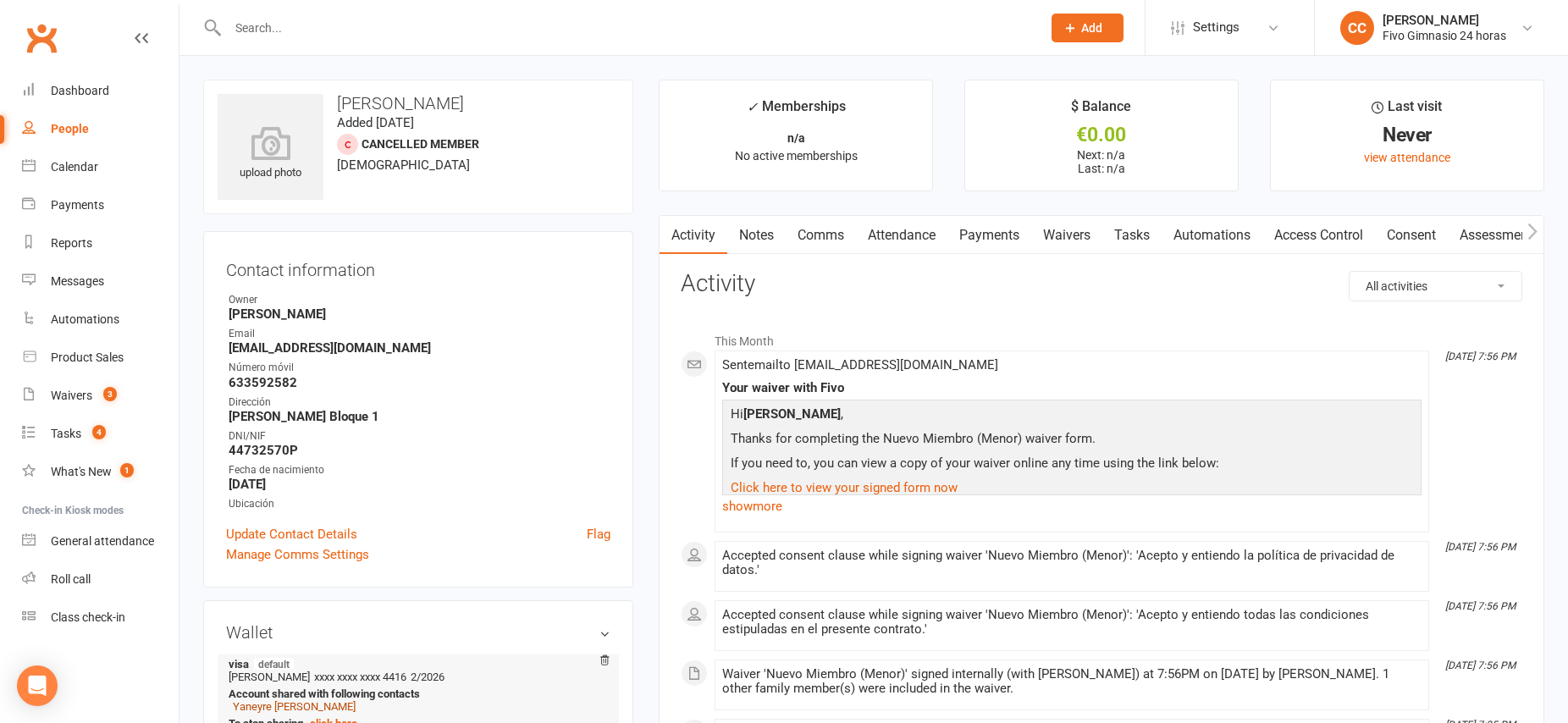
click at [310, 709] on link "Yaneyre [PERSON_NAME]" at bounding box center [294, 706] width 123 height 12
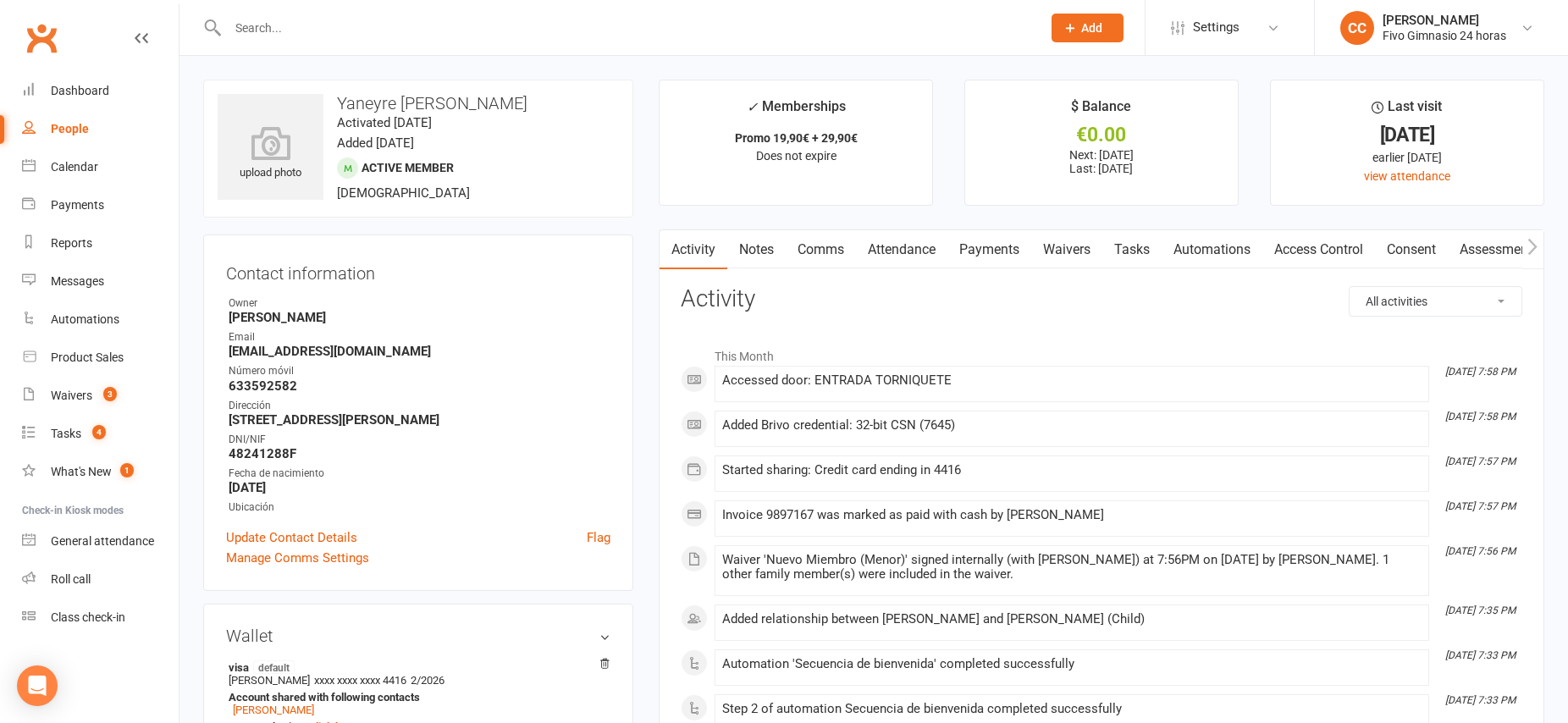
click at [994, 246] on link "Payments" at bounding box center [989, 249] width 84 height 39
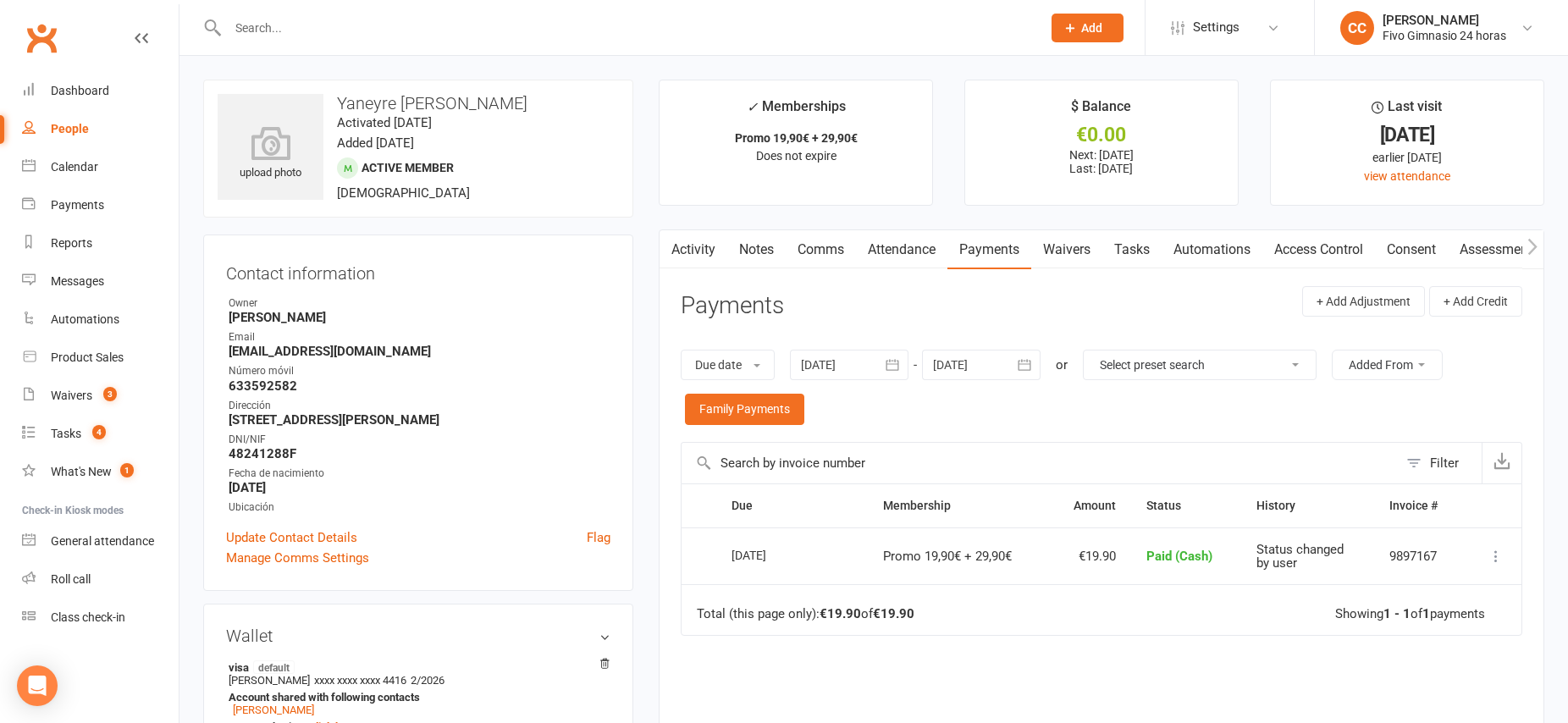
click at [700, 257] on link "Activity" at bounding box center [693, 249] width 67 height 39
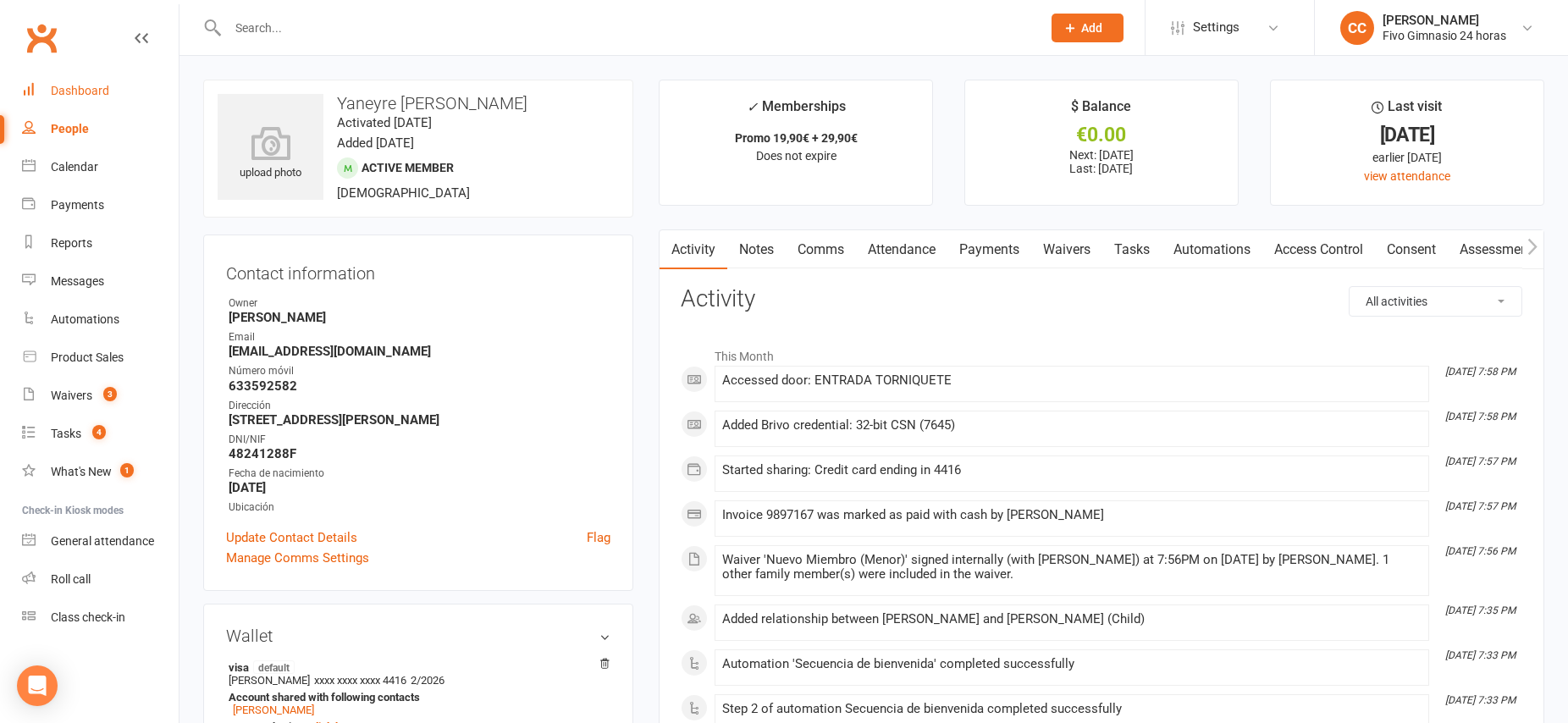
click at [69, 97] on div "Dashboard" at bounding box center [79, 90] width 58 height 13
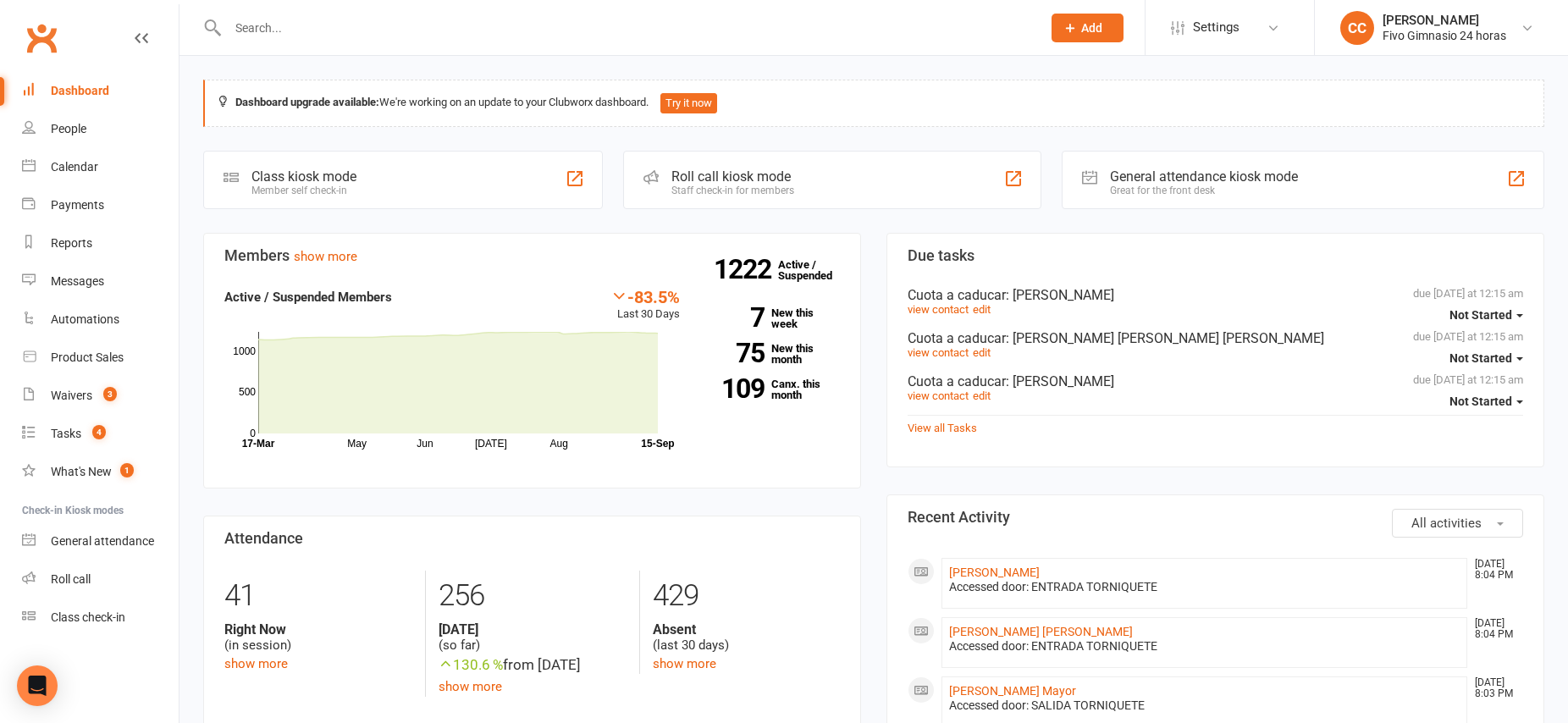
click at [85, 86] on div "Dashboard" at bounding box center [79, 90] width 58 height 13
click at [64, 134] on div "People" at bounding box center [67, 128] width 35 height 13
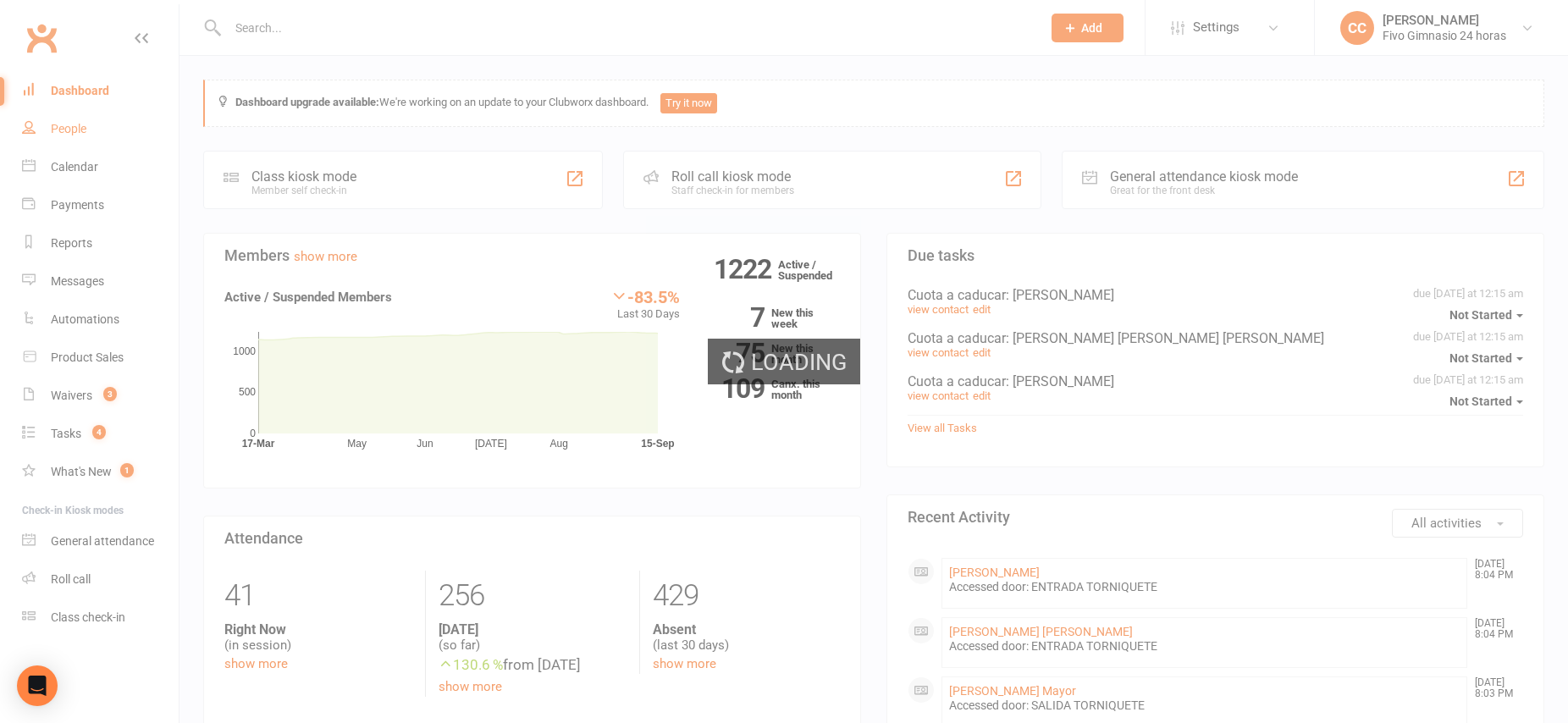
select select "100"
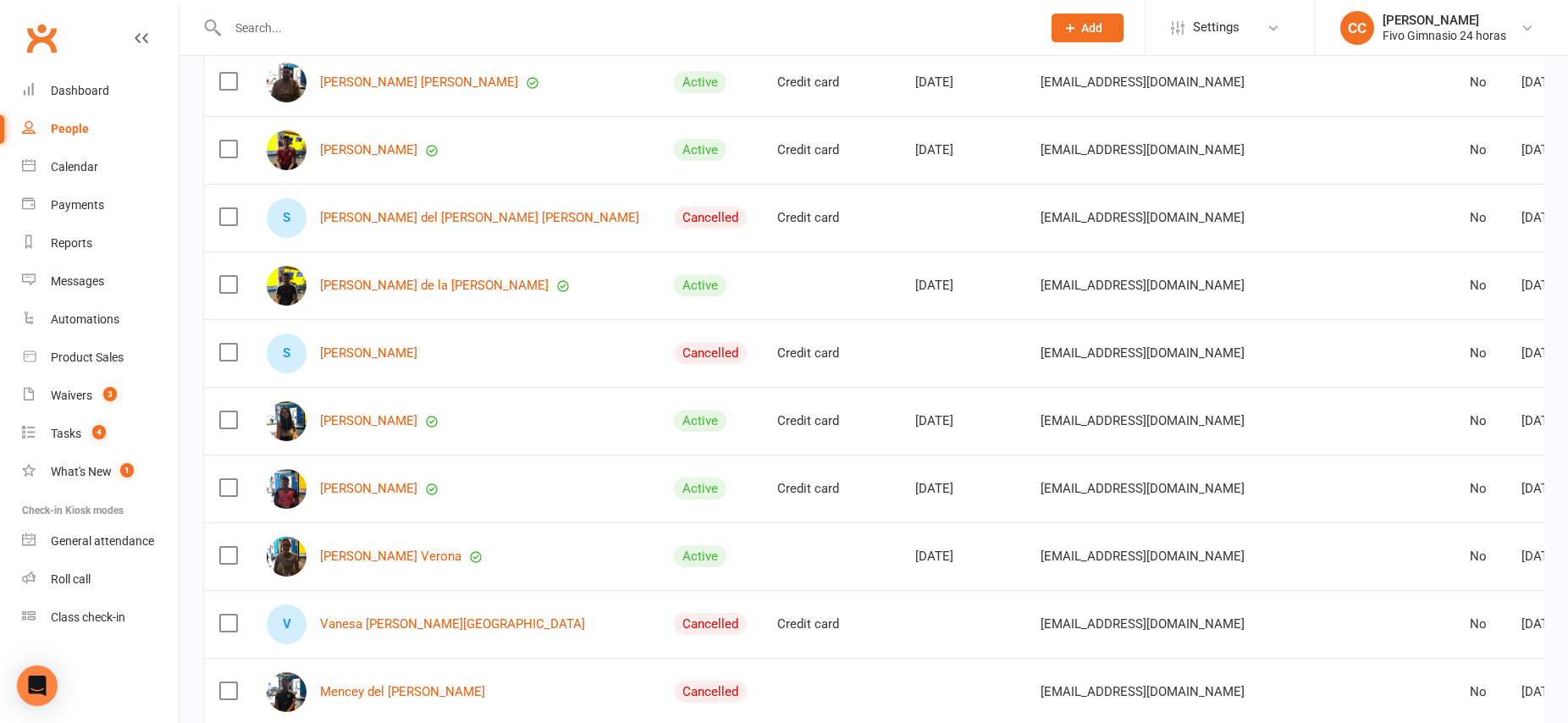
scroll to position [812, 0]
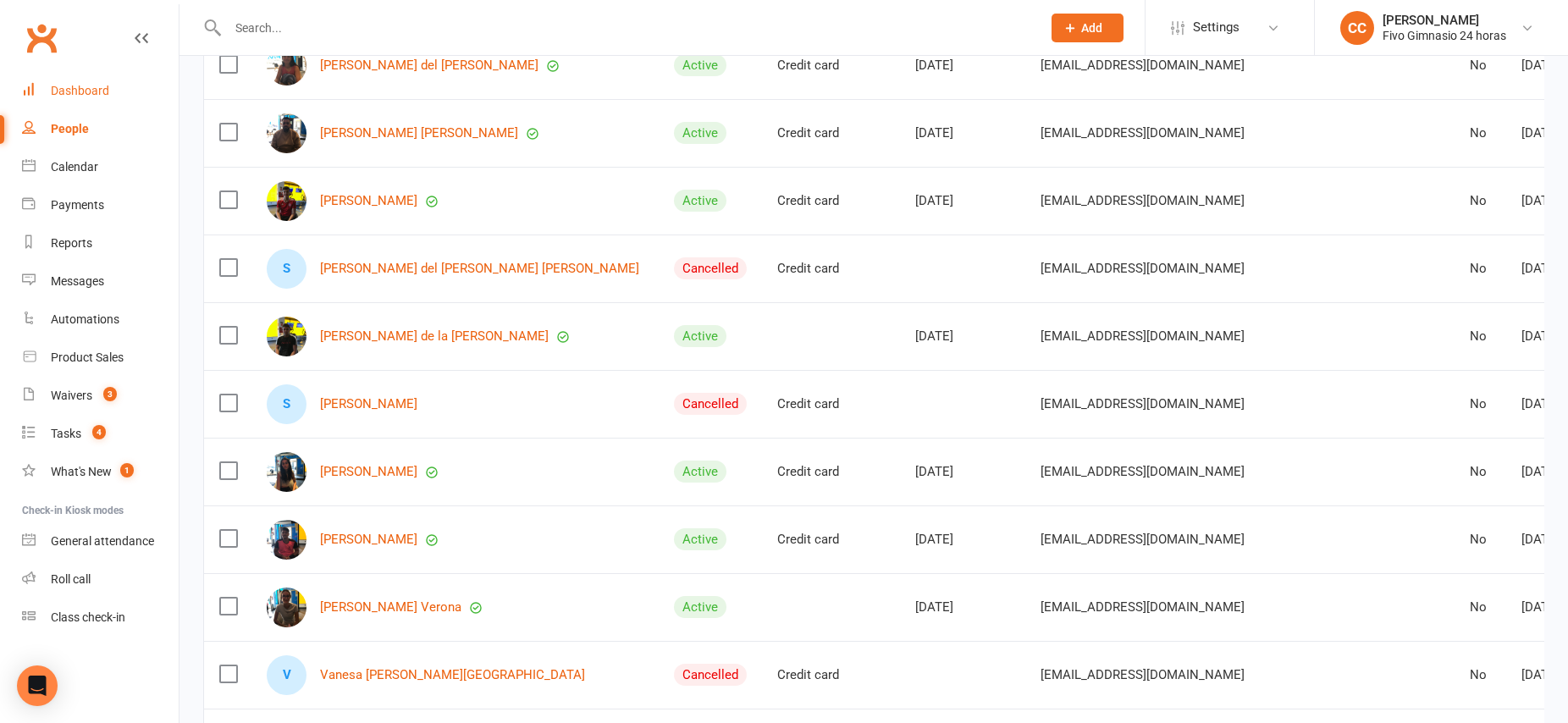
click at [76, 94] on div "Dashboard" at bounding box center [79, 90] width 58 height 13
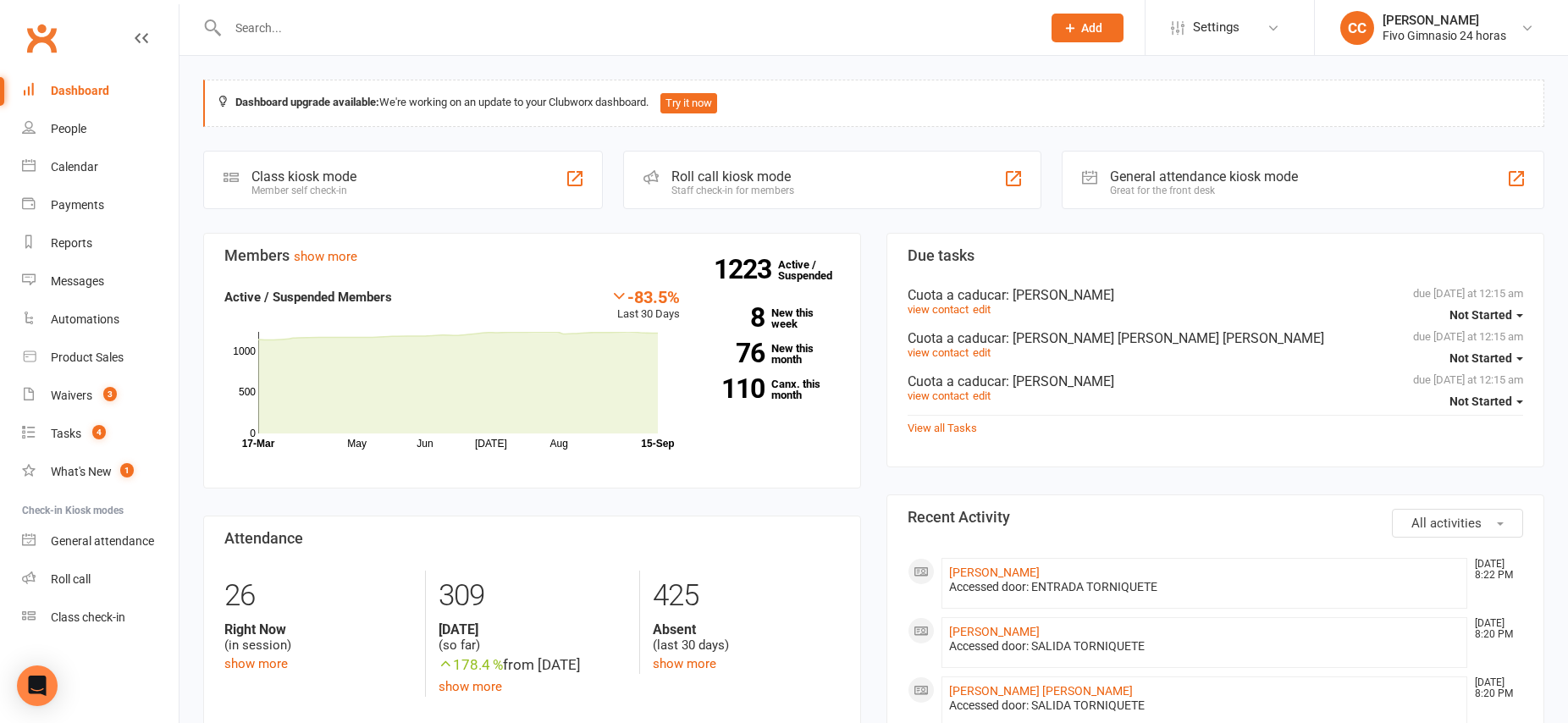
click at [1087, 27] on span "Add" at bounding box center [1092, 28] width 21 height 13
click at [1052, 109] on link "Member" at bounding box center [1069, 115] width 151 height 39
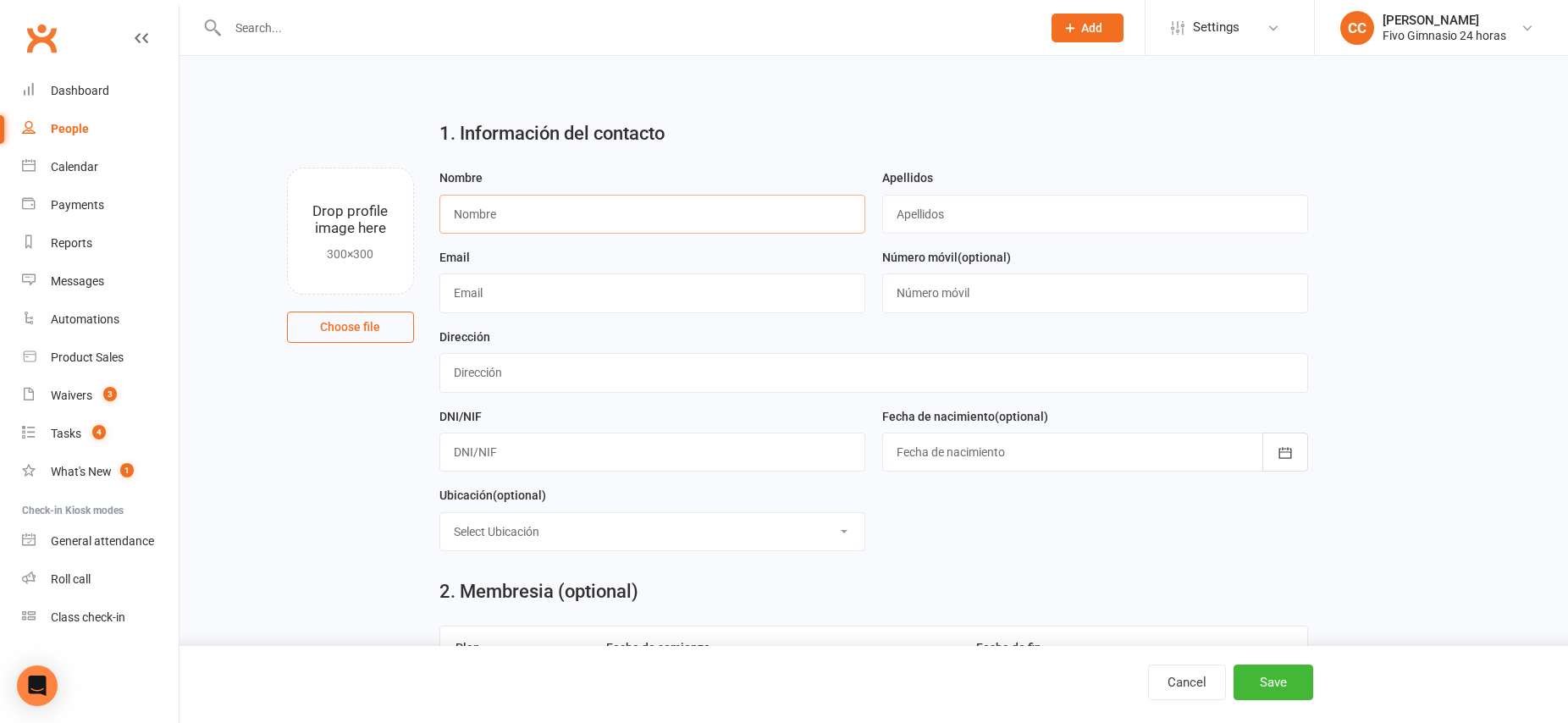
click at [569, 213] on input "text" at bounding box center [652, 214] width 426 height 39
type input "[PERSON_NAME]"
click at [924, 213] on input "text" at bounding box center [1095, 214] width 426 height 39
type input "[PERSON_NAME]"
click at [491, 296] on input "text" at bounding box center [652, 293] width 426 height 39
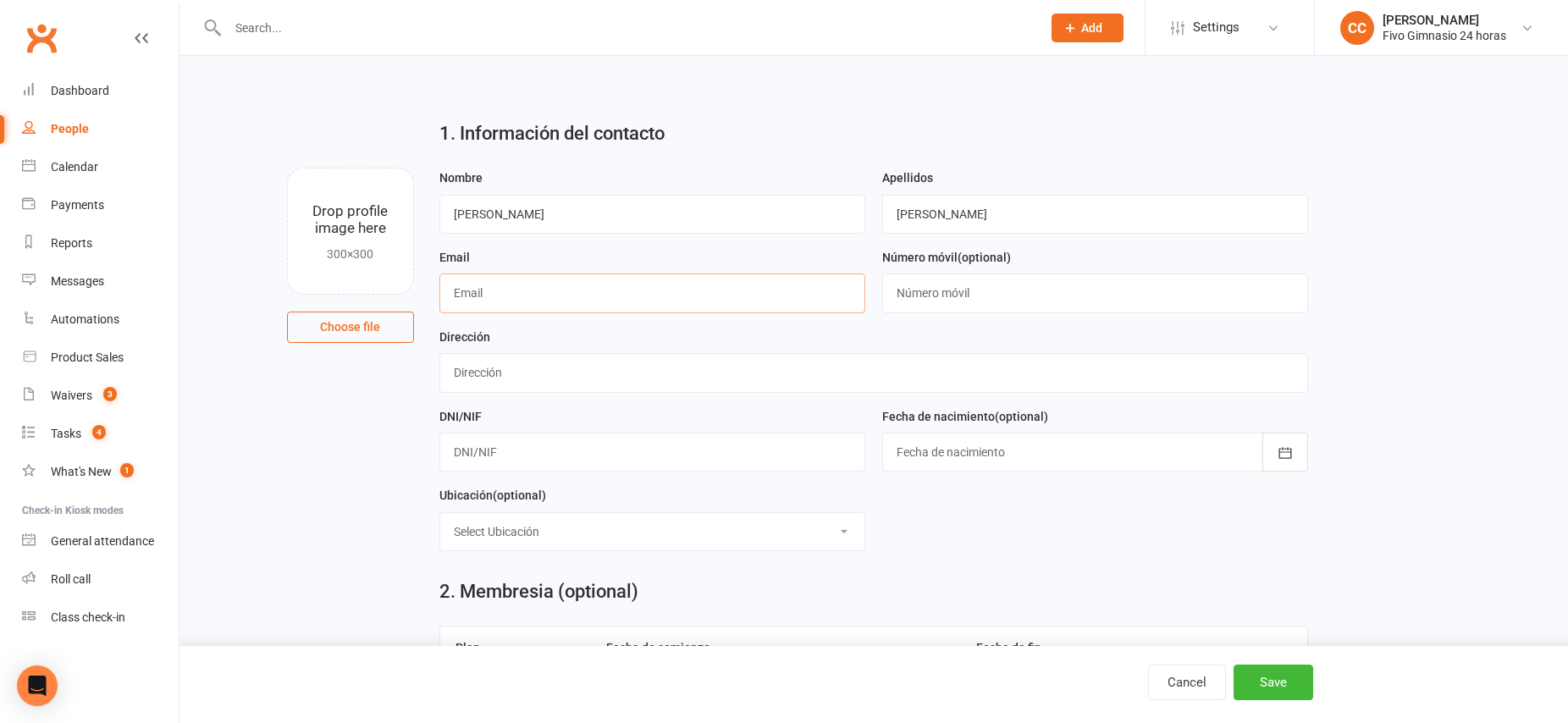
click at [488, 294] on input "text" at bounding box center [652, 293] width 426 height 39
type input "[EMAIL_ADDRESS][DOMAIN_NAME]"
click at [947, 287] on input "text" at bounding box center [1095, 293] width 426 height 39
click at [947, 288] on input "text" at bounding box center [1095, 293] width 426 height 39
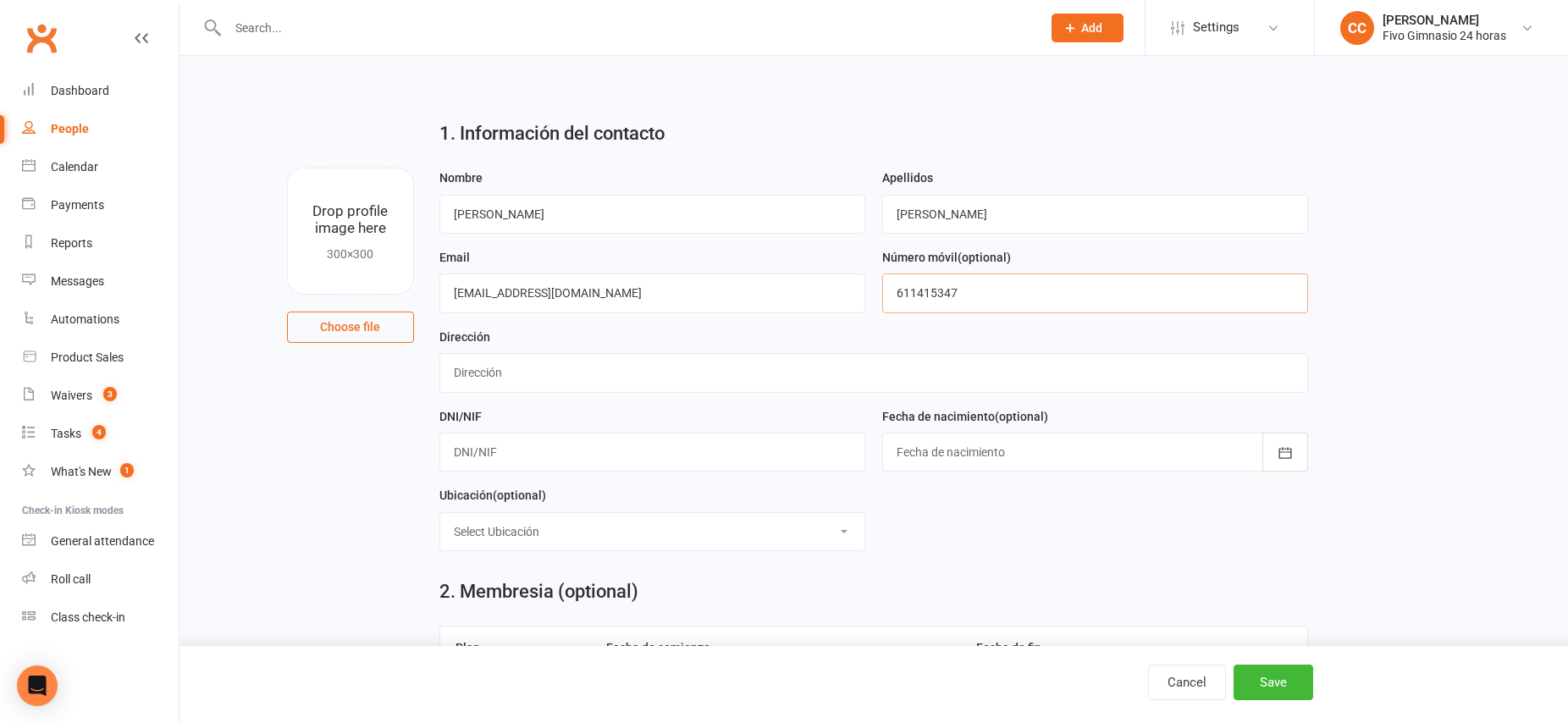
type input "611415347"
click at [485, 370] on input "text" at bounding box center [873, 371] width 869 height 39
click at [486, 370] on input "text" at bounding box center [873, 371] width 869 height 39
click at [469, 376] on input "text" at bounding box center [873, 371] width 869 height 39
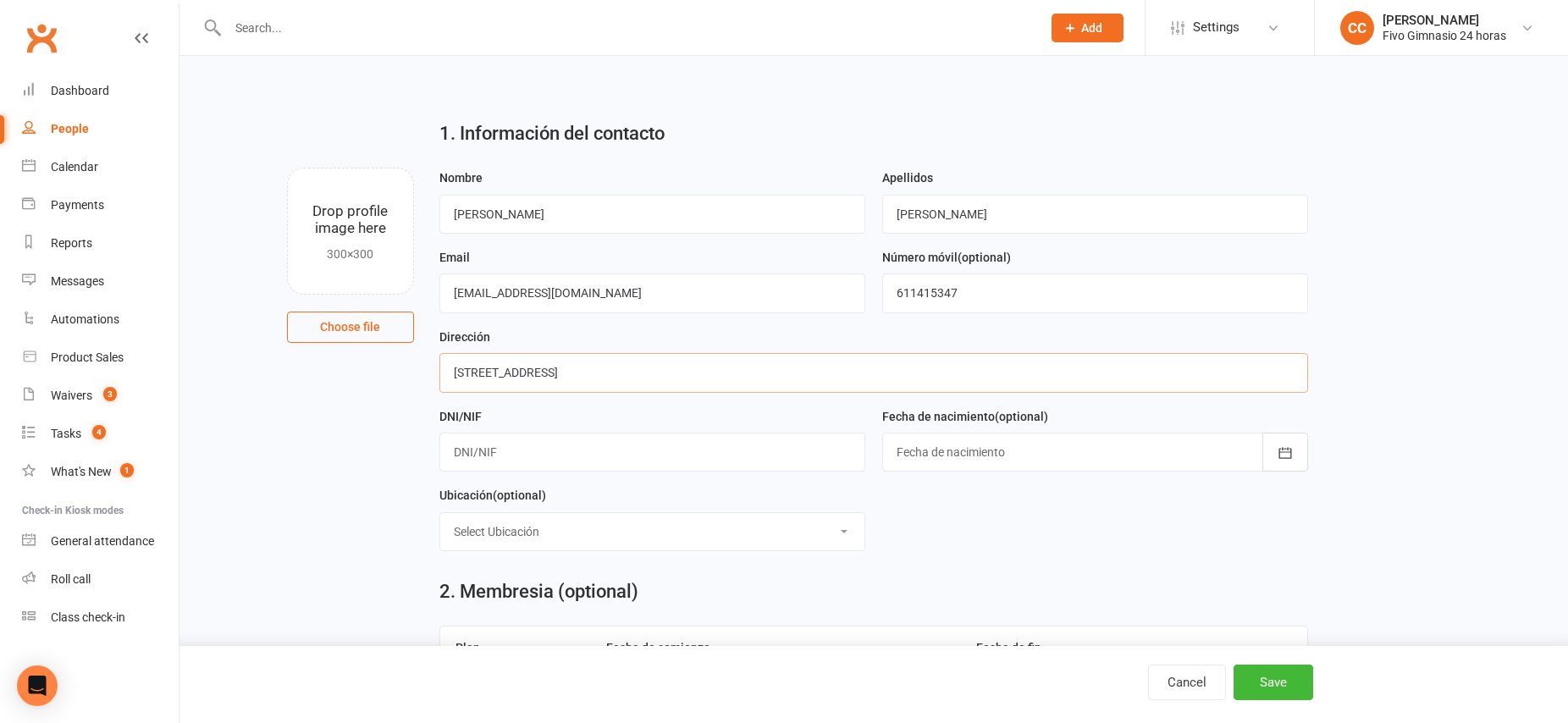
type input "[STREET_ADDRESS]"
click at [527, 456] on input "text" at bounding box center [652, 451] width 426 height 39
click at [523, 454] on input "text" at bounding box center [652, 451] width 426 height 39
click at [774, 452] on input "text" at bounding box center [652, 451] width 426 height 39
click at [594, 455] on input "text" at bounding box center [652, 451] width 426 height 39
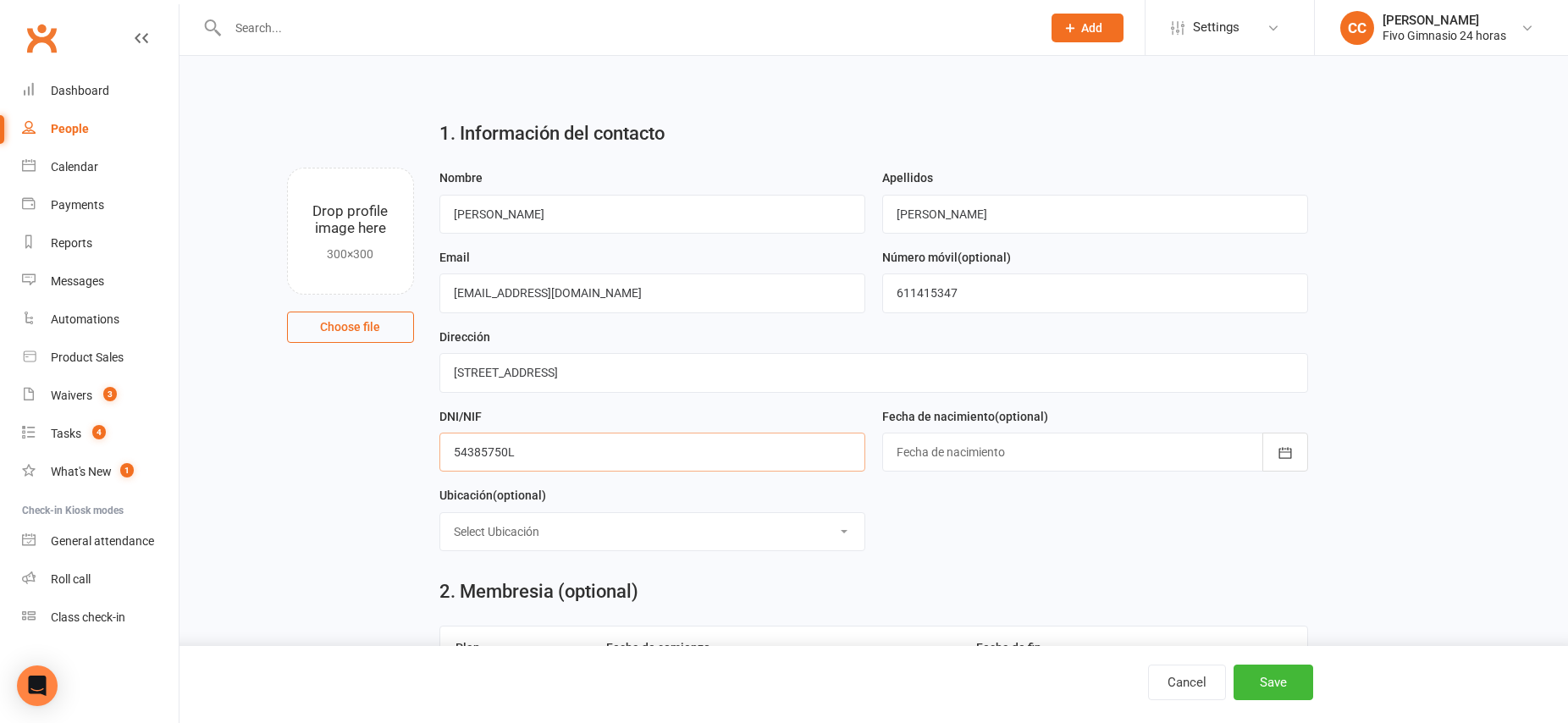
type input "54385750L"
click at [749, 503] on div "Ubicación (optional) Select Ubicación Gimnasio Studio On Live Studio Spinning S…" at bounding box center [652, 517] width 426 height 66
click at [997, 450] on div at bounding box center [1095, 451] width 426 height 39
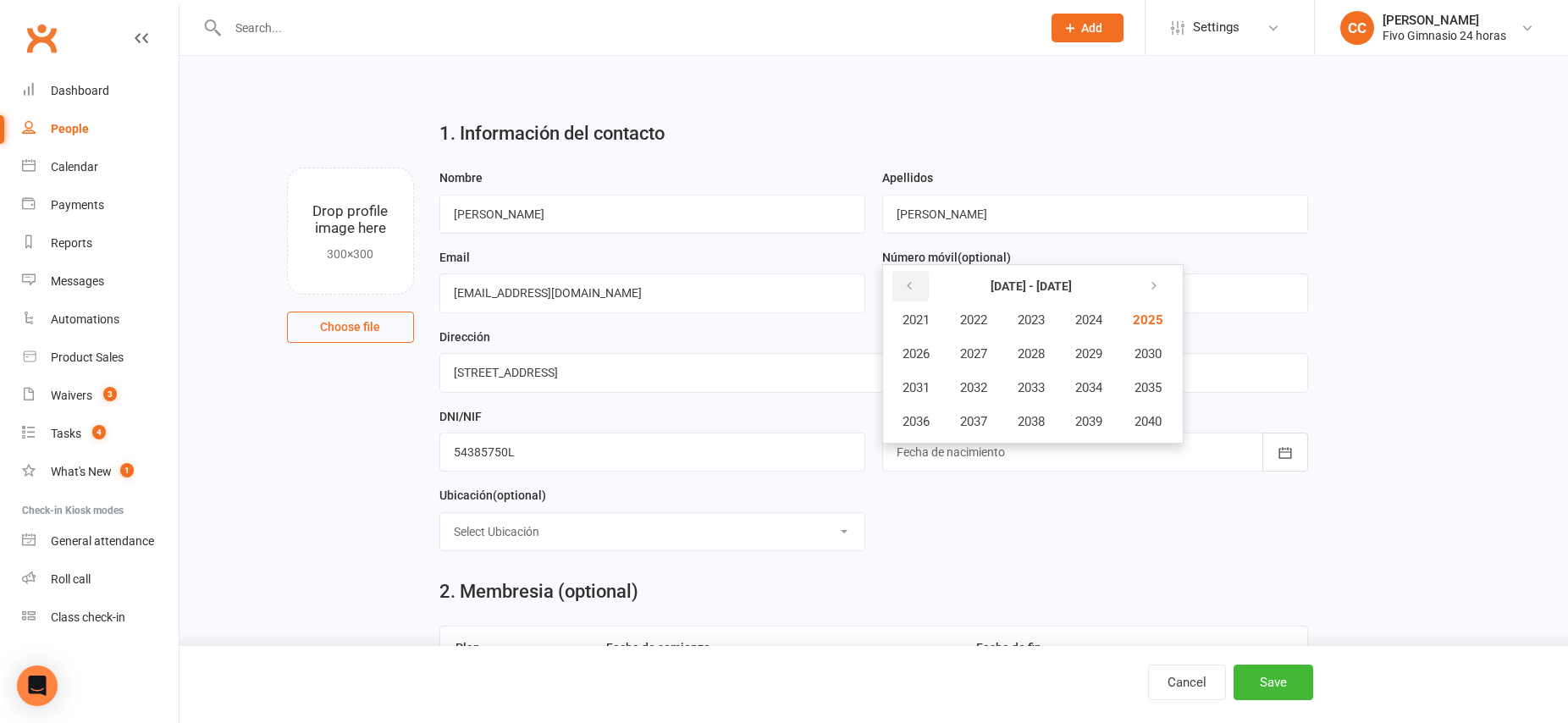
click at [913, 281] on icon "button" at bounding box center [908, 286] width 11 height 13
click at [911, 282] on icon "button" at bounding box center [908, 286] width 11 height 13
click at [1153, 288] on icon "button" at bounding box center [1150, 286] width 11 height 13
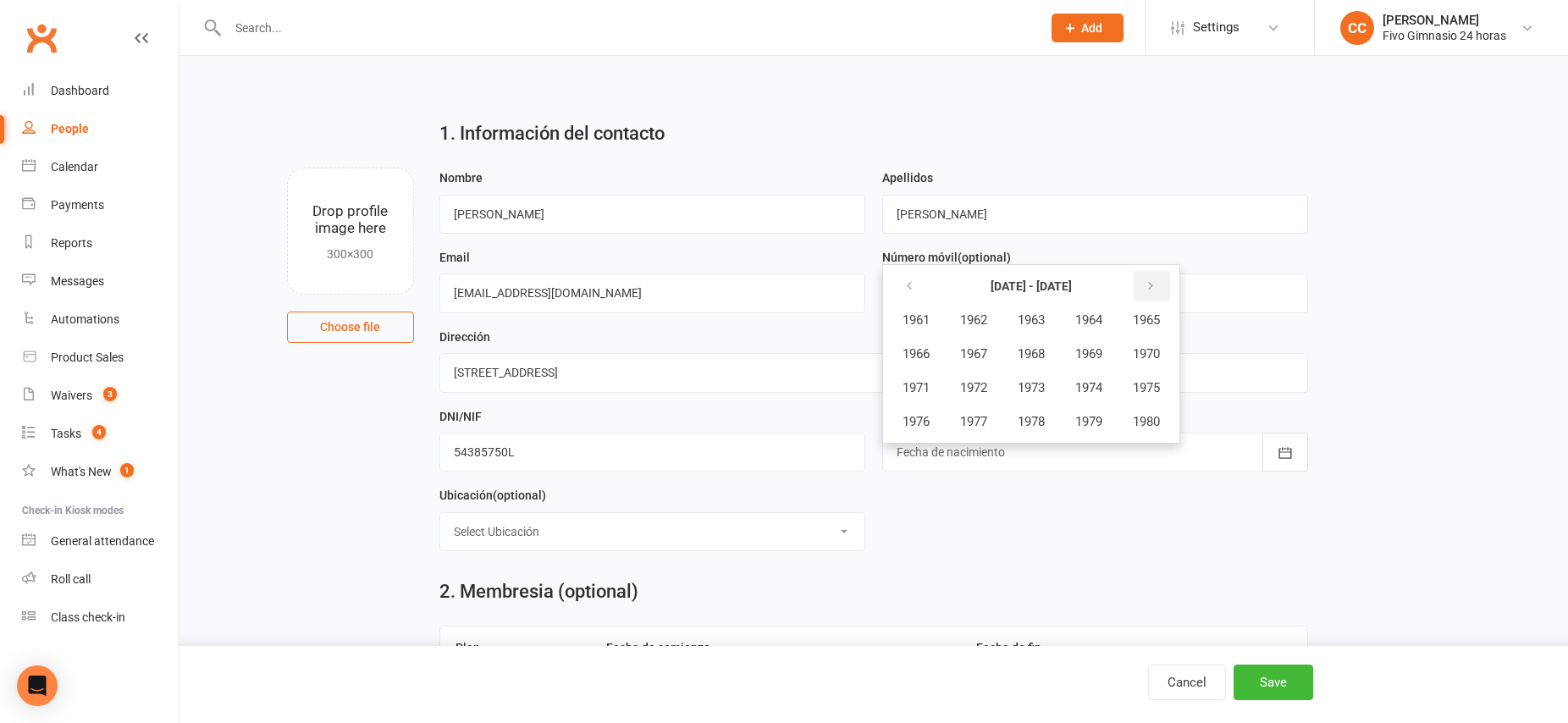
click at [1153, 288] on icon "button" at bounding box center [1150, 286] width 11 height 13
click at [987, 356] on span "2007" at bounding box center [973, 353] width 28 height 15
click at [933, 391] on span "July" at bounding box center [925, 388] width 23 height 15
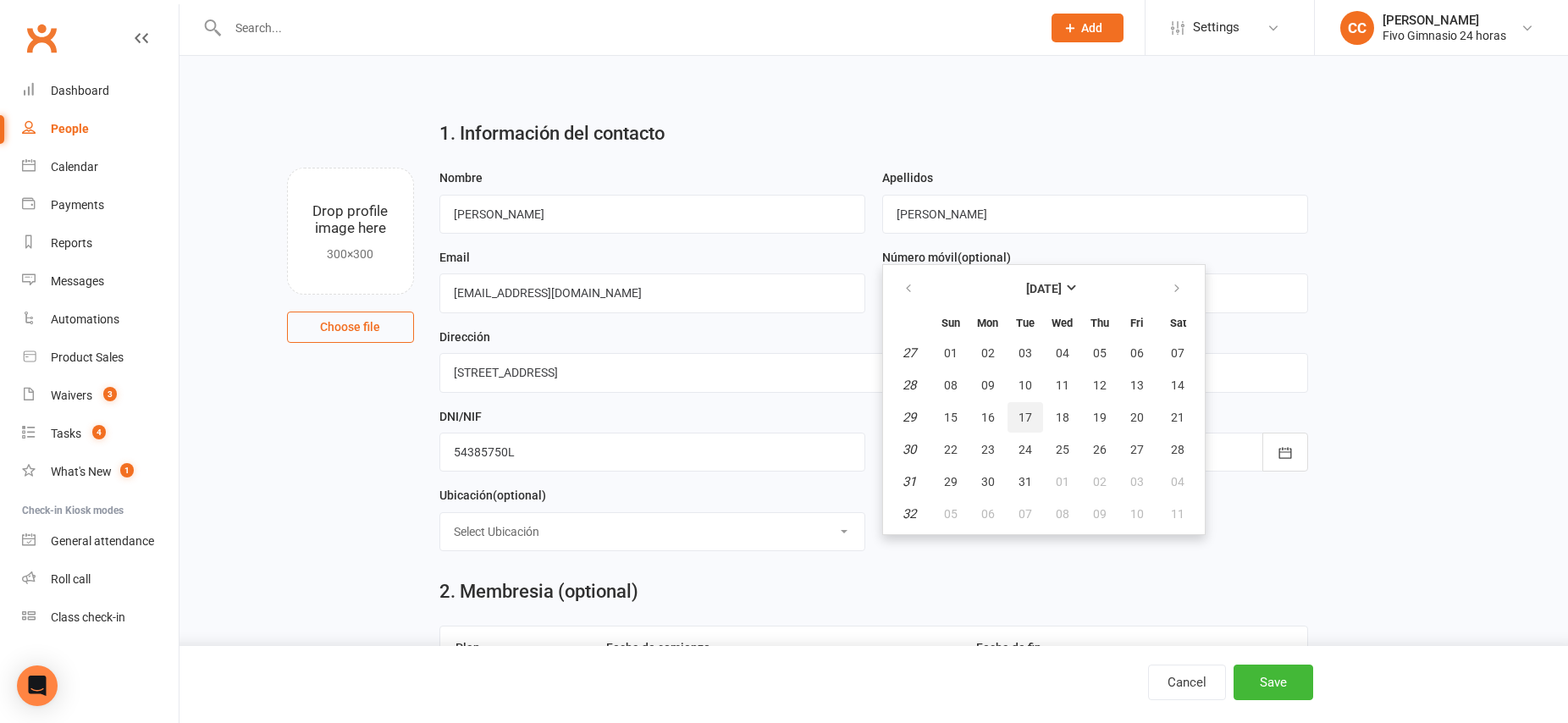
click at [1032, 421] on button "17" at bounding box center [1024, 417] width 35 height 30
type input "[DATE]"
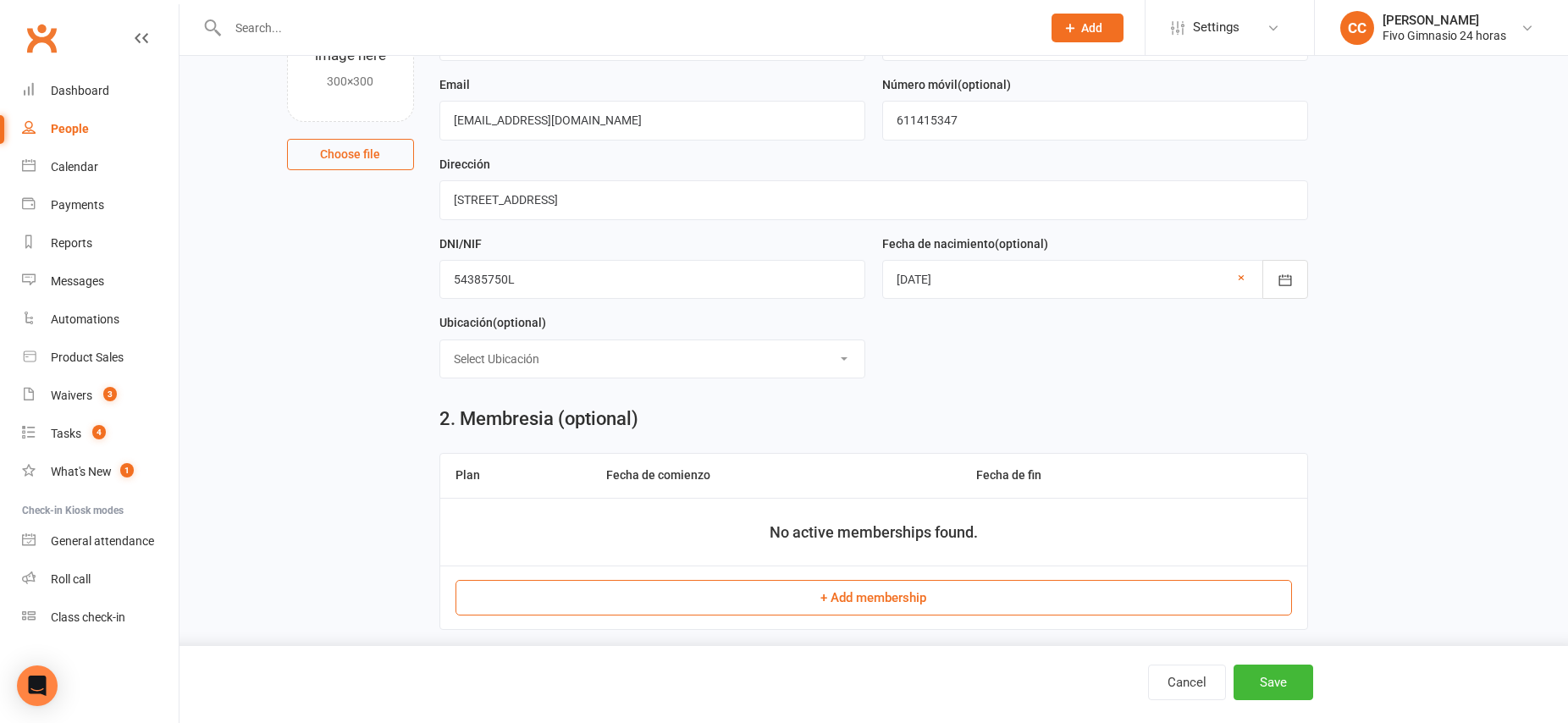
scroll to position [181, 0]
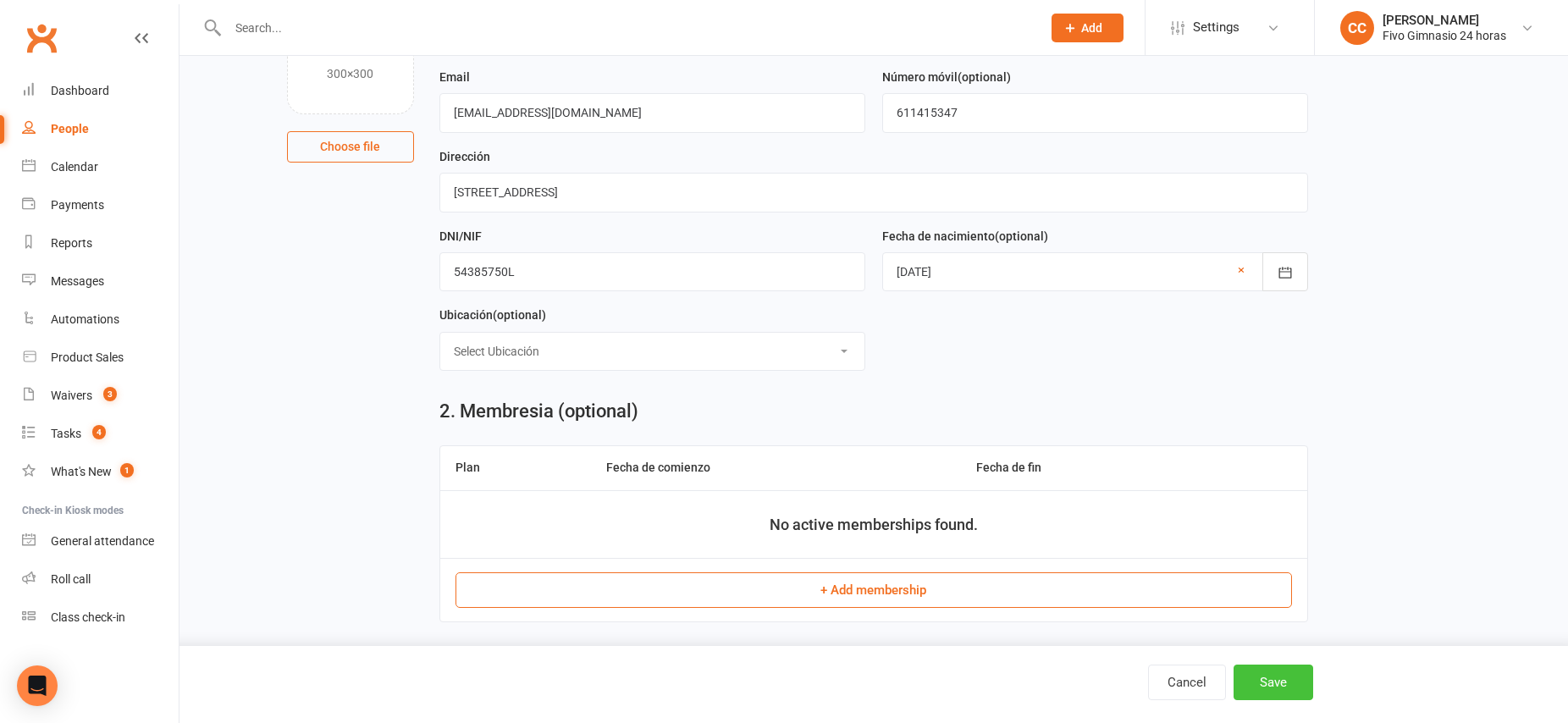
click at [1282, 685] on button "Save" at bounding box center [1273, 681] width 80 height 35
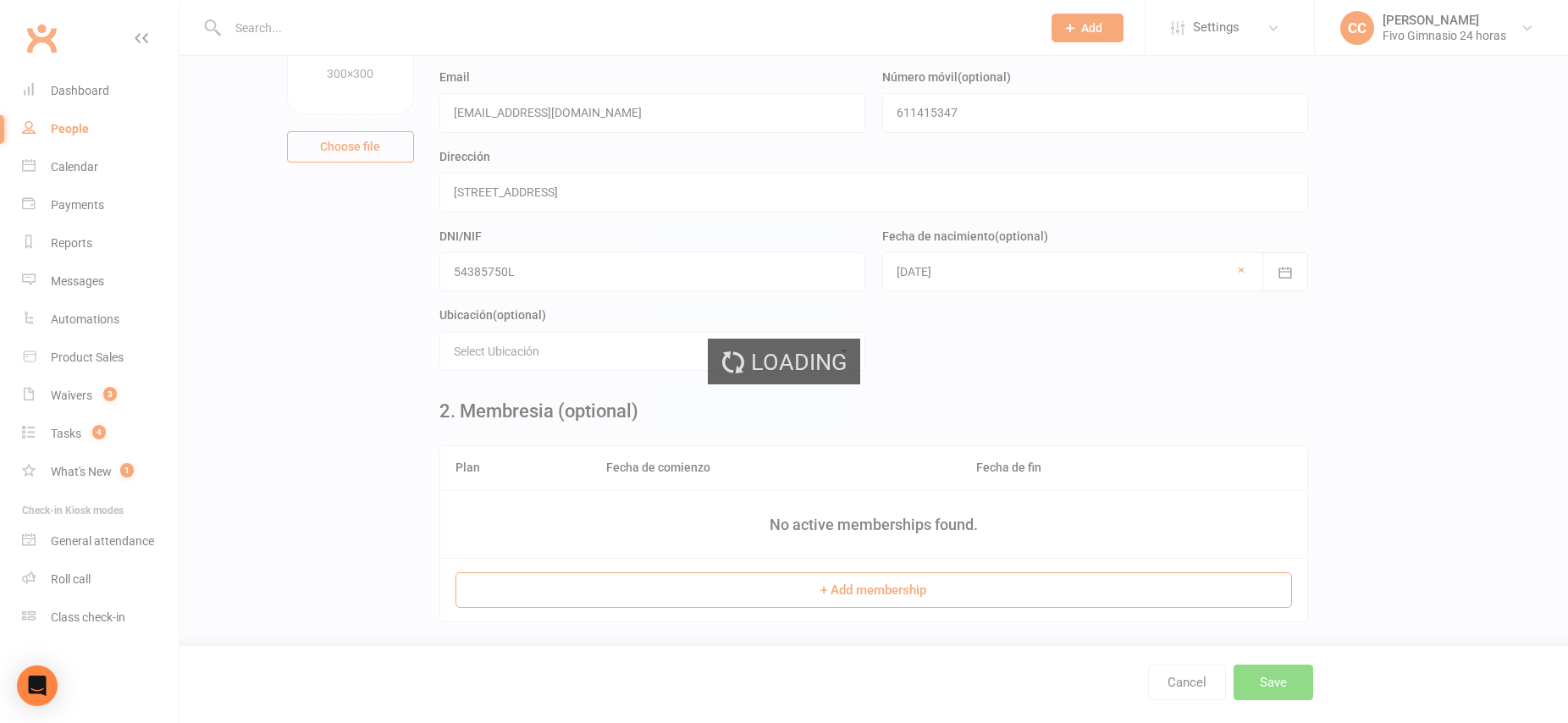
scroll to position [0, 0]
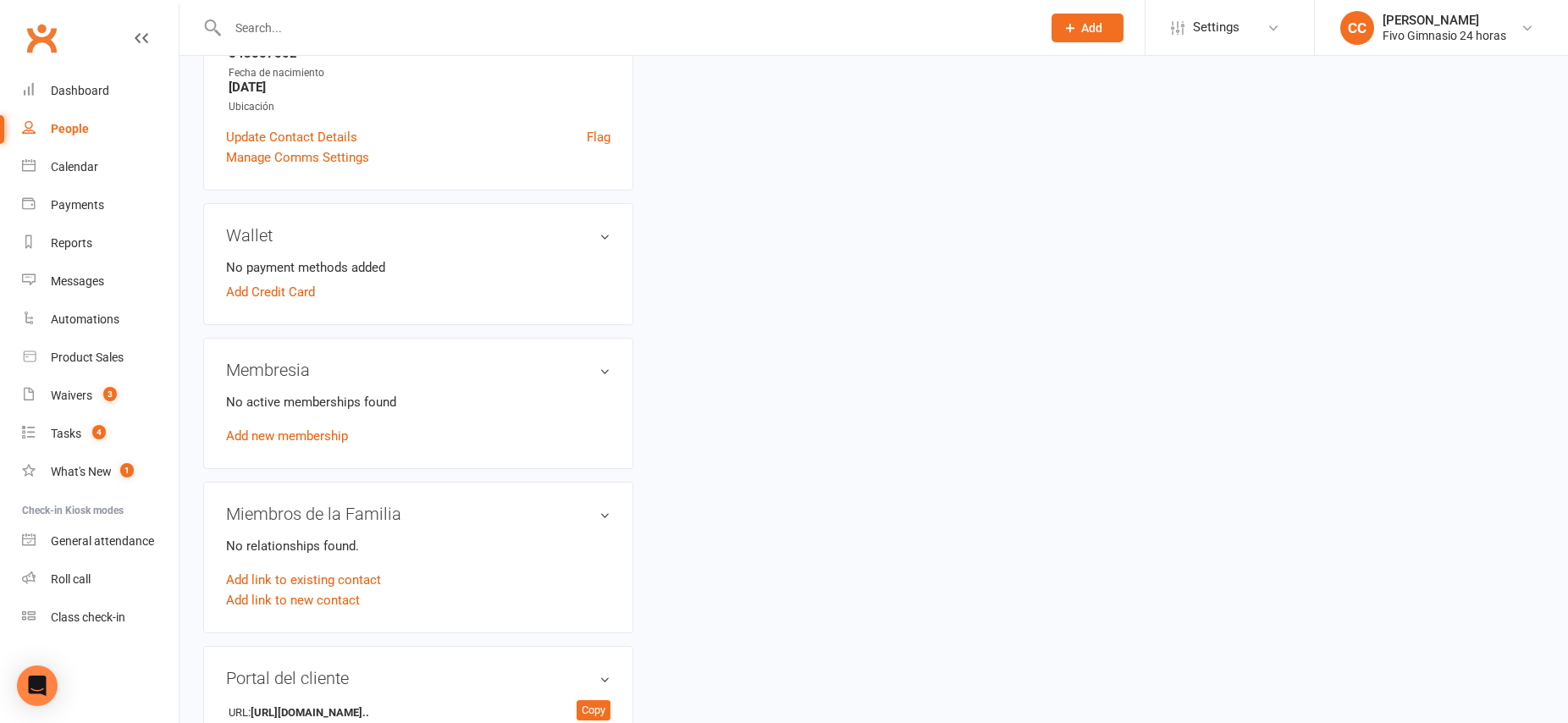
scroll to position [412, 0]
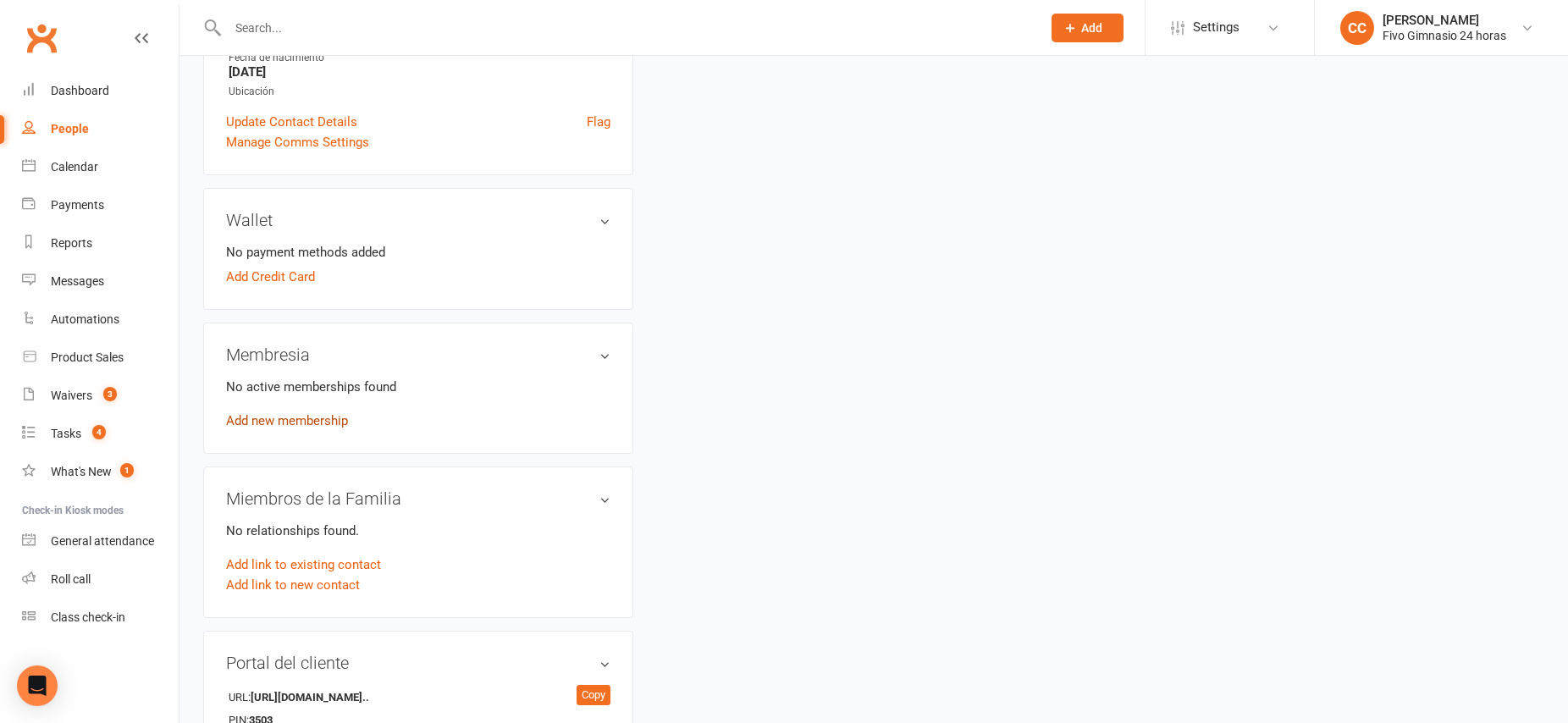
click at [334, 415] on link "Add new membership" at bounding box center [287, 421] width 122 height 15
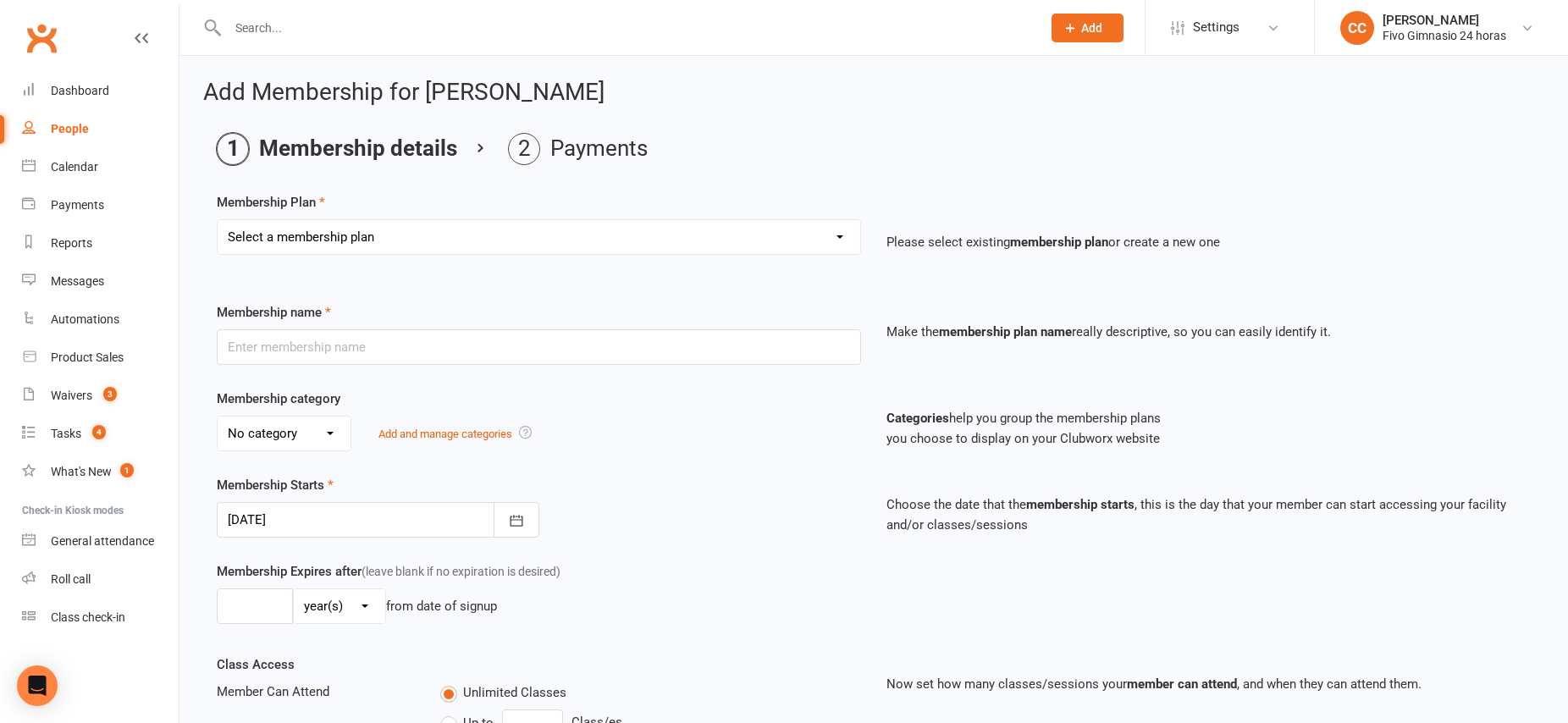
click at [349, 229] on select "Select a membership plan Cuota familiar Cuota estudiante 10 pases full Anual Se…" at bounding box center [539, 238] width 642 height 34
select select "21"
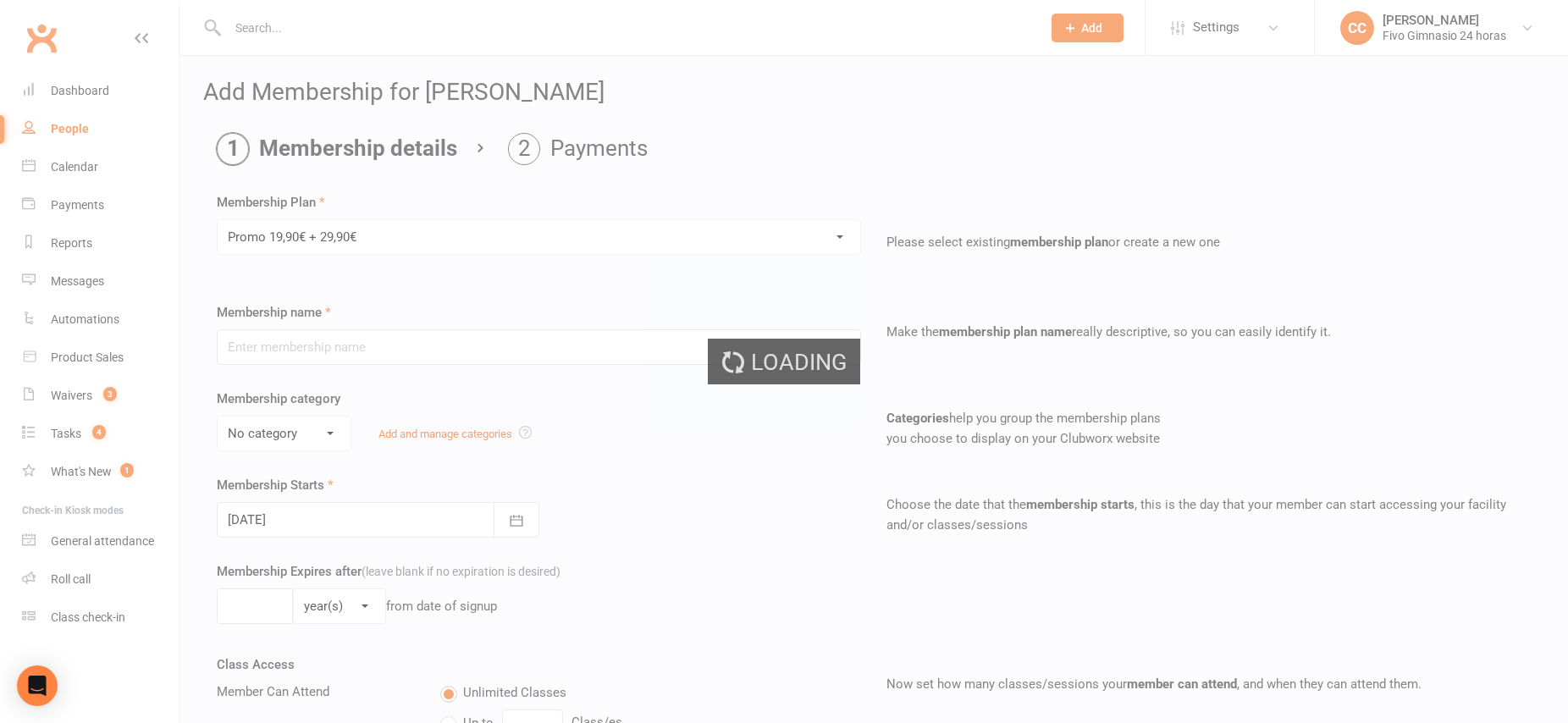
type input "Promo 19,90€ + 29,90€"
select select "4"
type input "0"
select select "2"
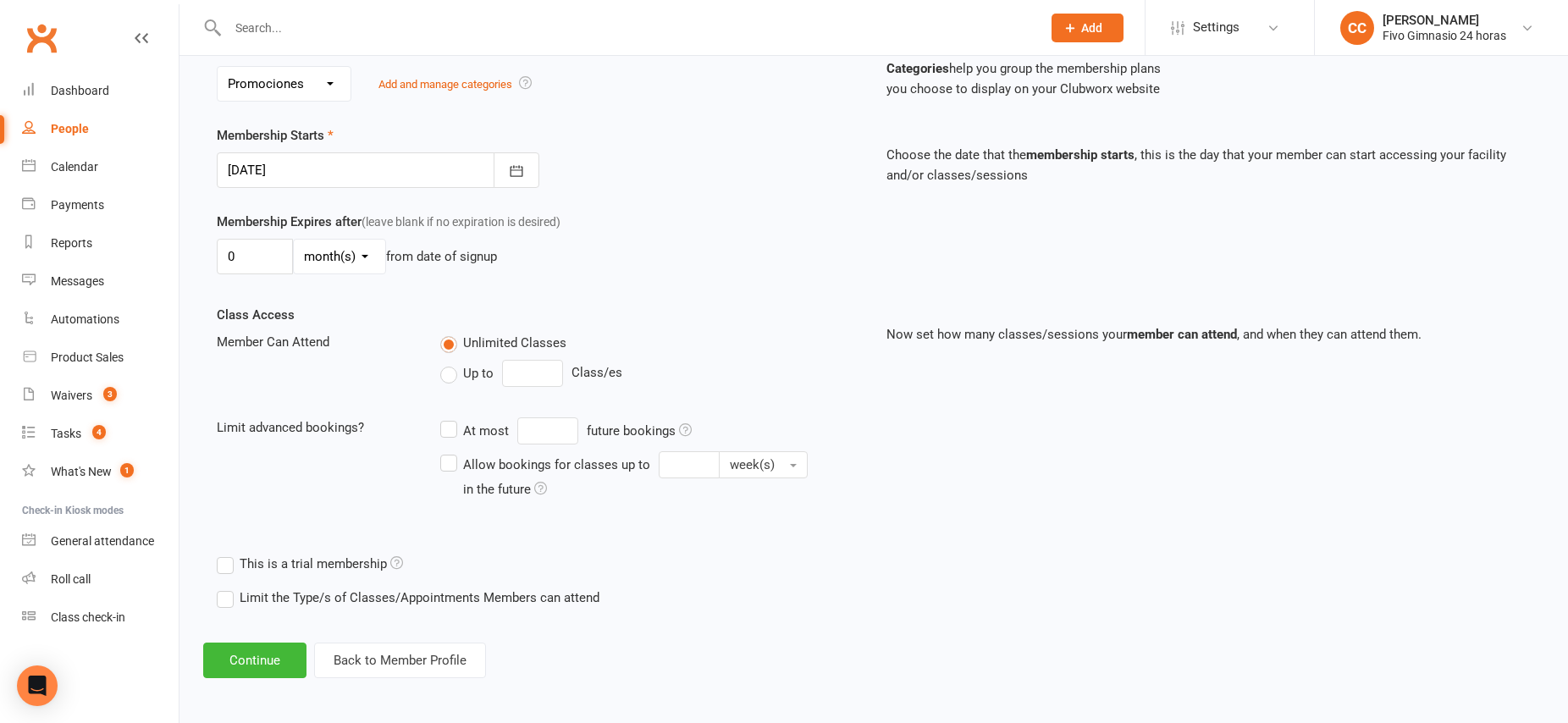
scroll to position [352, 0]
click at [242, 665] on button "Continue" at bounding box center [255, 656] width 104 height 35
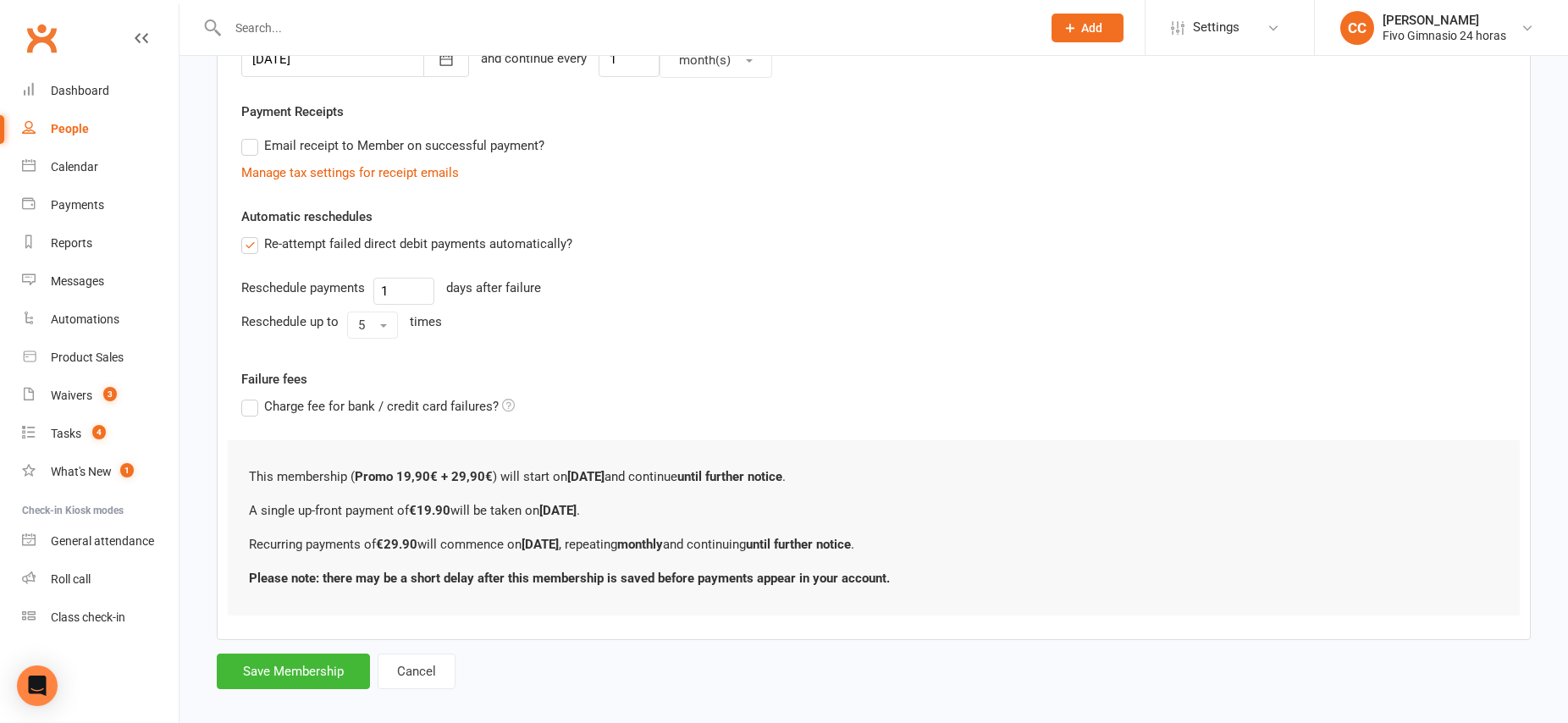
scroll to position [458, 0]
click at [323, 665] on button "Save Membership" at bounding box center [293, 669] width 153 height 35
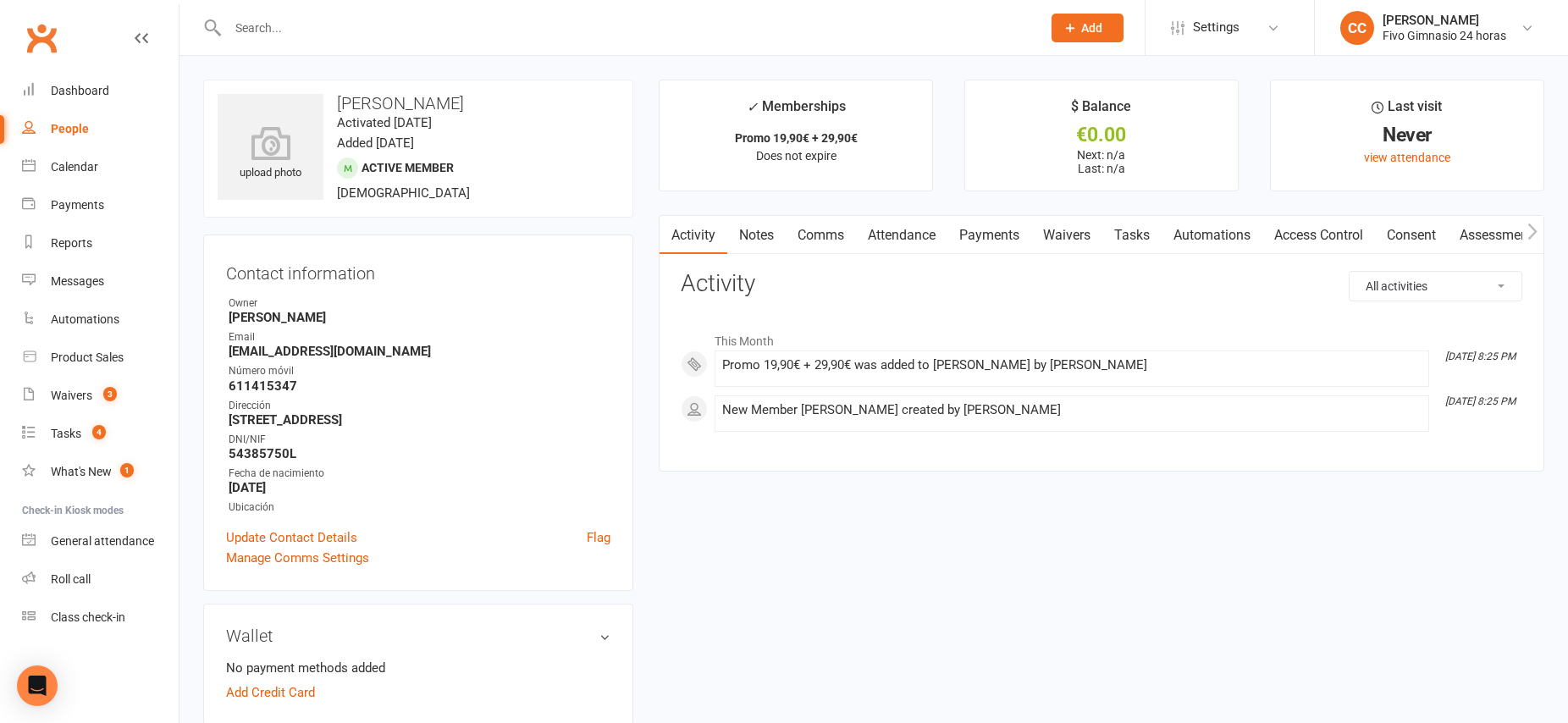
click at [1057, 229] on link "Waivers" at bounding box center [1066, 235] width 71 height 39
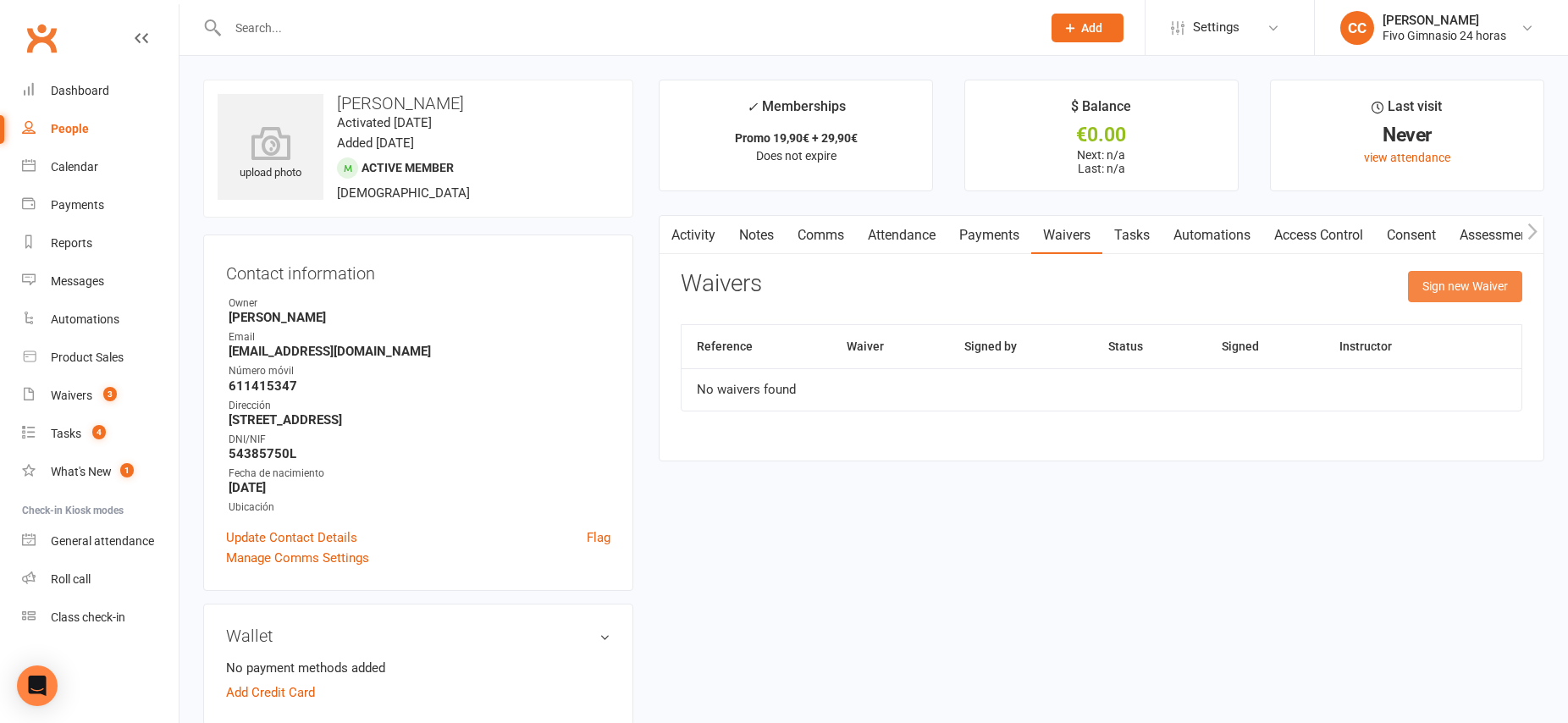
click at [1453, 291] on button "Sign new Waiver" at bounding box center [1464, 286] width 114 height 30
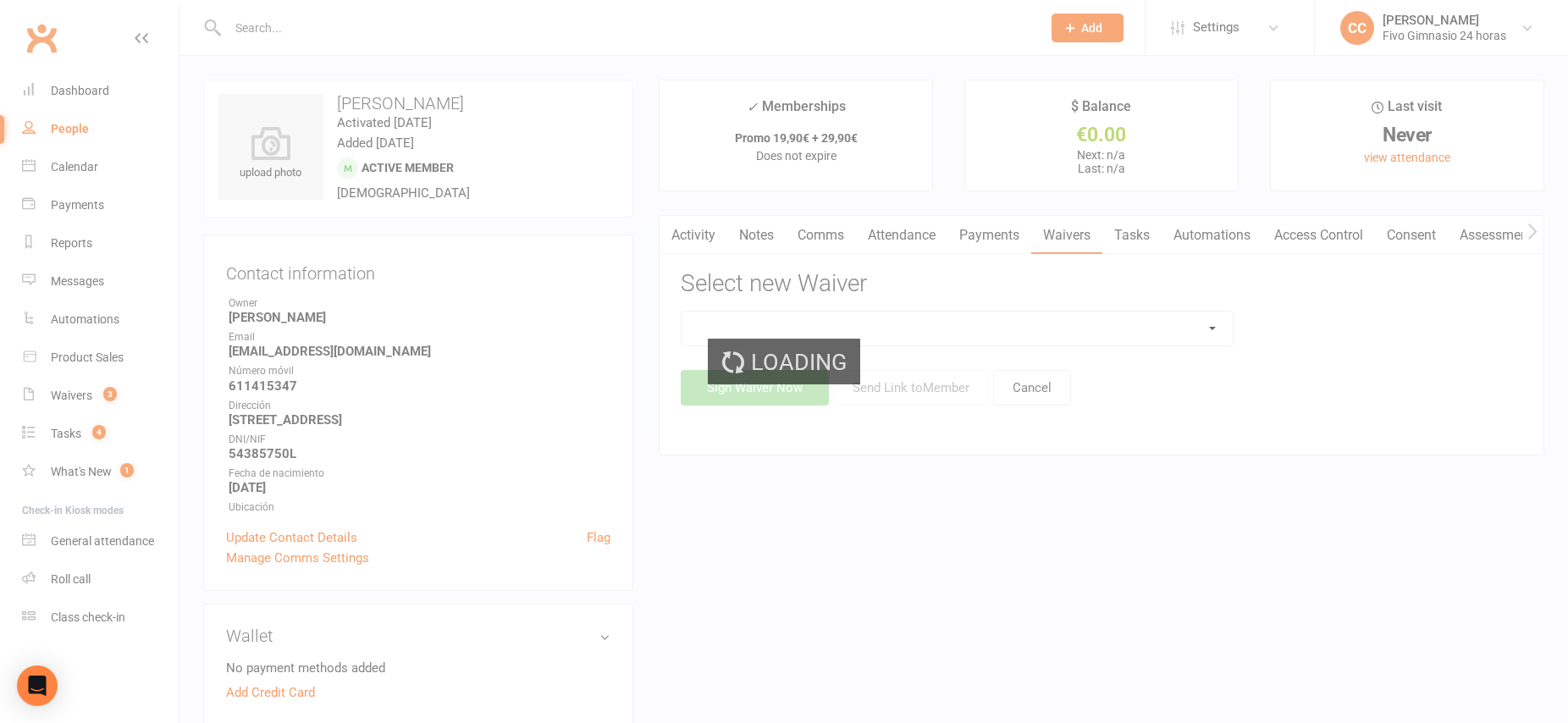
click at [987, 324] on div "Loading" at bounding box center [784, 361] width 1568 height 723
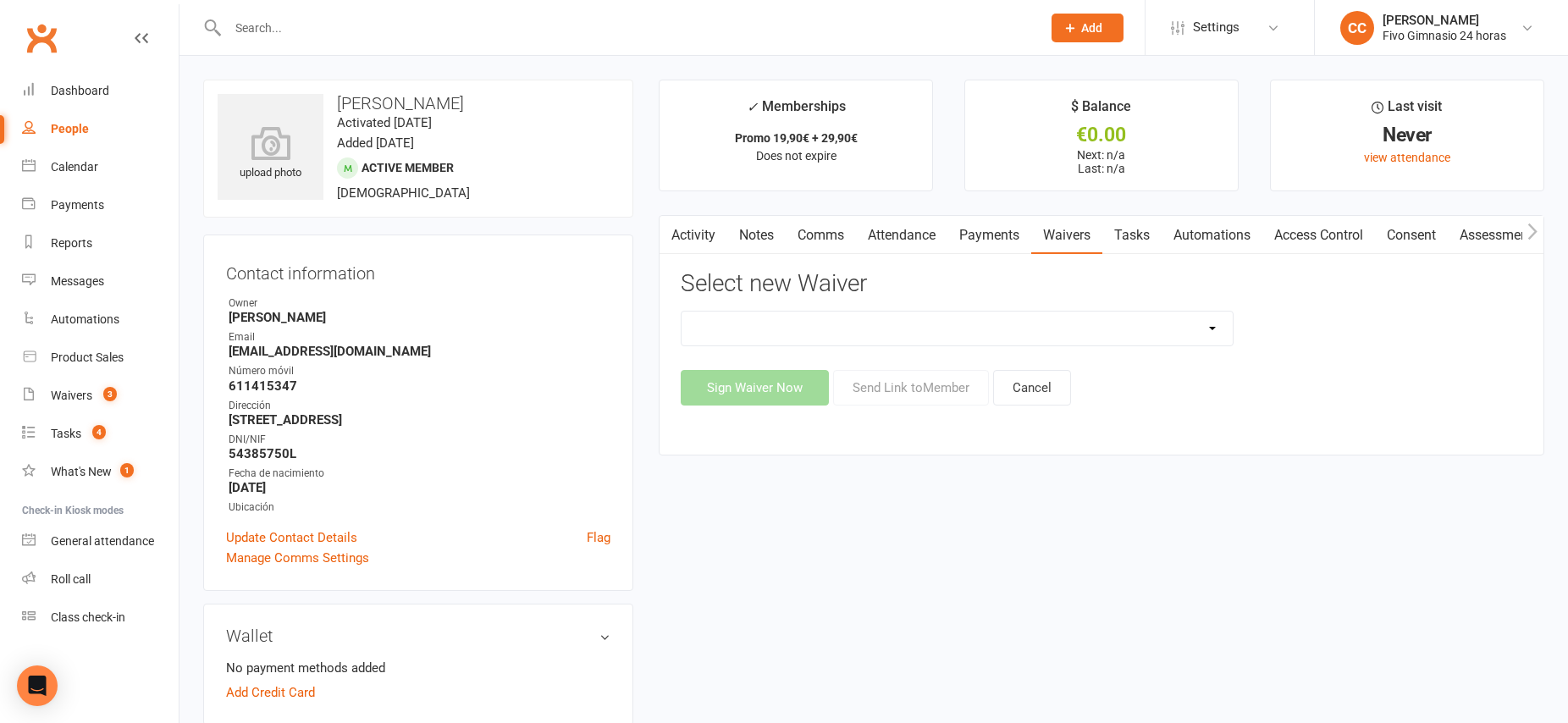
click at [1200, 330] on select "Actualización De Datos De Pago Alta Online Certificación Finalización Contrato …" at bounding box center [957, 329] width 551 height 34
select select "1939"
click at [767, 390] on button "Sign Waiver Now" at bounding box center [755, 387] width 148 height 35
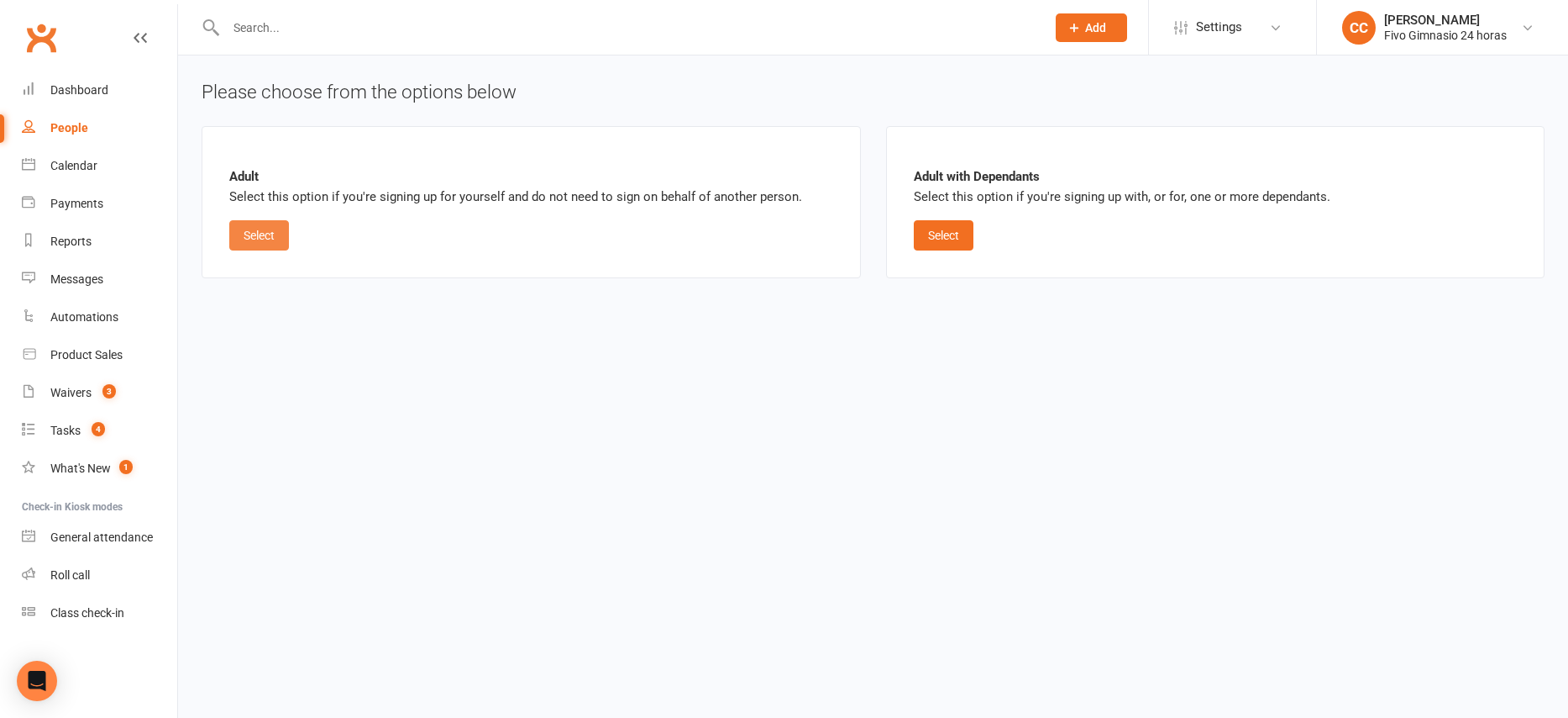
click at [257, 237] on button "Select" at bounding box center [258, 235] width 59 height 30
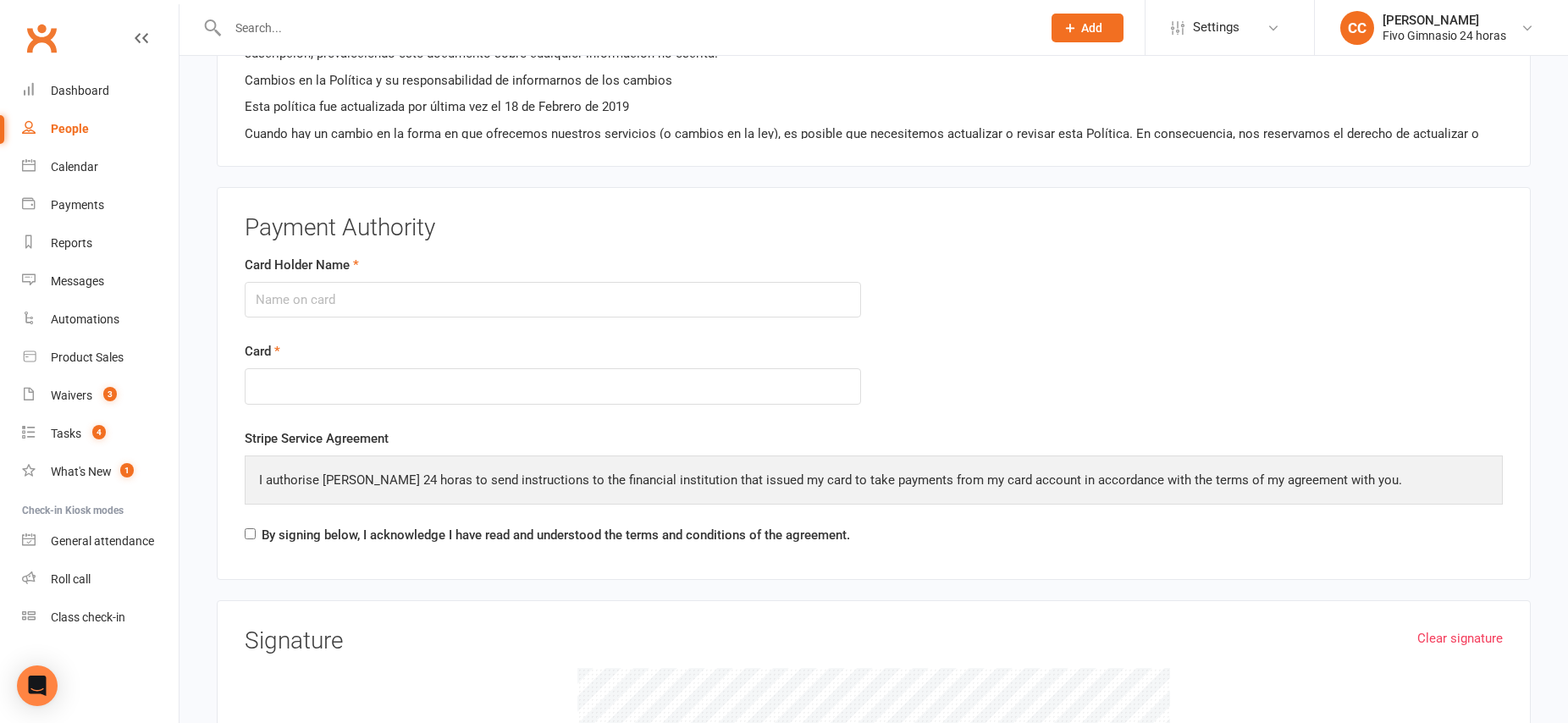
scroll to position [1828, 0]
click at [318, 294] on input "Card Holder Name" at bounding box center [552, 295] width 616 height 35
click at [285, 299] on input "Card Holder Name" at bounding box center [552, 295] width 616 height 35
click at [287, 297] on input "Card Holder Name" at bounding box center [552, 295] width 616 height 35
type input "[PERSON_NAME]"
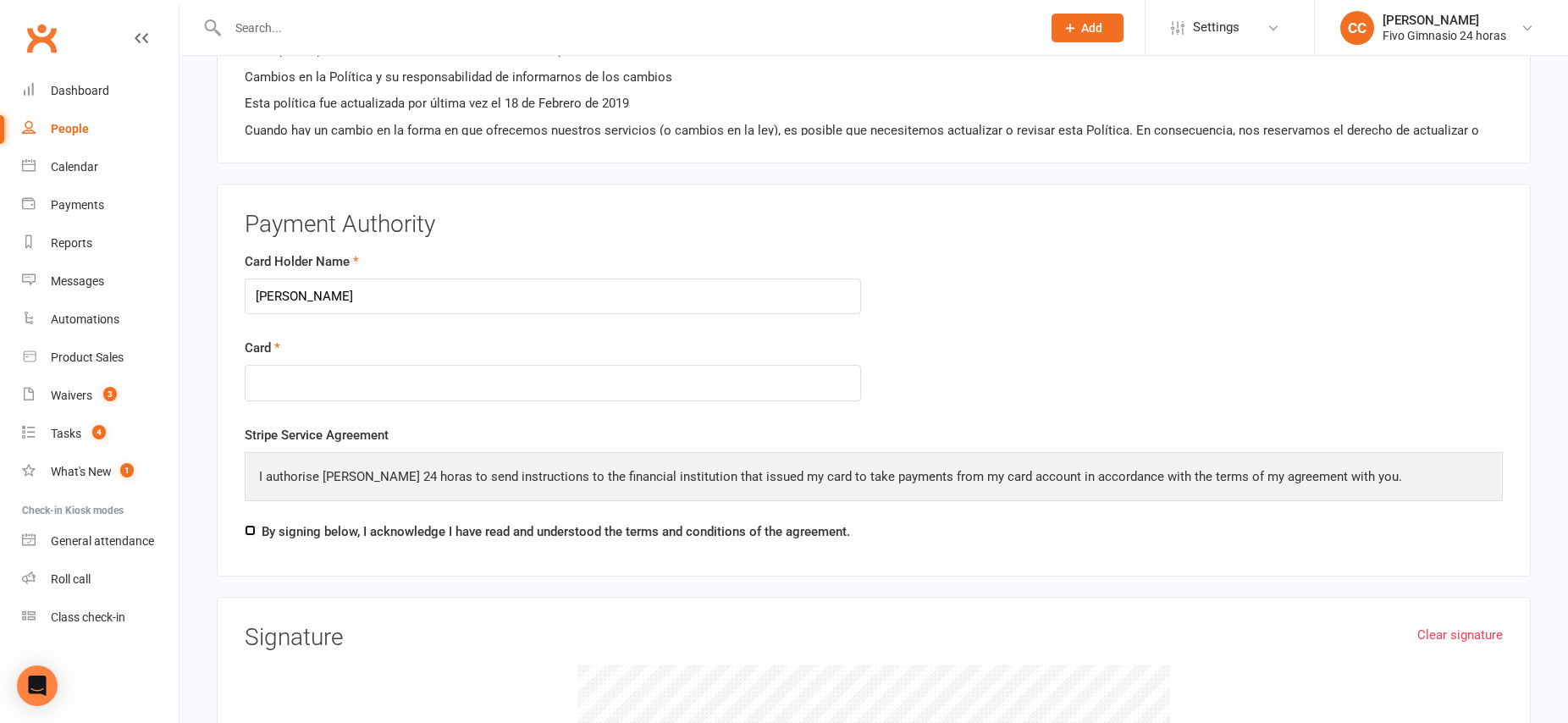
click at [255, 529] on input "By signing below, I acknowledge I have read and understood the terms and condit…" at bounding box center [250, 530] width 11 height 11
checkbox input "true"
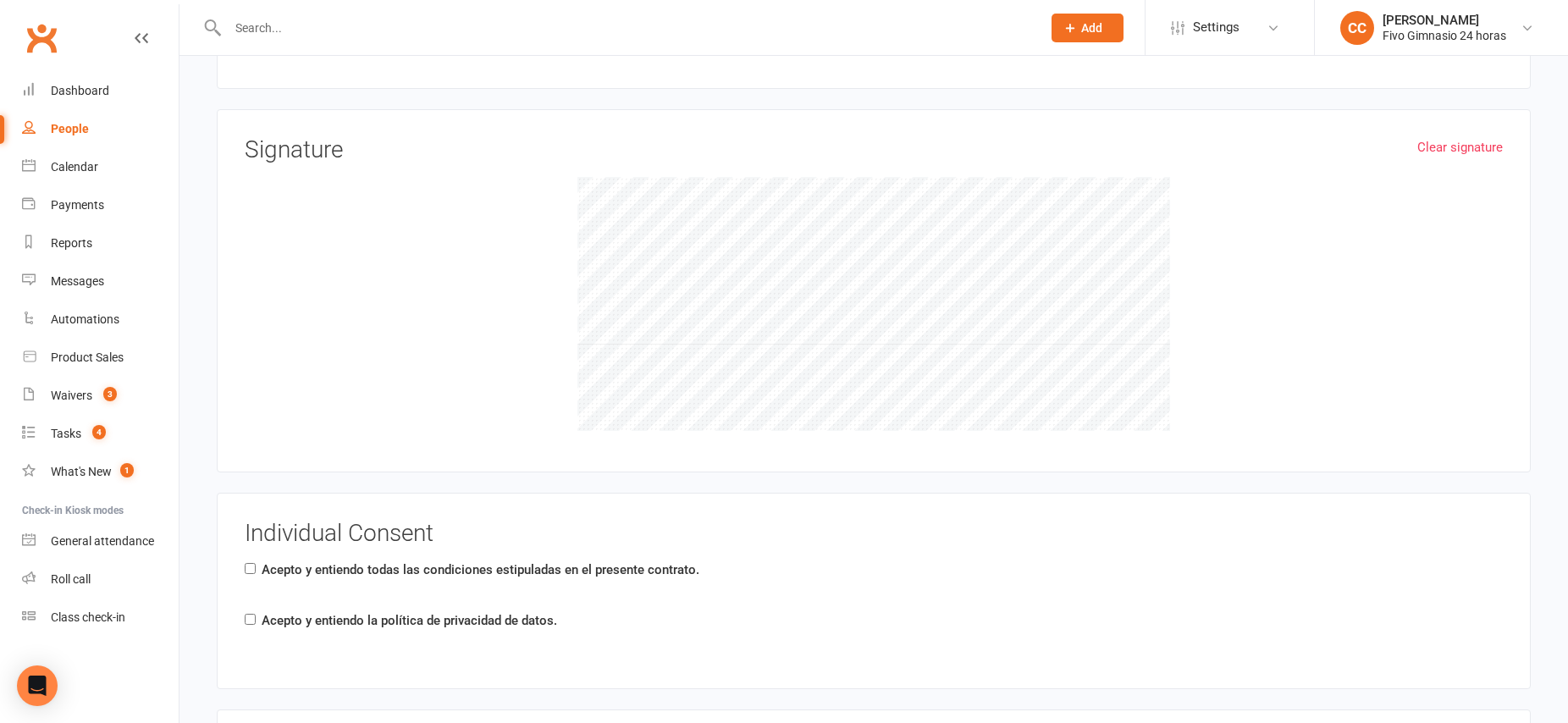
scroll to position [2331, 0]
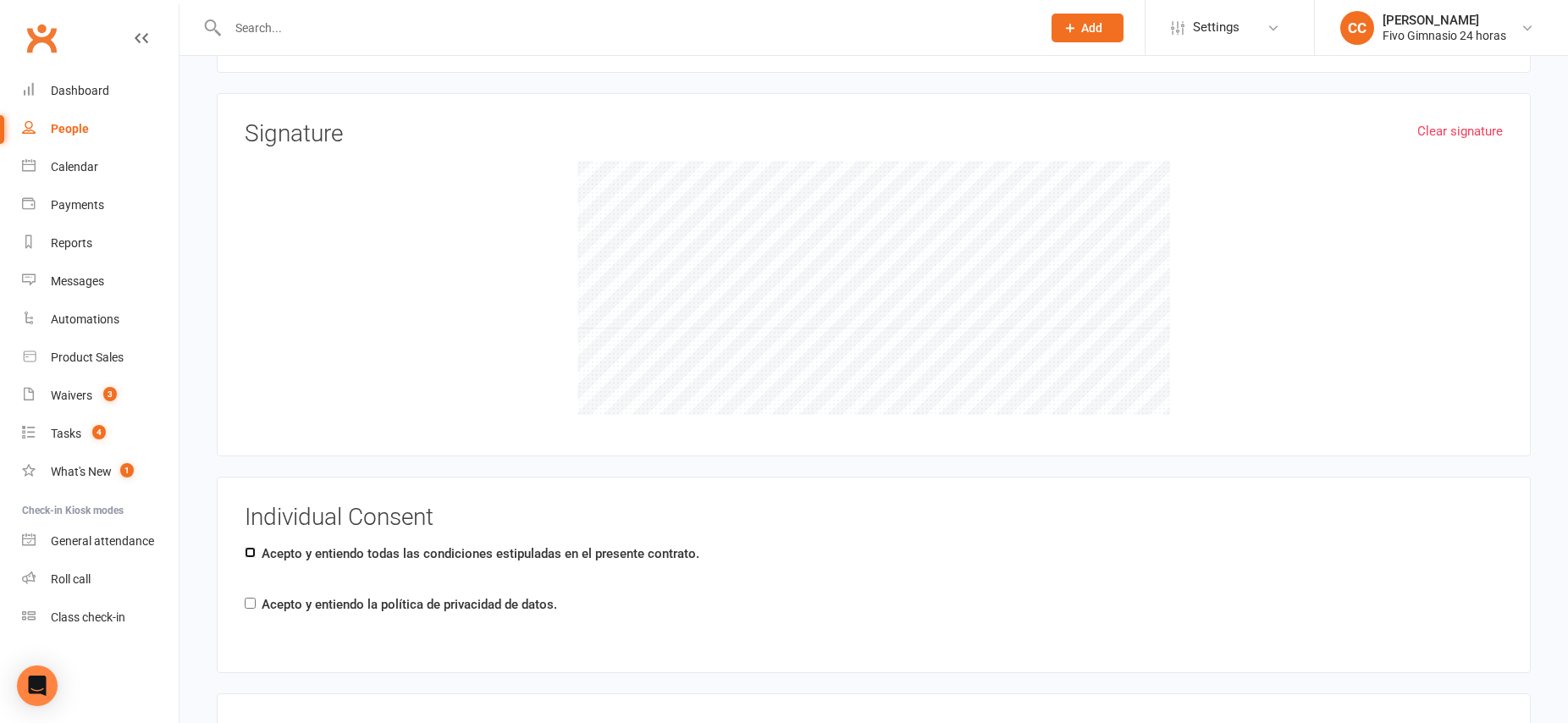
click at [250, 552] on input "Acepto y entiendo todas las condiciones estipuladas en el presente contrato." at bounding box center [250, 552] width 11 height 11
checkbox input "true"
click at [251, 599] on input "Acepto y entiendo la política de privacidad de datos." at bounding box center [250, 603] width 11 height 11
checkbox input "true"
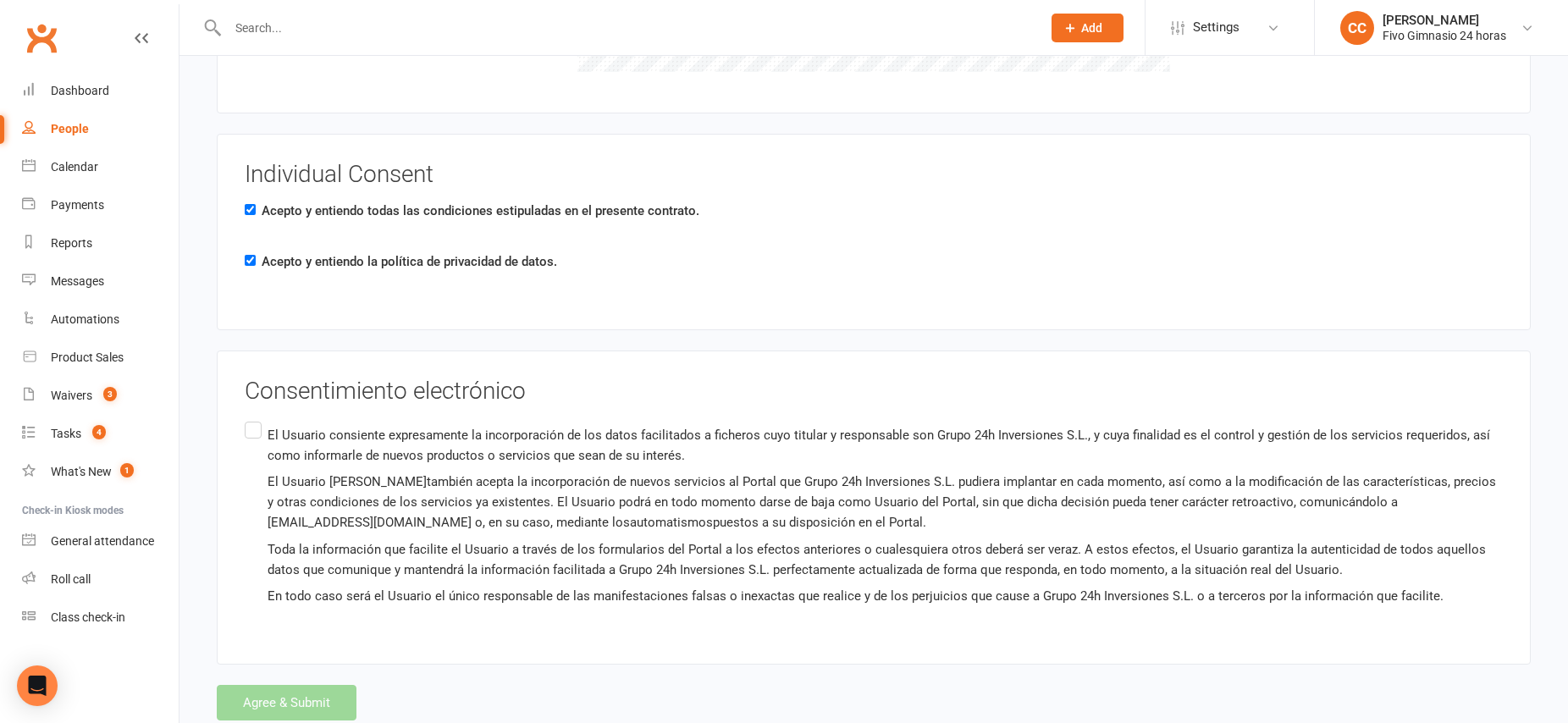
scroll to position [2724, 0]
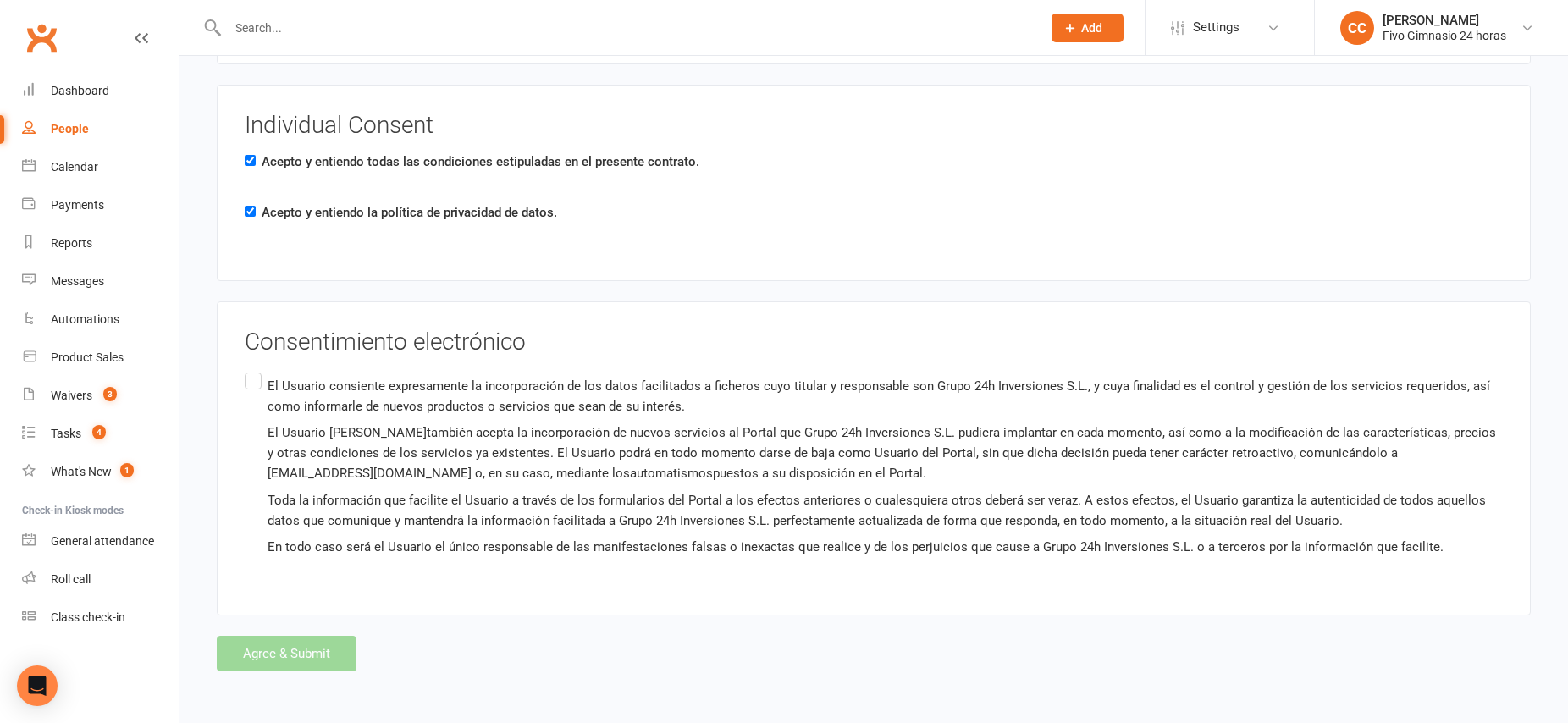
click at [251, 380] on label "El Usuario consiente expresamente la incorporación de los datos facilitados a f…" at bounding box center [873, 466] width 1258 height 195
click at [251, 369] on input "El Usuario consiente expresamente la incorporación de los datos facilitados a f…" at bounding box center [250, 369] width 11 height 0
click at [283, 647] on button "Agree & Submit" at bounding box center [286, 653] width 140 height 35
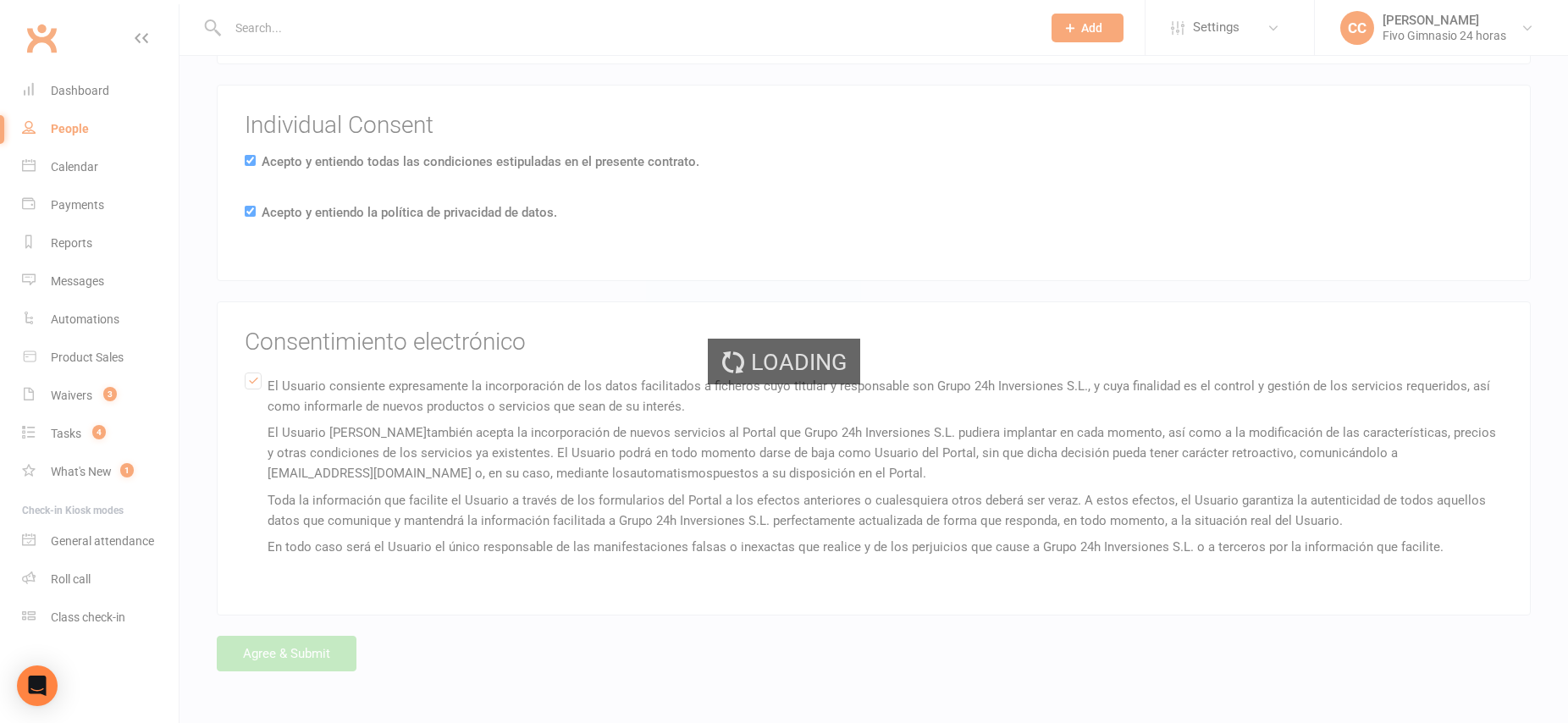
scroll to position [0, 0]
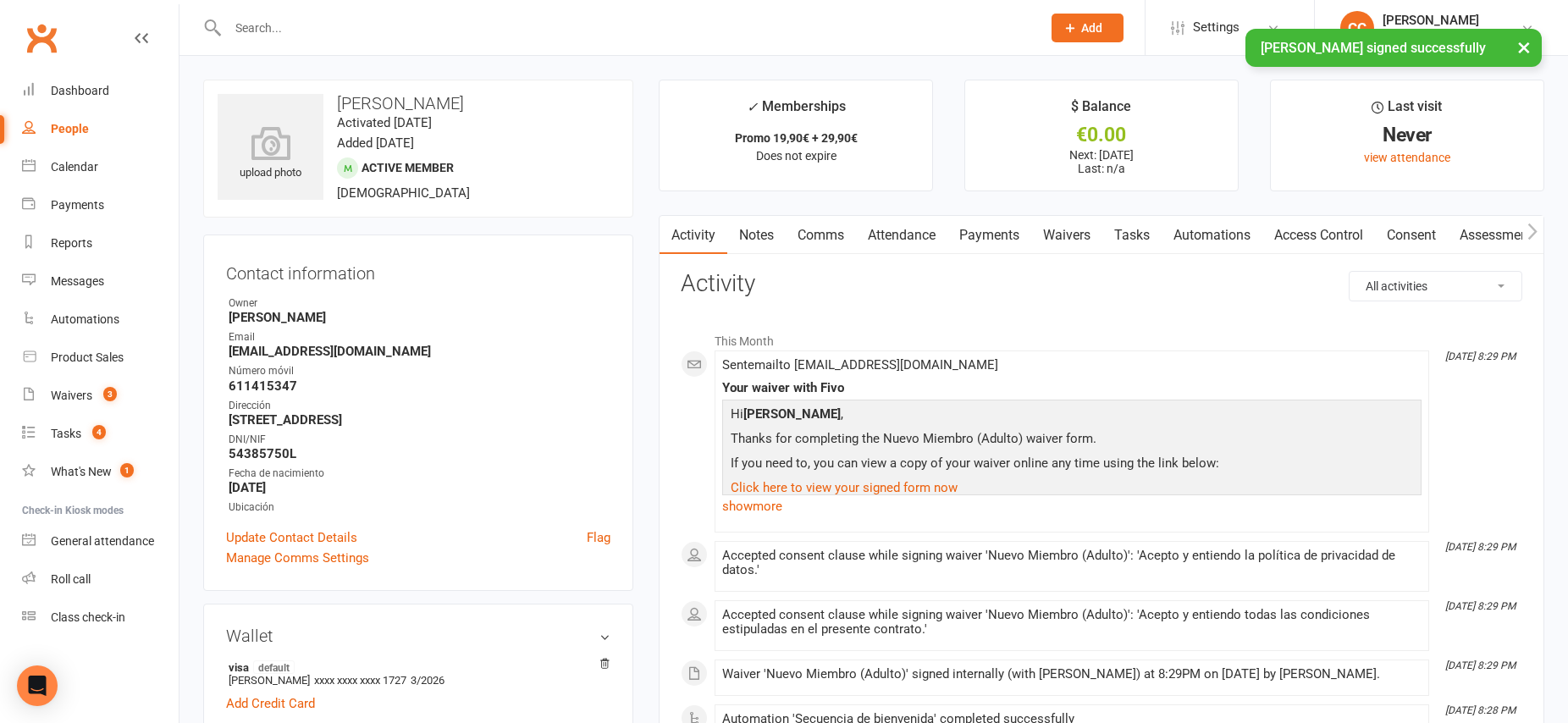
click at [1003, 232] on link "Payments" at bounding box center [989, 235] width 84 height 39
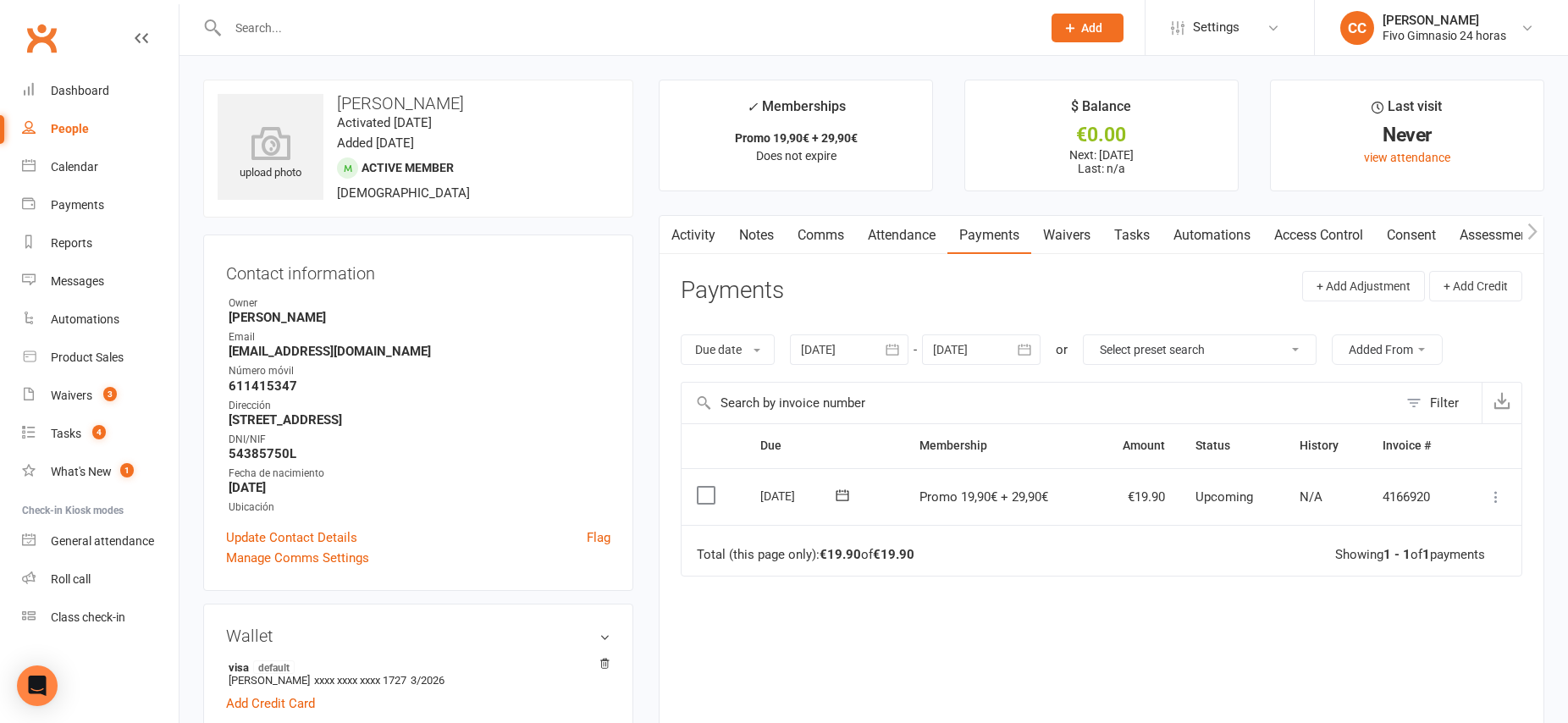
click at [1313, 237] on link "Access Control" at bounding box center [1318, 235] width 112 height 39
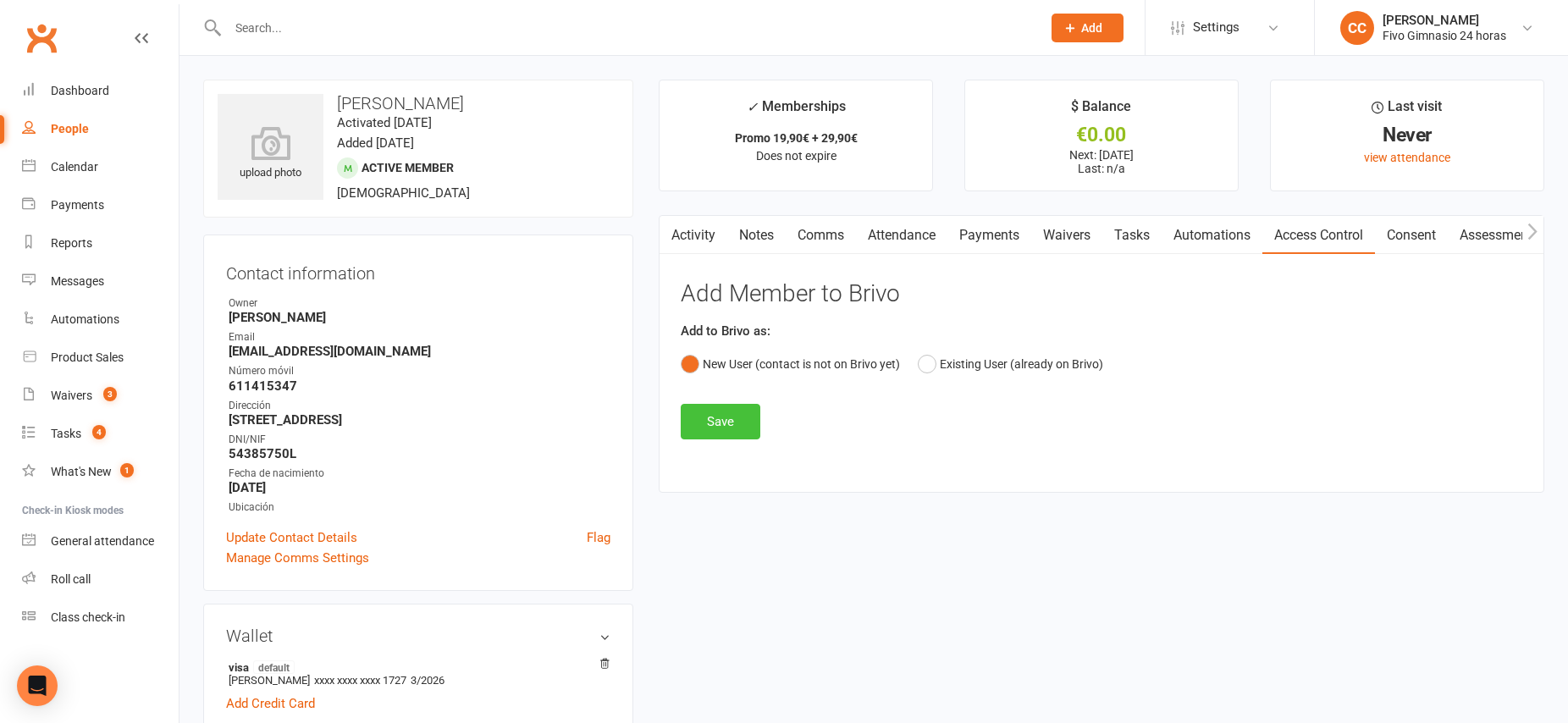
click at [715, 411] on button "Save" at bounding box center [720, 421] width 80 height 35
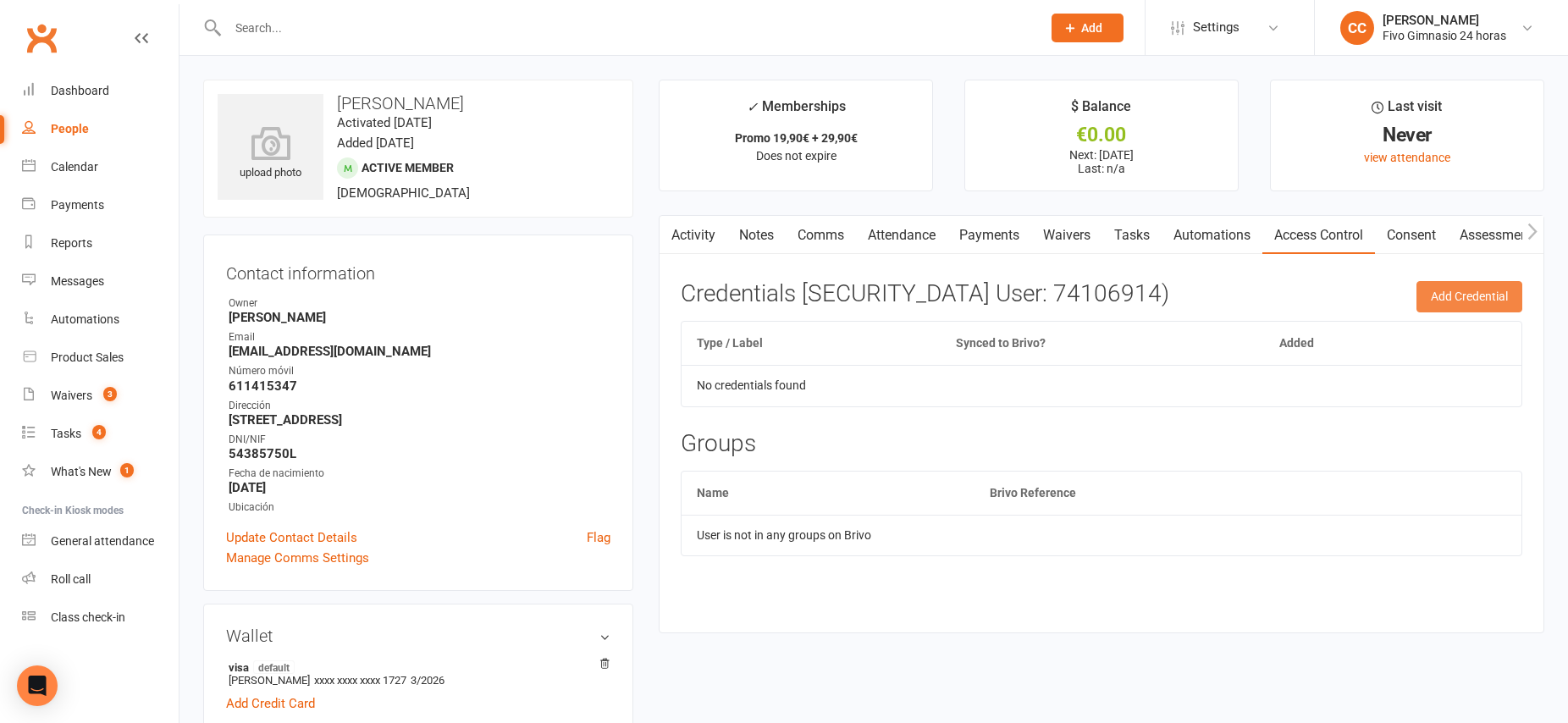
click at [1473, 295] on button "Add Credential" at bounding box center [1468, 296] width 105 height 30
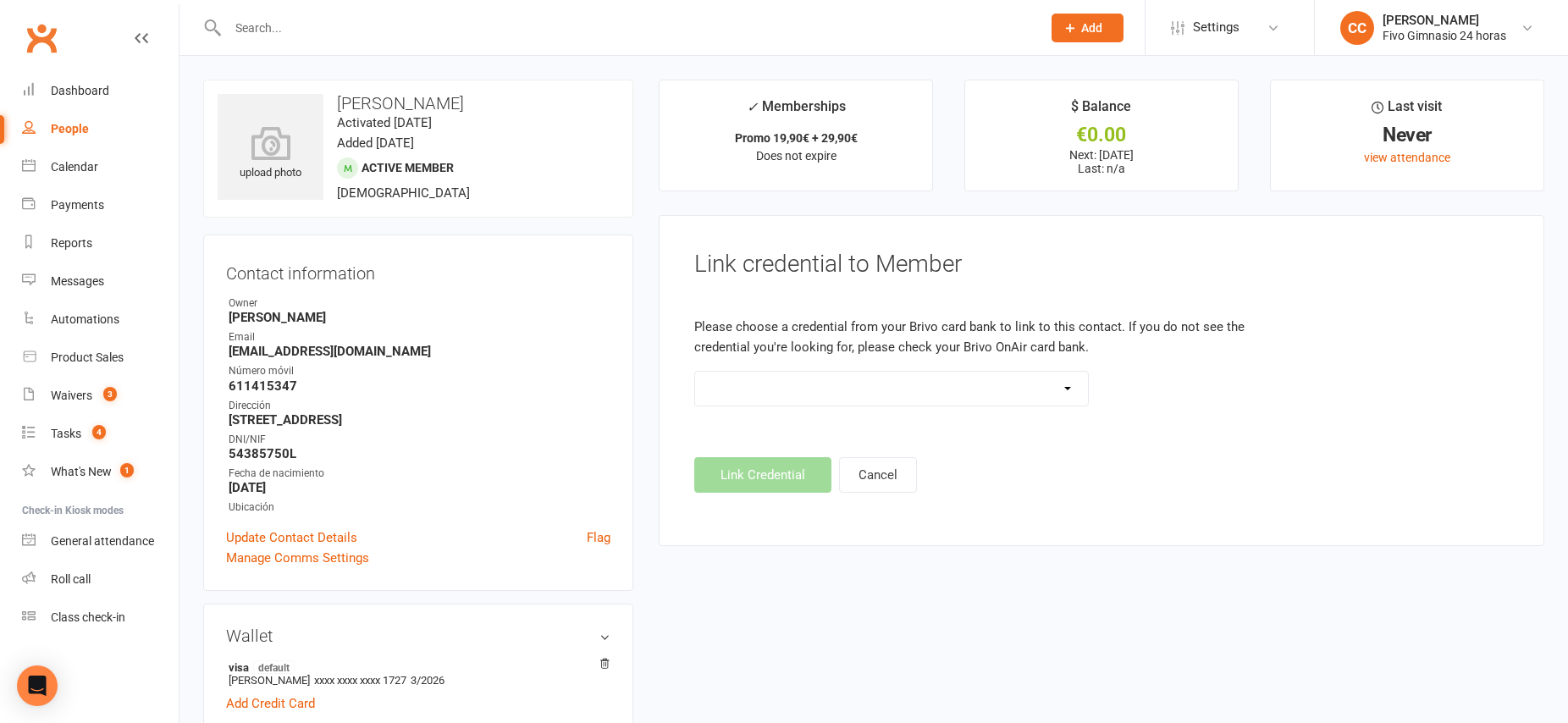
click at [1055, 389] on select "Standard 26 Bit (54268) Standard 26 Bit (54269) Standard 26 Bit (54270) Standar…" at bounding box center [890, 389] width 392 height 34
select select "8715"
click at [787, 475] on button "Link Credential" at bounding box center [762, 474] width 137 height 35
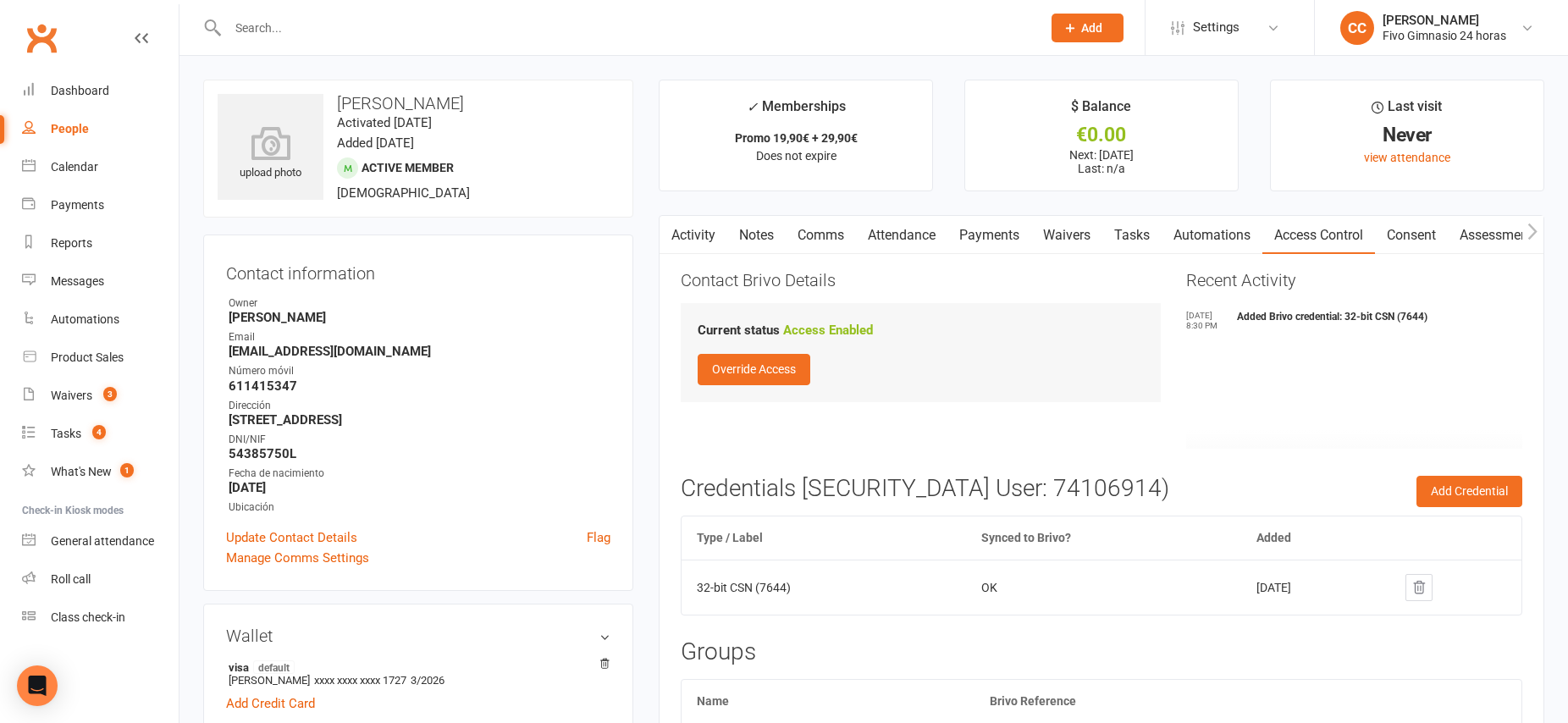
click at [915, 237] on link "Attendance" at bounding box center [902, 235] width 91 height 39
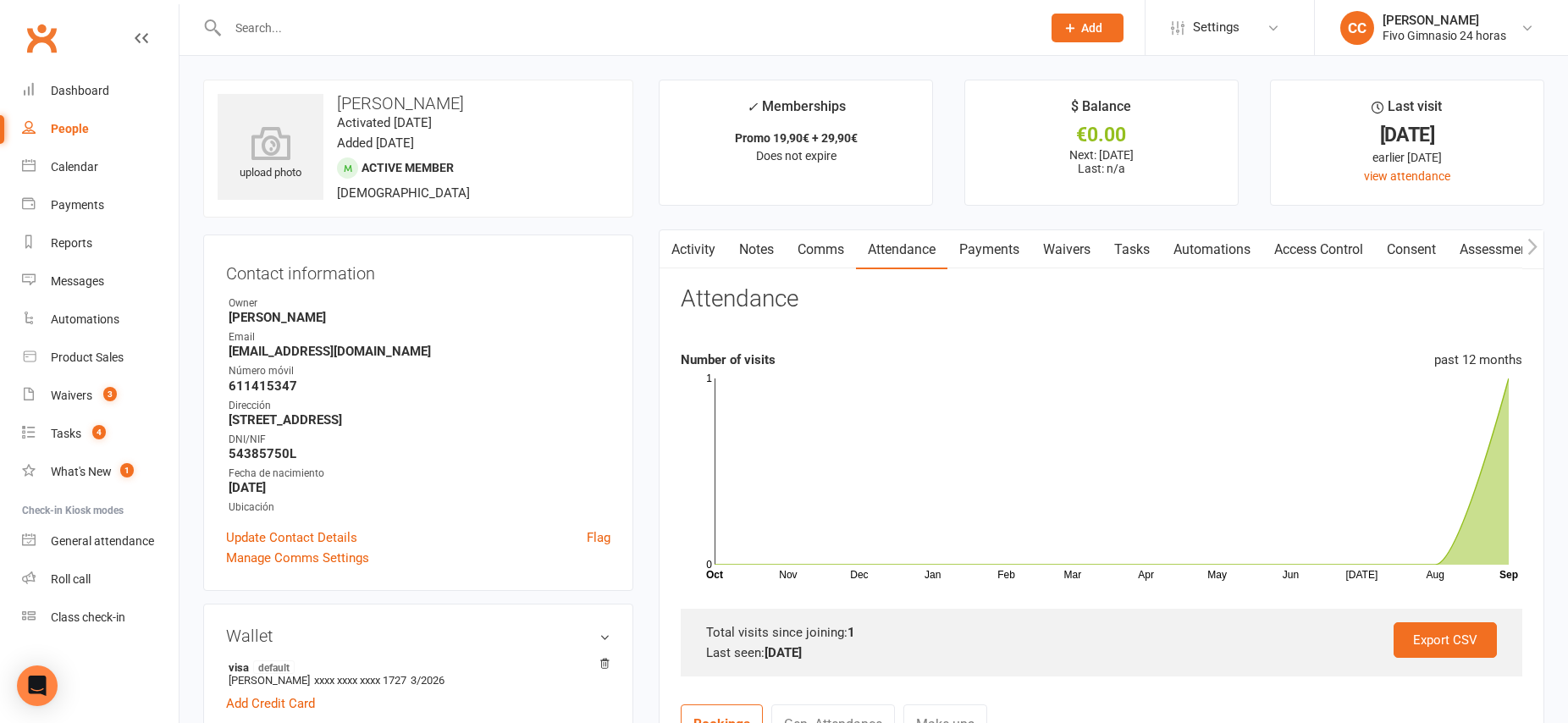
click at [1009, 255] on link "Payments" at bounding box center [989, 249] width 84 height 39
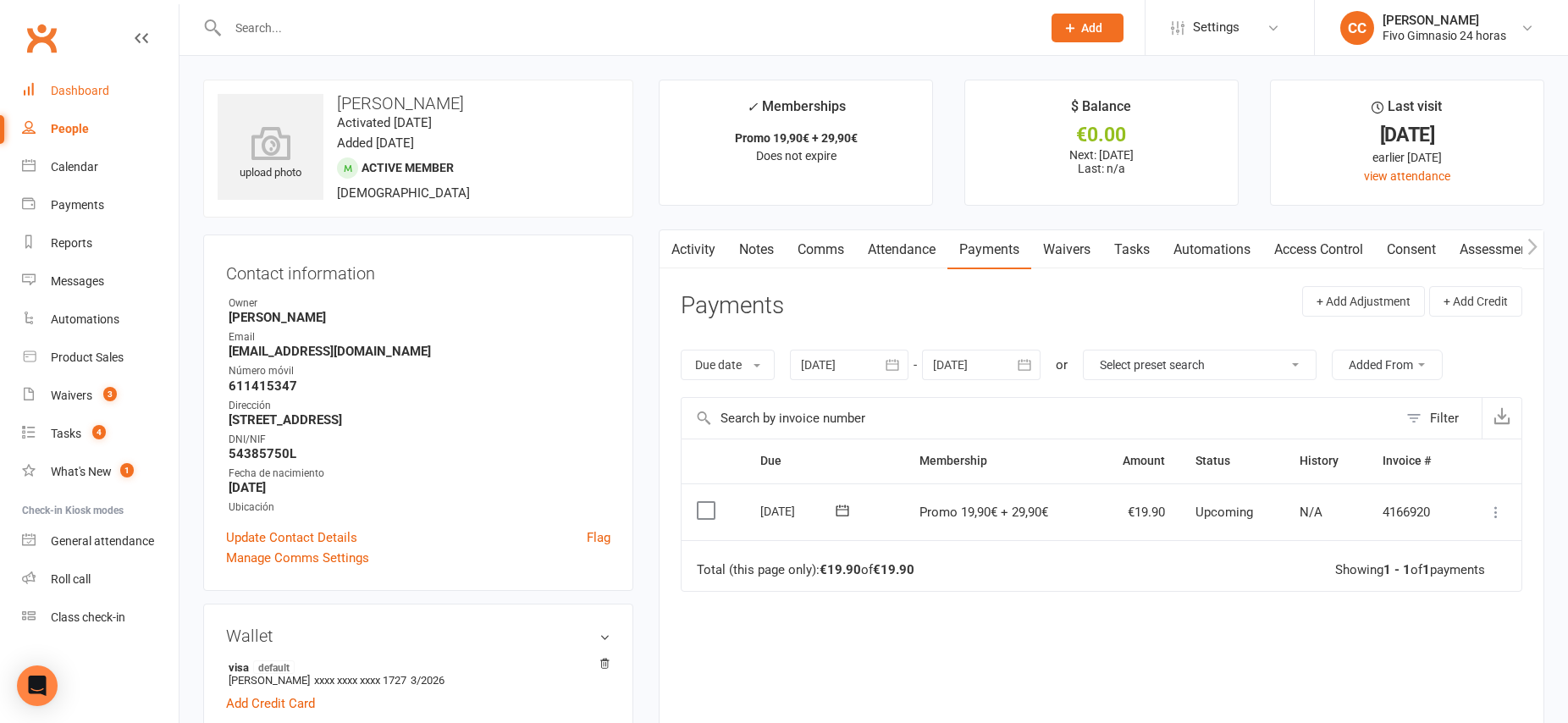
click at [83, 92] on div "Dashboard" at bounding box center [79, 90] width 58 height 13
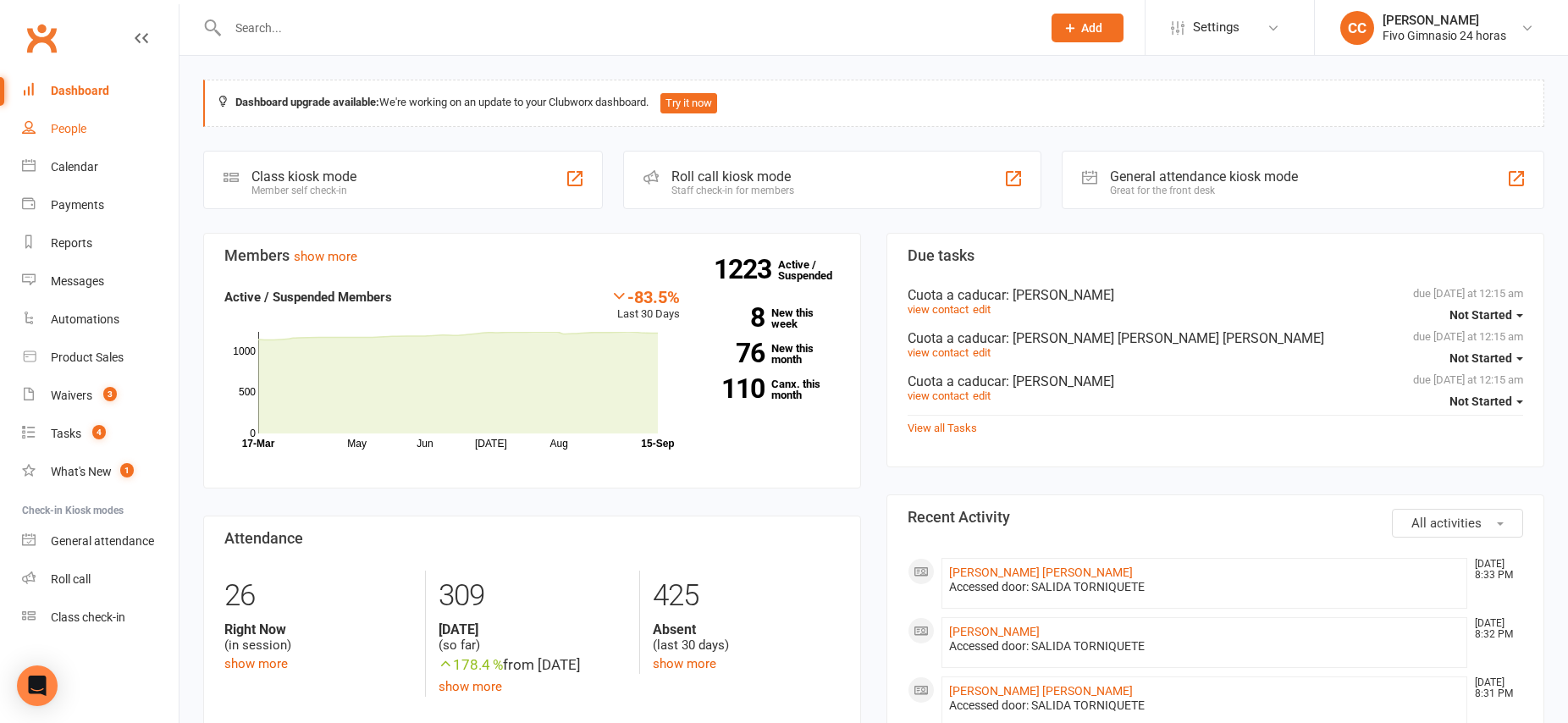
click at [87, 121] on link "People" at bounding box center [100, 129] width 157 height 38
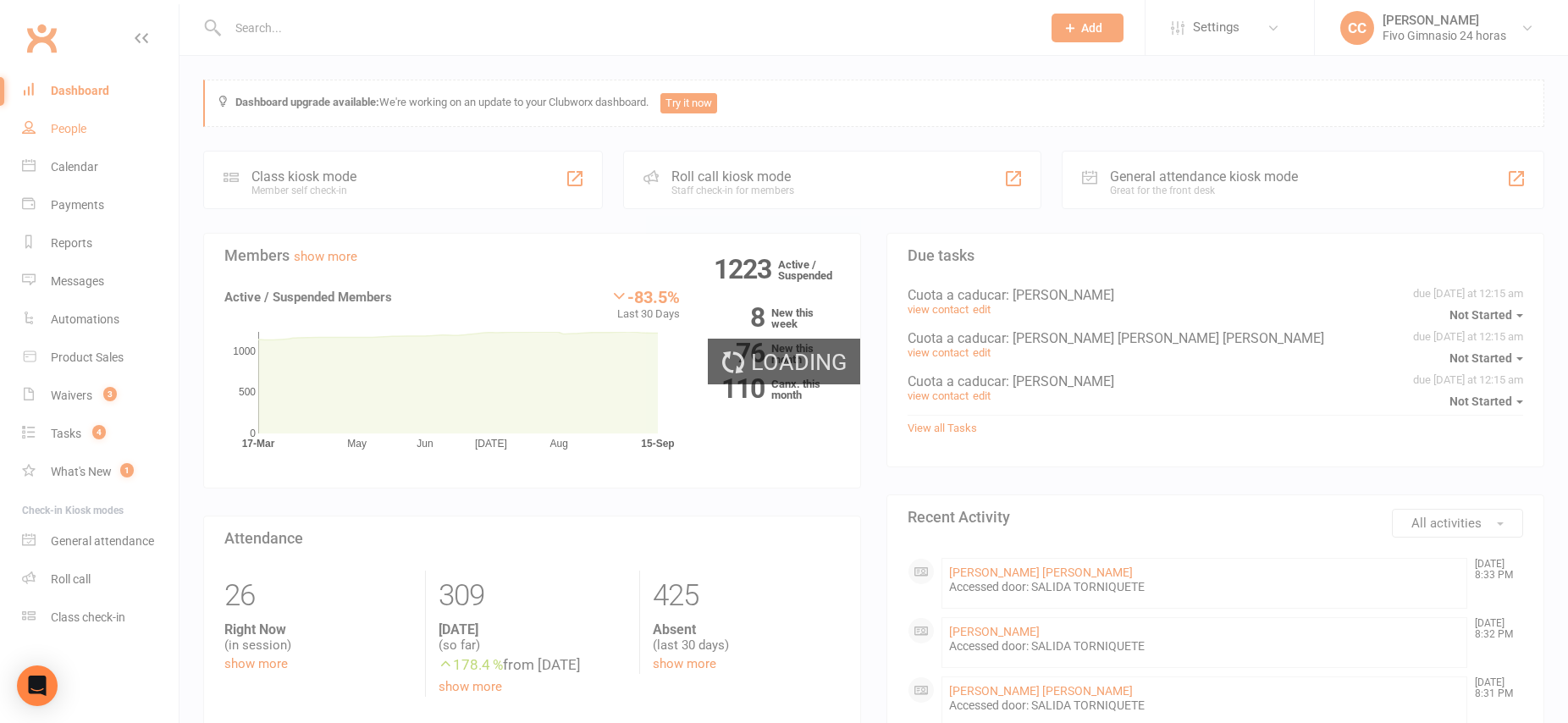
select select "100"
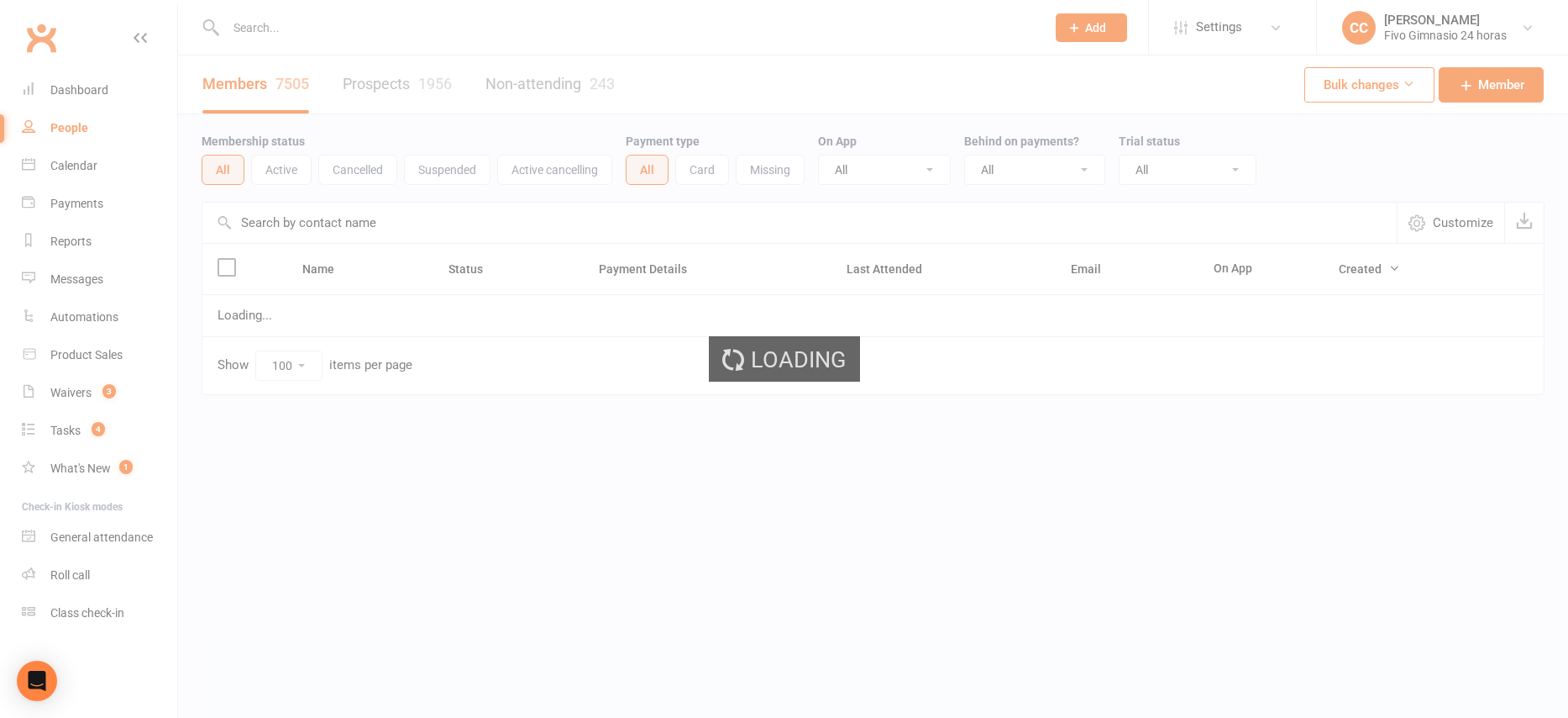
click at [80, 91] on div "Loading" at bounding box center [784, 359] width 1568 height 718
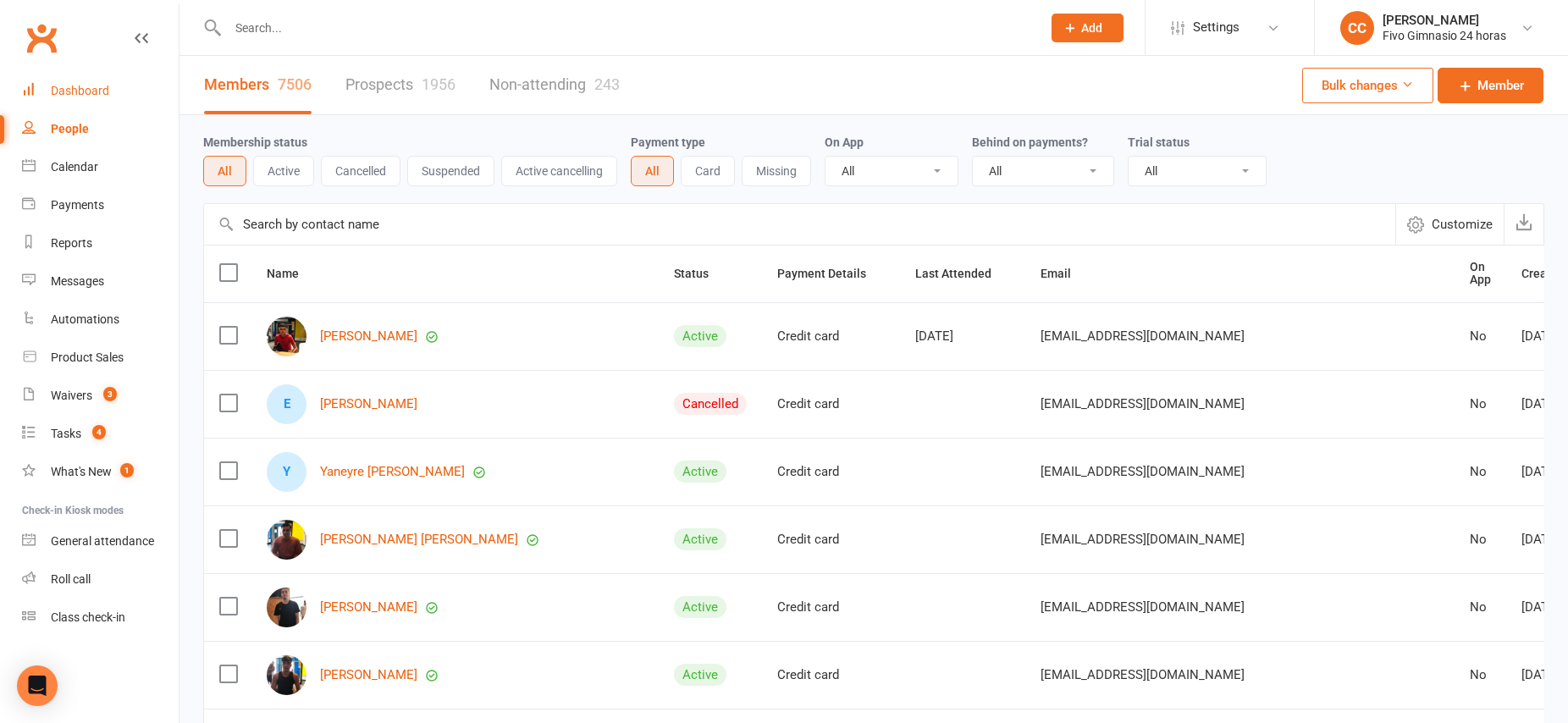
click at [81, 91] on div "Dashboard" at bounding box center [79, 90] width 58 height 13
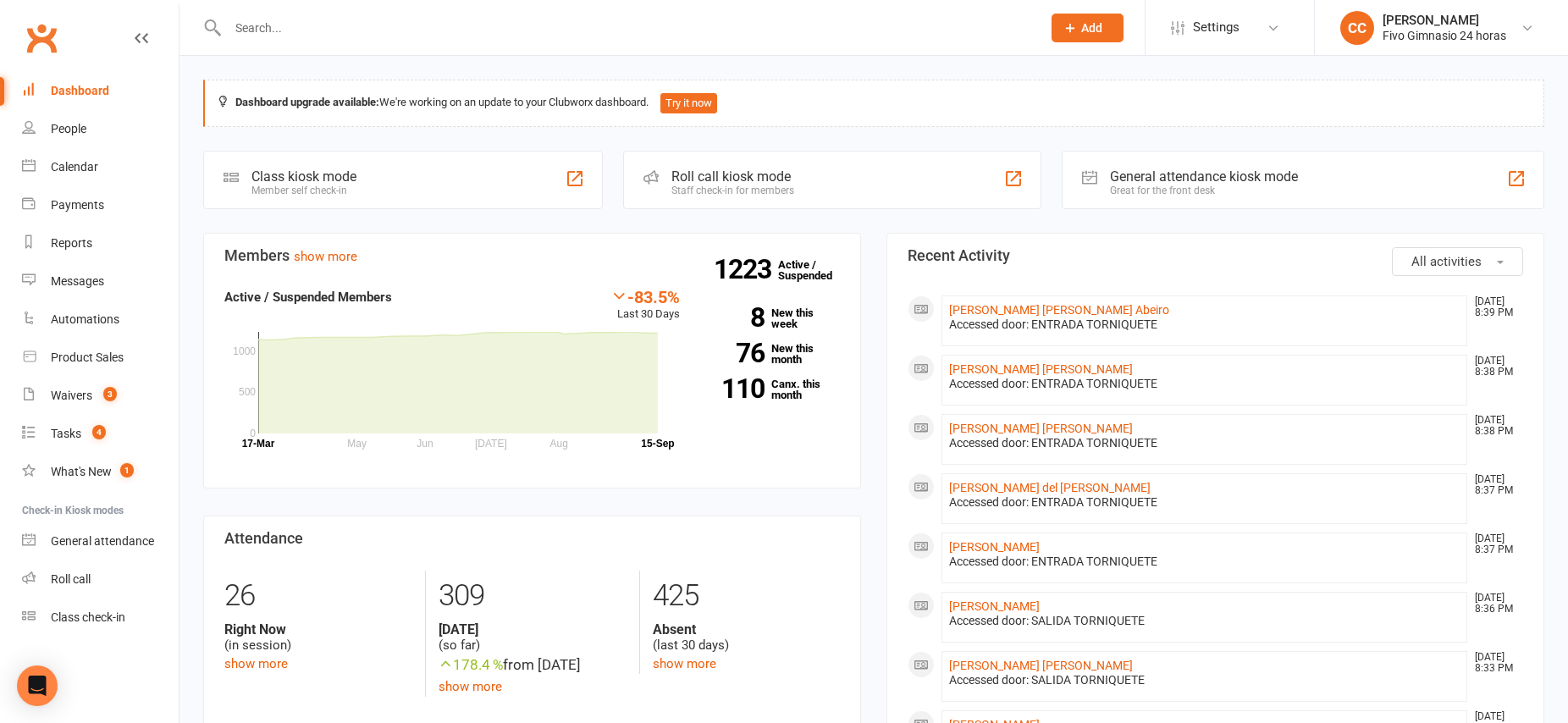
click at [81, 91] on div "Dashboard" at bounding box center [79, 90] width 58 height 13
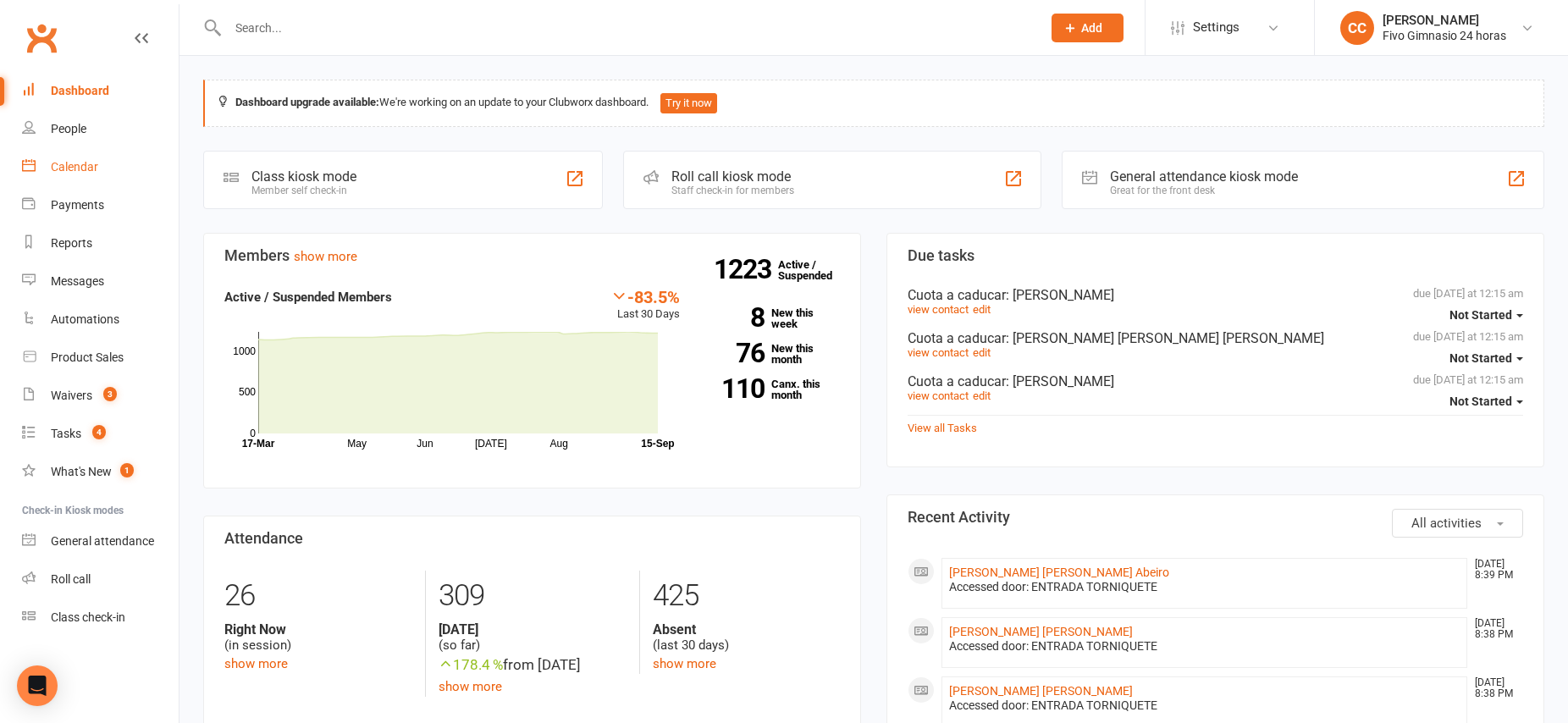
click at [73, 170] on div "Calendar" at bounding box center [74, 166] width 48 height 13
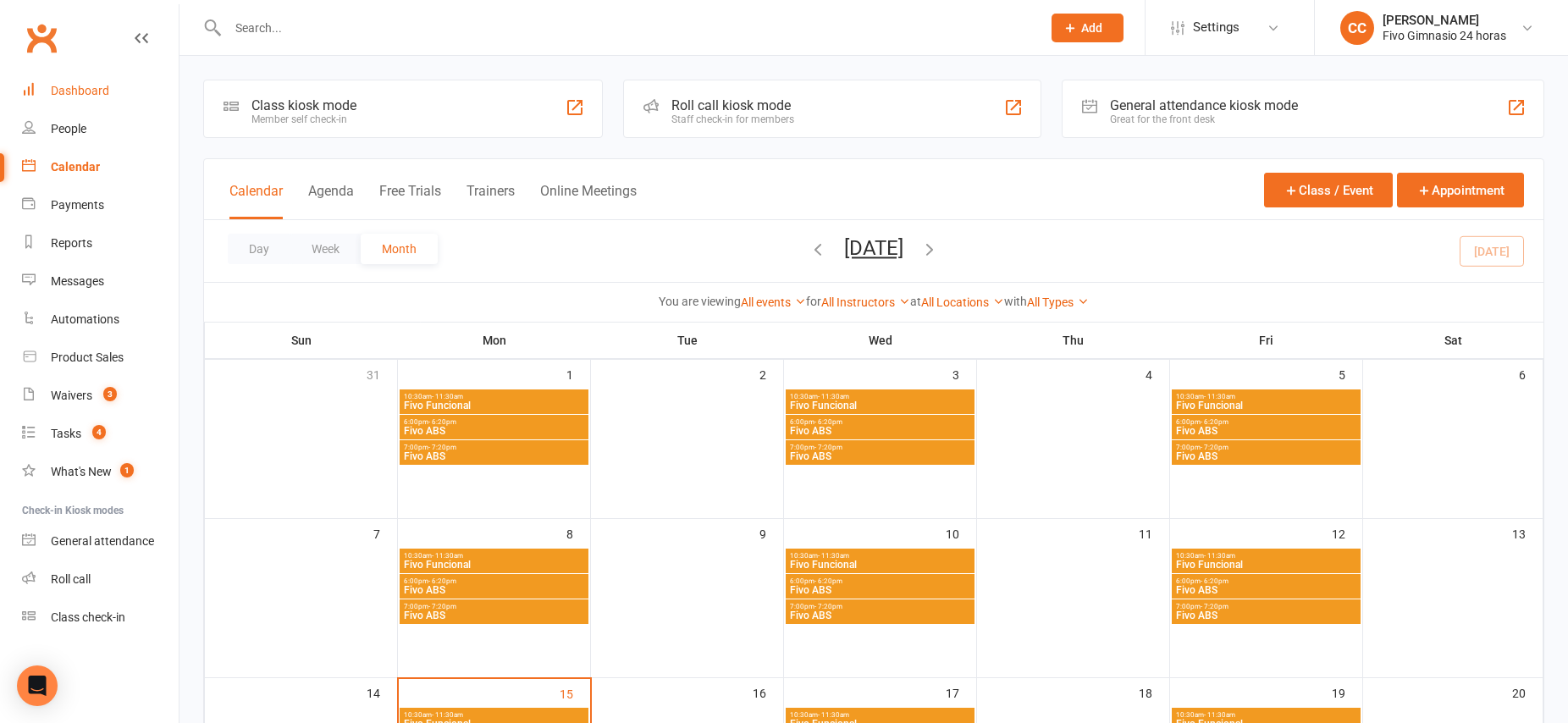
click at [81, 82] on link "Dashboard" at bounding box center [100, 91] width 157 height 38
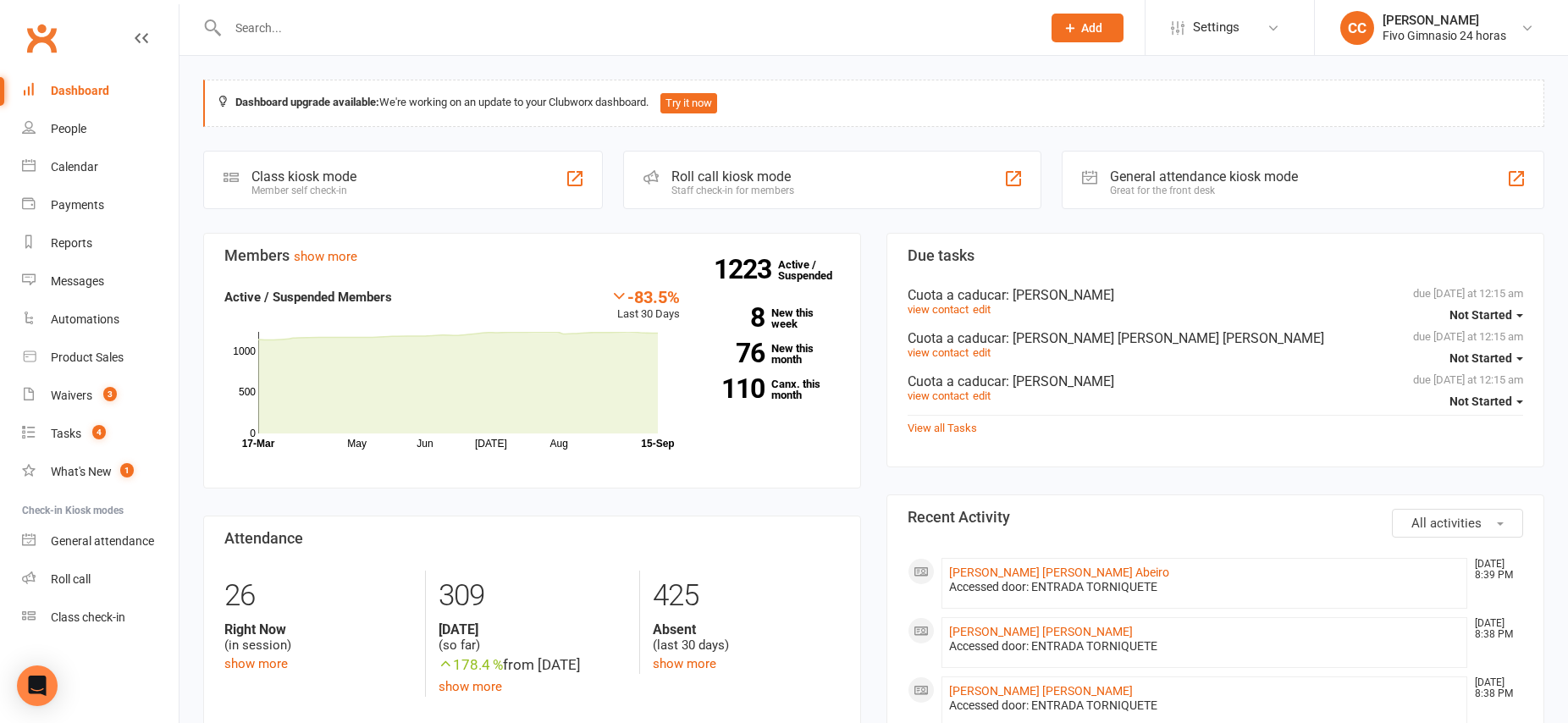
click at [1081, 26] on span "Add" at bounding box center [1092, 28] width 21 height 13
click at [1042, 111] on link "Member" at bounding box center [1069, 115] width 151 height 39
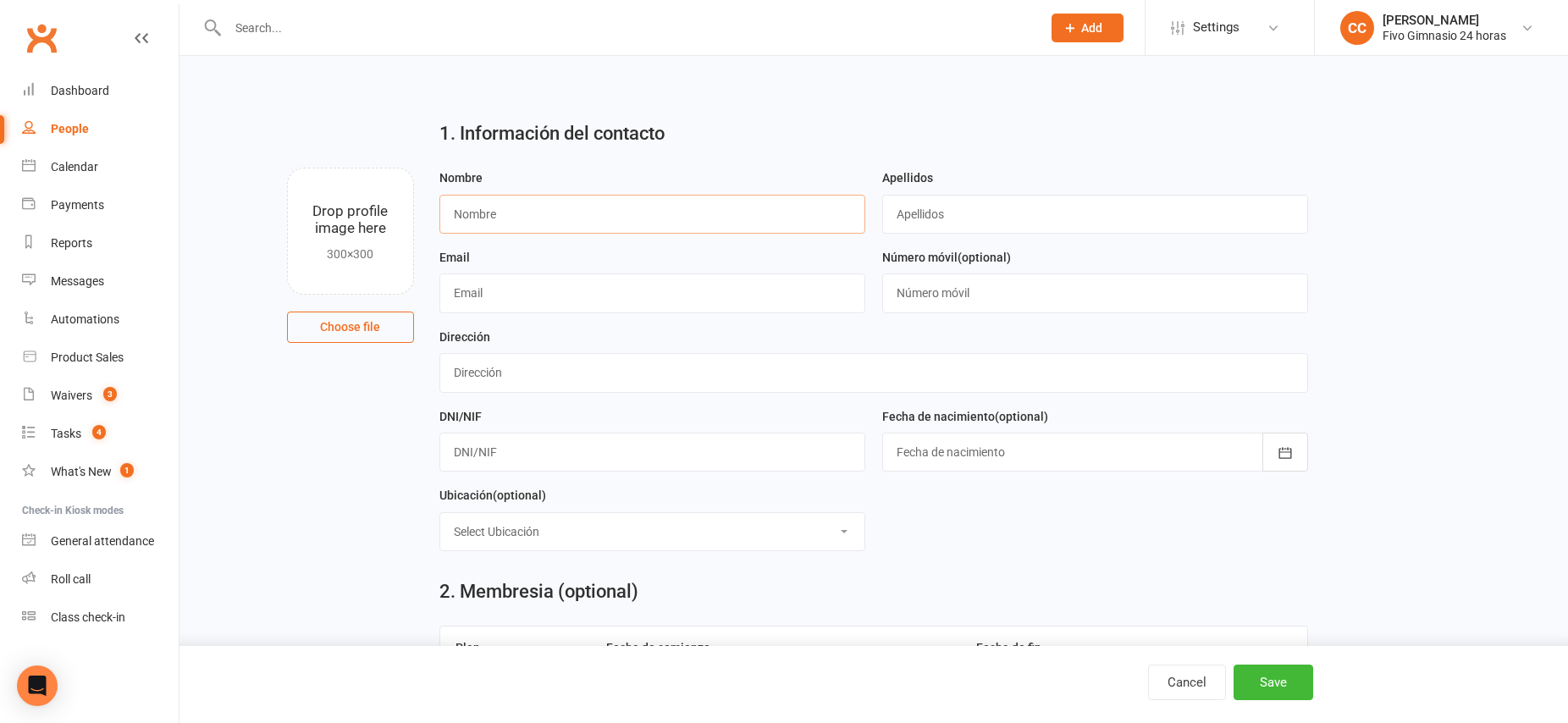
click at [652, 217] on input "text" at bounding box center [652, 214] width 426 height 39
click at [651, 216] on input "text" at bounding box center [652, 214] width 426 height 39
type input "[PERSON_NAME]"
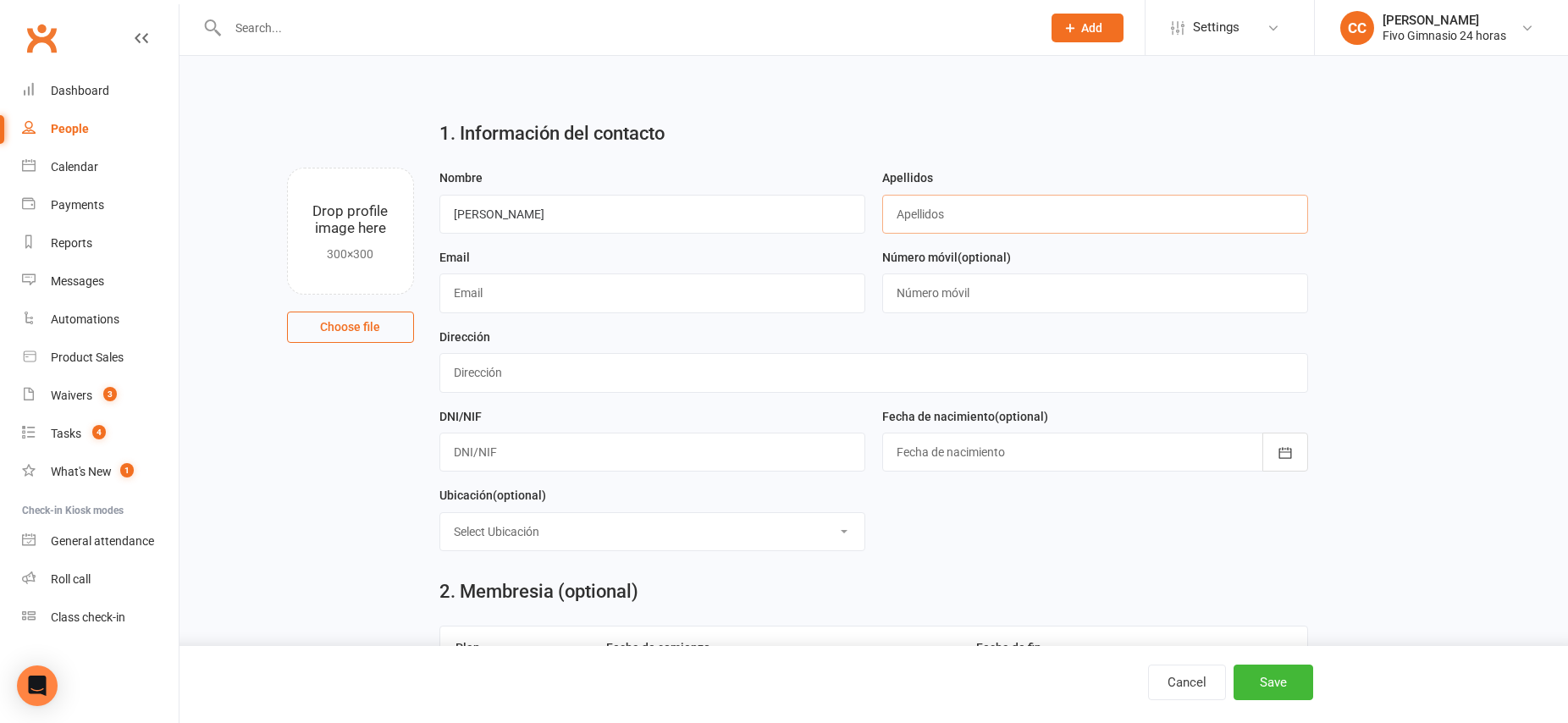
click at [968, 206] on input "text" at bounding box center [1095, 214] width 426 height 39
type input "[PERSON_NAME]"
click at [536, 289] on input "text" at bounding box center [652, 293] width 426 height 39
type input "[EMAIL_ADDRESS][DOMAIN_NAME]"
click at [967, 291] on input "text" at bounding box center [1095, 293] width 426 height 39
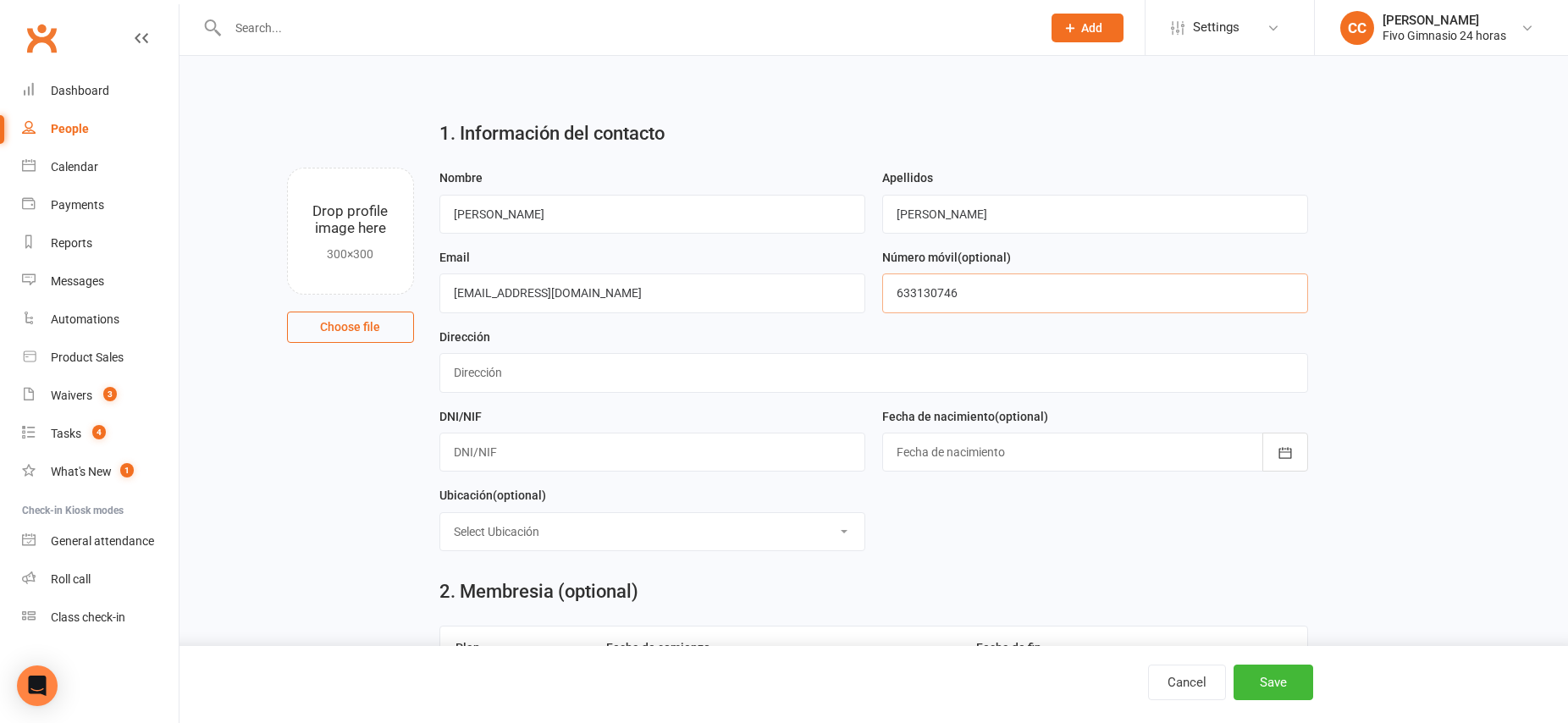
type input "633130746"
click at [487, 372] on input "text" at bounding box center [873, 371] width 869 height 39
type input "Pasea Maestra [PERSON_NAME] n 13"
click at [488, 455] on input "text" at bounding box center [652, 451] width 426 height 39
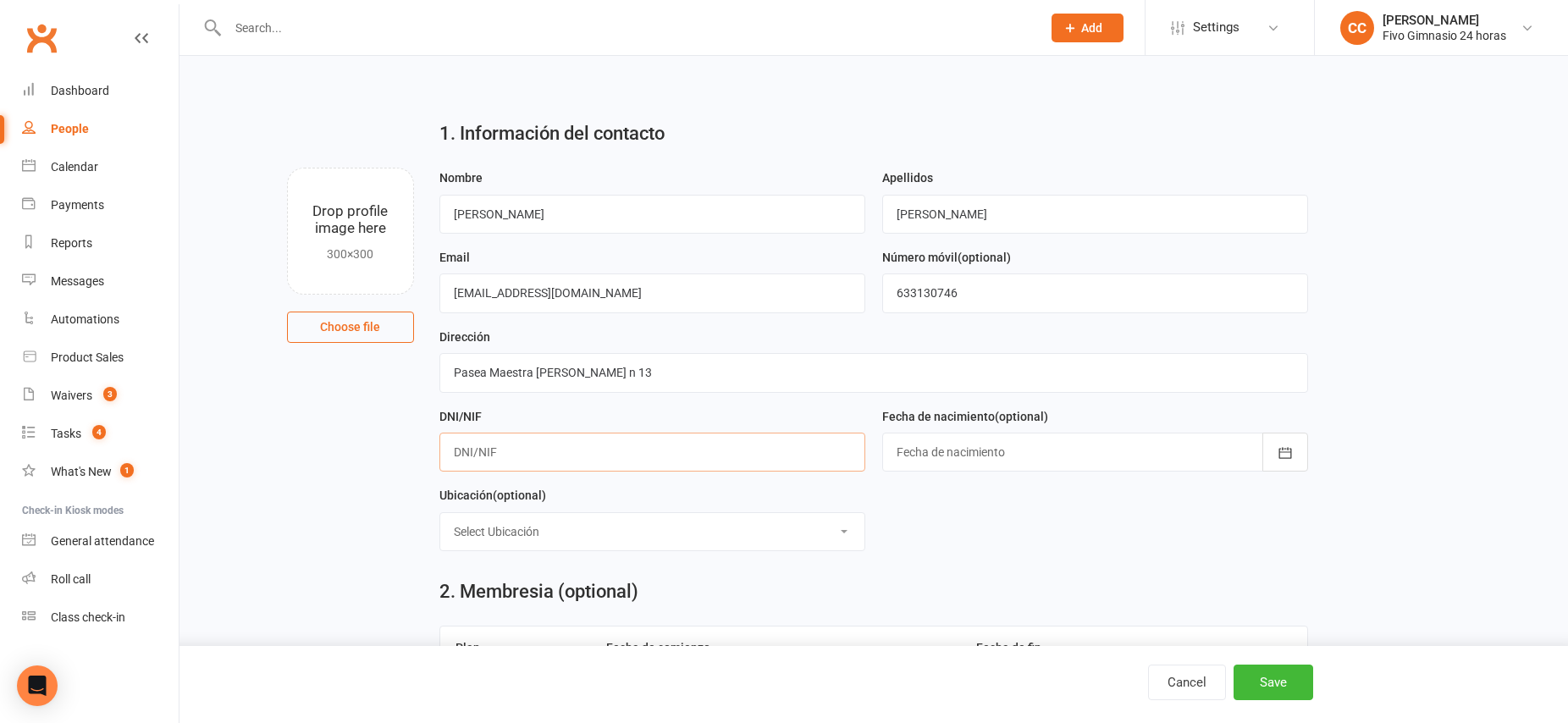
click at [482, 451] on input "text" at bounding box center [652, 451] width 426 height 39
type input "43258589M"
click at [1049, 443] on div at bounding box center [1095, 451] width 426 height 39
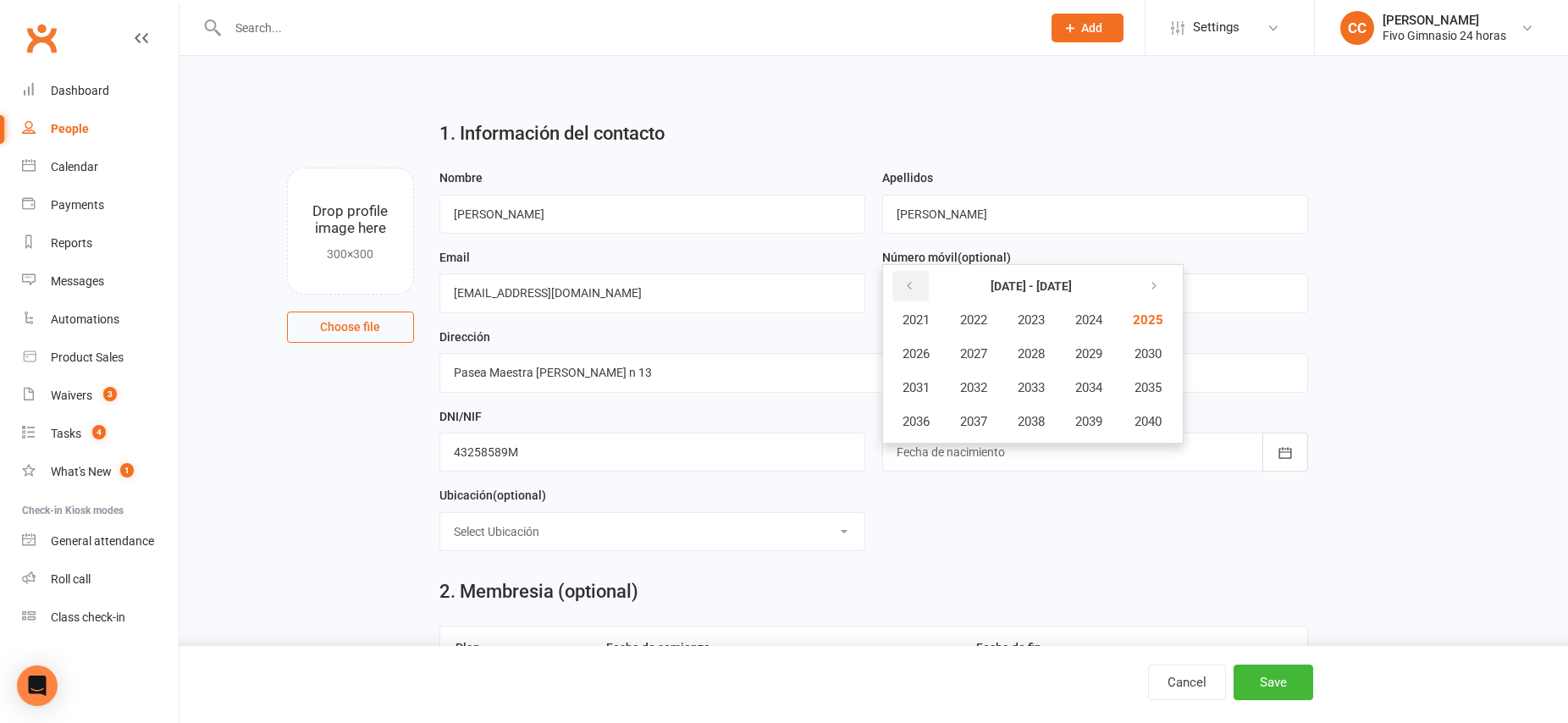
click at [911, 288] on icon "button" at bounding box center [908, 286] width 11 height 13
click at [1044, 421] on span "1958" at bounding box center [1031, 422] width 28 height 15
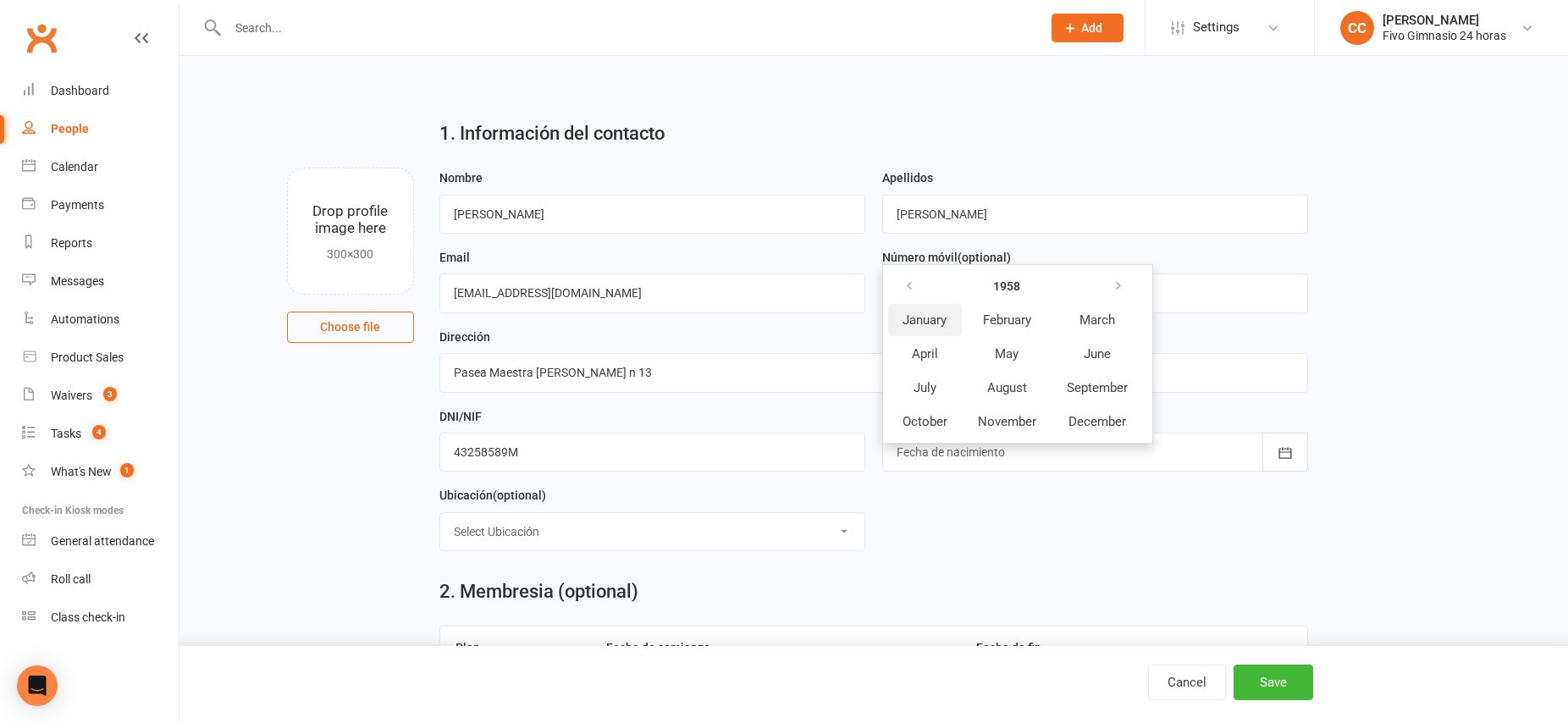
click at [921, 325] on span "January" at bounding box center [925, 320] width 44 height 15
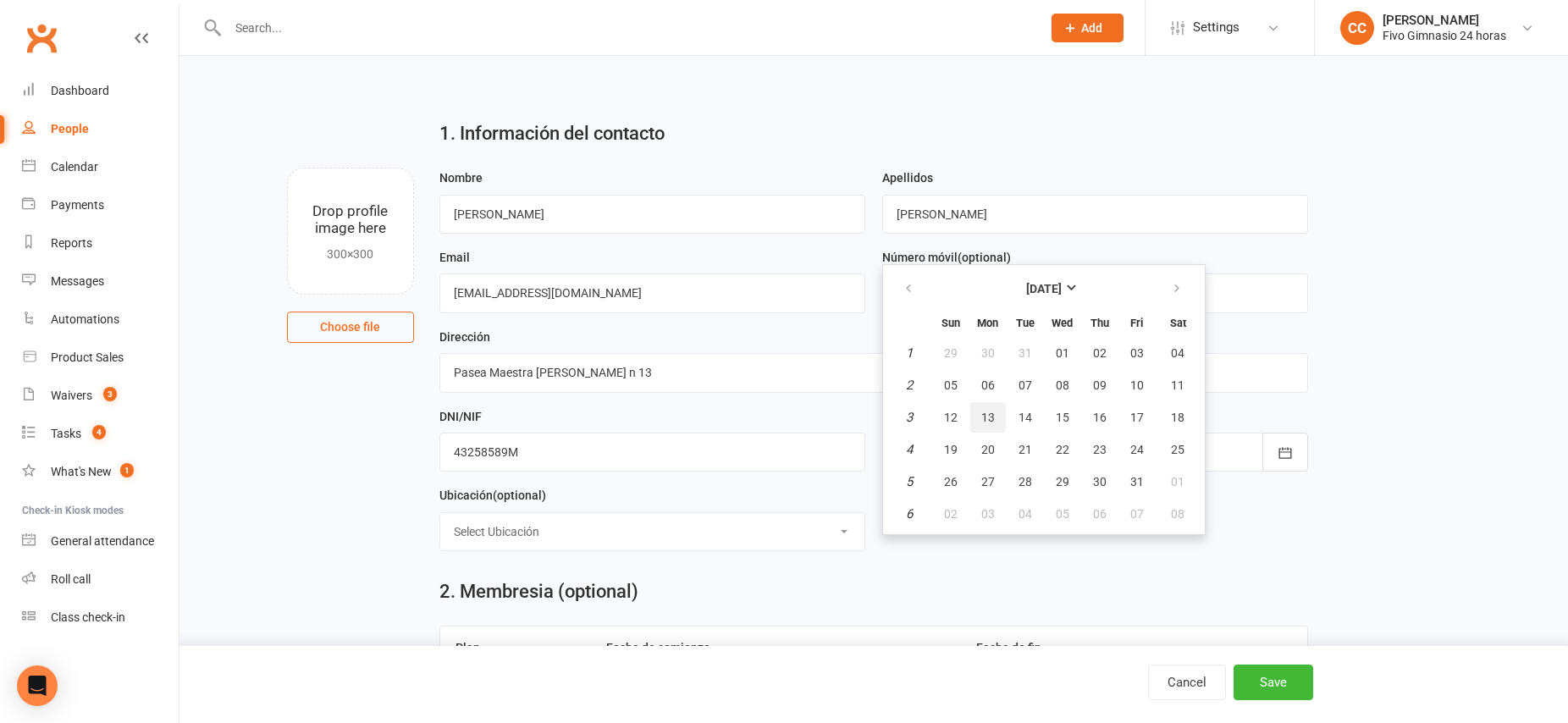
click at [985, 418] on span "13" at bounding box center [987, 417] width 13 height 13
type input "[DATE]"
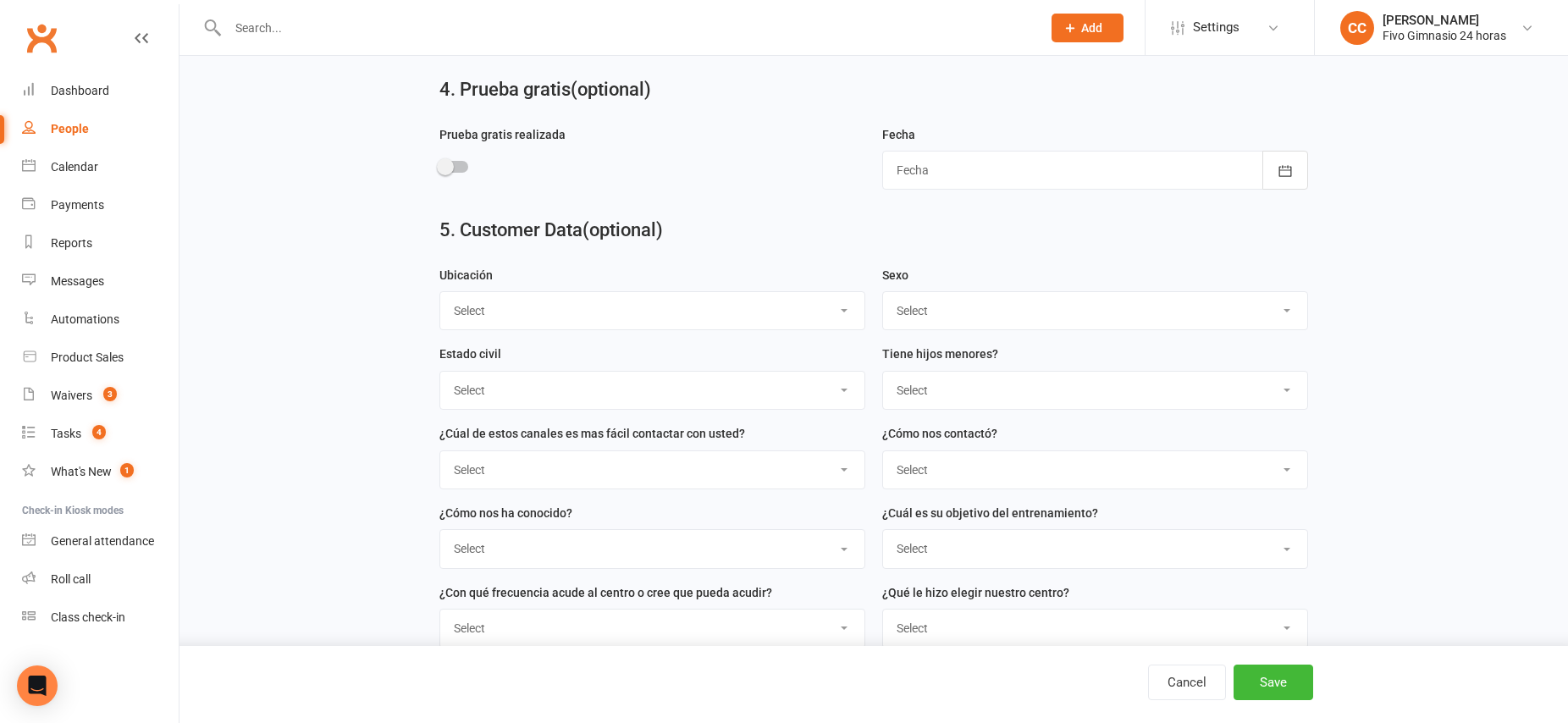
scroll to position [911, 0]
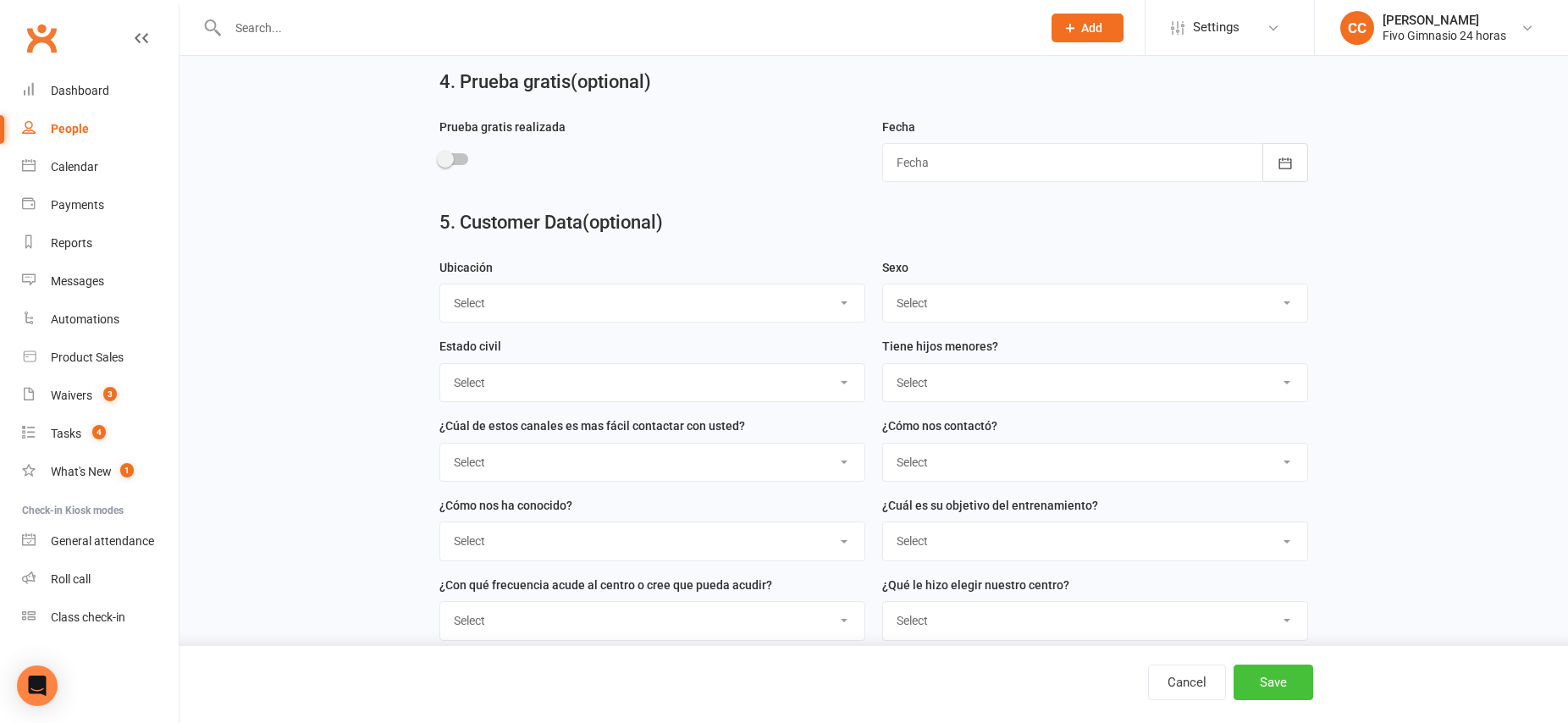
click at [1288, 673] on button "Save" at bounding box center [1273, 681] width 80 height 35
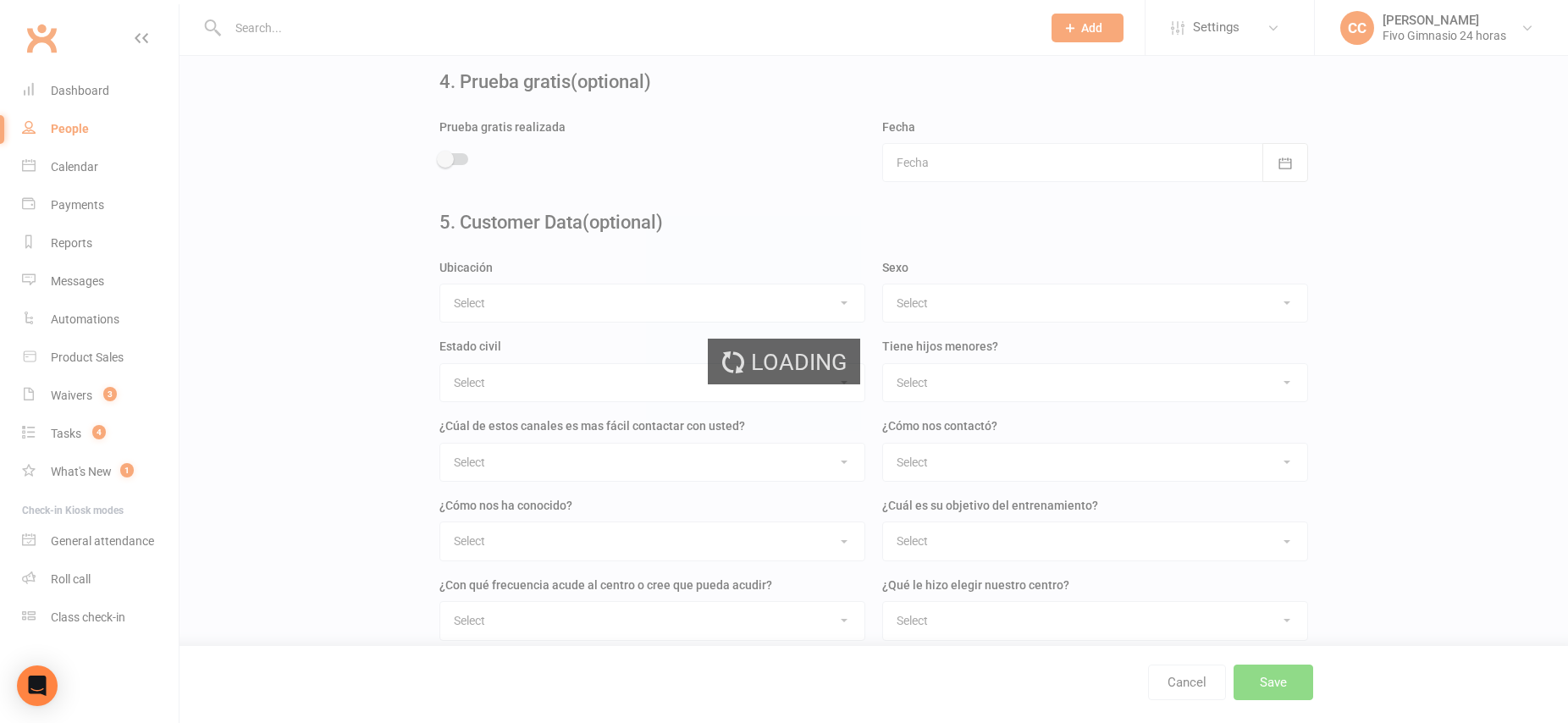
scroll to position [0, 0]
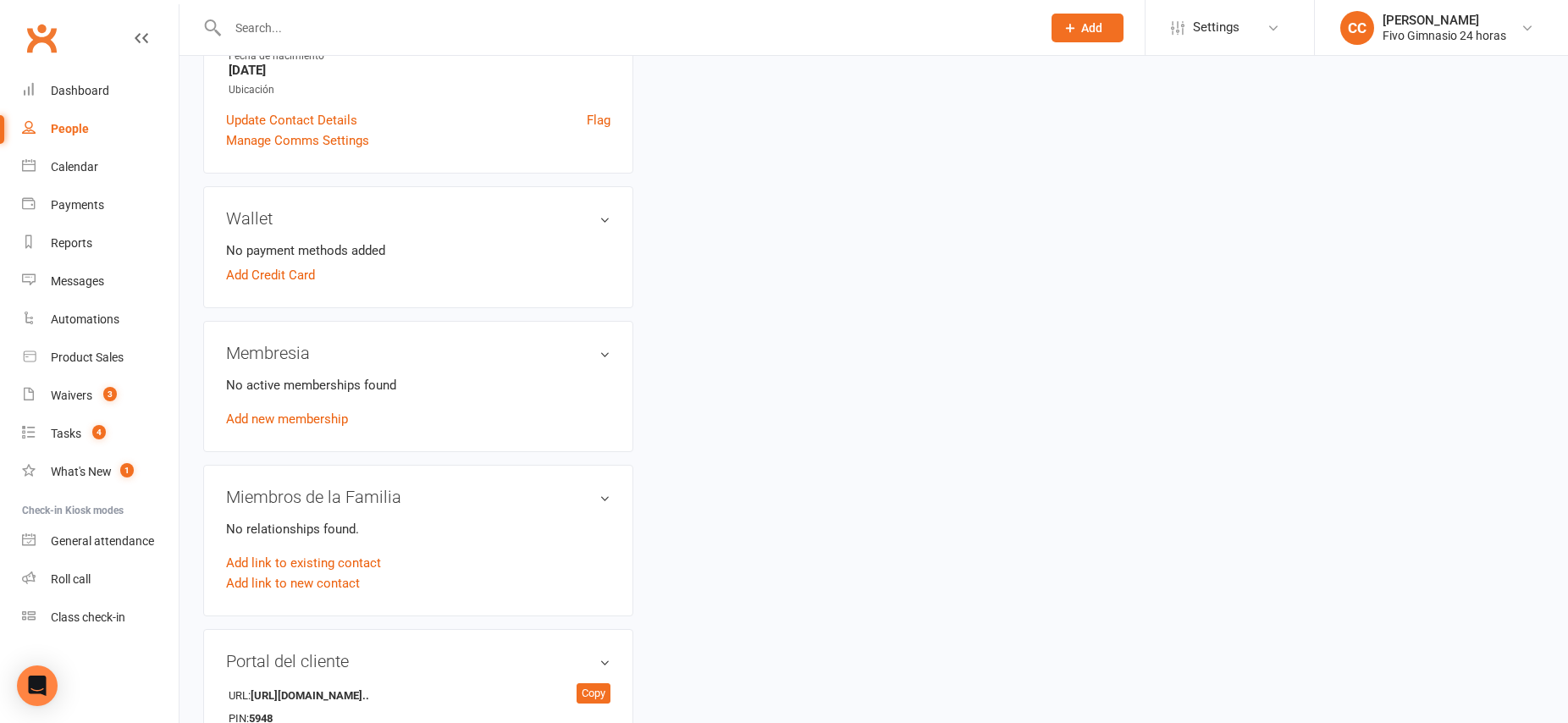
scroll to position [416, 0]
click at [323, 414] on link "Add new membership" at bounding box center [287, 416] width 122 height 15
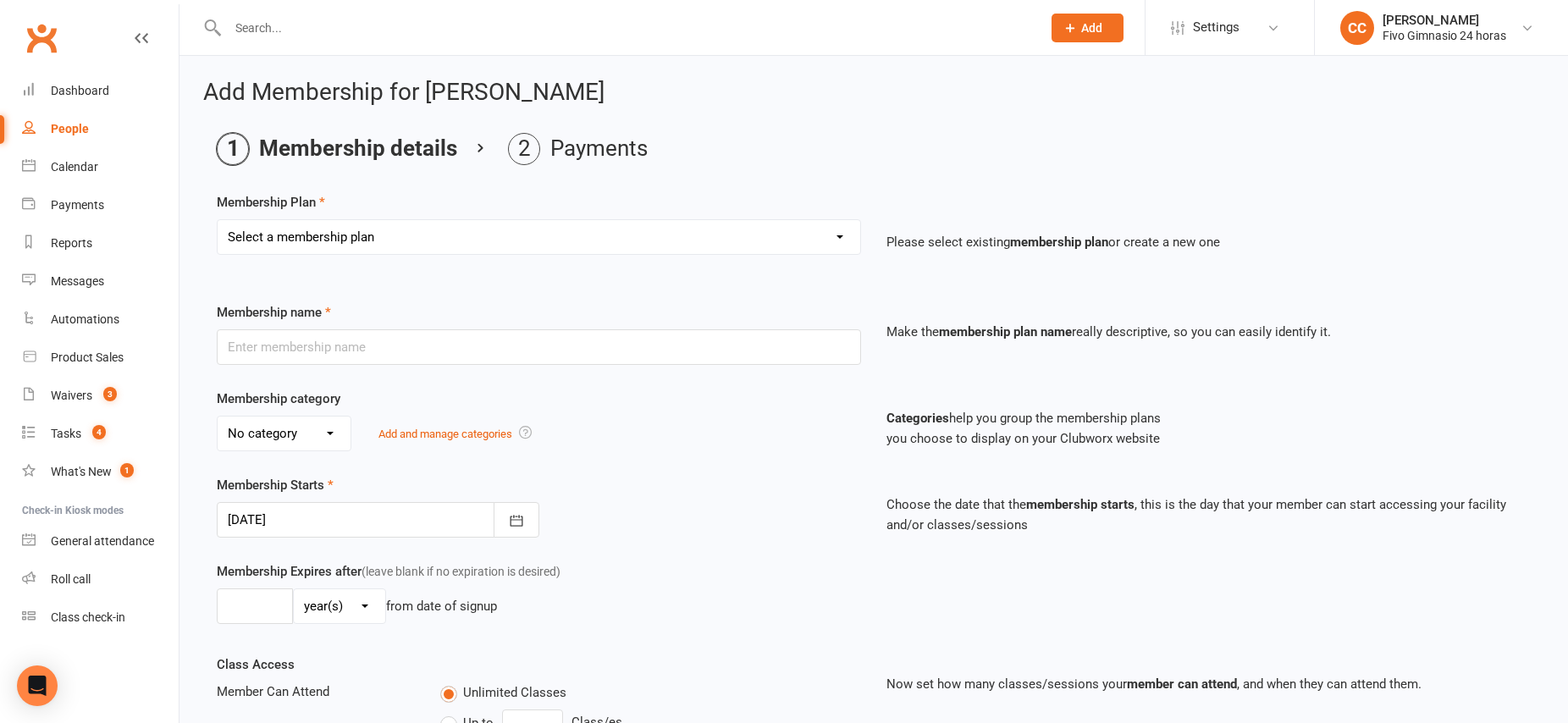
click at [405, 244] on select "Select a membership plan Cuota familiar Cuota estudiante 10 pases full Anual Se…" at bounding box center [539, 238] width 642 height 34
select select "22"
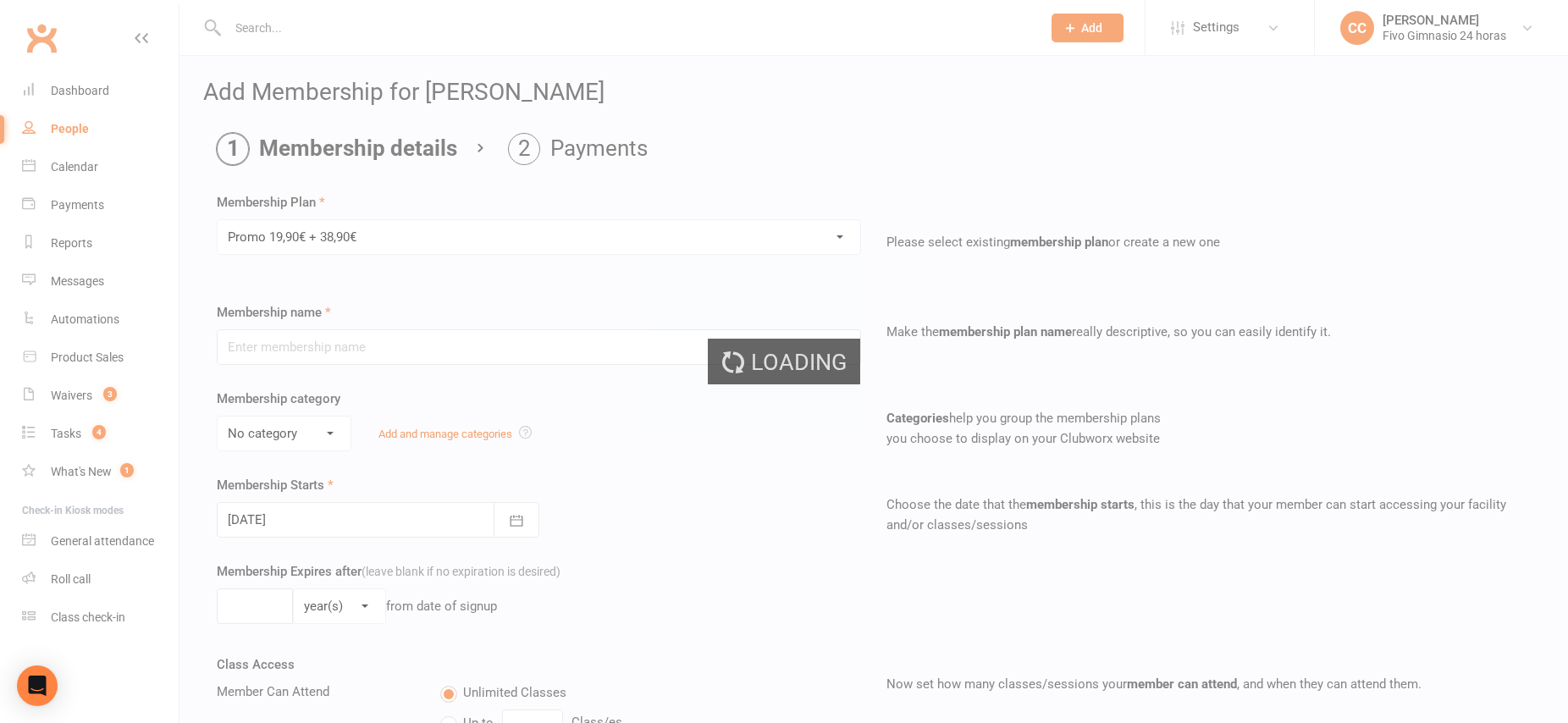
type input "Promo 19,90€ + 38,90€"
select select "4"
type input "0"
select select "2"
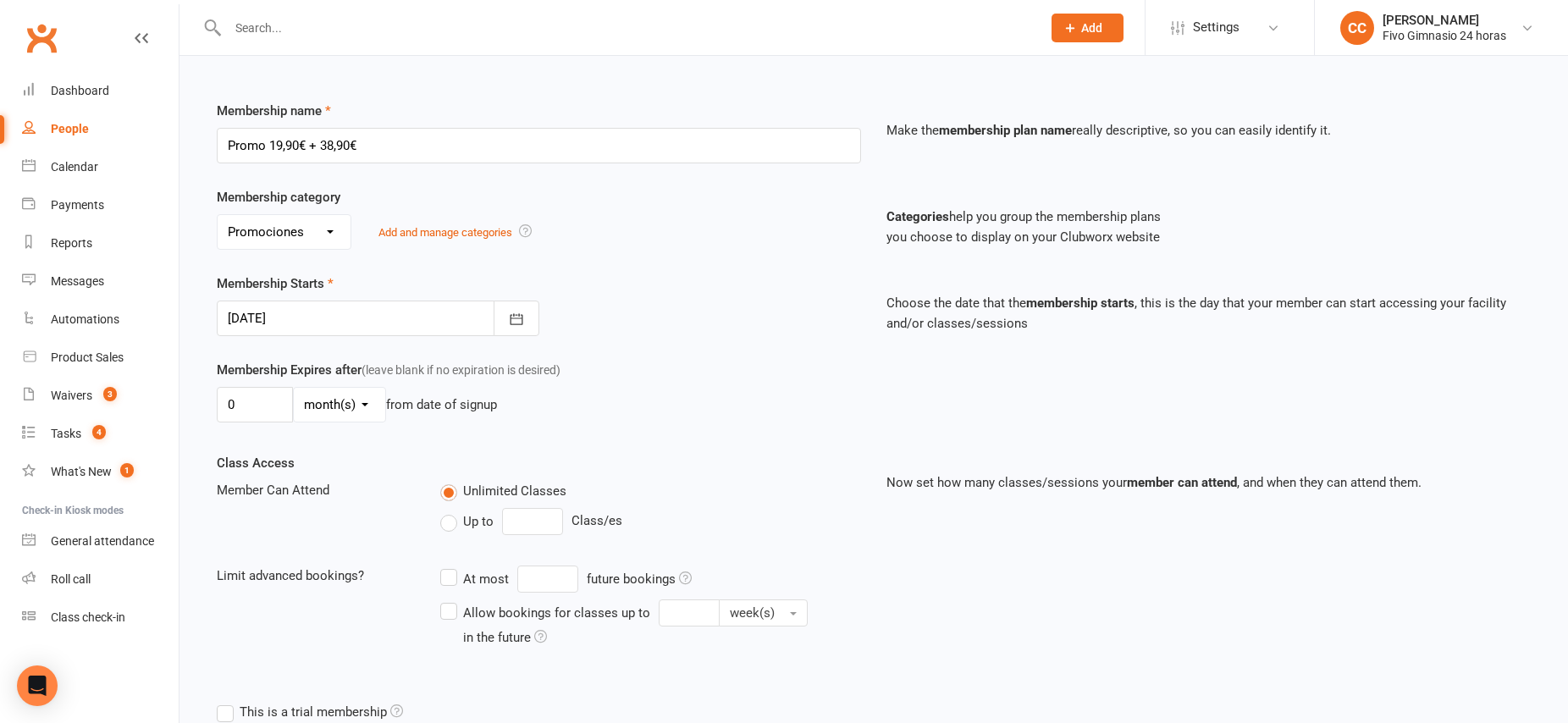
scroll to position [352, 0]
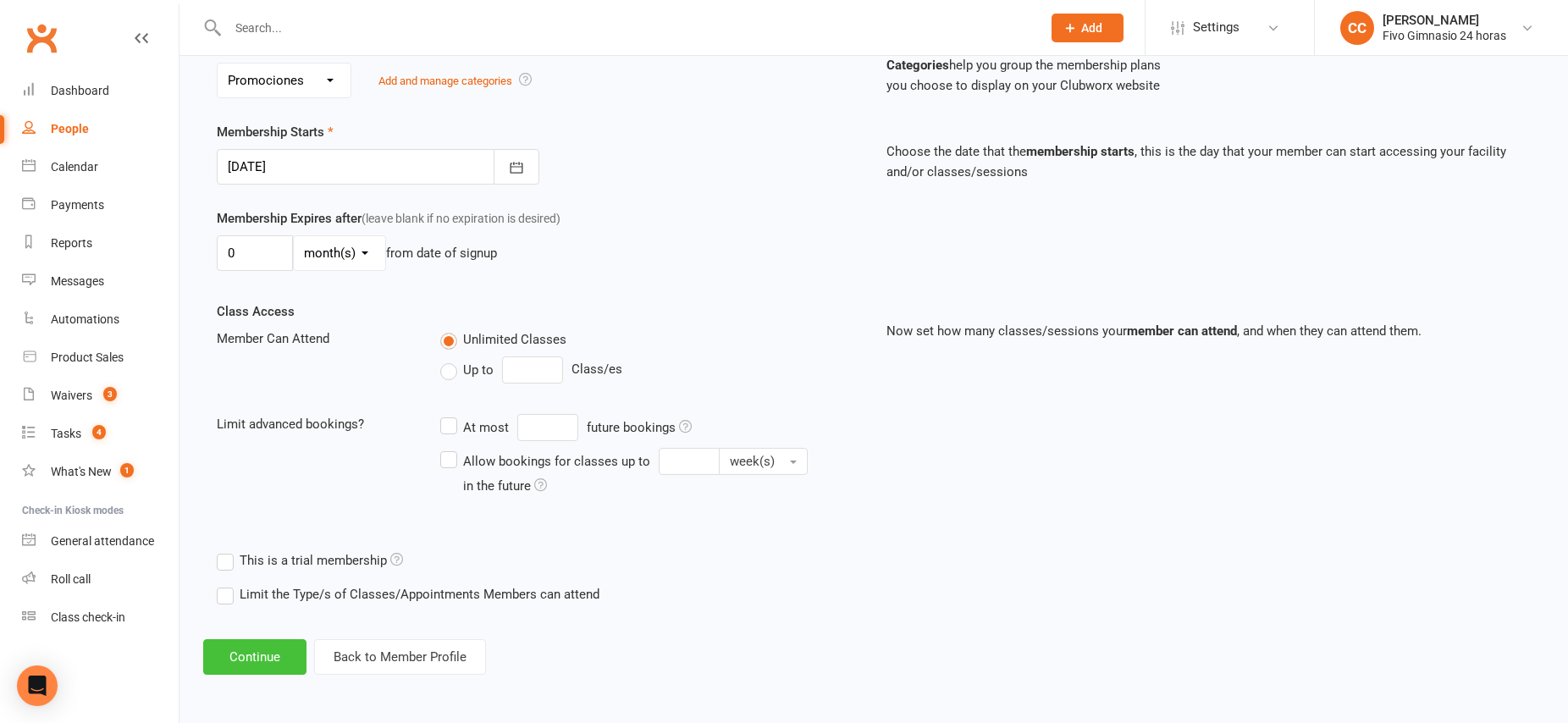
click at [252, 665] on button "Continue" at bounding box center [255, 656] width 104 height 35
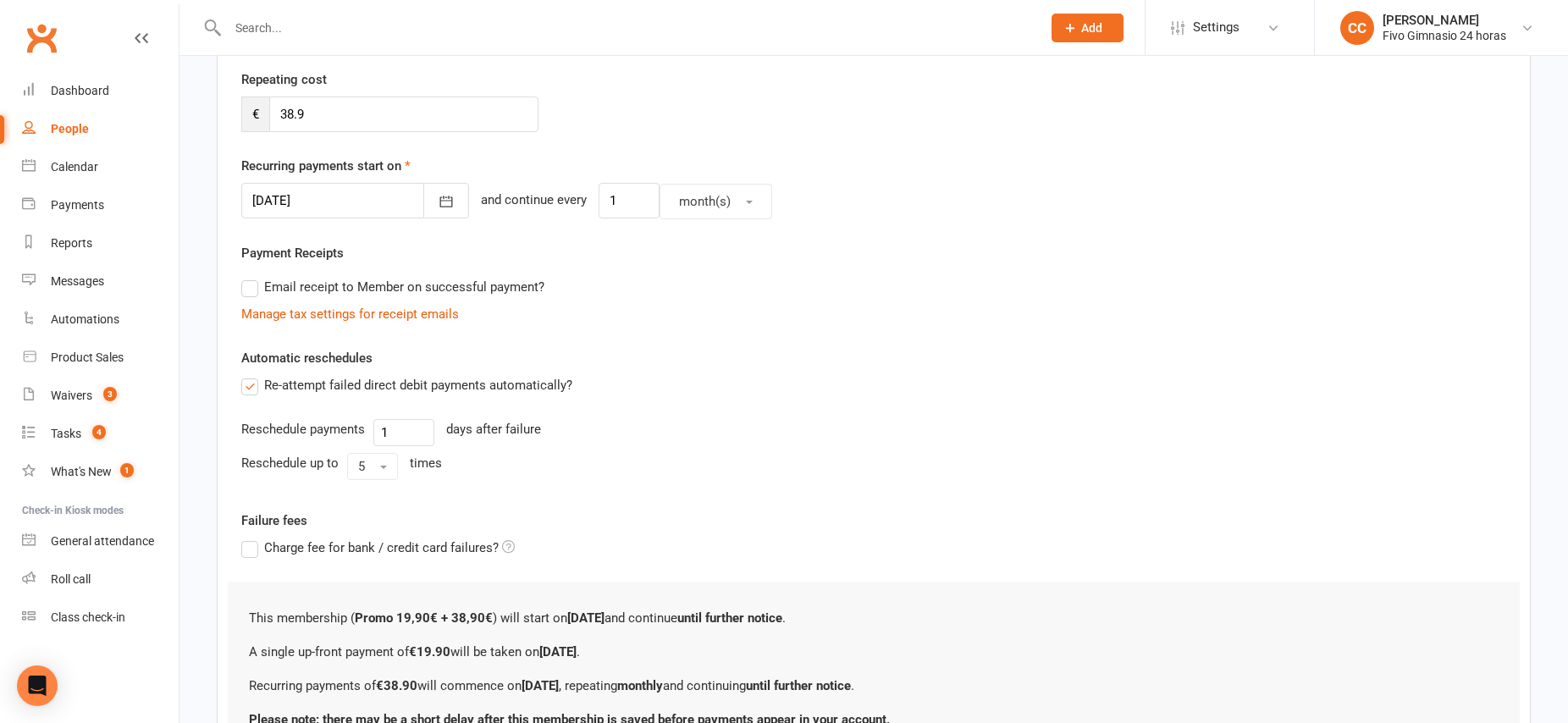
scroll to position [474, 0]
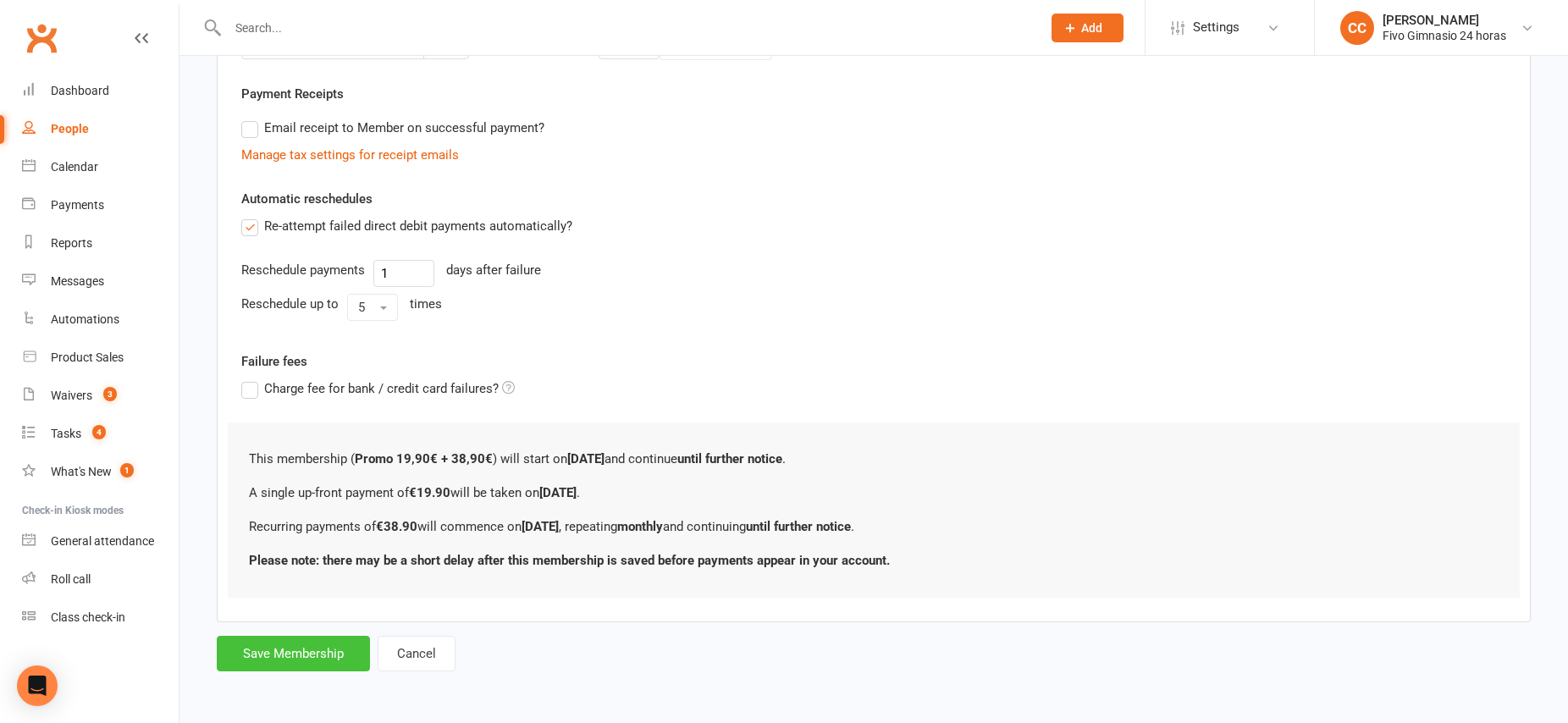
click at [289, 659] on button "Save Membership" at bounding box center [293, 653] width 153 height 35
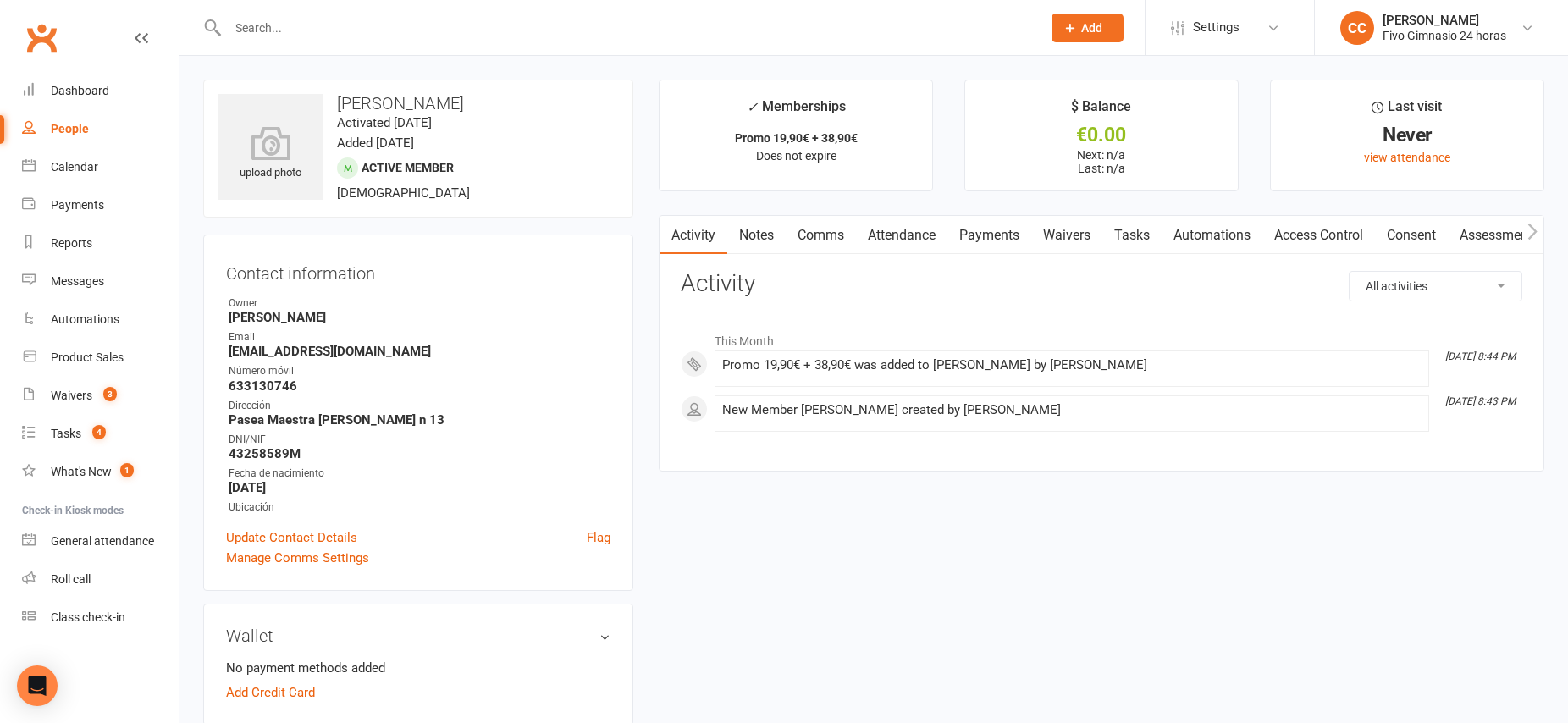
click at [1067, 237] on link "Waivers" at bounding box center [1066, 235] width 71 height 39
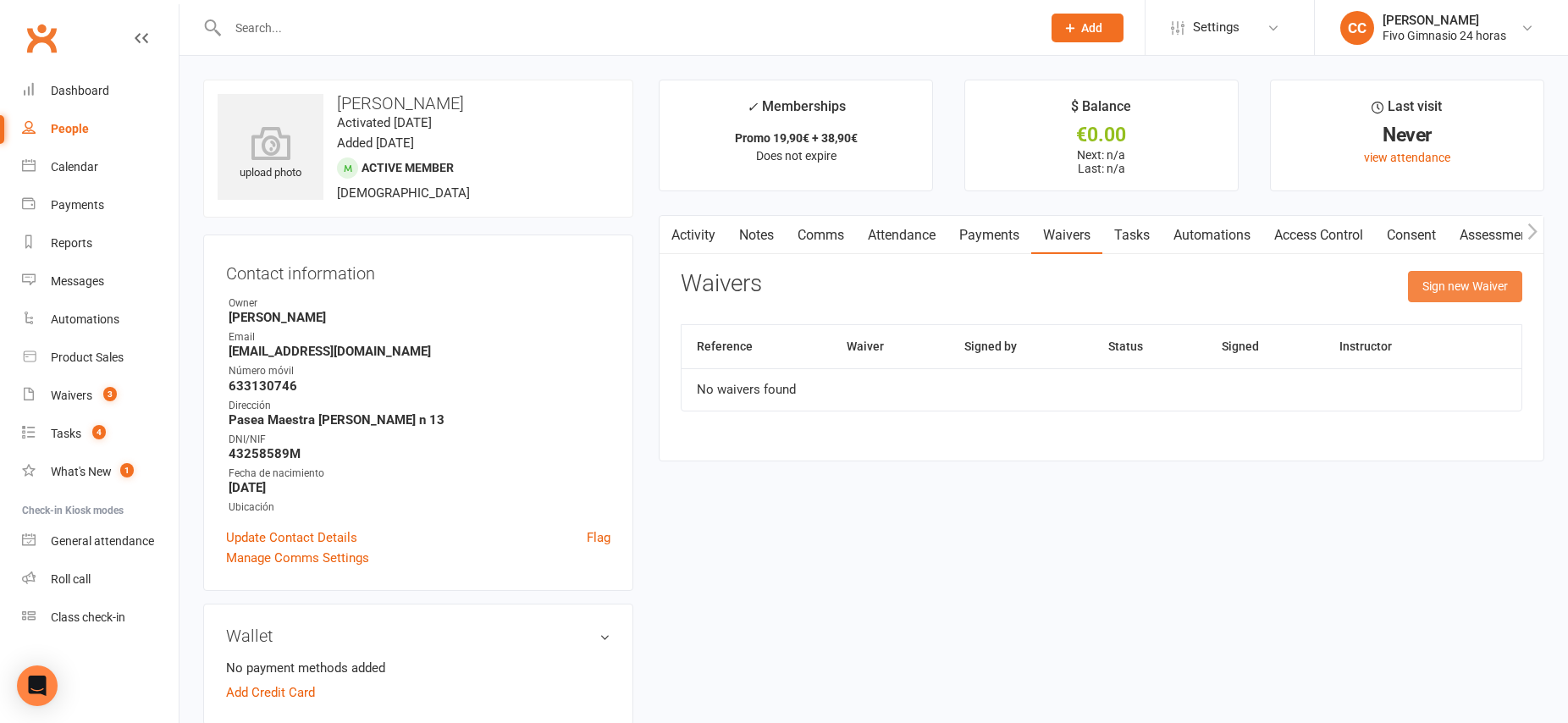
click at [1496, 294] on button "Sign new Waiver" at bounding box center [1464, 286] width 114 height 30
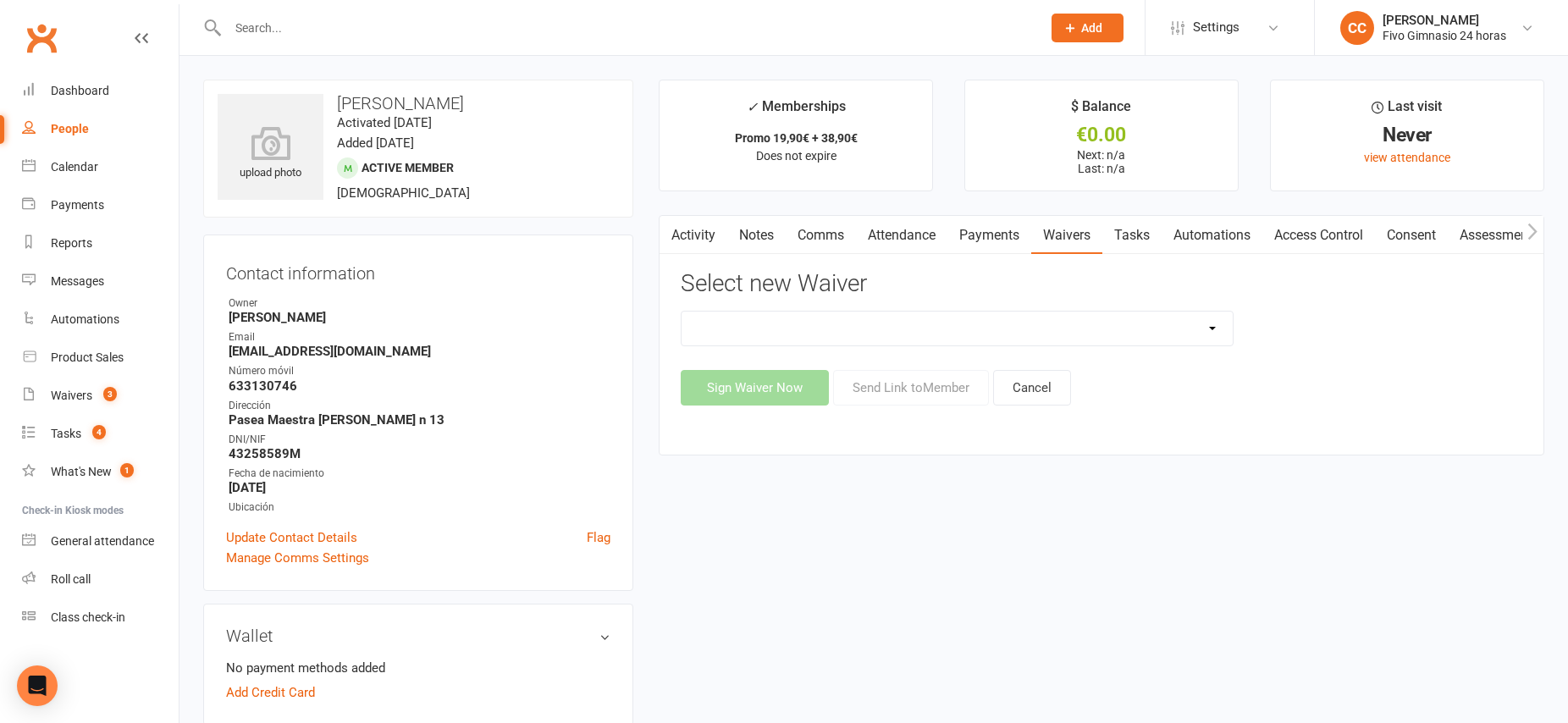
click at [942, 325] on select "Actualización De Datos De Pago Alta Online Certificación Finalización Contrato …" at bounding box center [957, 329] width 551 height 34
select select "1939"
click at [743, 385] on button "Sign Waiver Now" at bounding box center [755, 387] width 148 height 35
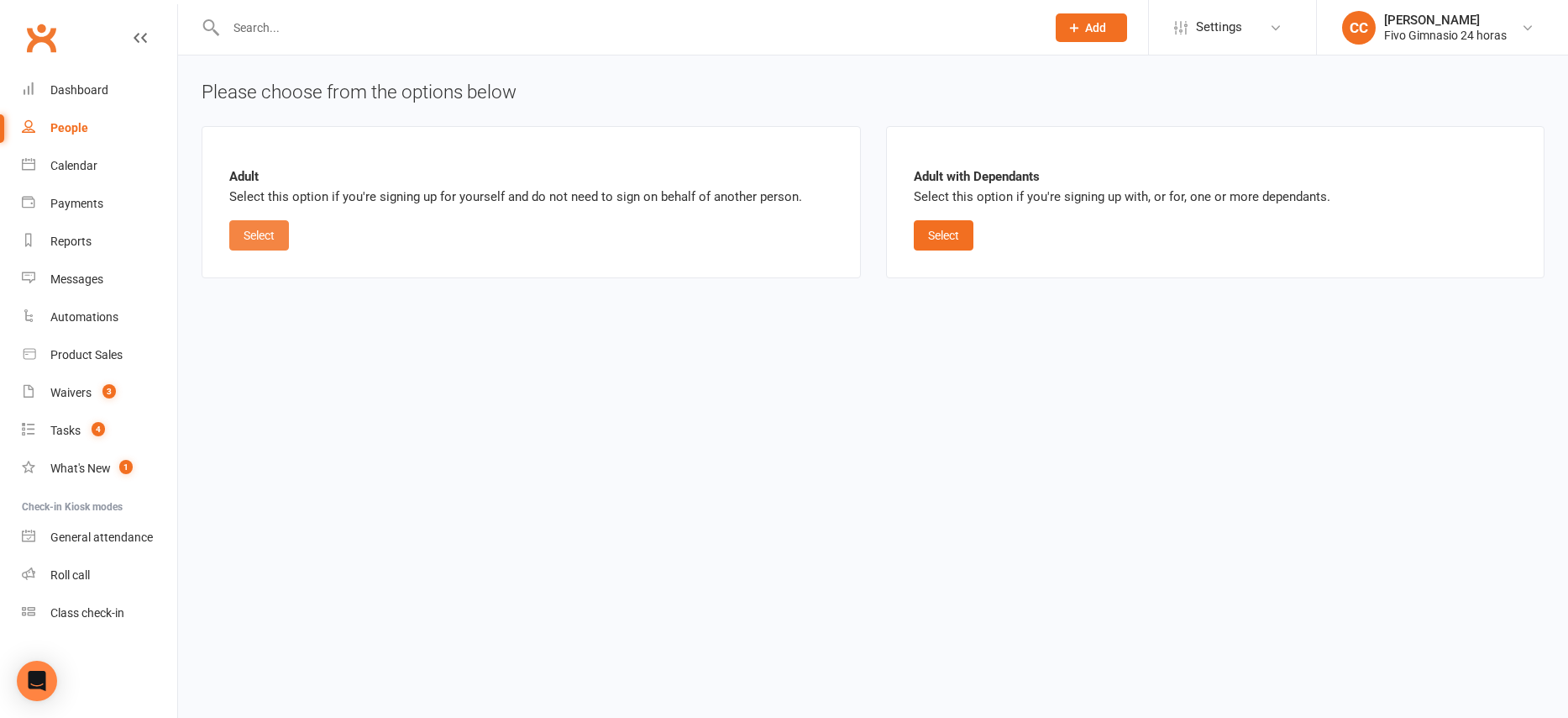
click at [269, 229] on button "Select" at bounding box center [258, 235] width 59 height 30
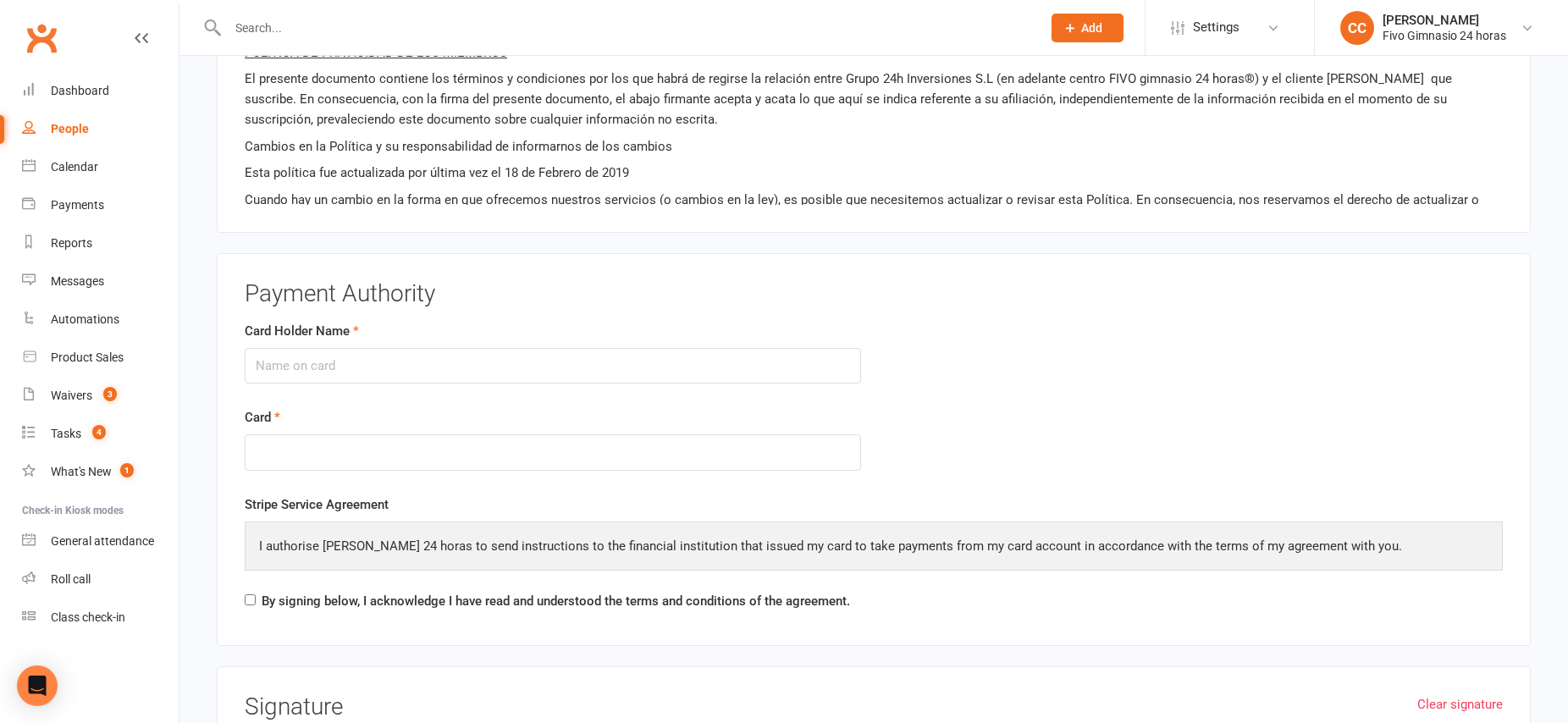
scroll to position [1779, 0]
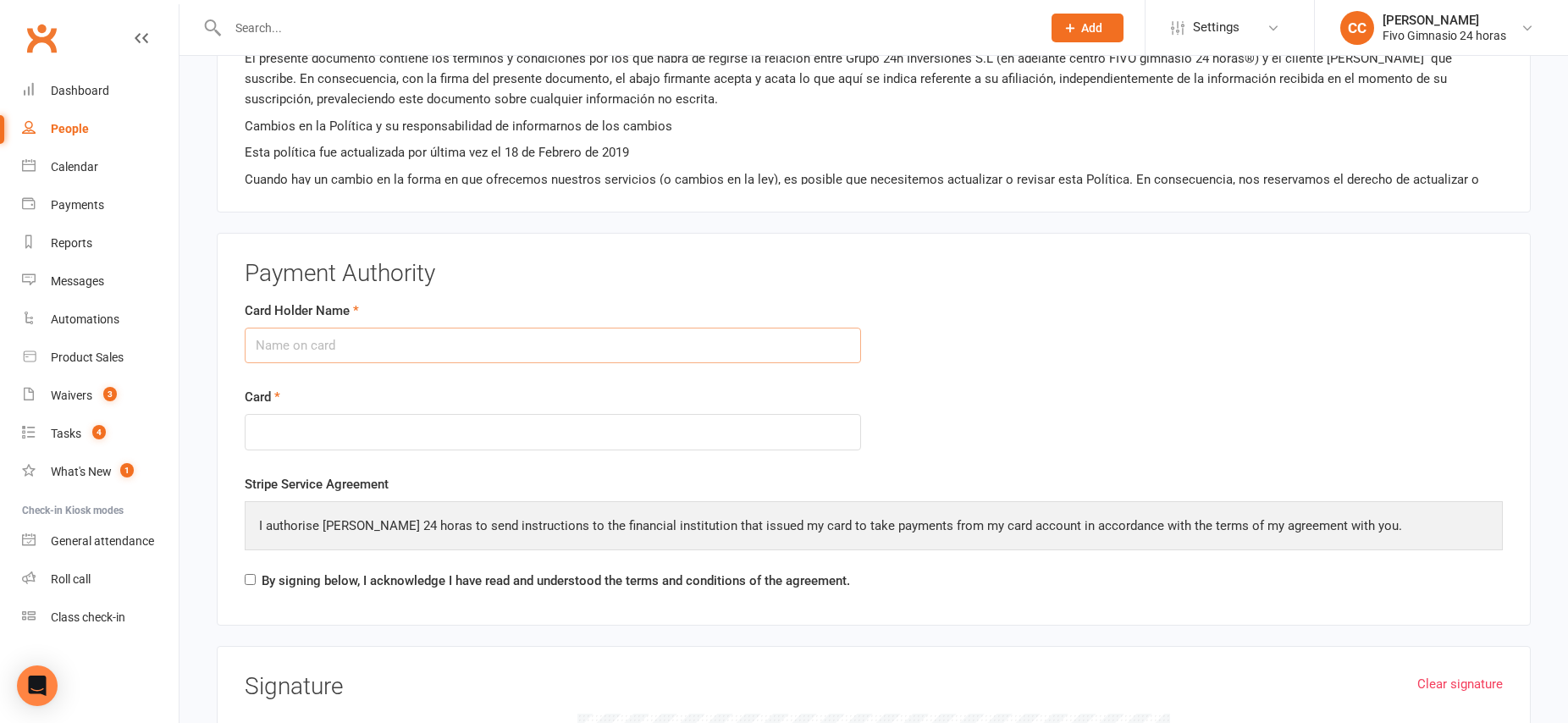
click at [296, 338] on input "Card Holder Name" at bounding box center [552, 345] width 616 height 35
type input "[PERSON_NAME]"
click at [251, 578] on input "By signing below, I acknowledge I have read and understood the terms and condit…" at bounding box center [250, 580] width 11 height 11
checkbox input "true"
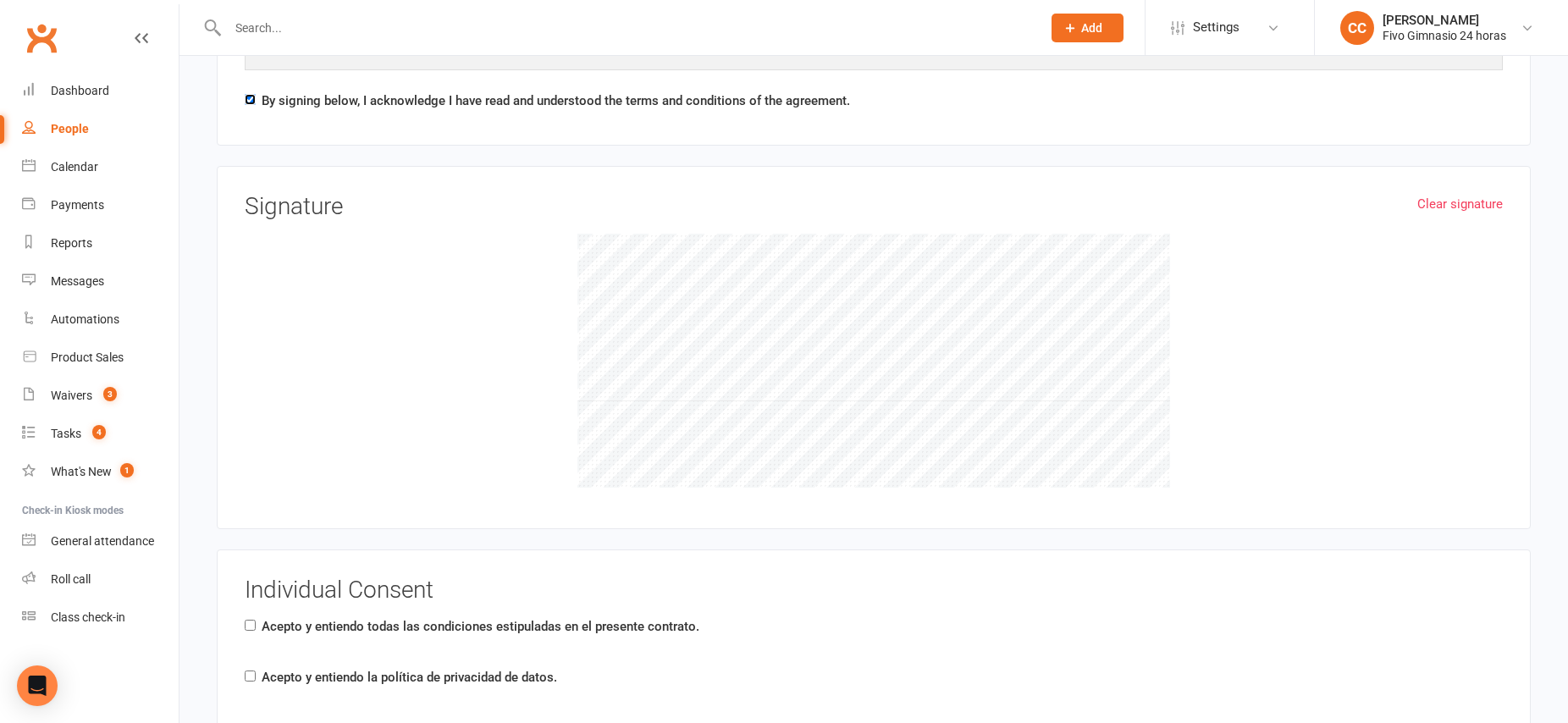
scroll to position [2364, 0]
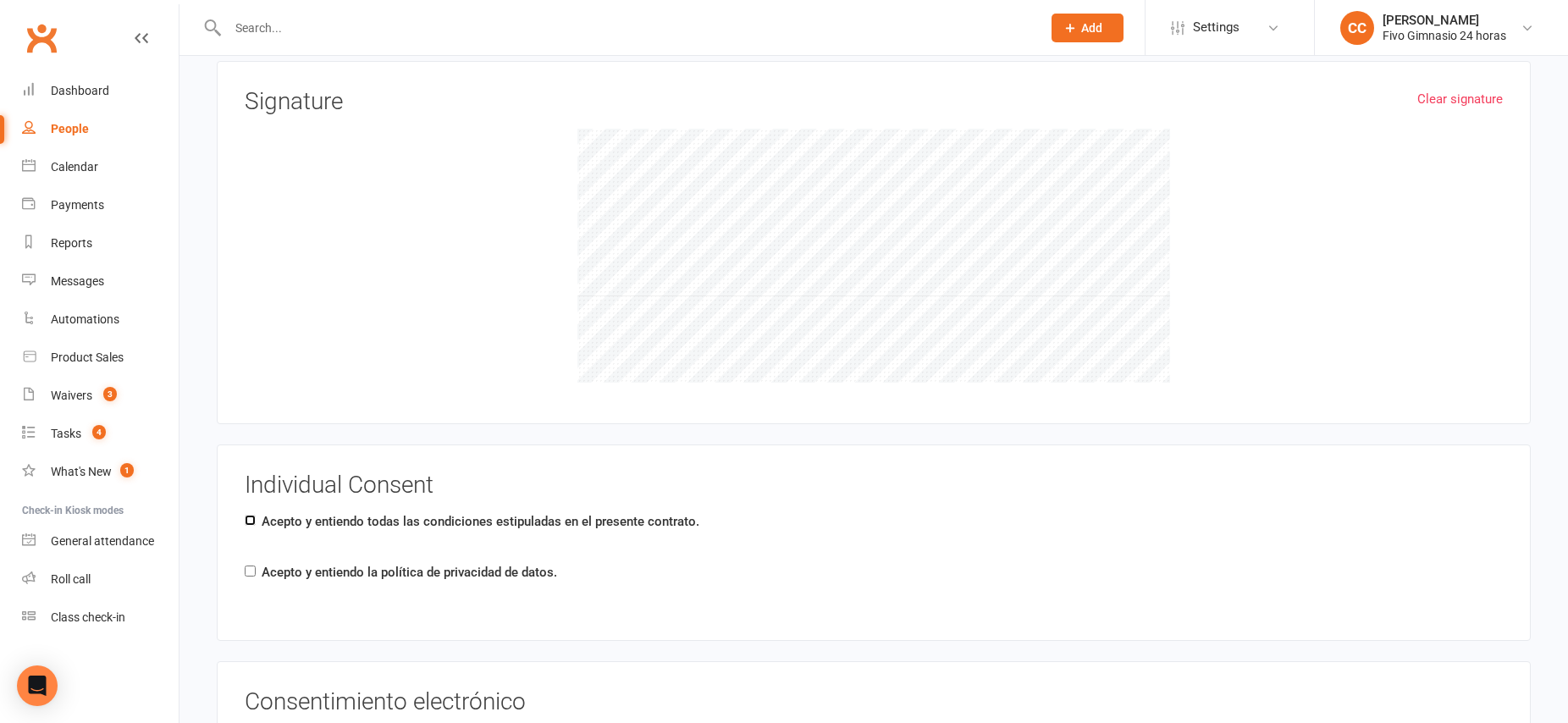
click at [255, 523] on input "Acepto y entiendo todas las condiciones estipuladas en el presente contrato." at bounding box center [250, 521] width 11 height 11
checkbox input "true"
click at [250, 570] on input "Acepto y entiendo la política de privacidad de datos." at bounding box center [250, 571] width 11 height 11
checkbox input "true"
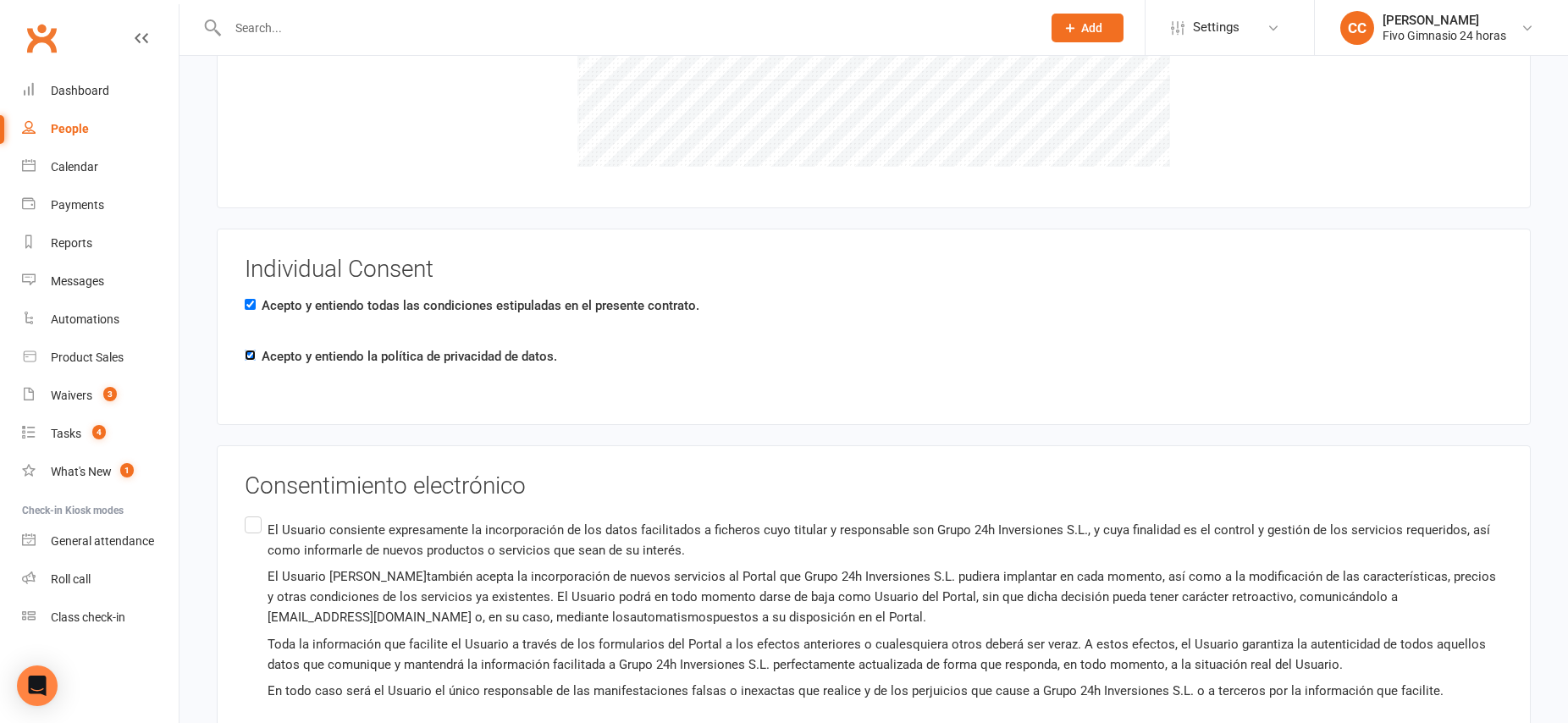
scroll to position [2655, 0]
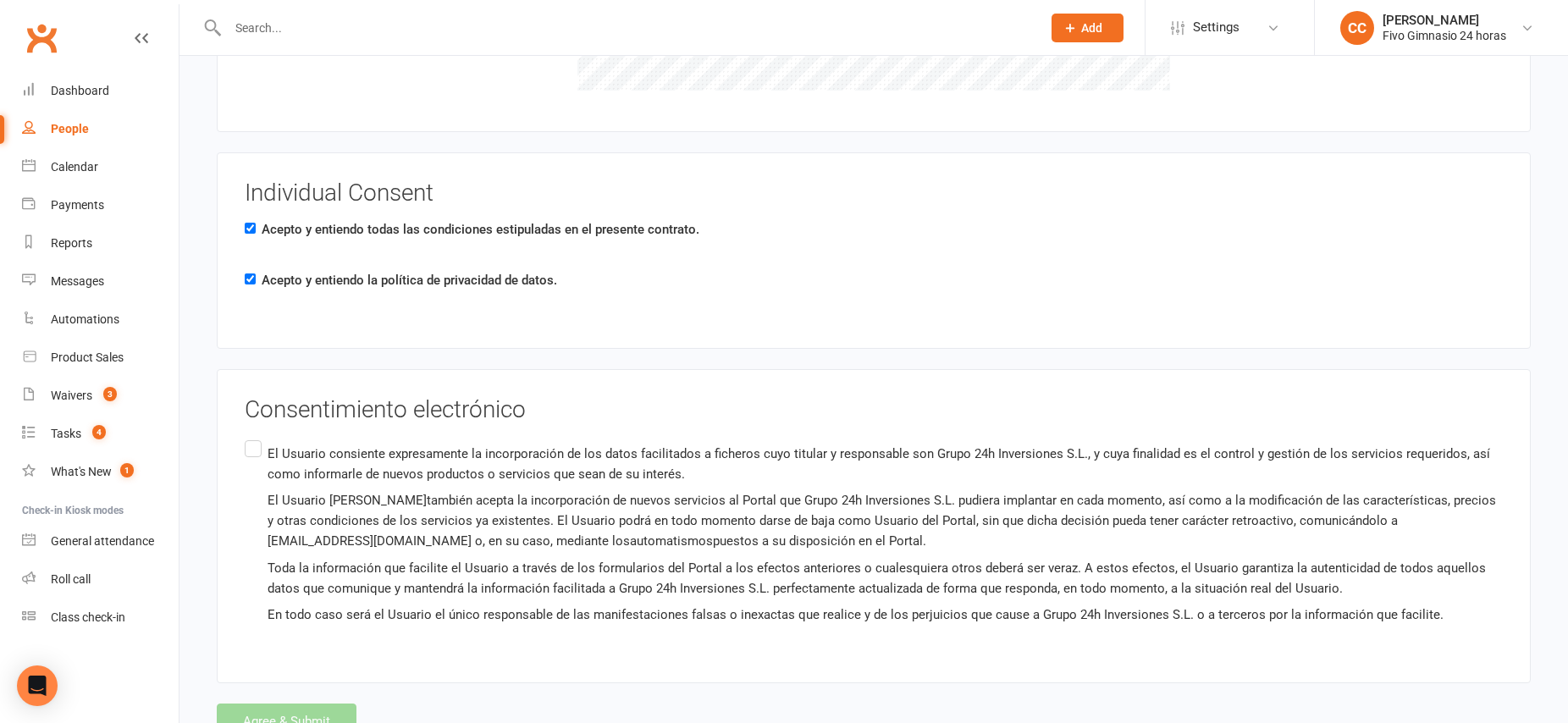
click at [250, 454] on label "El Usuario consiente expresamente la incorporación de los datos facilitados a f…" at bounding box center [873, 534] width 1258 height 195
click at [250, 437] on input "El Usuario consiente expresamente la incorporación de los datos facilitados a f…" at bounding box center [250, 437] width 11 height 0
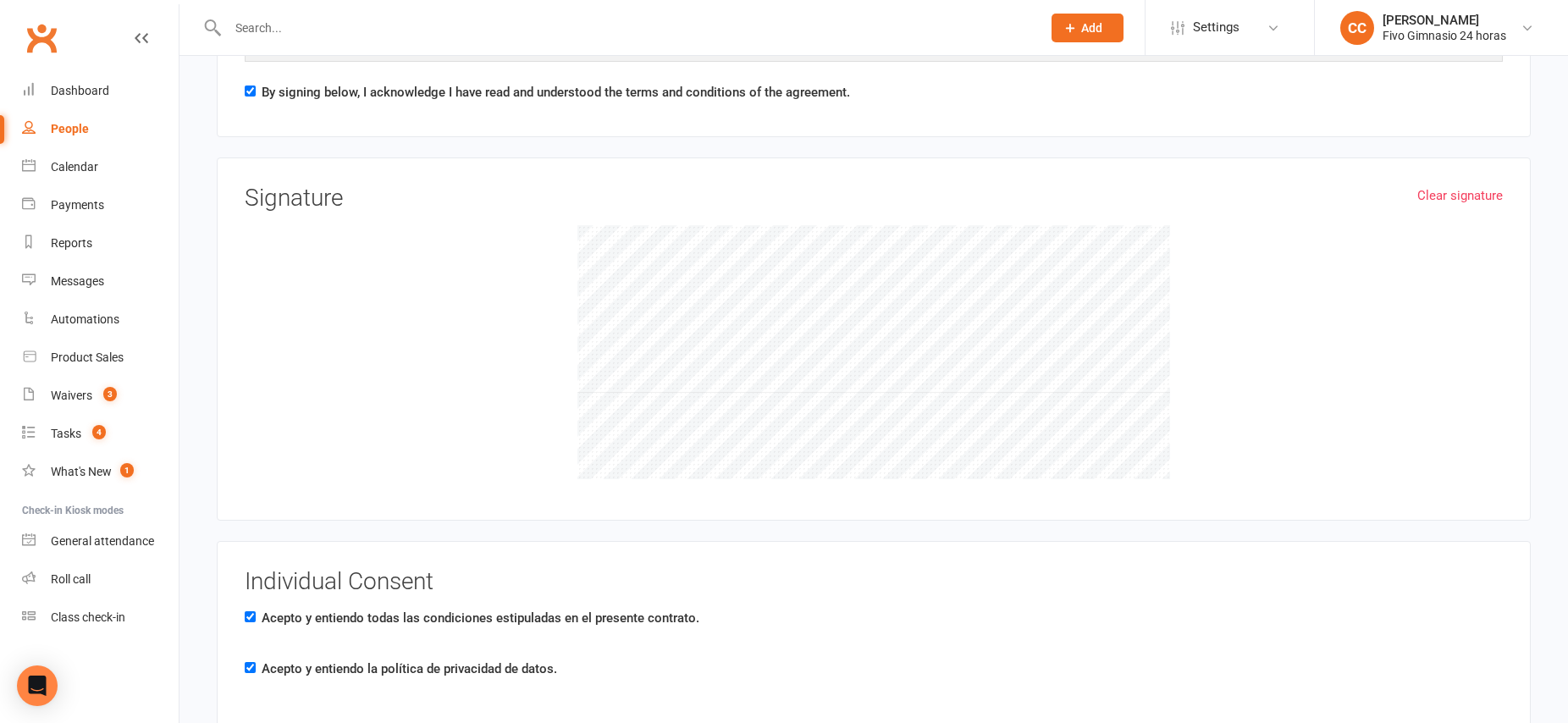
scroll to position [2283, 0]
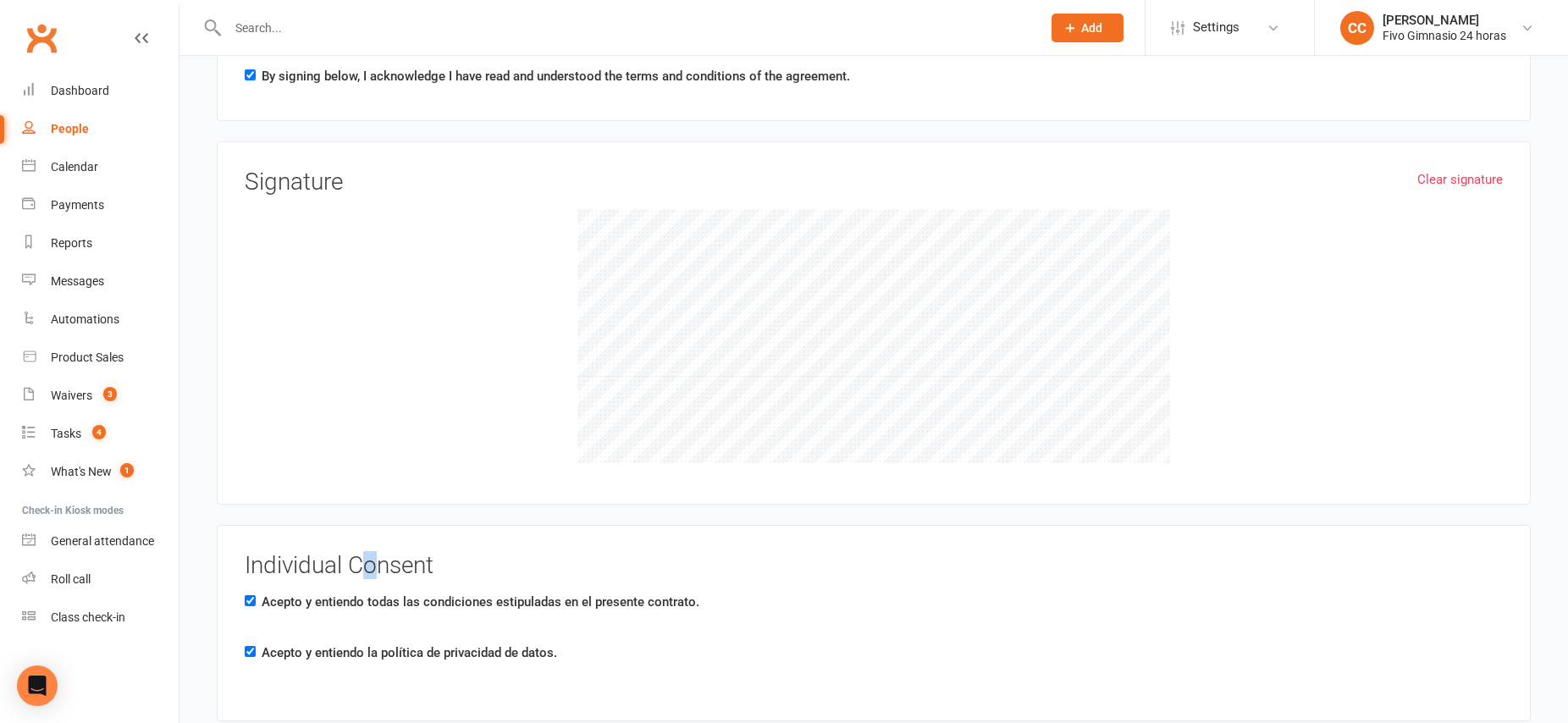
drag, startPoint x: 373, startPoint y: 561, endPoint x: 341, endPoint y: 534, distance: 41.9
click at [365, 564] on h3 "Individual Consent" at bounding box center [873, 566] width 1258 height 27
click at [105, 87] on div "Dashboard" at bounding box center [79, 90] width 58 height 13
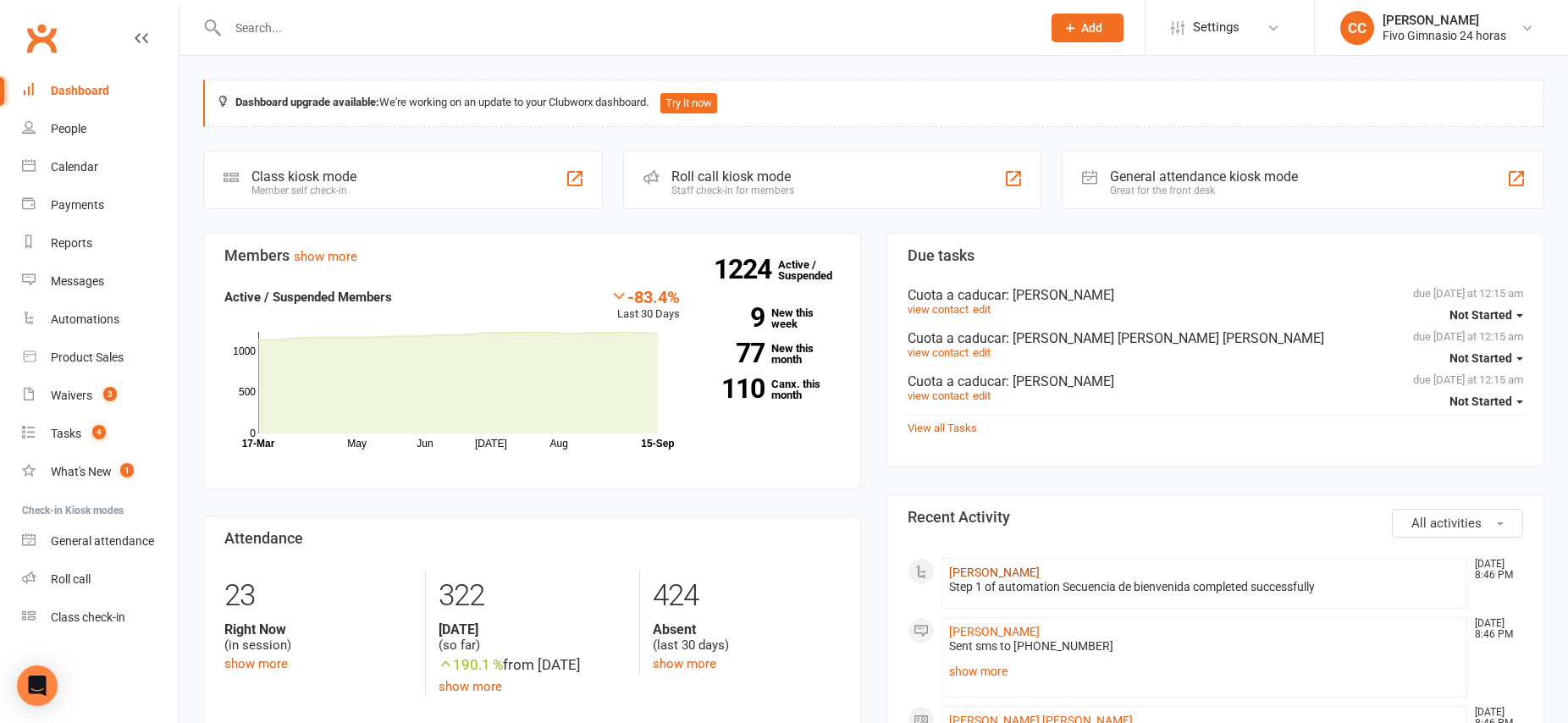
click at [1040, 569] on link "[PERSON_NAME]" at bounding box center [994, 572] width 90 height 13
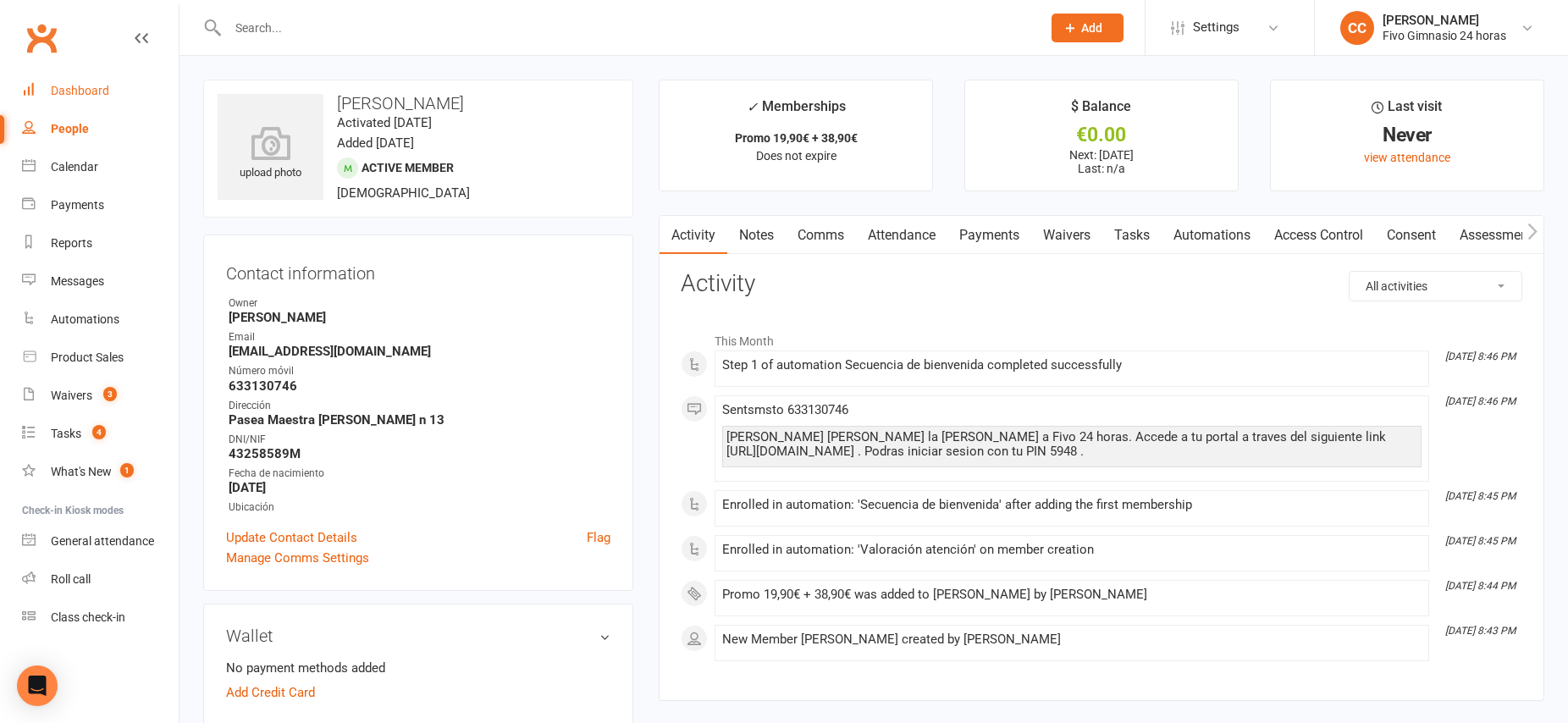
click at [67, 105] on link "Dashboard" at bounding box center [100, 91] width 157 height 38
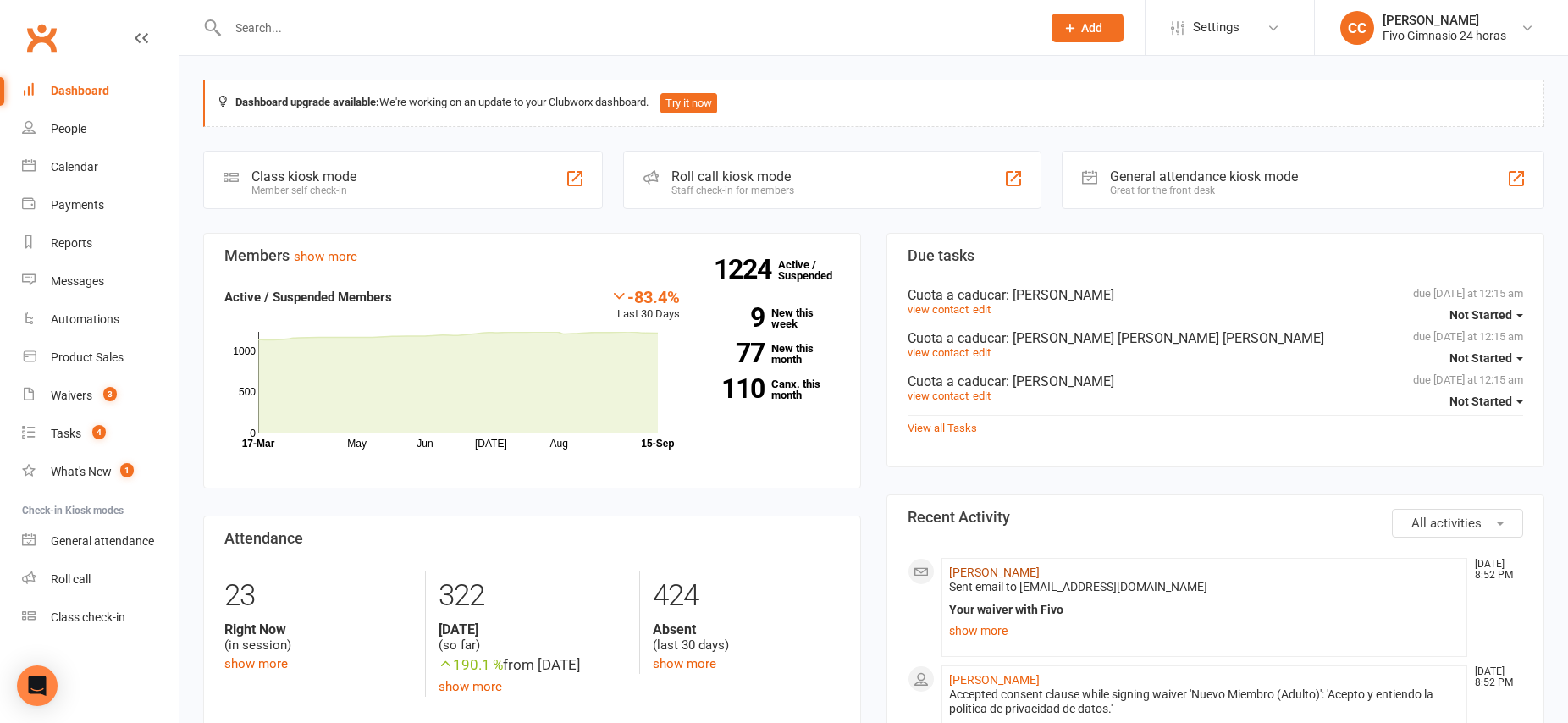
click at [1032, 569] on link "[PERSON_NAME]" at bounding box center [994, 572] width 90 height 13
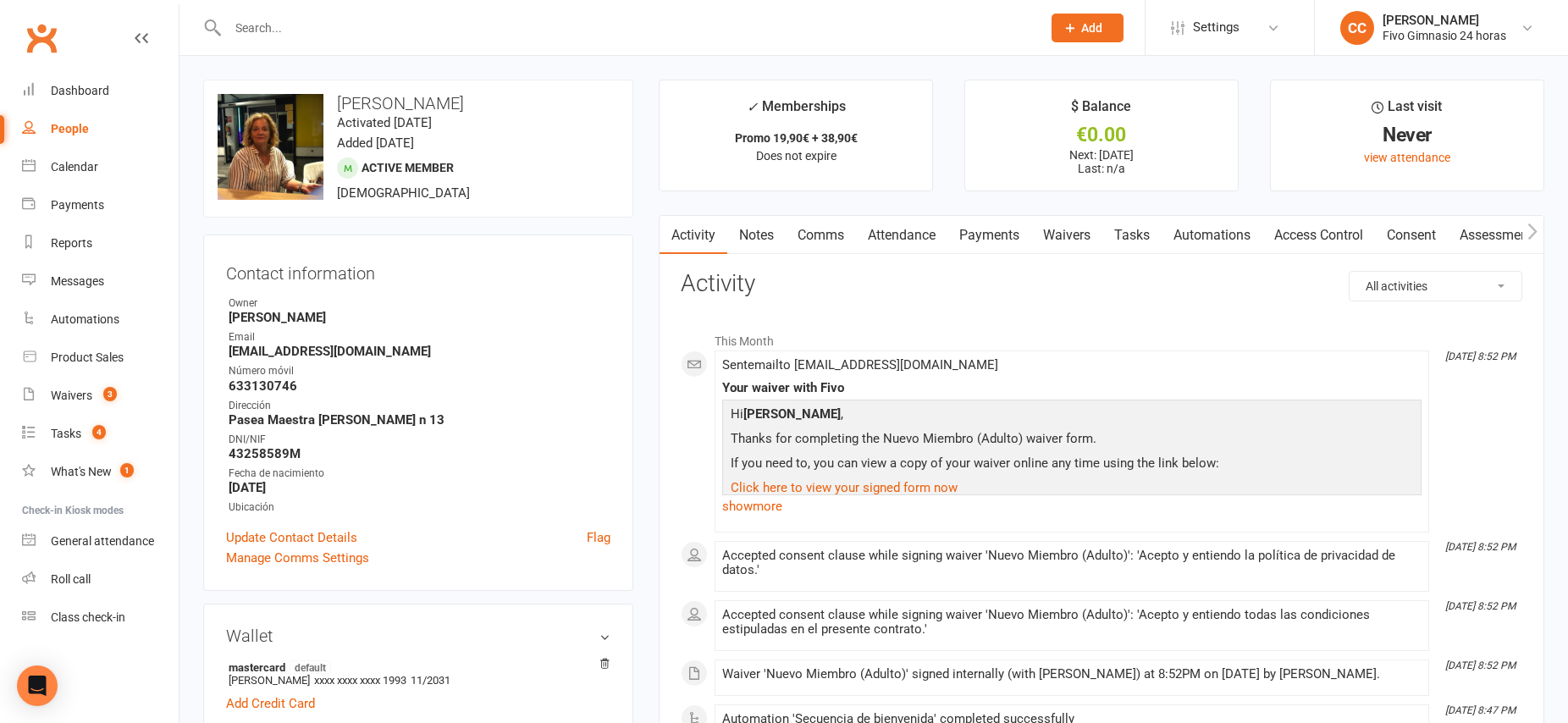
click at [1006, 239] on link "Payments" at bounding box center [989, 235] width 84 height 39
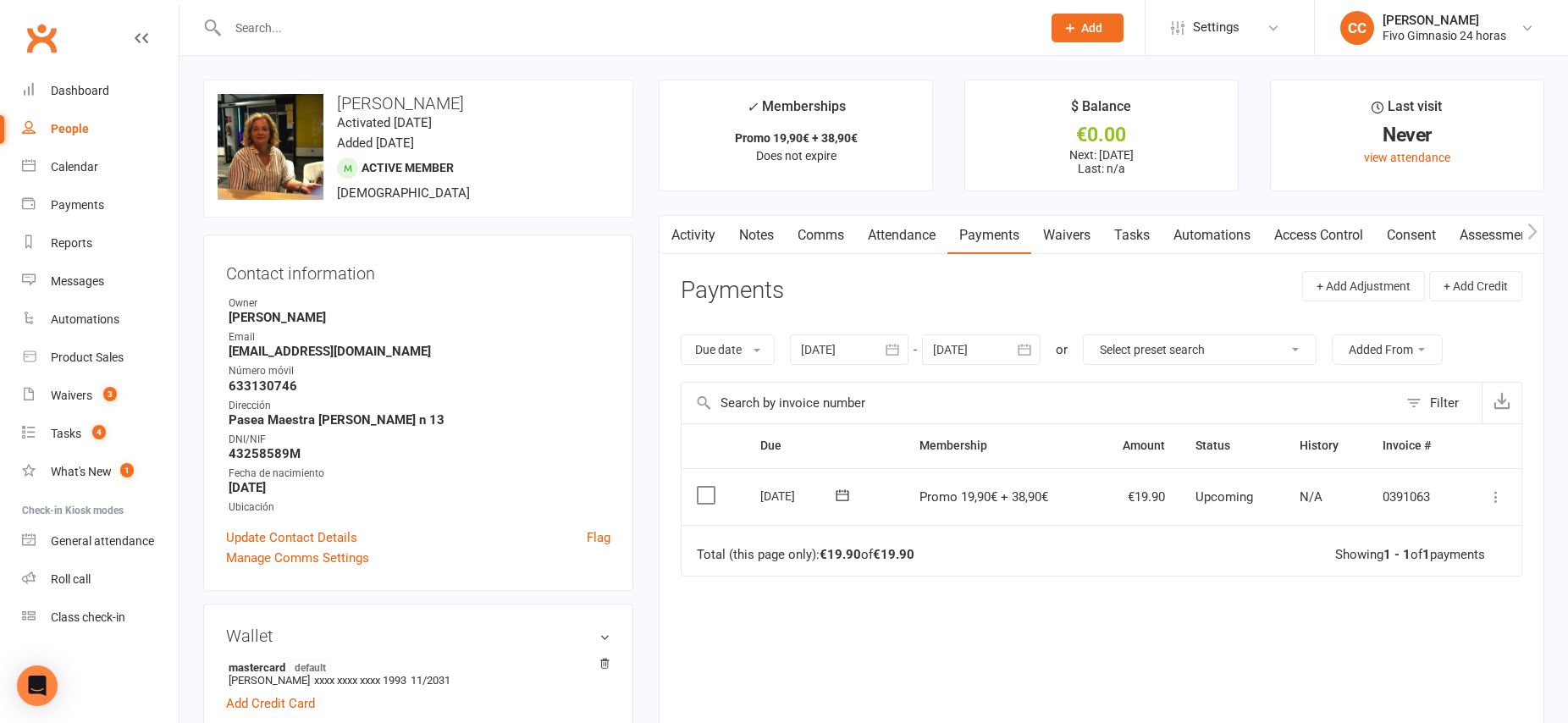
click at [1068, 237] on link "Waivers" at bounding box center [1066, 235] width 71 height 39
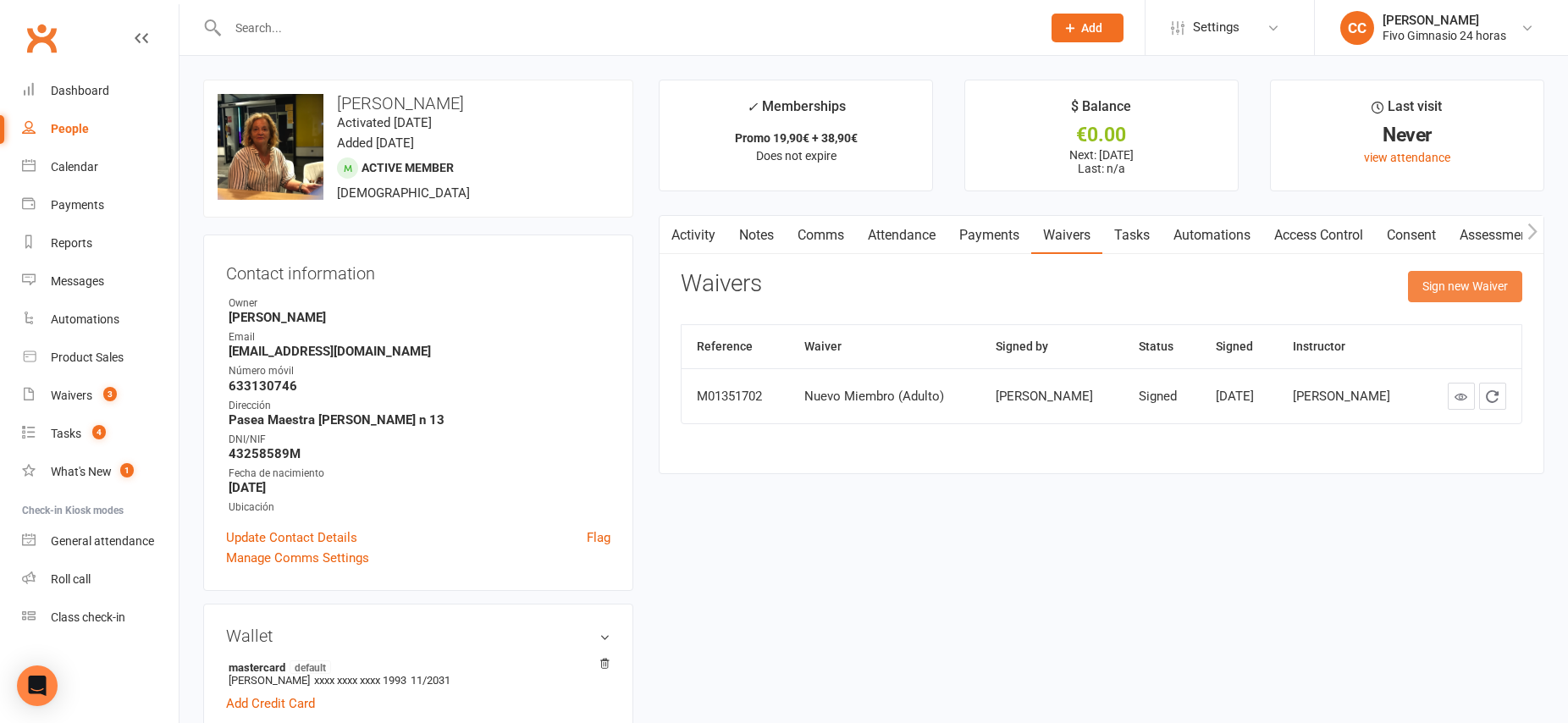
click at [1471, 283] on button "Sign new Waiver" at bounding box center [1464, 286] width 114 height 30
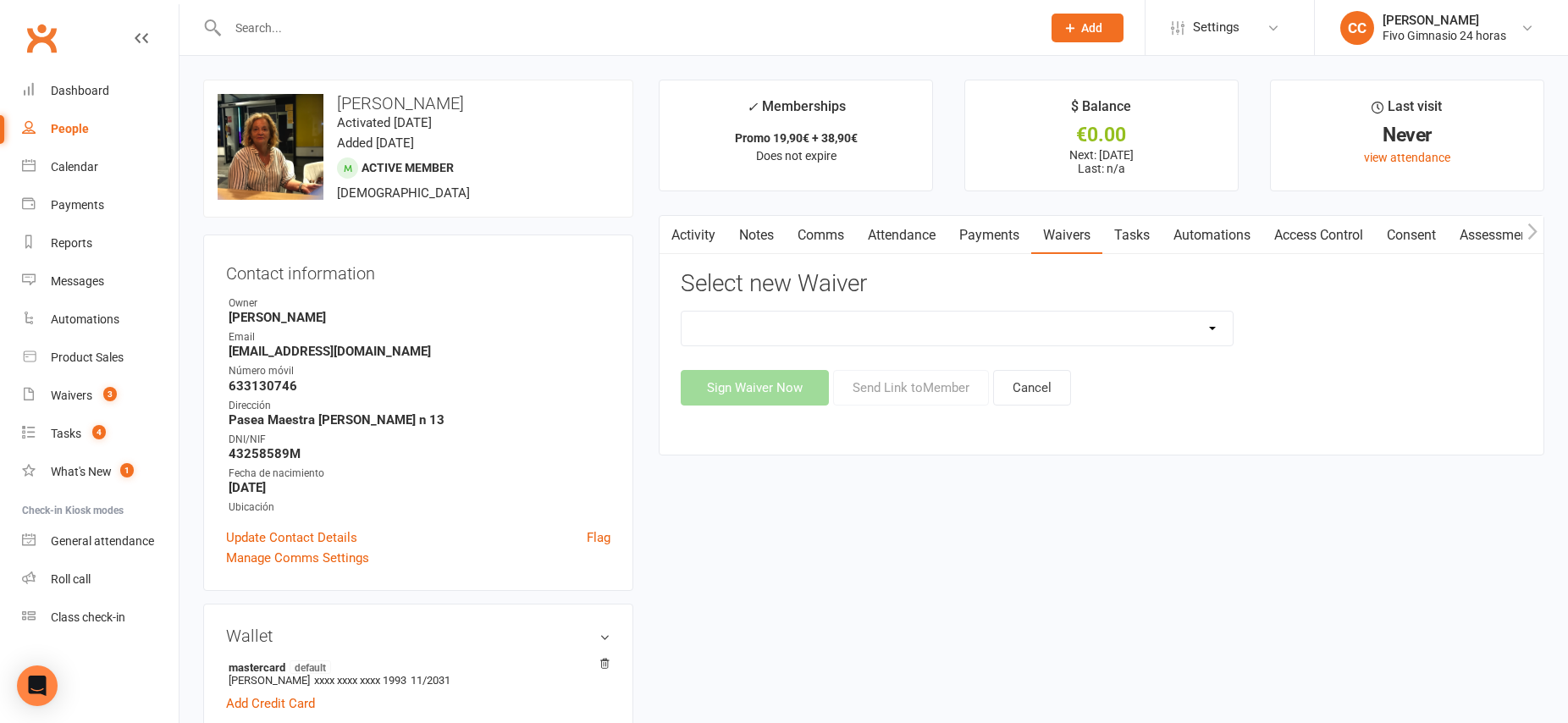
click at [959, 293] on h3 "Select new Waiver" at bounding box center [1100, 284] width 841 height 27
click at [953, 333] on select "Actualización De Datos De Pago Alta Online Certificación Finalización Contrato …" at bounding box center [957, 329] width 551 height 34
click at [1329, 241] on link "Access Control" at bounding box center [1318, 235] width 112 height 39
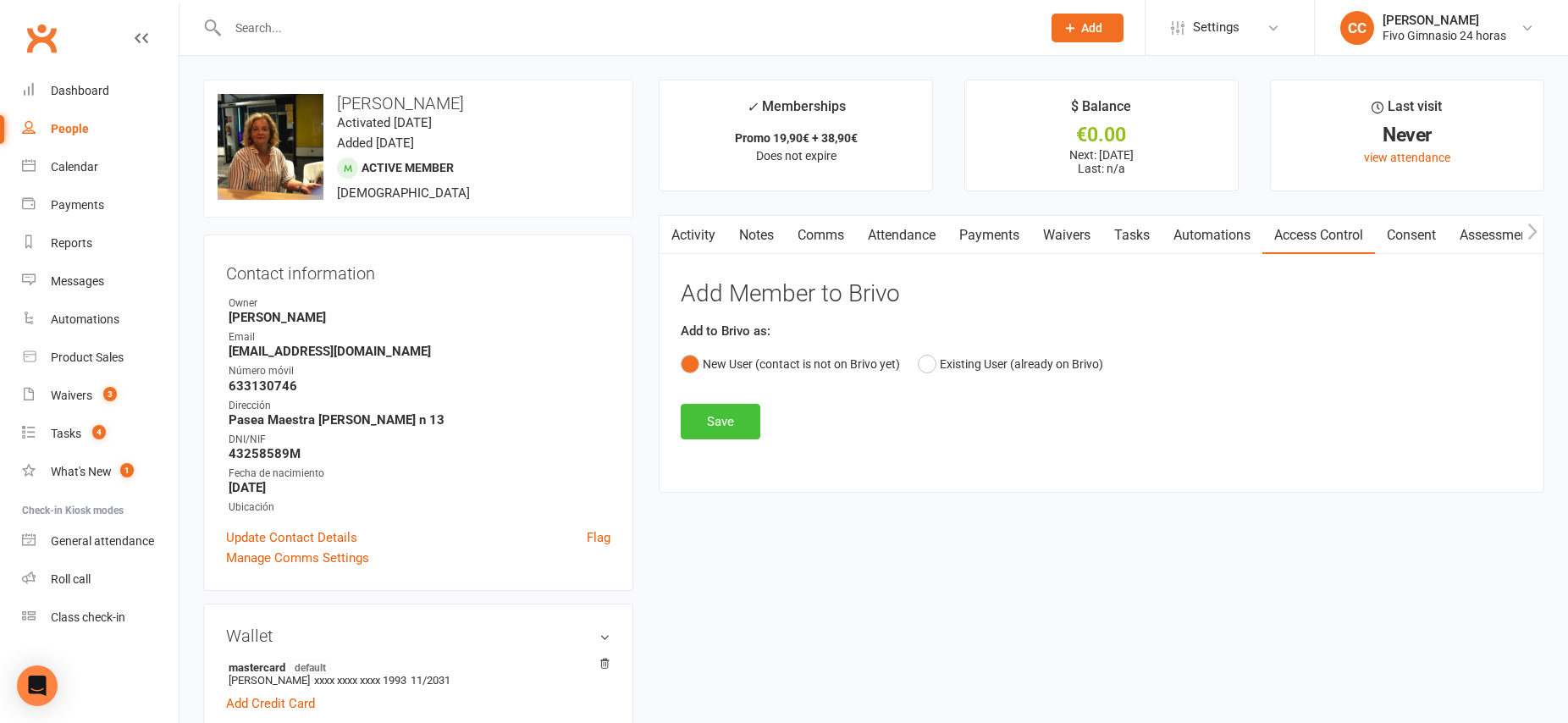
click at [733, 422] on button "Save" at bounding box center [720, 421] width 80 height 35
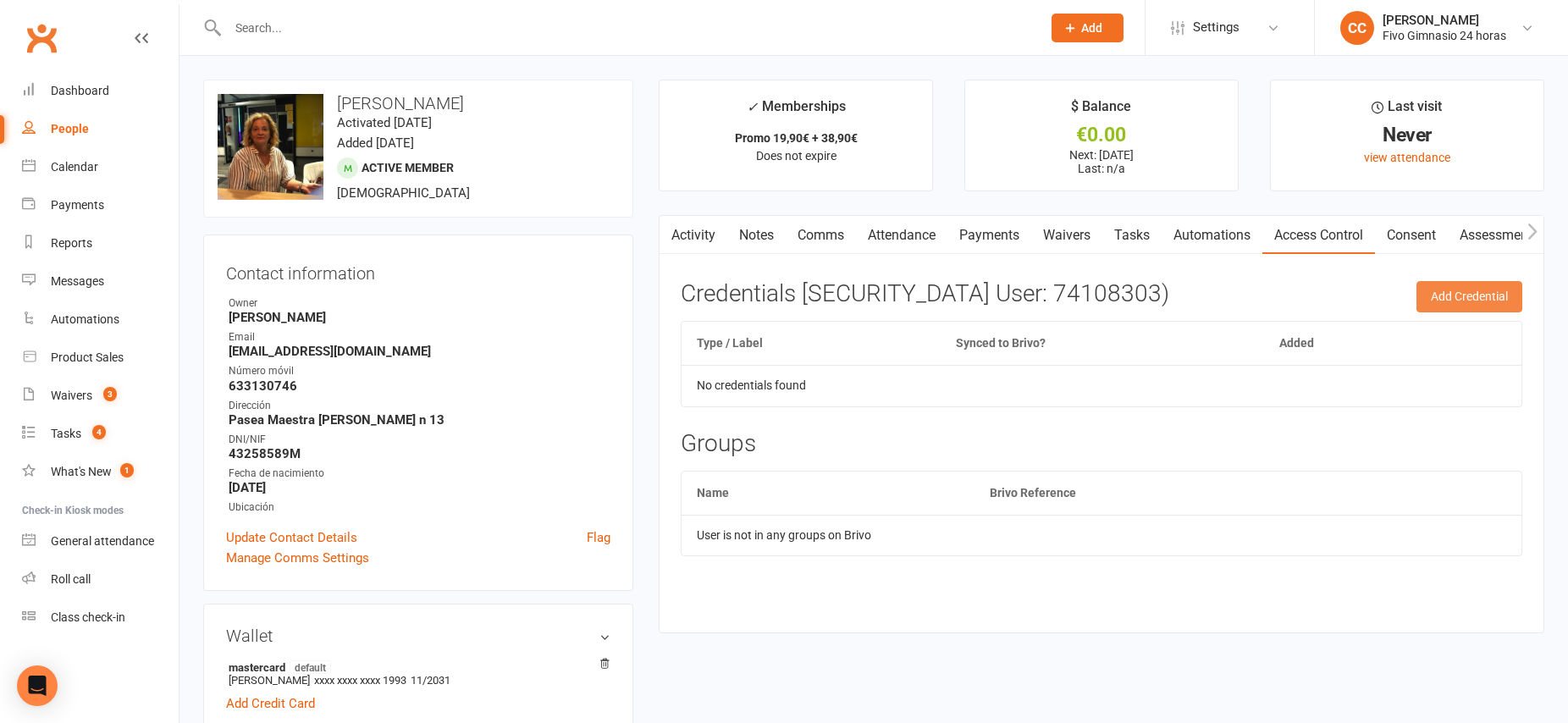
click at [1471, 291] on button "Add Credential" at bounding box center [1468, 296] width 105 height 30
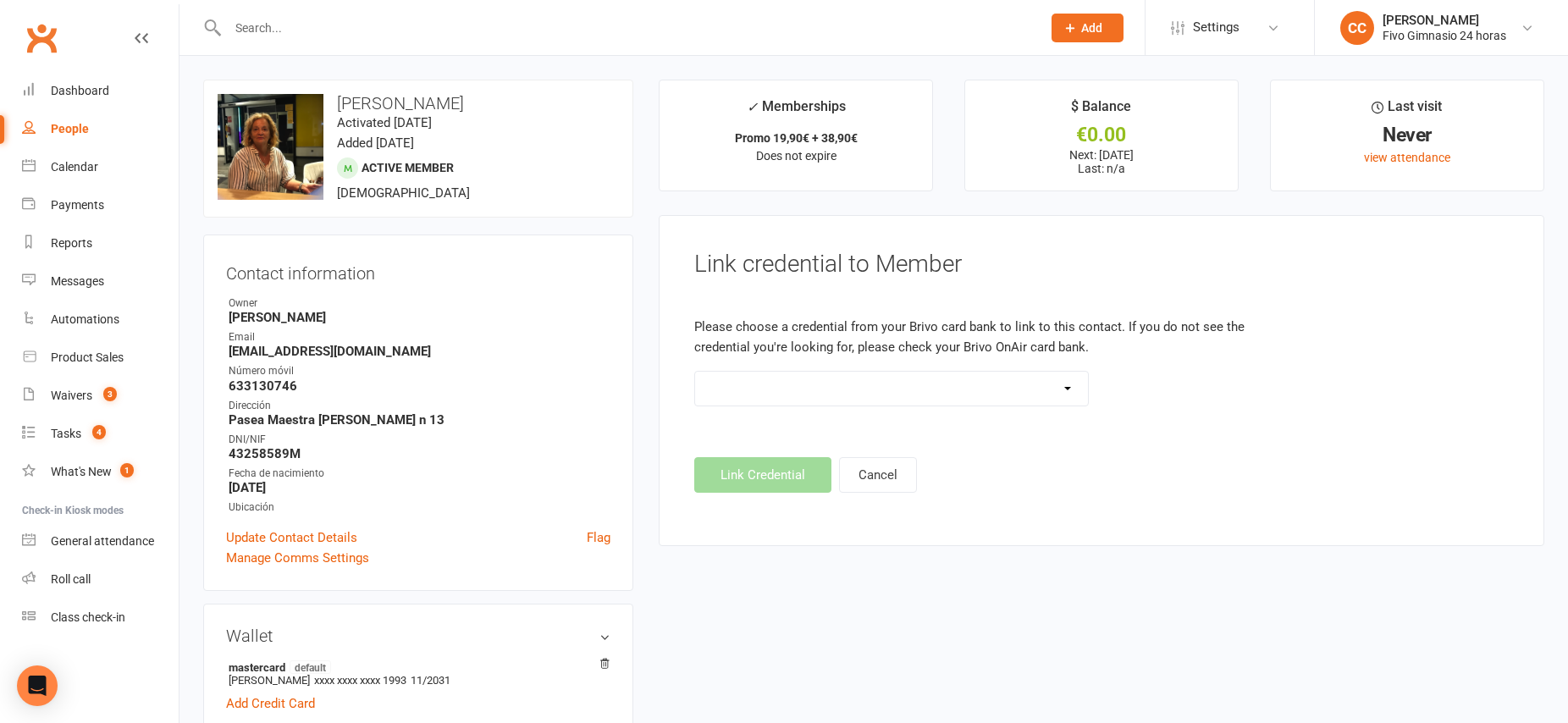
click at [1059, 390] on select "Standard 26 Bit (54268) Standard 26 Bit (54269) Standard 26 Bit (54270) Standar…" at bounding box center [890, 389] width 392 height 34
select select "8714"
click at [763, 484] on button "Link Credential" at bounding box center [762, 474] width 137 height 35
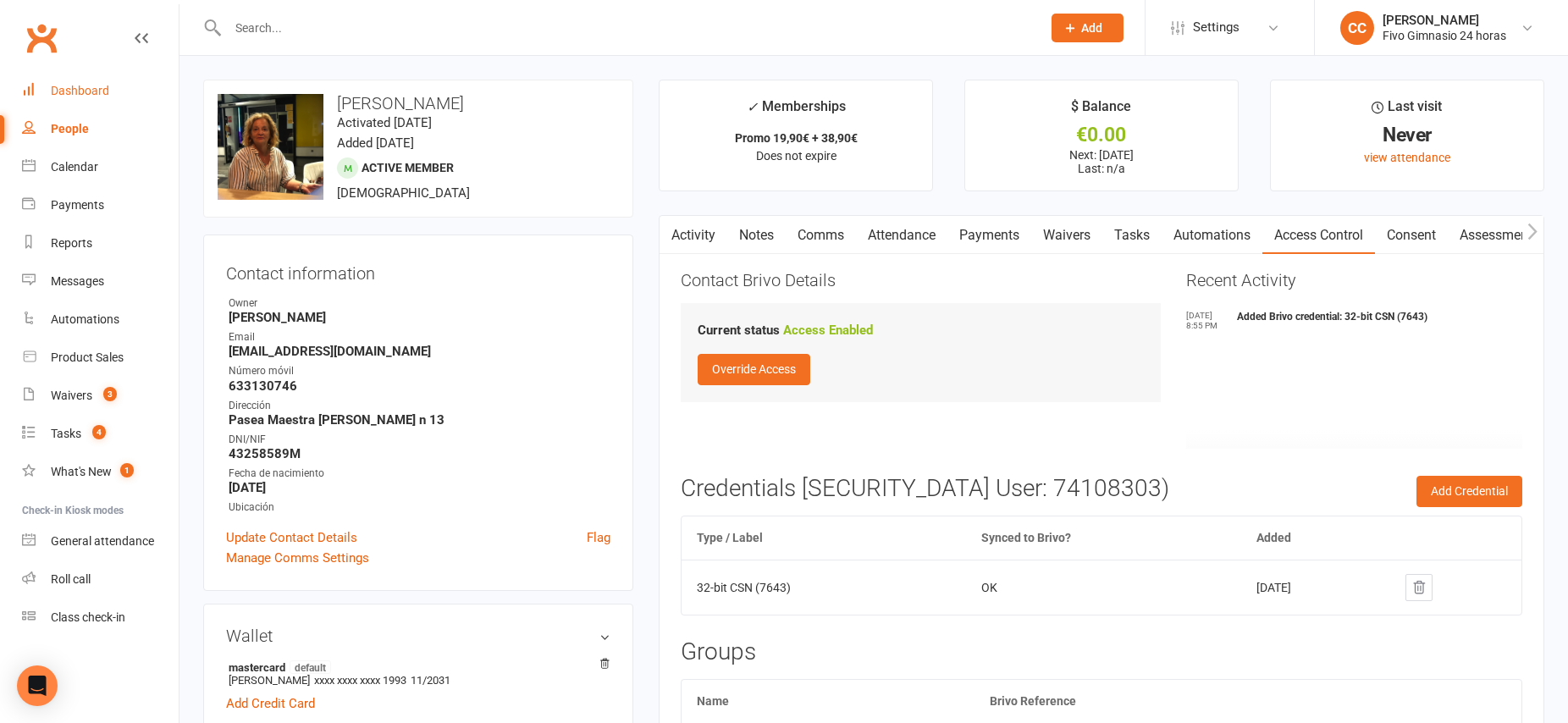
click at [90, 94] on div "Dashboard" at bounding box center [79, 90] width 58 height 13
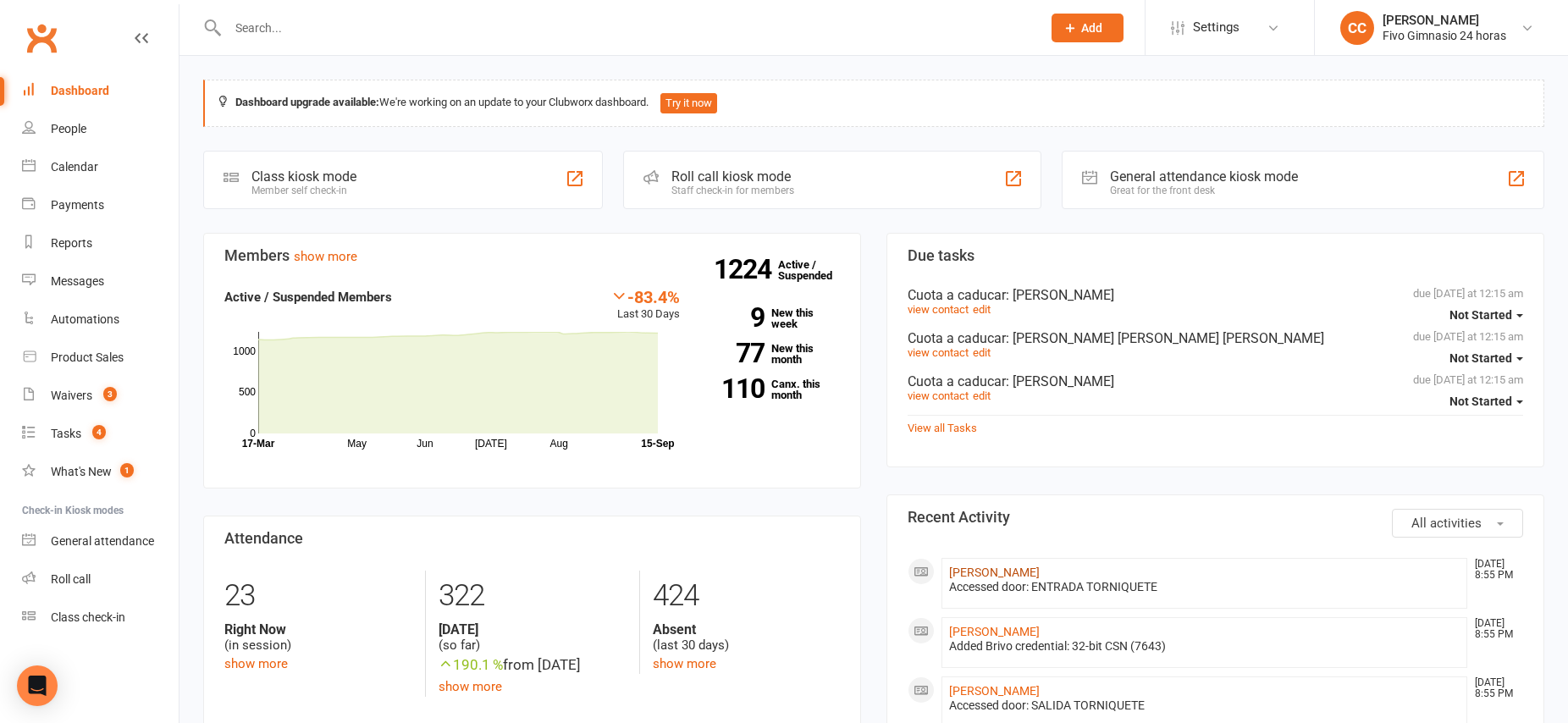
click at [1040, 571] on link "[PERSON_NAME]" at bounding box center [994, 572] width 90 height 13
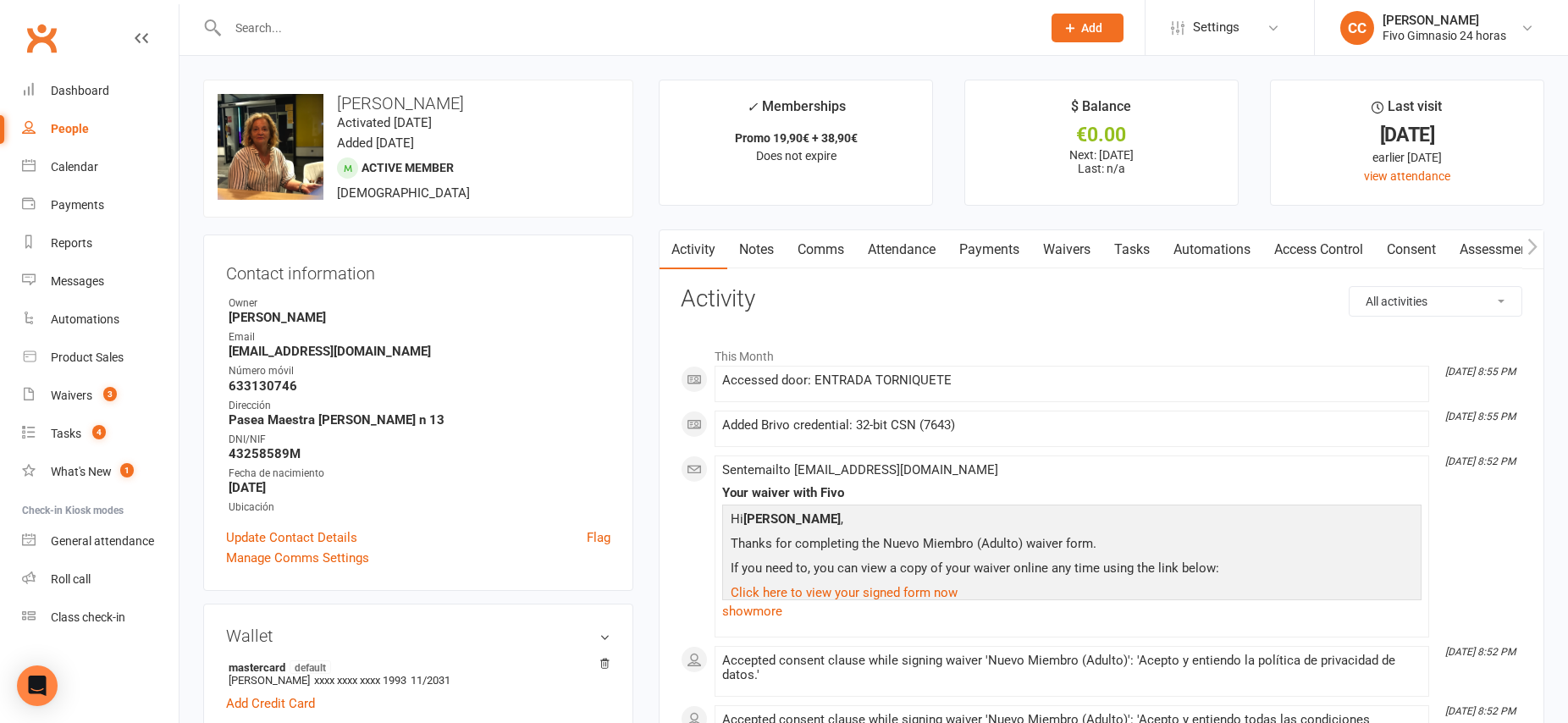
click at [1003, 244] on link "Payments" at bounding box center [989, 249] width 84 height 39
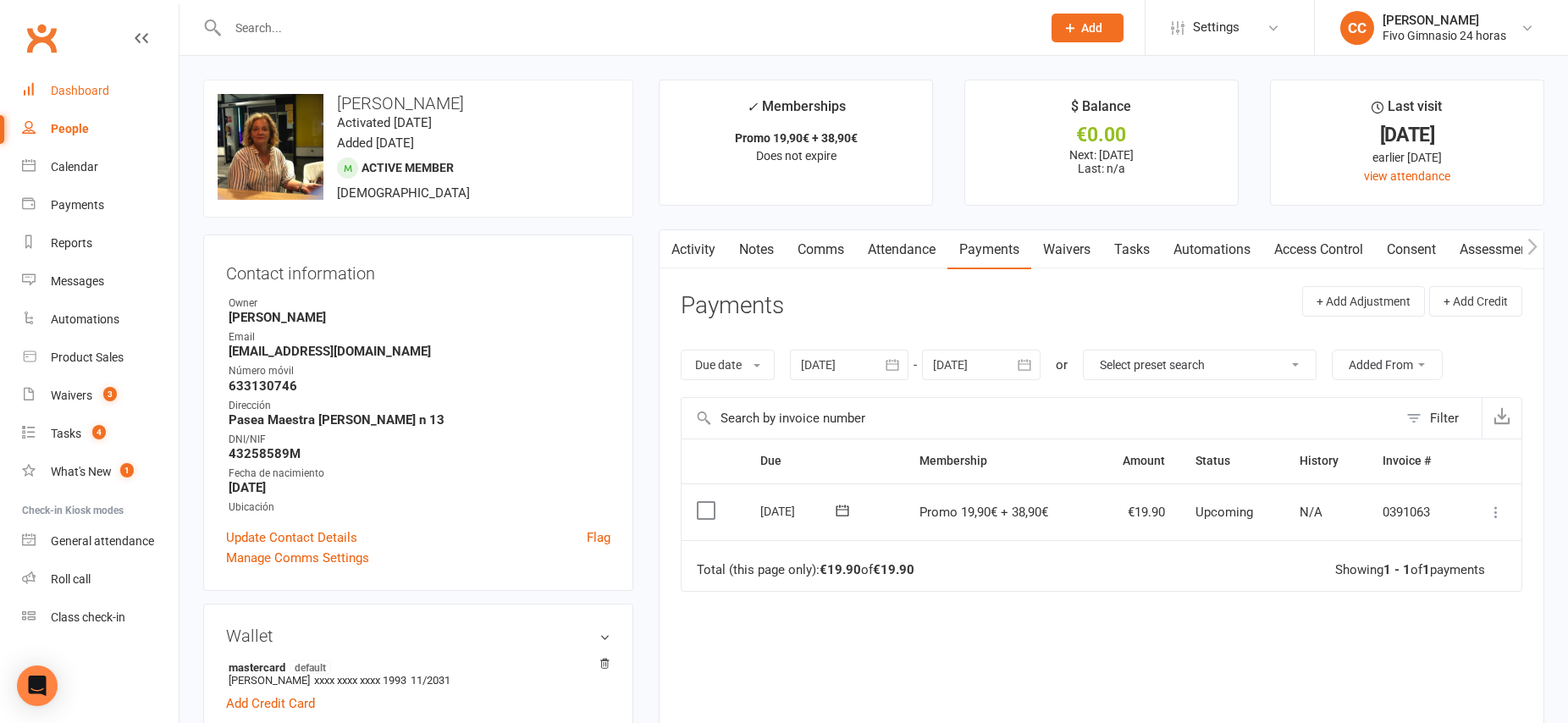
click at [66, 97] on div "Dashboard" at bounding box center [79, 90] width 58 height 13
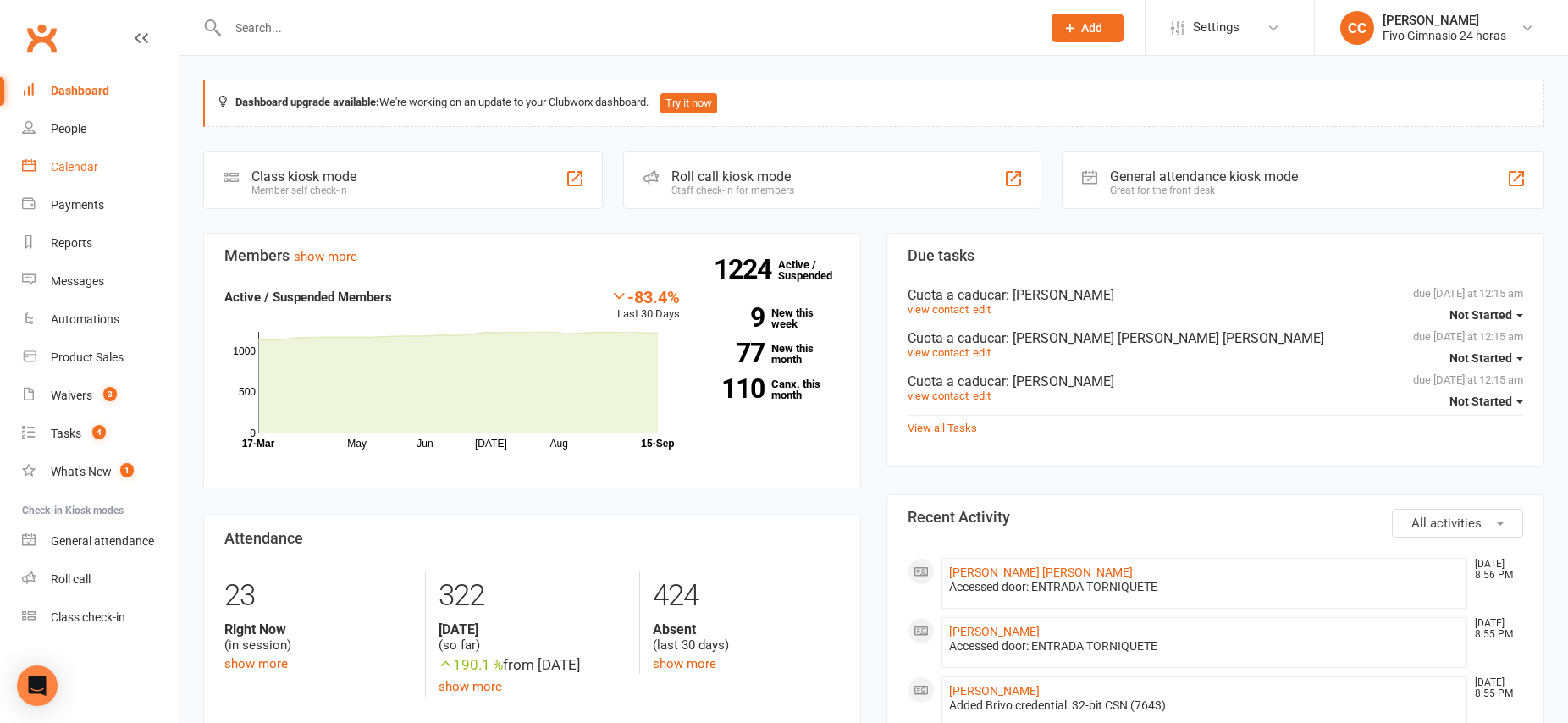
click at [77, 159] on link "Calendar" at bounding box center [100, 167] width 157 height 38
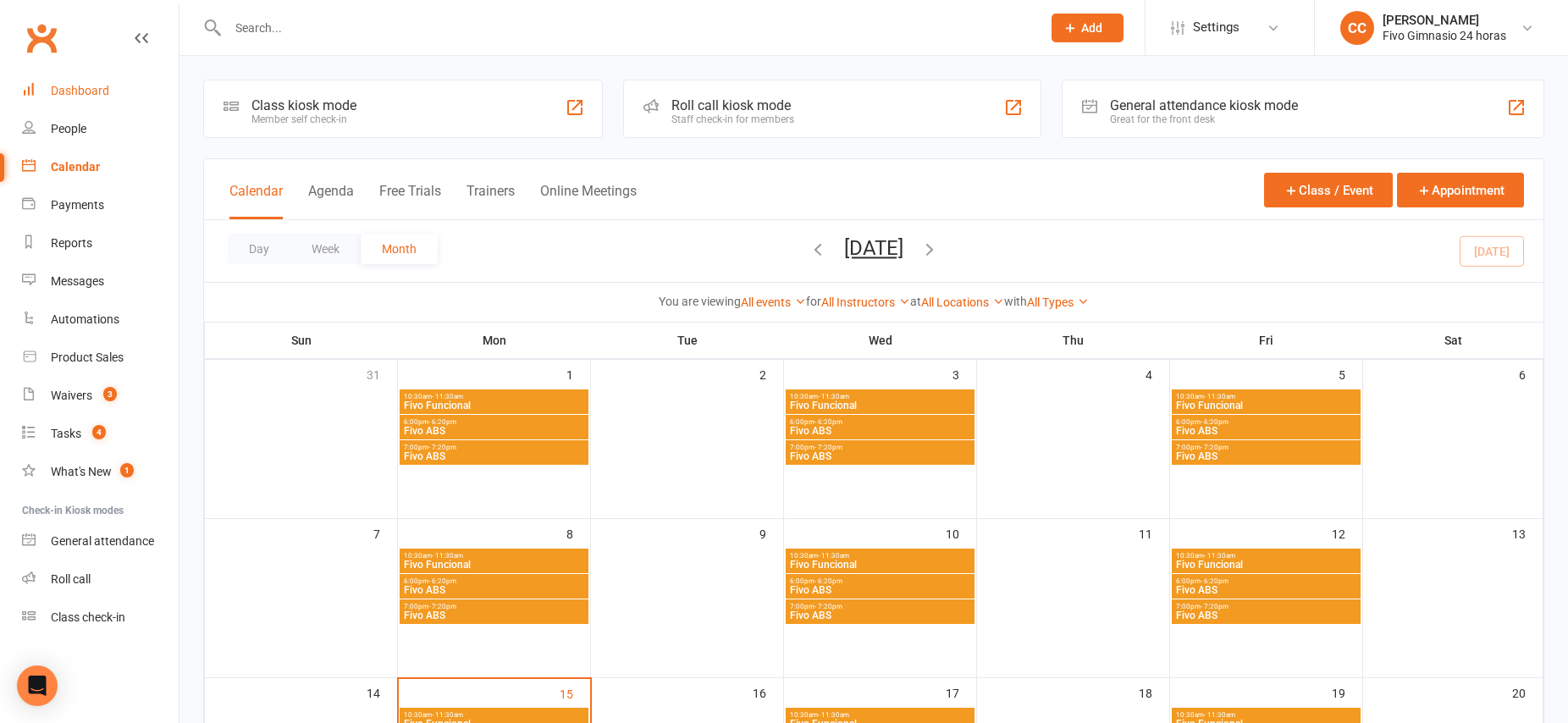
click at [79, 90] on div "Dashboard" at bounding box center [79, 90] width 58 height 13
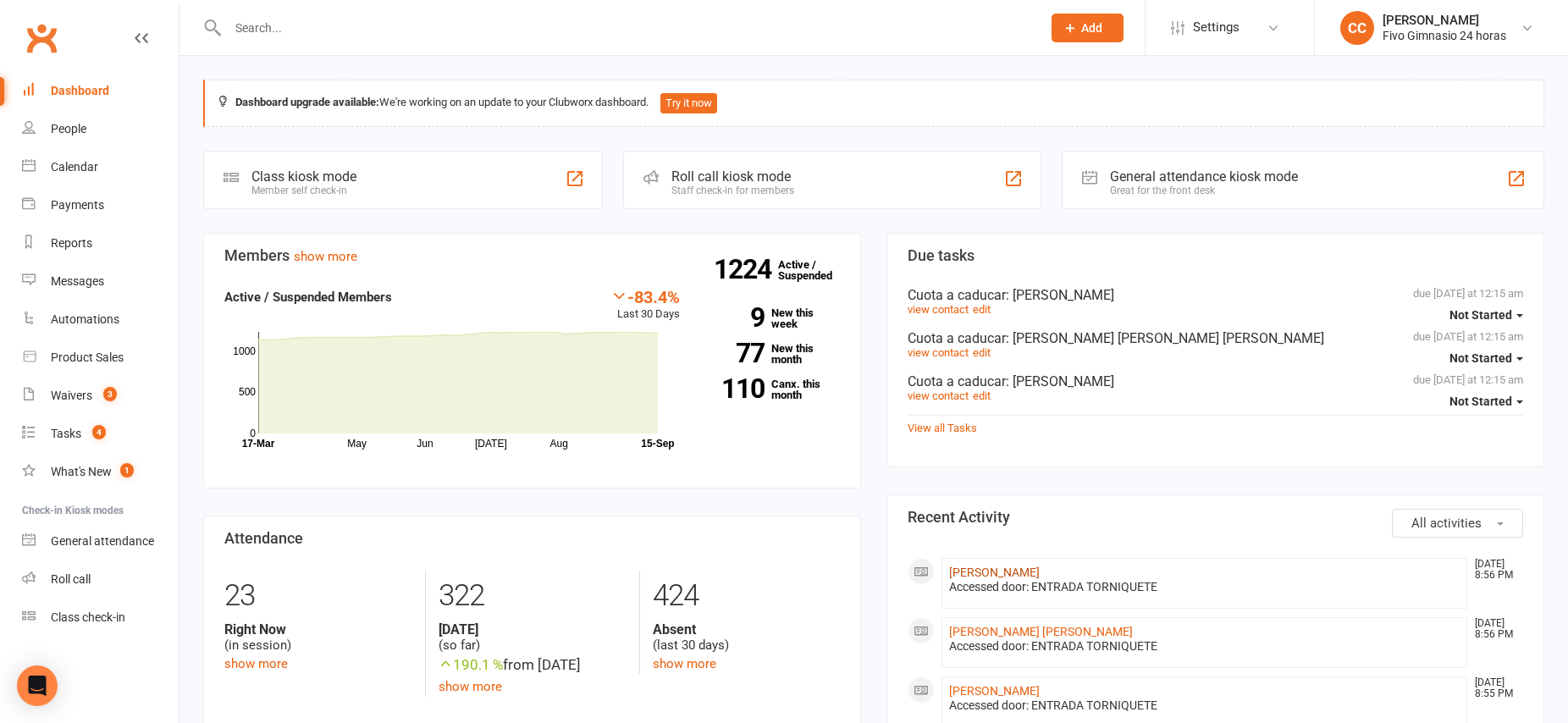
click at [1016, 572] on link "[PERSON_NAME]" at bounding box center [994, 572] width 90 height 13
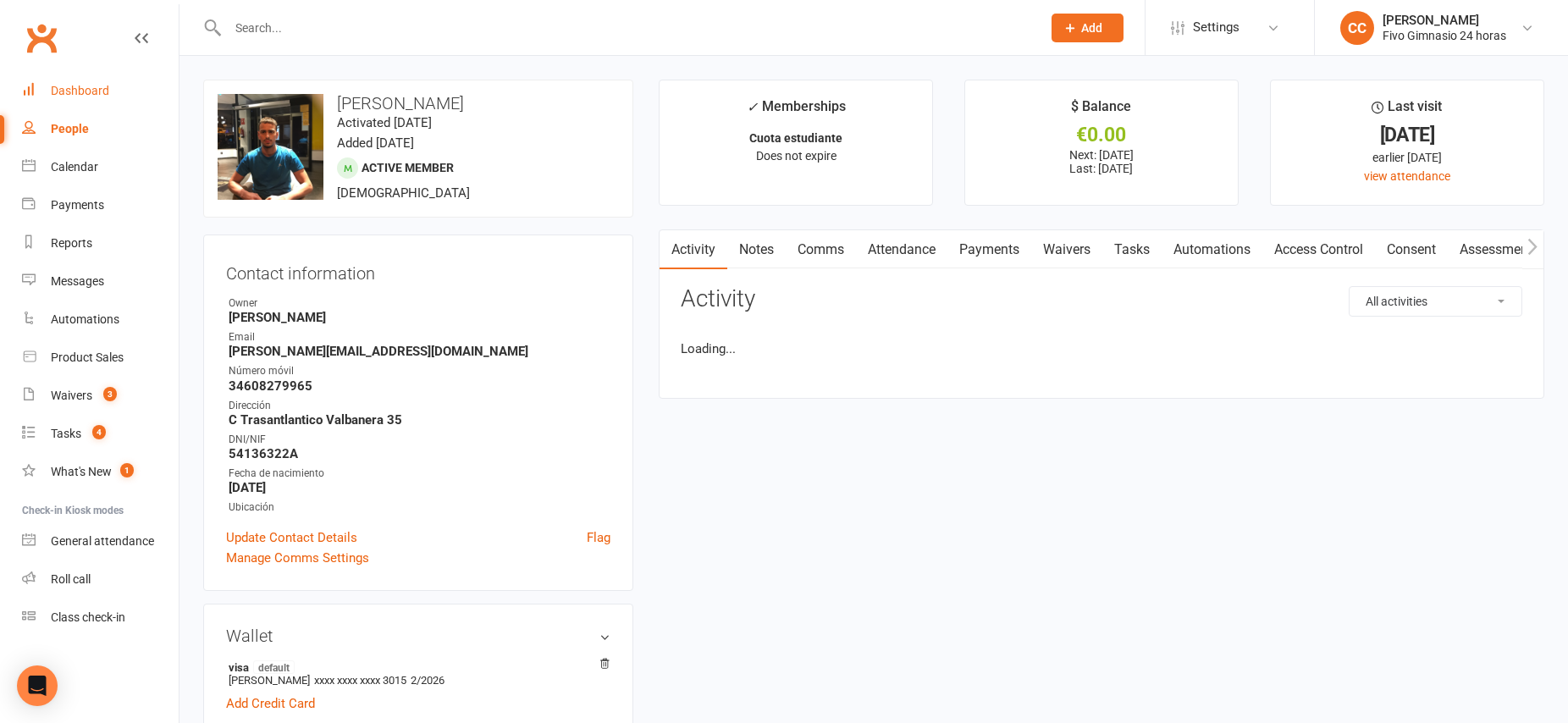
click at [96, 82] on link "Dashboard" at bounding box center [100, 91] width 157 height 38
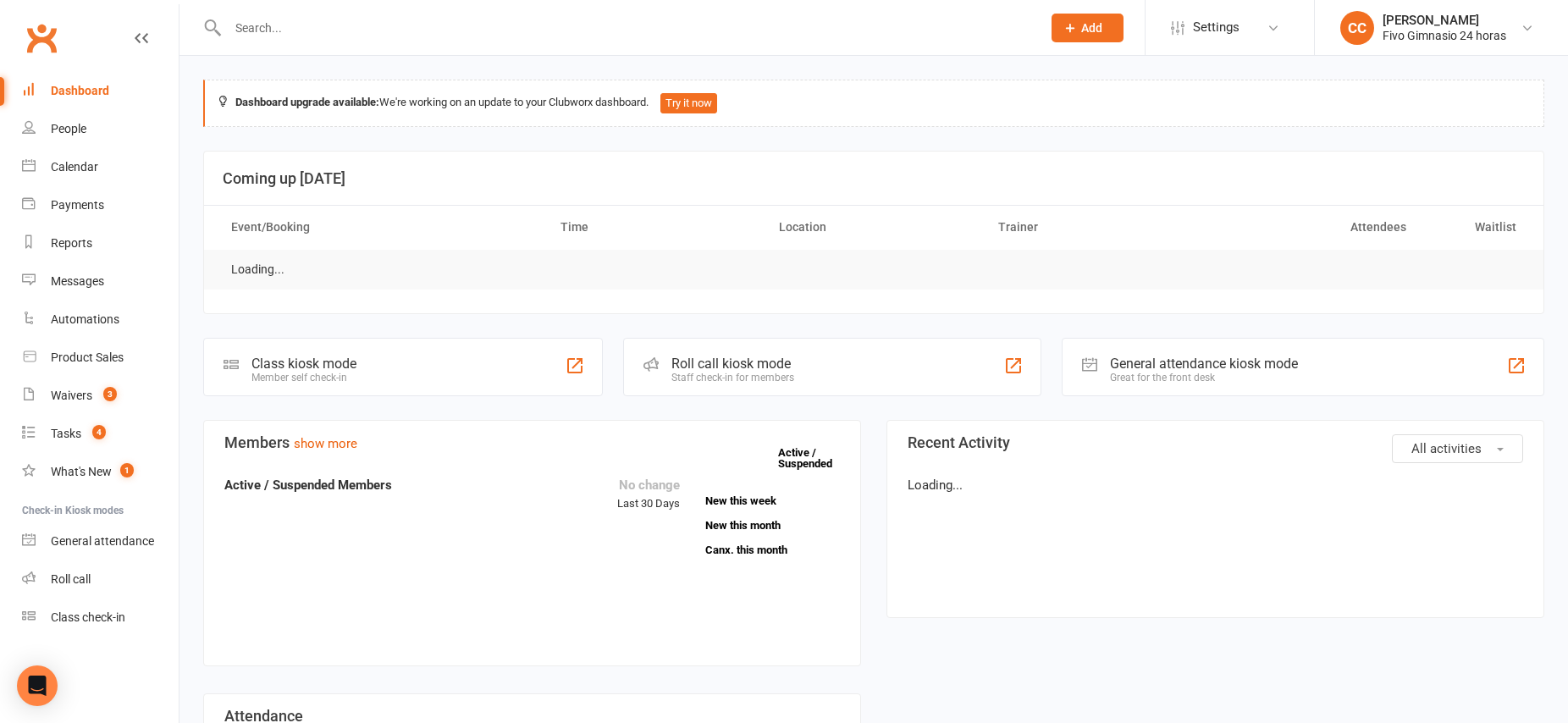
click at [93, 86] on div "Dashboard" at bounding box center [79, 90] width 58 height 13
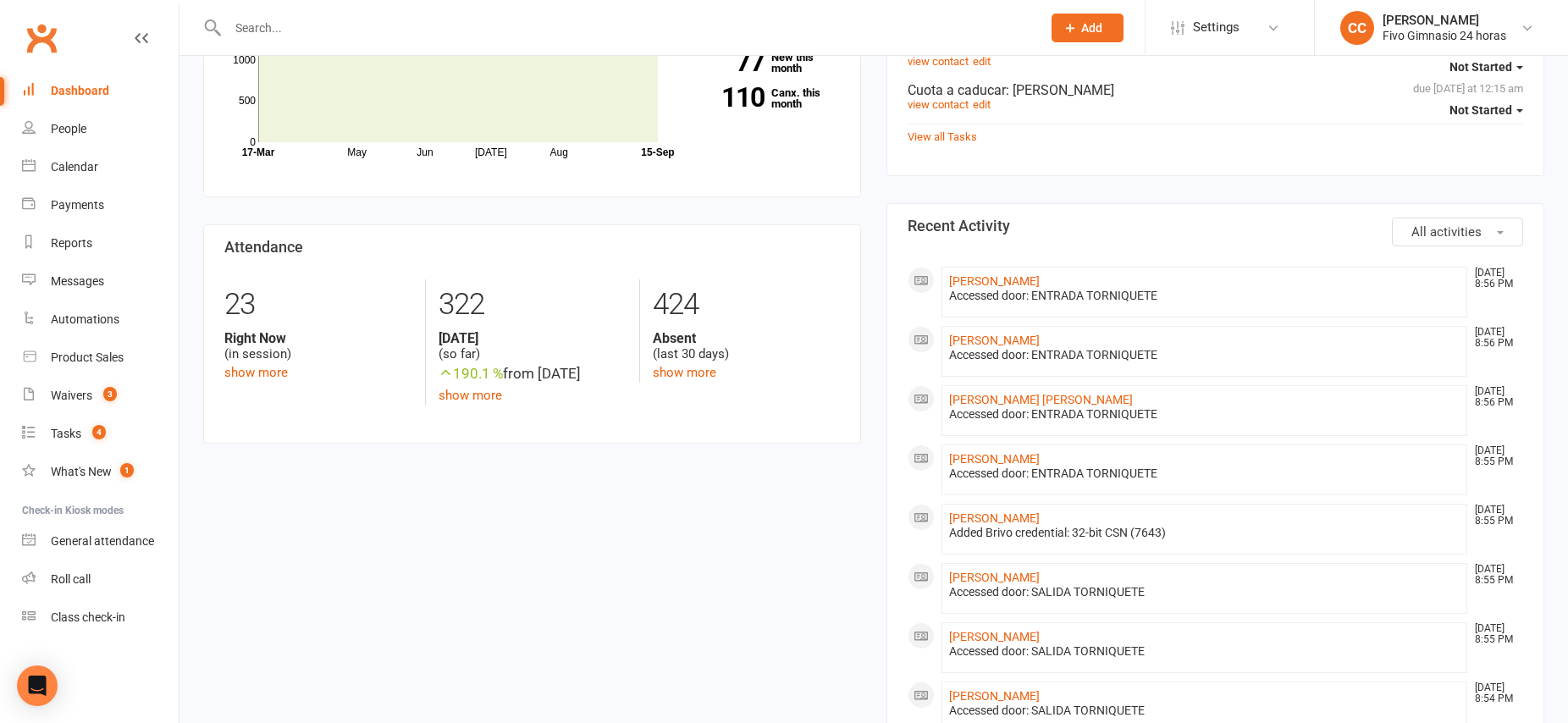
scroll to position [298, 0]
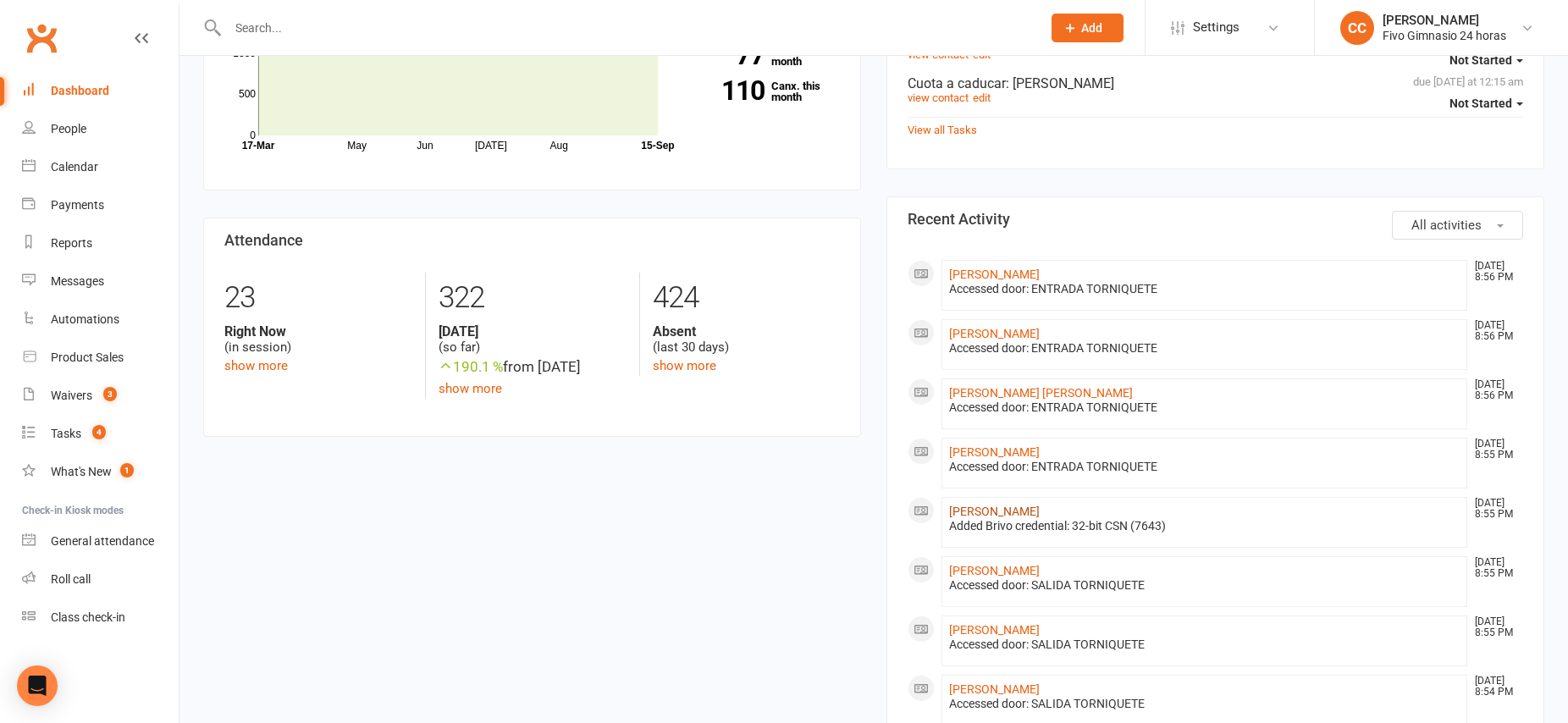
click at [1026, 513] on link "[PERSON_NAME]" at bounding box center [994, 511] width 90 height 13
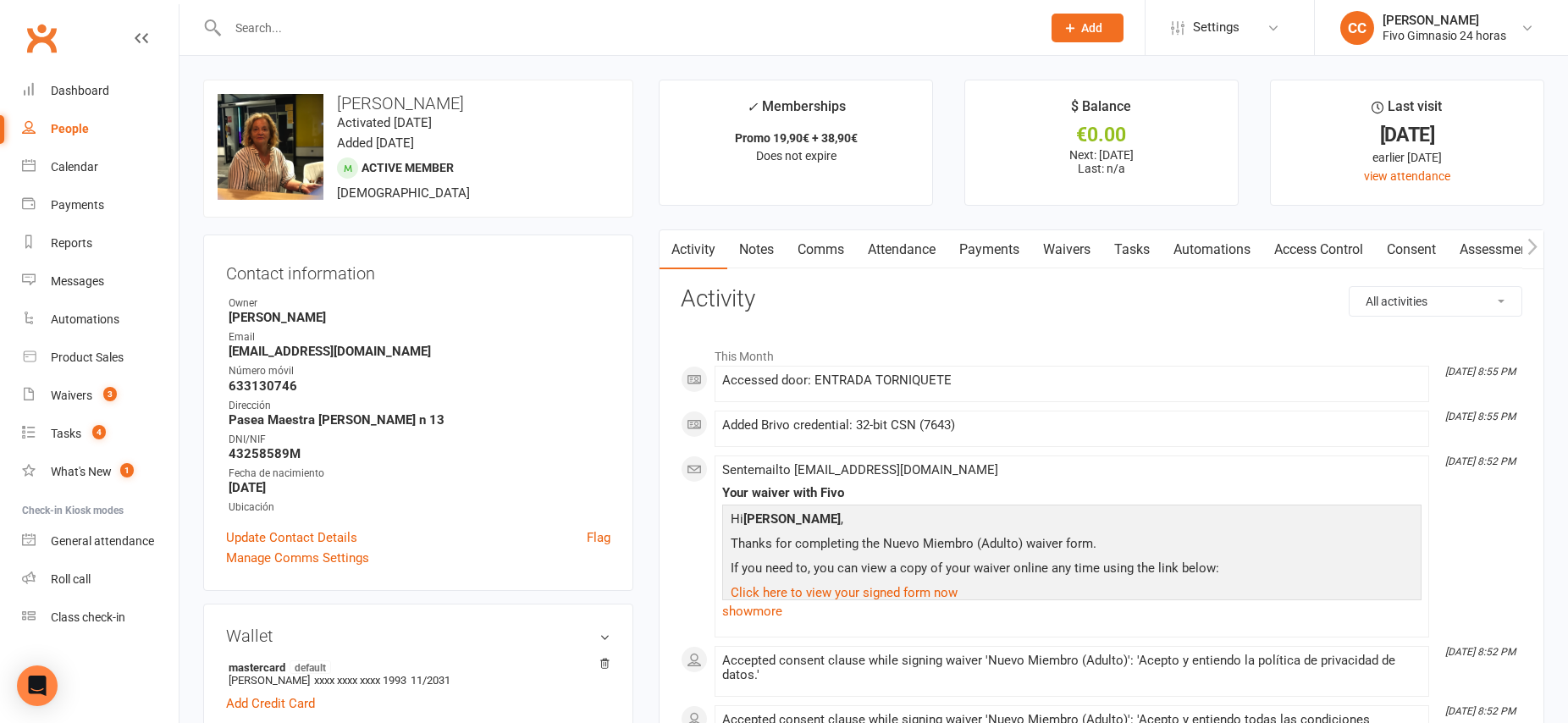
click at [996, 248] on link "Payments" at bounding box center [989, 249] width 84 height 39
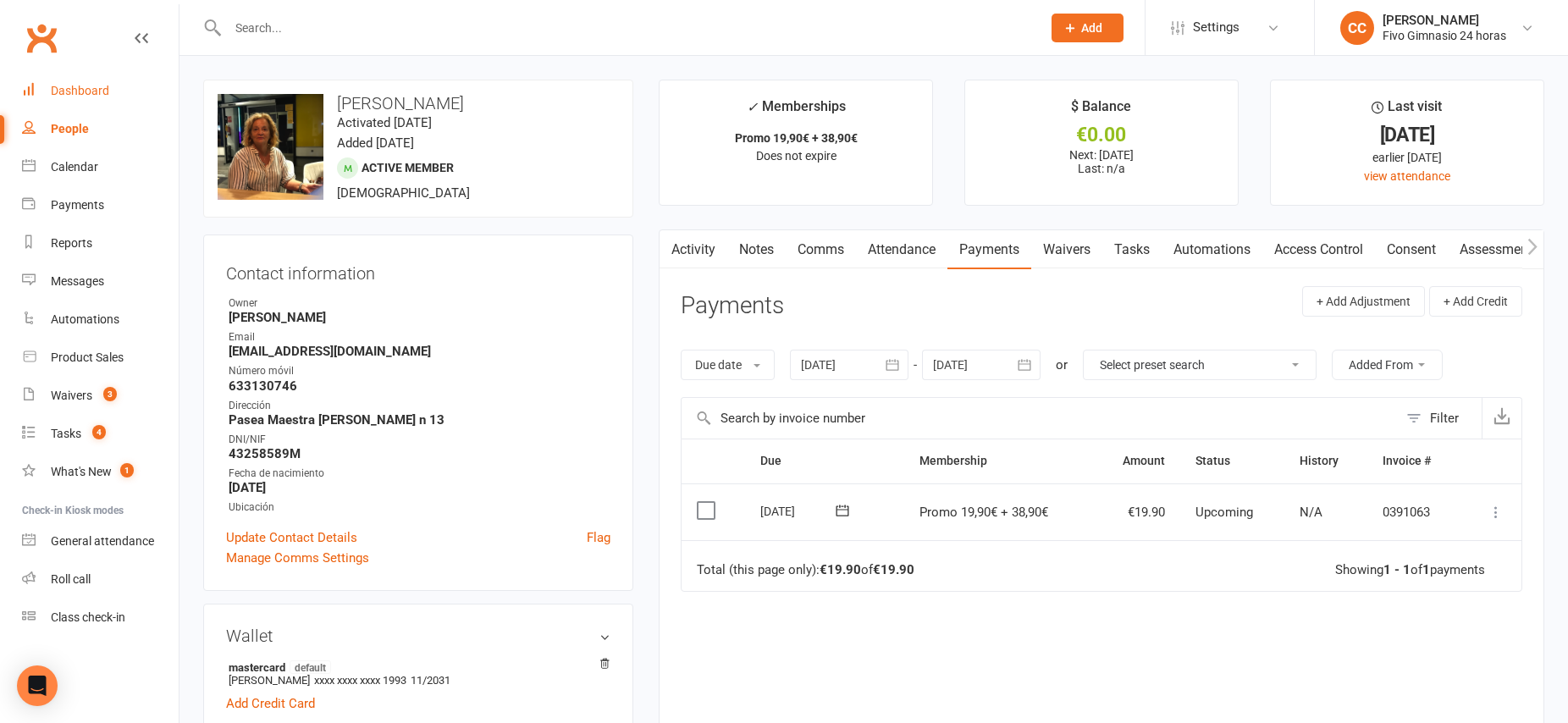
click at [90, 91] on div "Dashboard" at bounding box center [79, 90] width 58 height 13
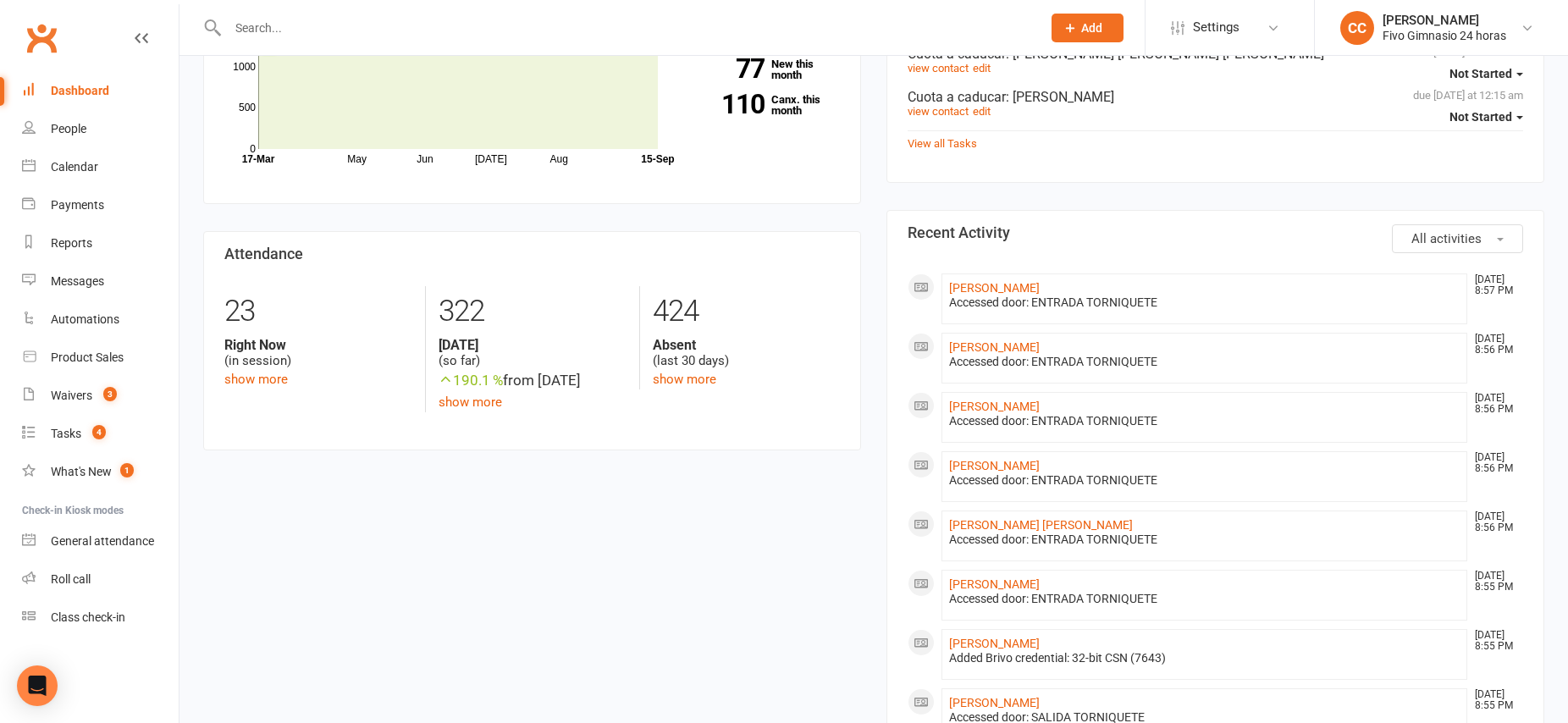
scroll to position [289, 0]
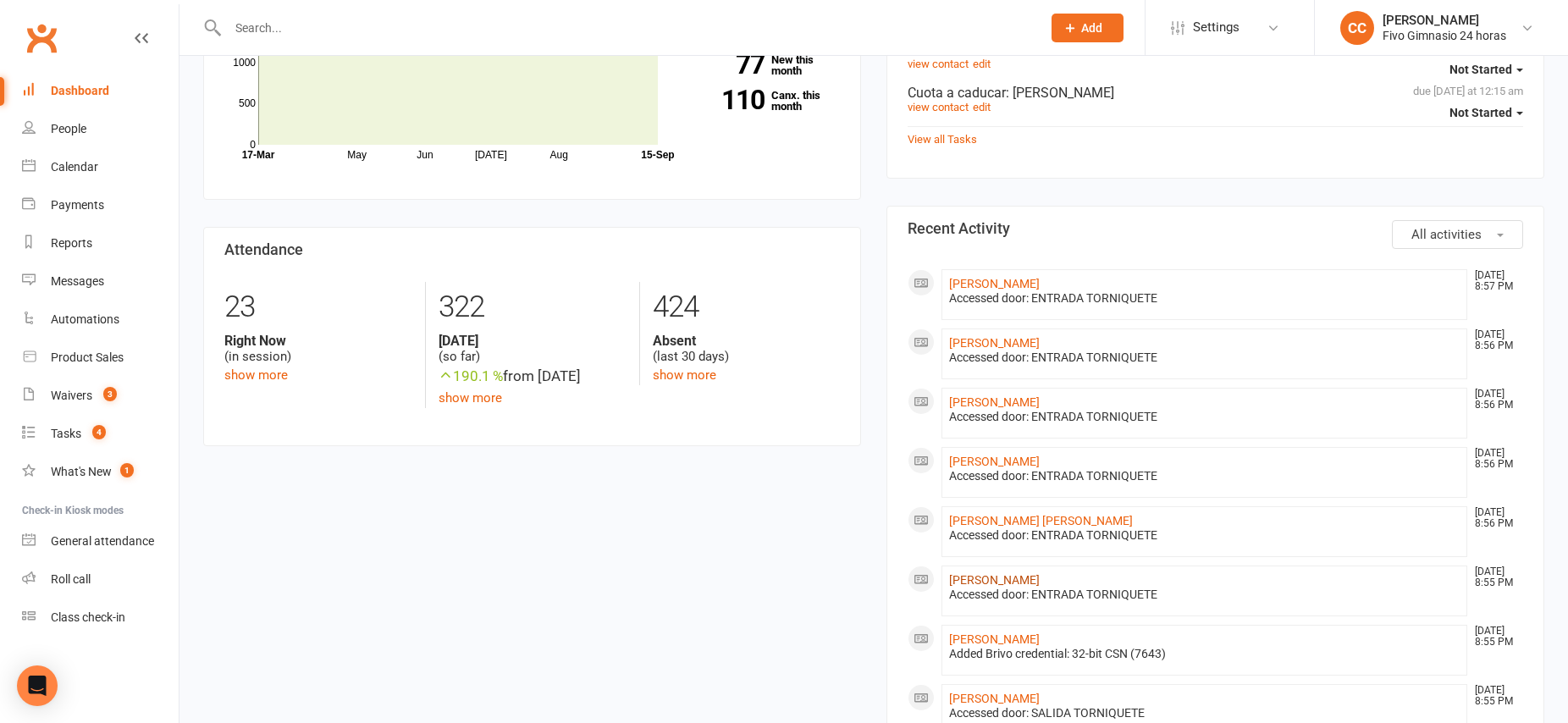
click at [1025, 578] on link "[PERSON_NAME]" at bounding box center [994, 580] width 90 height 13
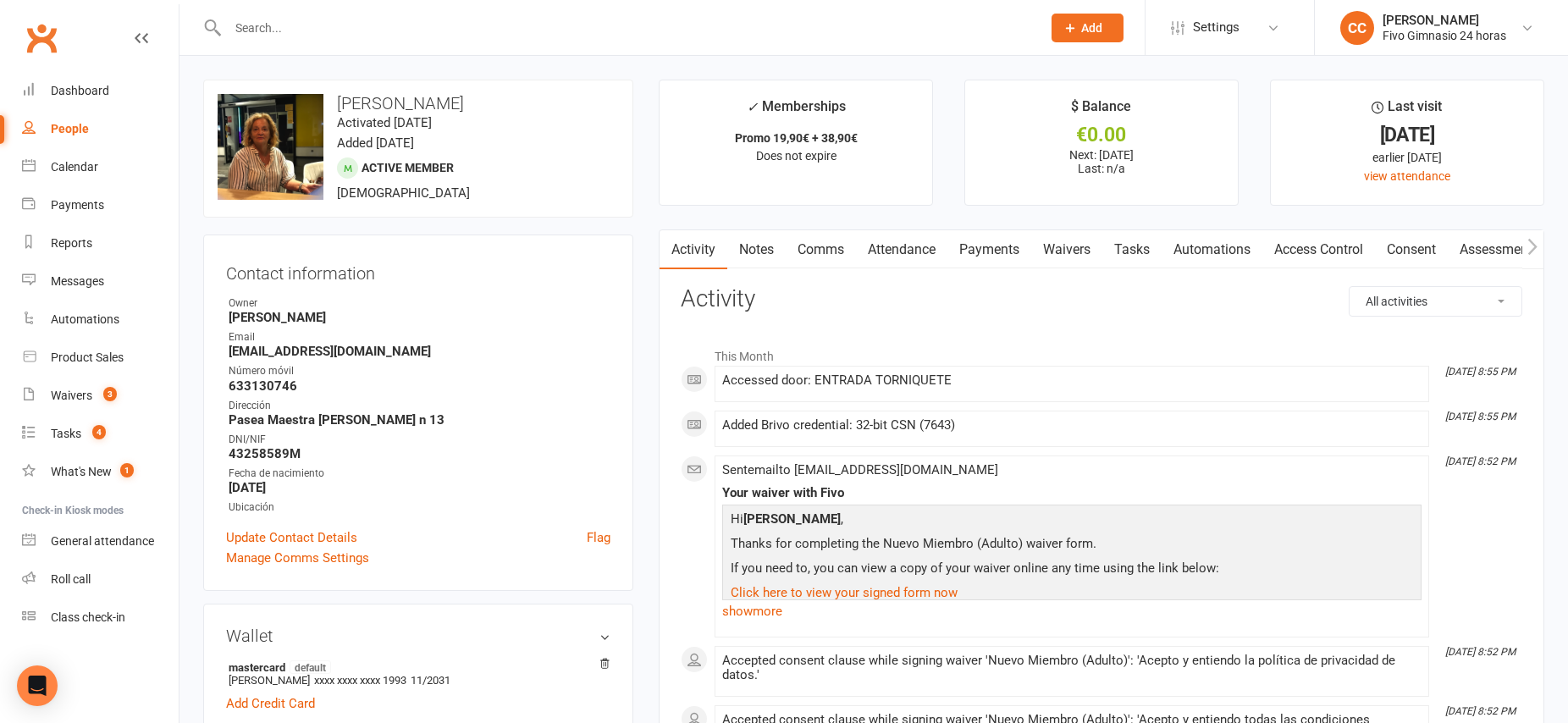
click at [972, 253] on link "Payments" at bounding box center [989, 249] width 84 height 39
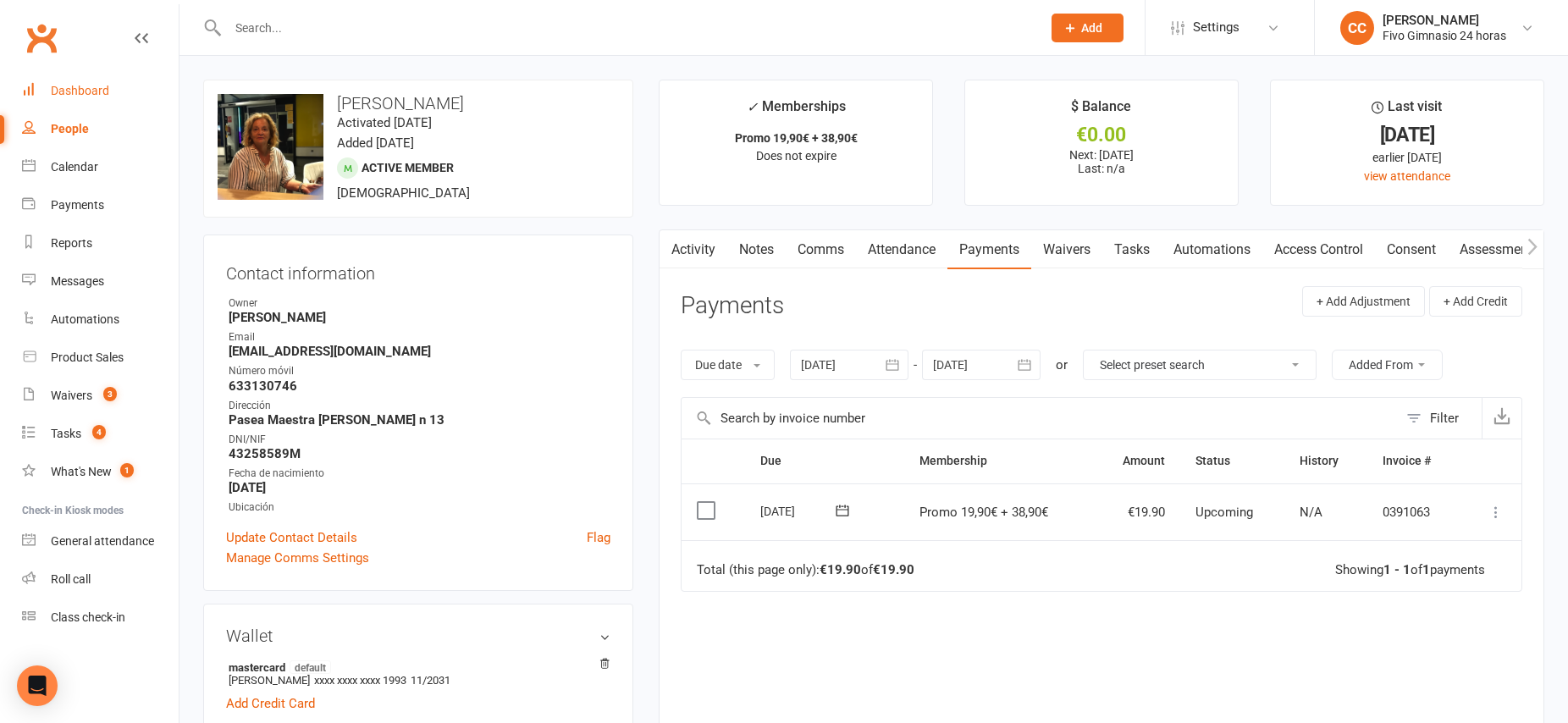
click at [105, 92] on div "Dashboard" at bounding box center [79, 90] width 58 height 13
